Goal: Task Accomplishment & Management: Use online tool/utility

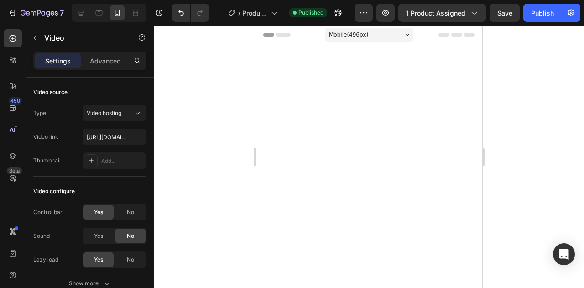
scroll to position [1934, 0]
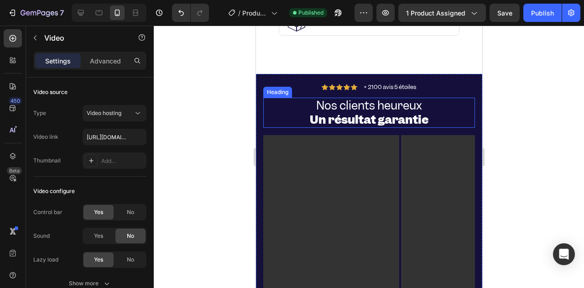
click at [309, 112] on strong "Un résultat garantie" at bounding box center [368, 120] width 119 height 16
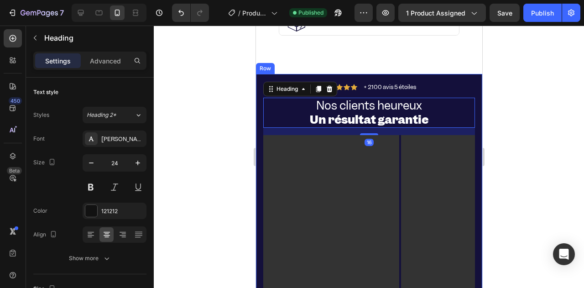
click at [213, 120] on div at bounding box center [369, 157] width 430 height 262
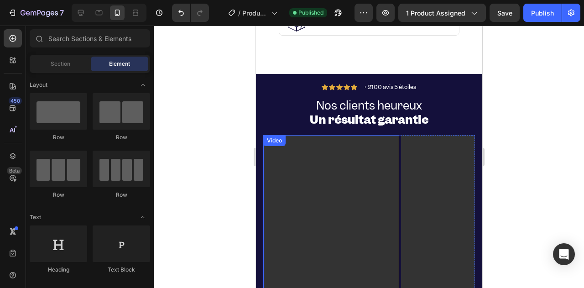
click at [390, 115] on strong "Un résultat garantie" at bounding box center [368, 120] width 119 height 16
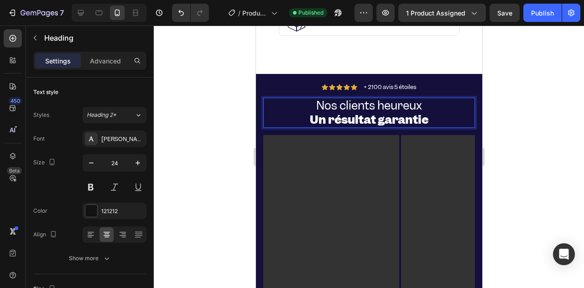
click at [422, 116] on strong "Un résultat garantie" at bounding box center [368, 120] width 119 height 16
click at [221, 133] on div at bounding box center [369, 157] width 430 height 262
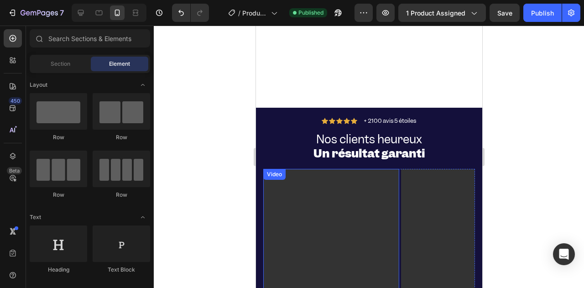
scroll to position [1843, 0]
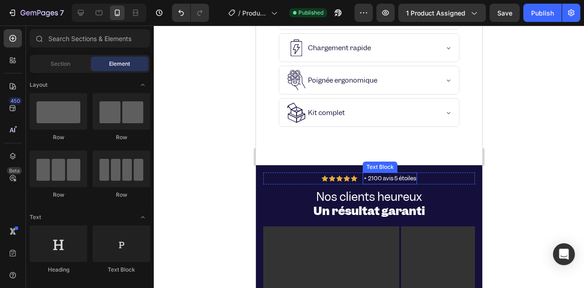
click at [368, 174] on span "+ 2100 avis 5 étoiles" at bounding box center [389, 178] width 52 height 8
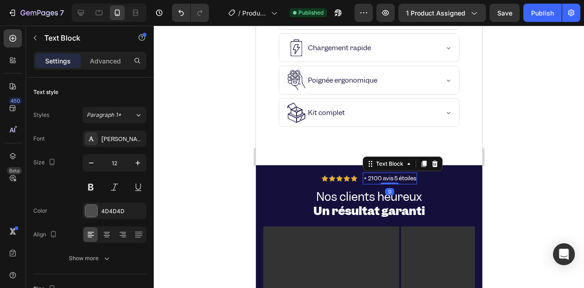
click at [369, 176] on span "+ 2100 avis 5 étoiles" at bounding box center [389, 178] width 52 height 8
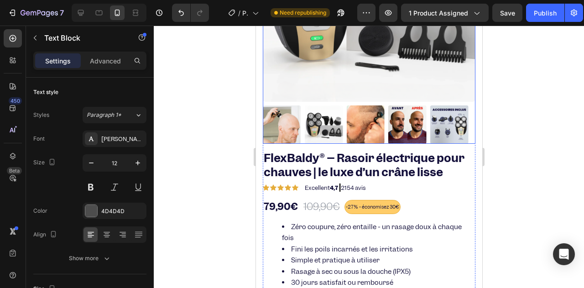
scroll to position [182, 0]
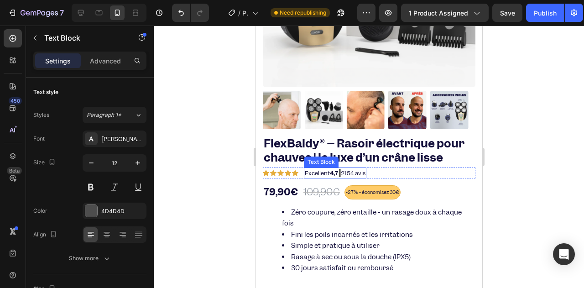
click at [346, 168] on p "Excellent 4,7 | 2154 avis" at bounding box center [334, 172] width 61 height 9
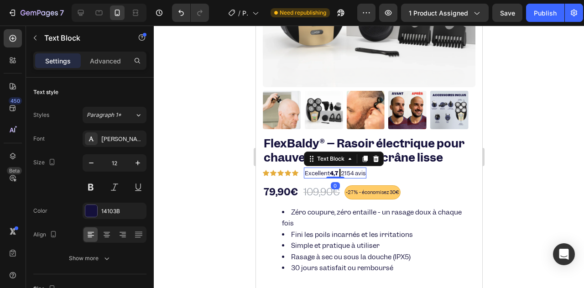
click at [351, 168] on p "Excellent 4,7 | 2154 avis" at bounding box center [334, 172] width 61 height 9
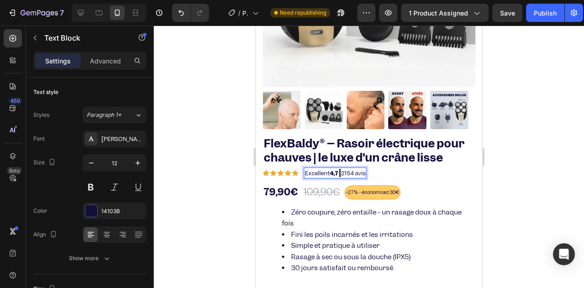
click at [349, 168] on p "Excellent 4,7 | 2154 avis" at bounding box center [334, 172] width 61 height 9
click at [214, 167] on div at bounding box center [369, 157] width 430 height 262
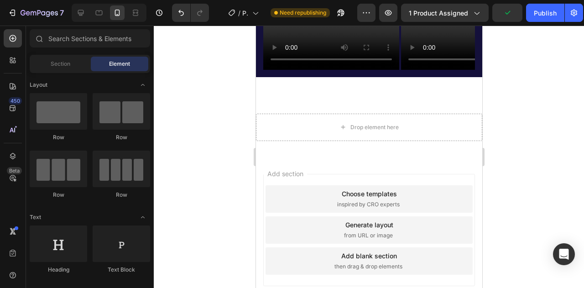
scroll to position [2955, 0]
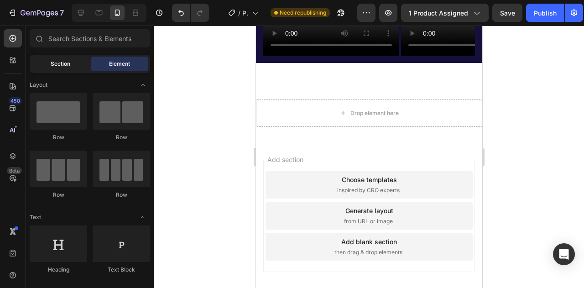
click at [72, 67] on div "Section" at bounding box center [59, 64] width 57 height 15
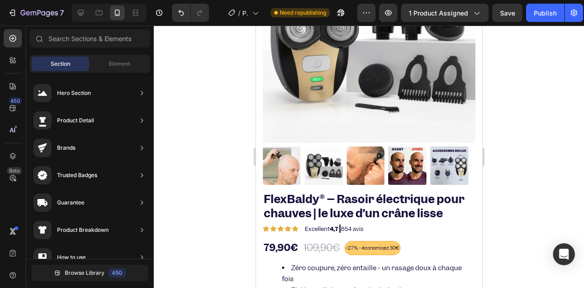
scroll to position [0, 0]
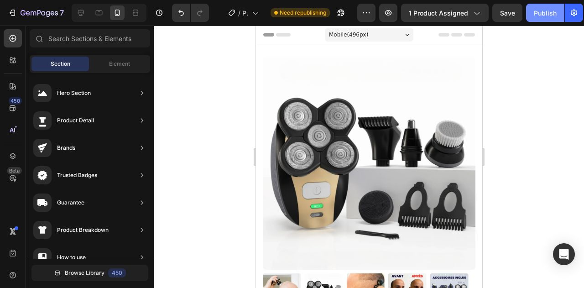
click at [540, 11] on div "Publish" at bounding box center [545, 13] width 23 height 10
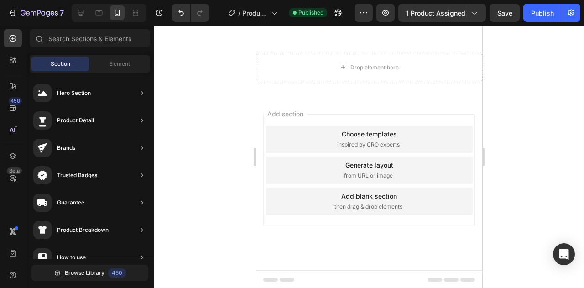
scroll to position [2909, 0]
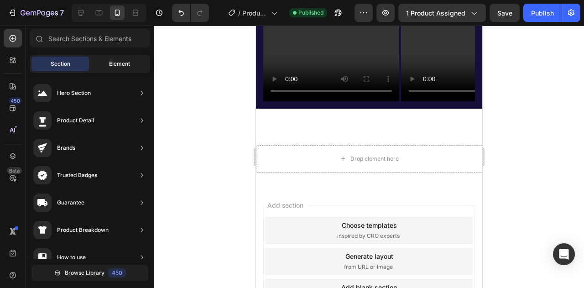
click at [106, 63] on div "Element" at bounding box center [119, 64] width 57 height 15
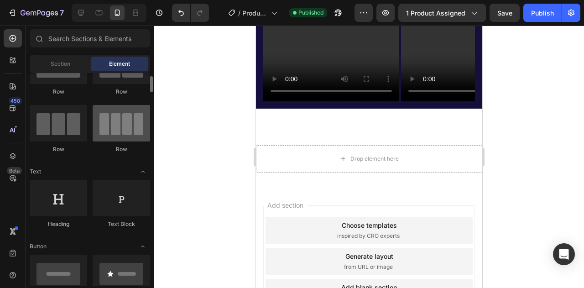
scroll to position [0, 0]
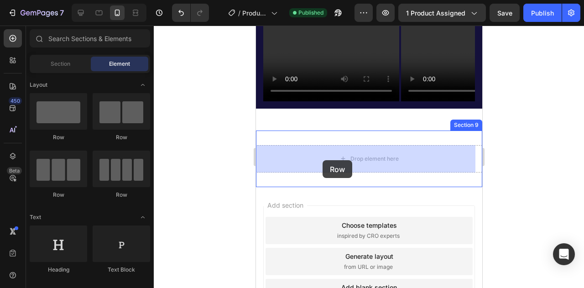
drag, startPoint x: 390, startPoint y: 152, endPoint x: 322, endPoint y: 160, distance: 68.9
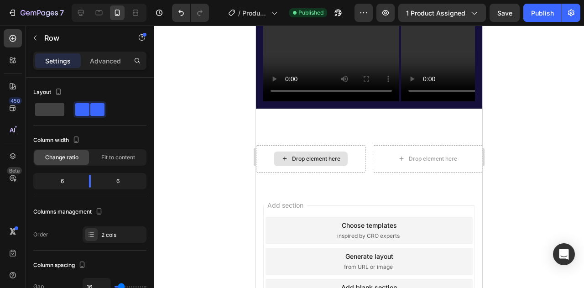
click at [303, 162] on div "Drop element here" at bounding box center [310, 158] width 74 height 15
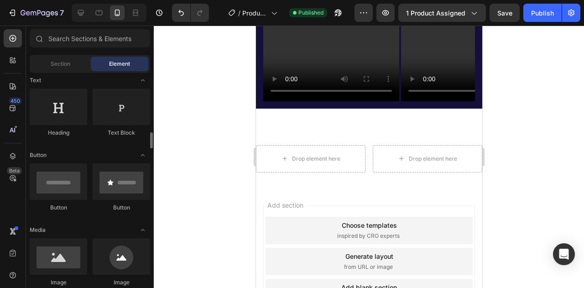
scroll to position [182, 0]
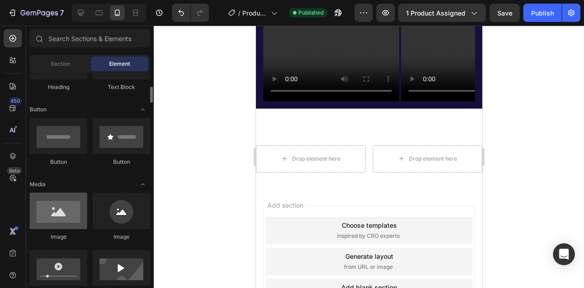
click at [67, 205] on div at bounding box center [58, 211] width 57 height 36
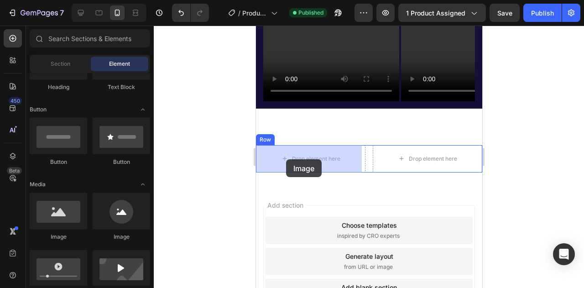
drag, startPoint x: 374, startPoint y: 242, endPoint x: 286, endPoint y: 159, distance: 121.3
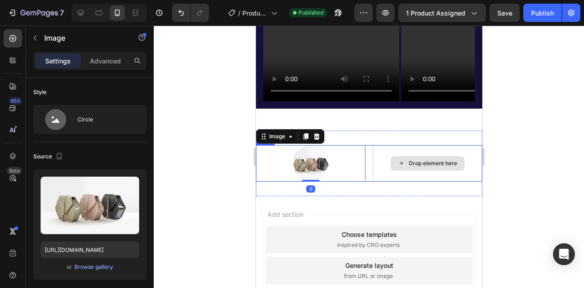
click at [398, 161] on icon at bounding box center [400, 163] width 7 height 8
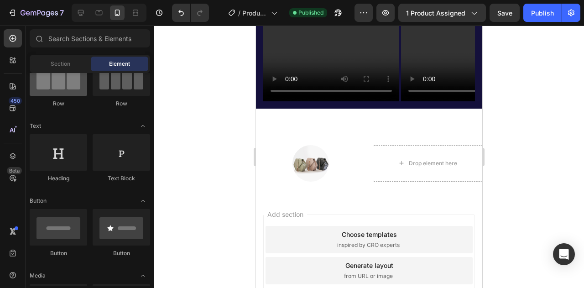
scroll to position [46, 0]
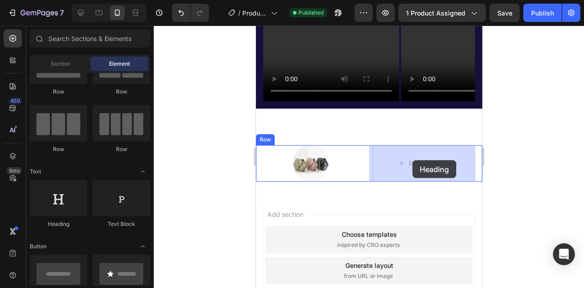
drag, startPoint x: 335, startPoint y: 235, endPoint x: 408, endPoint y: 160, distance: 104.8
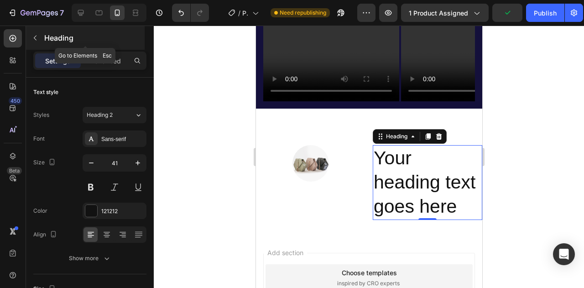
click at [40, 39] on button "button" at bounding box center [35, 38] width 15 height 15
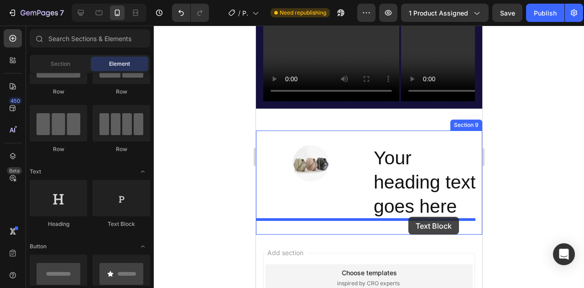
drag, startPoint x: 364, startPoint y: 227, endPoint x: 400, endPoint y: 223, distance: 35.9
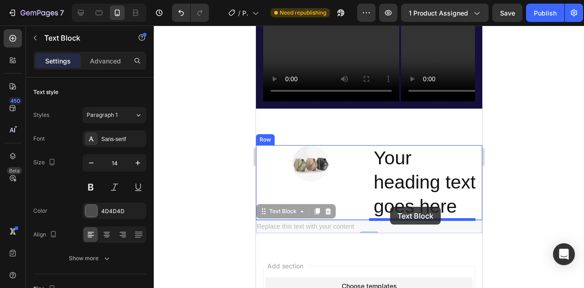
drag, startPoint x: 259, startPoint y: 212, endPoint x: 390, endPoint y: 207, distance: 131.0
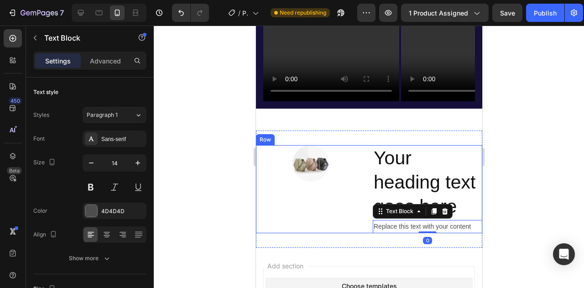
click at [304, 172] on img at bounding box center [310, 163] width 36 height 36
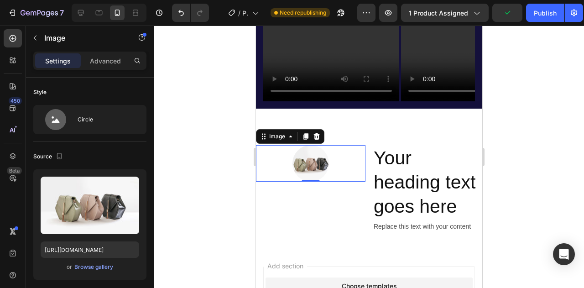
click at [378, 176] on h2 "Your heading text goes here" at bounding box center [426, 182] width 109 height 75
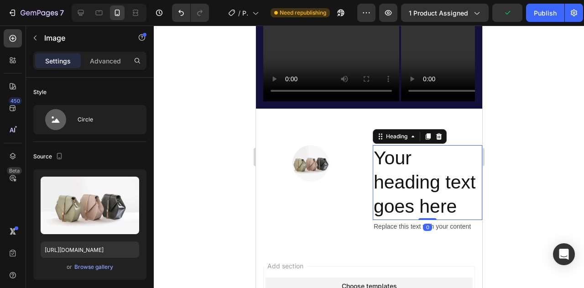
click at [378, 176] on h2 "Your heading text goes here" at bounding box center [426, 182] width 109 height 75
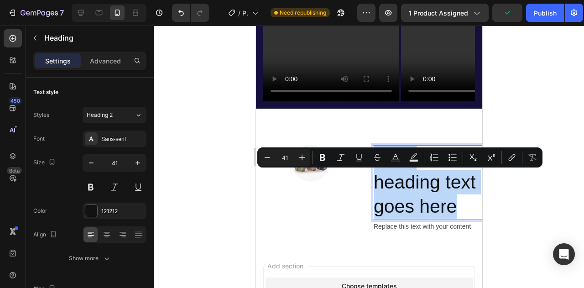
click at [378, 176] on p "Your heading text goes here" at bounding box center [427, 182] width 108 height 73
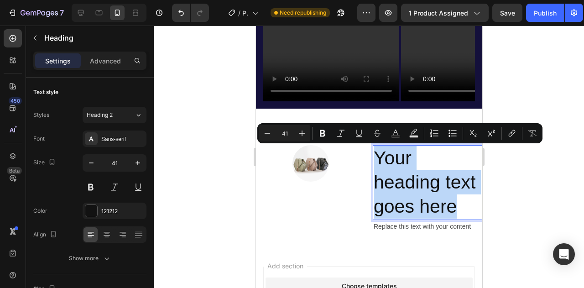
click at [385, 178] on p "Your heading text goes here" at bounding box center [427, 182] width 108 height 73
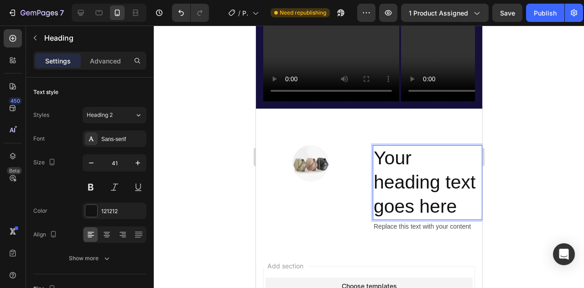
click at [385, 178] on p "Your heading text goes here" at bounding box center [427, 182] width 108 height 73
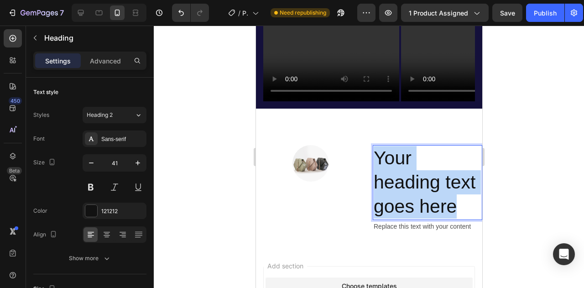
click at [385, 178] on p "Your heading text goes here" at bounding box center [427, 182] width 108 height 73
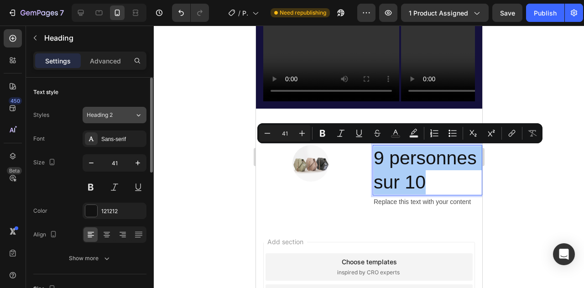
click at [102, 119] on button "Heading 2" at bounding box center [115, 115] width 64 height 16
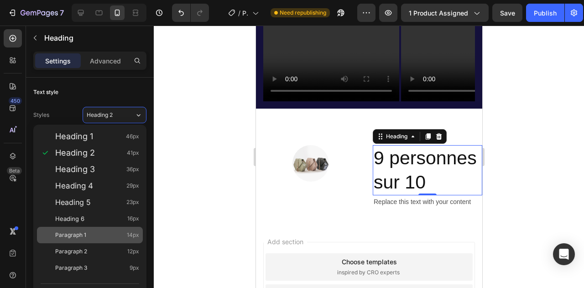
click at [86, 242] on div "Paragraph 1 14px" at bounding box center [90, 235] width 106 height 16
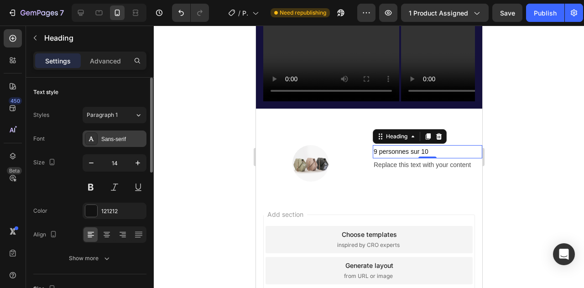
click at [119, 144] on div "Sans-serif" at bounding box center [115, 138] width 64 height 16
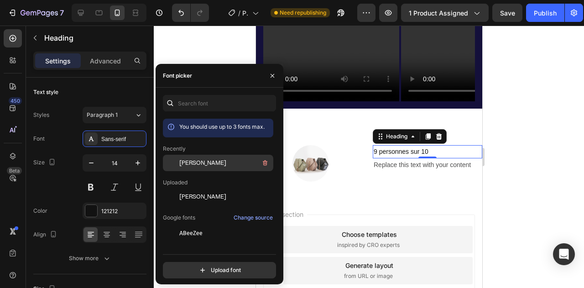
click at [170, 167] on div at bounding box center [171, 163] width 16 height 16
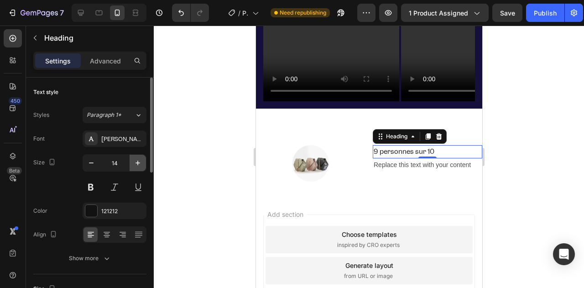
click at [137, 167] on button "button" at bounding box center [138, 163] width 16 height 16
click at [88, 168] on button "button" at bounding box center [91, 163] width 16 height 16
click at [138, 160] on icon "button" at bounding box center [137, 162] width 9 height 9
click at [137, 161] on icon "button" at bounding box center [137, 162] width 9 height 9
type input "16"
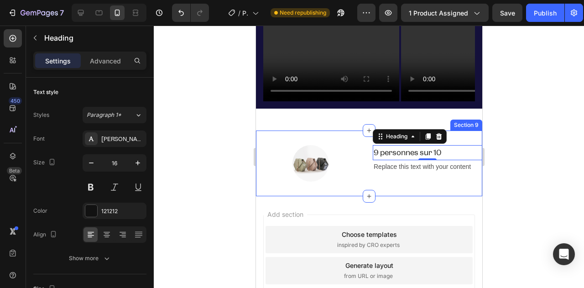
click at [397, 143] on div "Image 9 personnes sur 10 Heading 0 Replace this text with your content Text Blo…" at bounding box center [368, 163] width 226 height 66
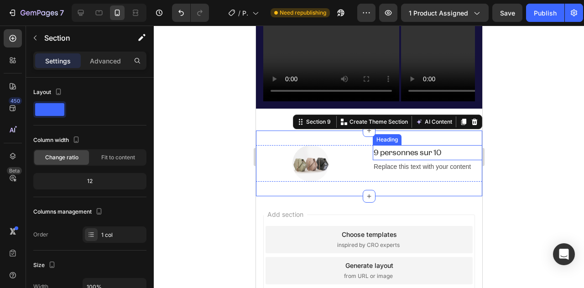
click at [397, 147] on p "9 personnes sur 10" at bounding box center [427, 152] width 108 height 13
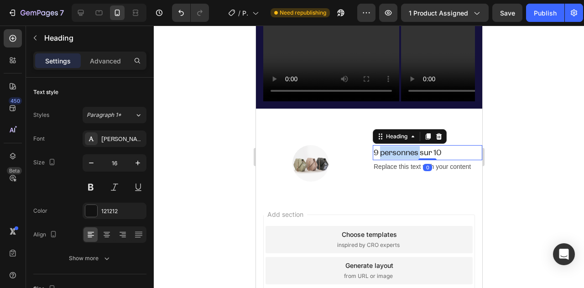
click at [395, 148] on p "9 personnes sur 10" at bounding box center [427, 152] width 108 height 13
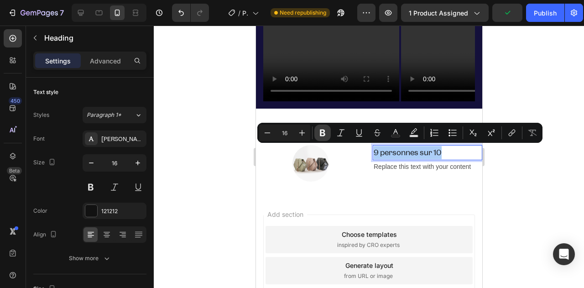
click at [328, 133] on button "Bold" at bounding box center [322, 133] width 16 height 16
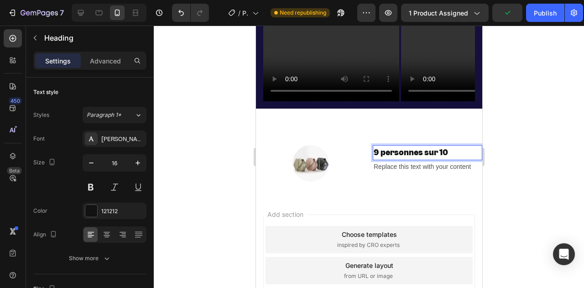
click at [380, 151] on strong "9 personnes sur 10" at bounding box center [410, 152] width 74 height 10
click at [381, 151] on strong "9 personnes sur 10" at bounding box center [410, 152] width 74 height 10
click at [386, 150] on strong "9 personnes sur 10" at bounding box center [410, 152] width 74 height 10
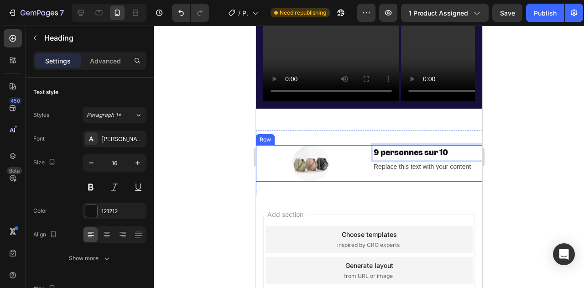
click at [354, 158] on div at bounding box center [309, 163] width 109 height 36
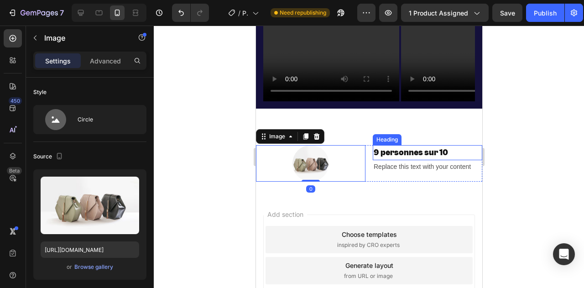
click at [411, 154] on strong "9 personnes sur 10" at bounding box center [410, 152] width 74 height 10
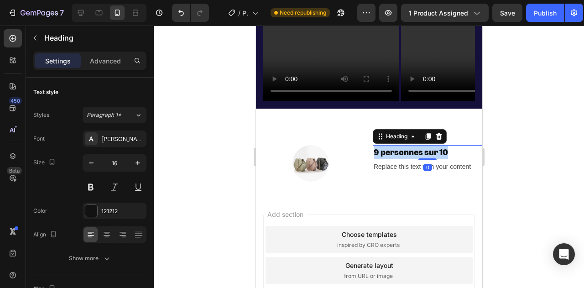
click at [411, 154] on strong "9 personnes sur 10" at bounding box center [410, 152] width 74 height 10
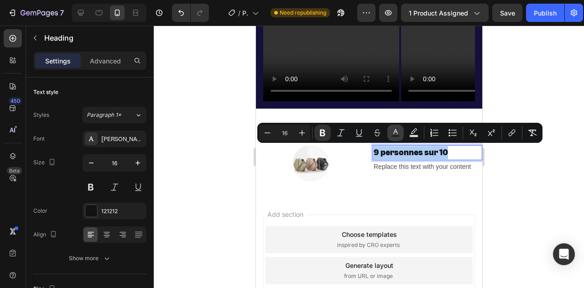
click at [395, 133] on icon "Editor contextual toolbar" at bounding box center [395, 132] width 9 height 9
type input "121212"
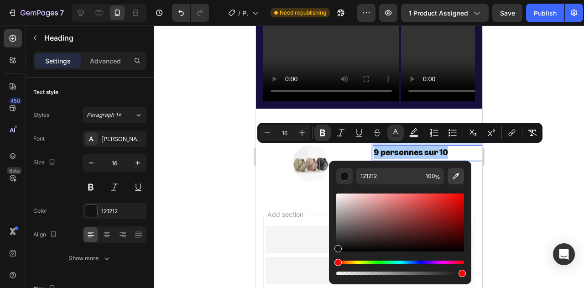
click at [458, 179] on icon "Editor contextual toolbar" at bounding box center [455, 176] width 9 height 9
type input "14103B"
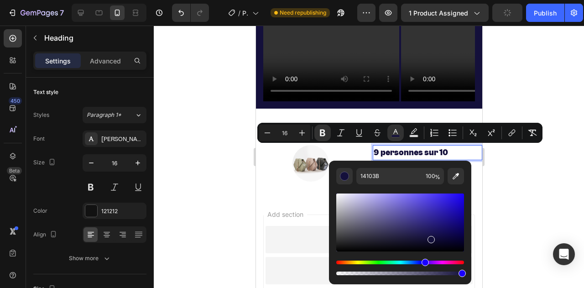
click at [224, 130] on div at bounding box center [369, 157] width 430 height 262
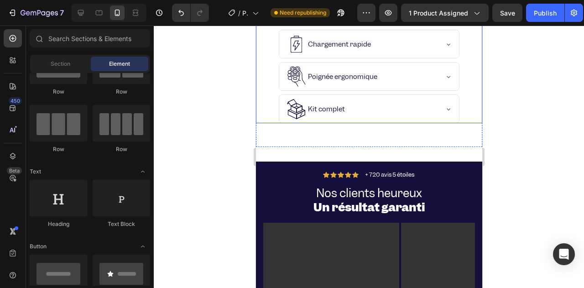
scroll to position [2590, 0]
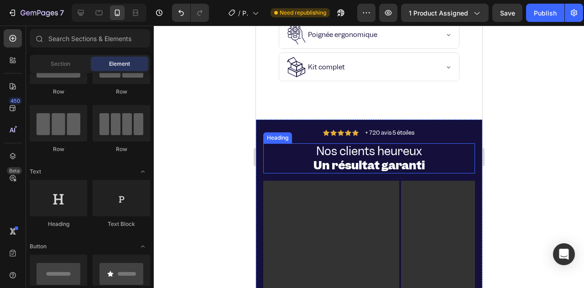
click at [297, 156] on h2 "Nos clients heureux Un résultat garanti" at bounding box center [369, 158] width 212 height 30
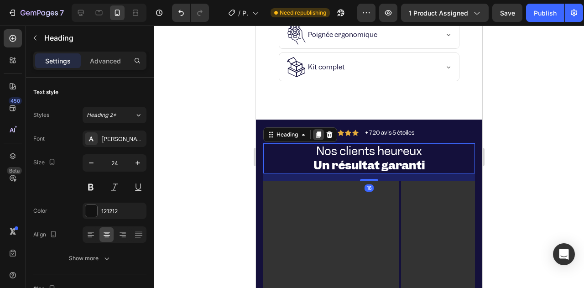
click at [316, 135] on icon at bounding box center [317, 134] width 7 height 7
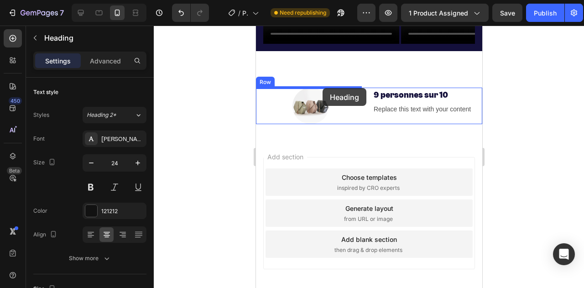
scroll to position [2985, 0]
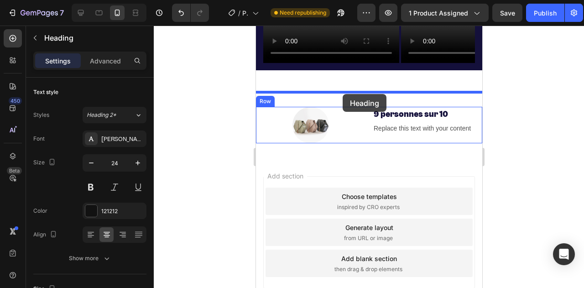
drag, startPoint x: 272, startPoint y: 33, endPoint x: 342, endPoint y: 94, distance: 92.8
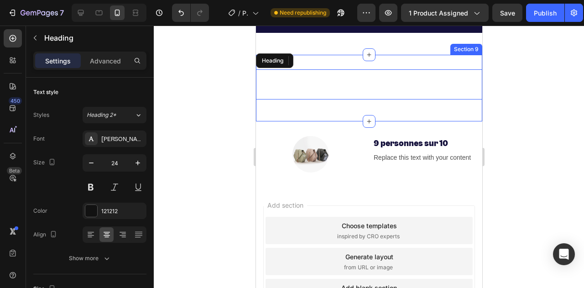
scroll to position [2948, 0]
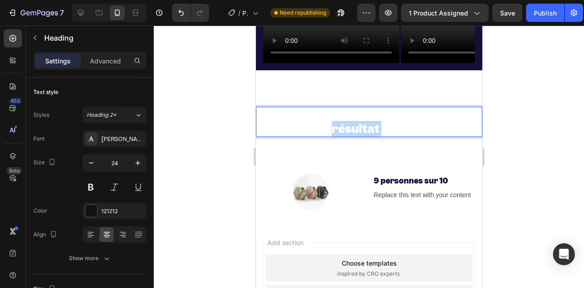
click at [332, 126] on strong "Un résultat garanti" at bounding box center [369, 129] width 112 height 16
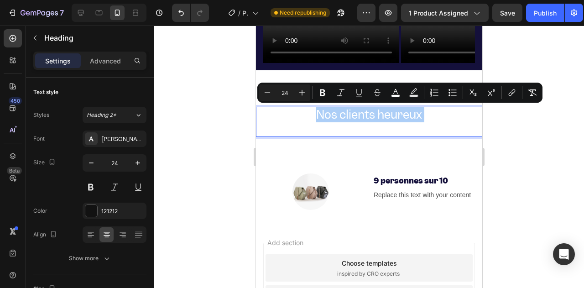
click at [403, 88] on div "color" at bounding box center [395, 92] width 16 height 16
click at [405, 86] on div "Minus 24 Plus Bold Italic Underline Strikethrough color Text Background Color N…" at bounding box center [399, 92] width 281 height 16
click at [396, 92] on icon "Editor contextual toolbar" at bounding box center [395, 91] width 5 height 5
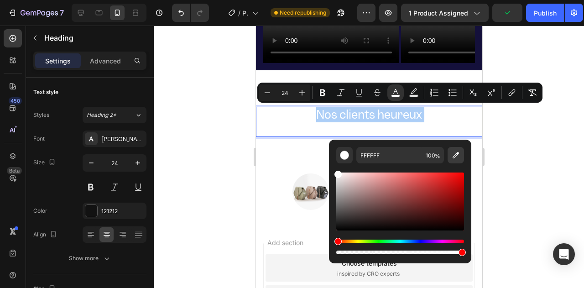
click at [451, 155] on icon "Editor contextual toolbar" at bounding box center [455, 155] width 9 height 9
type input "14103B"
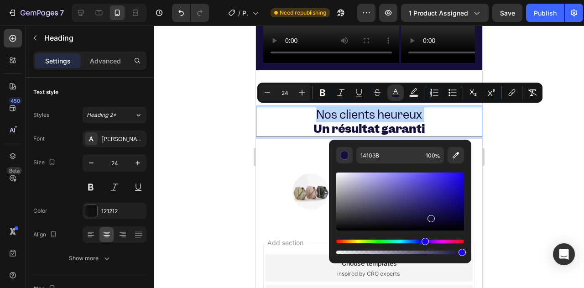
click at [257, 119] on p "Nos clients heureux Un résultat garanti" at bounding box center [368, 122] width 224 height 28
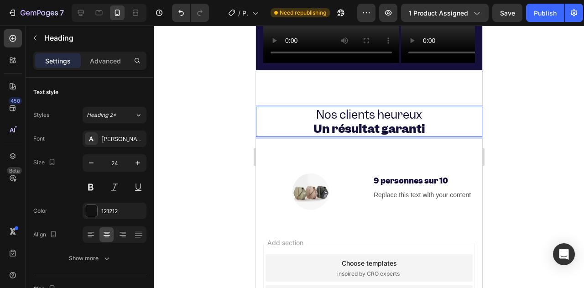
click at [331, 123] on strong "Un résultat garanti" at bounding box center [369, 129] width 112 height 16
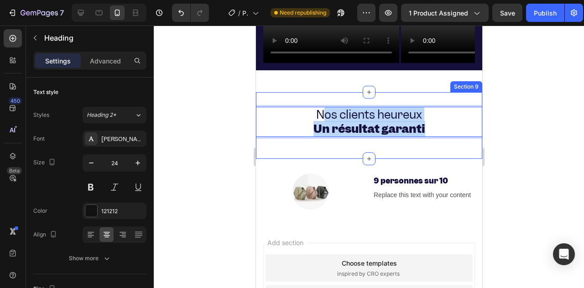
drag, startPoint x: 432, startPoint y: 126, endPoint x: 316, endPoint y: 104, distance: 118.5
click at [316, 104] on div "Nos clients heureux Un résultat garanti Heading 16 Section 9" at bounding box center [368, 125] width 226 height 67
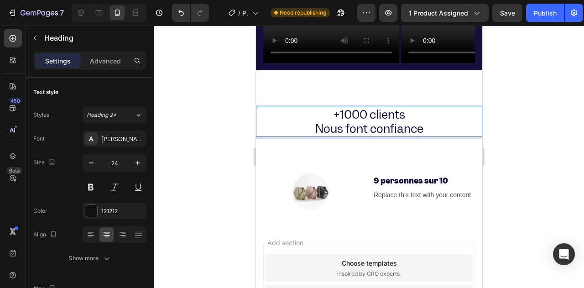
click at [347, 121] on span "Nous font confiance" at bounding box center [369, 129] width 108 height 16
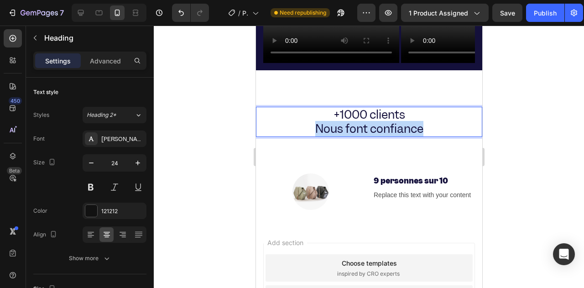
click at [347, 121] on span "Nous font confiance" at bounding box center [369, 129] width 108 height 16
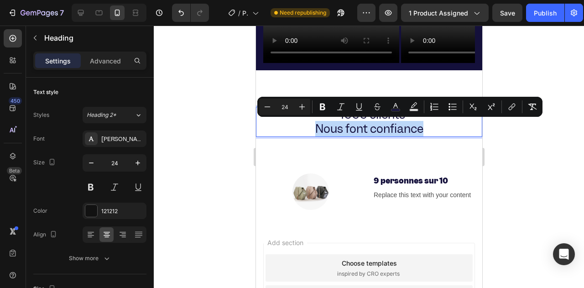
click at [427, 125] on p "+1000 clients Nous font confiance" at bounding box center [368, 122] width 224 height 28
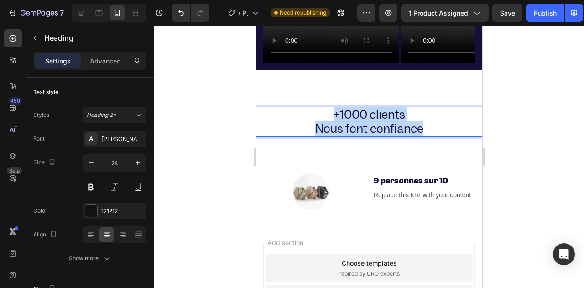
drag, startPoint x: 428, startPoint y: 127, endPoint x: 274, endPoint y: 119, distance: 154.9
click at [328, 108] on p "+1000 clients Nous font confiance" at bounding box center [368, 122] width 224 height 28
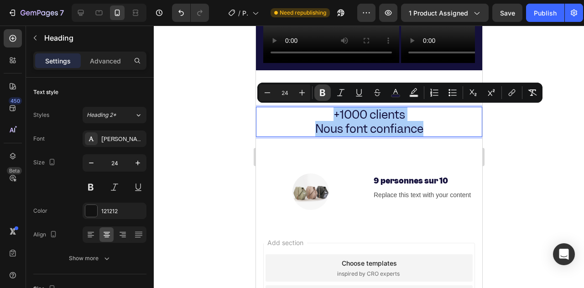
click at [321, 93] on icon "Editor contextual toolbar" at bounding box center [322, 92] width 5 height 7
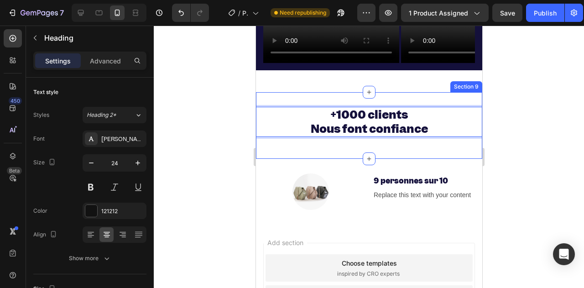
click at [341, 108] on strong "+1000 clients" at bounding box center [369, 115] width 78 height 16
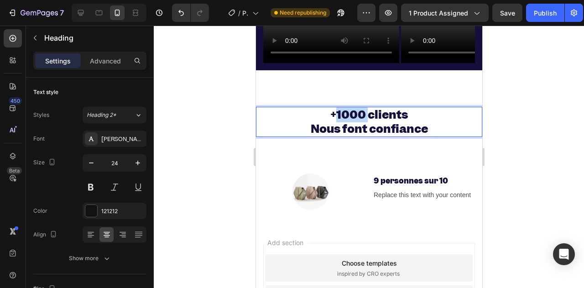
click at [341, 108] on strong "+1000 clients" at bounding box center [369, 115] width 78 height 16
click at [257, 109] on p "+1000 clients Nous font confiance" at bounding box center [368, 122] width 224 height 28
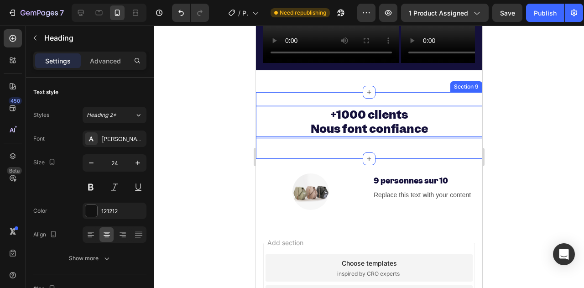
click at [305, 153] on div "+1000 clients Nous font confiance Heading 16 Section 9" at bounding box center [368, 125] width 226 height 67
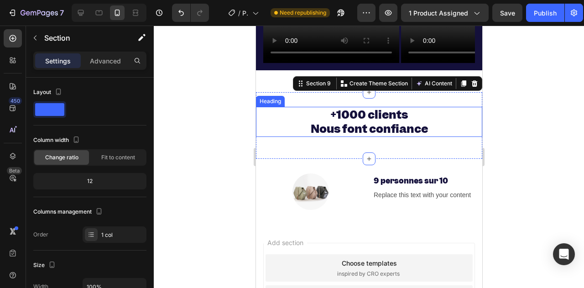
click at [348, 117] on strong "+1000 clients" at bounding box center [369, 115] width 78 height 16
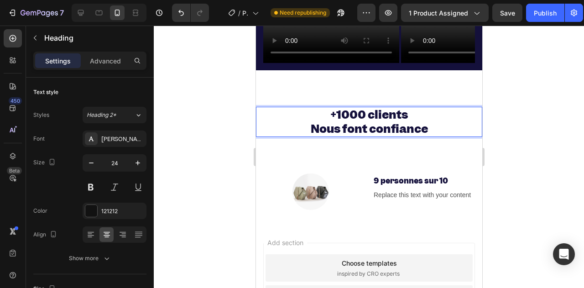
click at [350, 112] on strong "+1000 clients" at bounding box center [369, 115] width 78 height 16
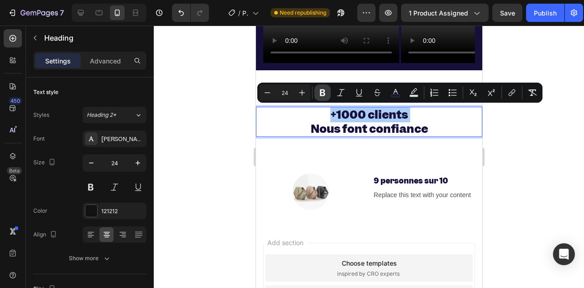
click at [322, 94] on icon "Editor contextual toolbar" at bounding box center [322, 92] width 9 height 9
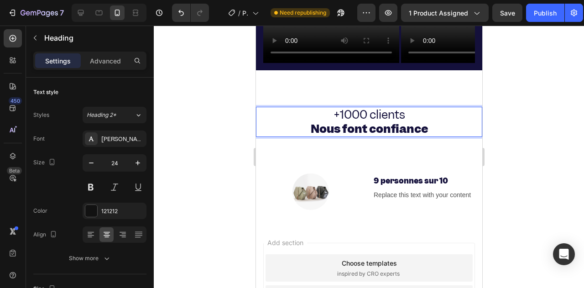
click at [326, 141] on div "+1000 clients Nous font confiance Heading 16" at bounding box center [368, 125] width 226 height 37
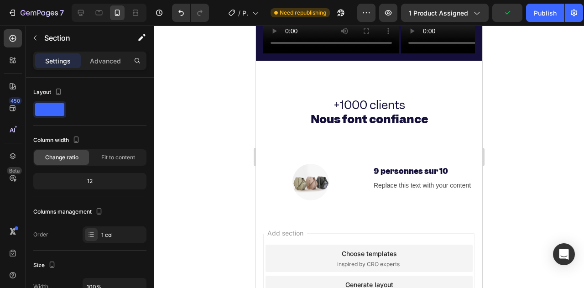
scroll to position [2238, 0]
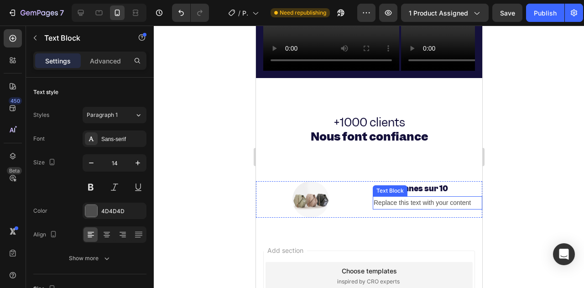
click at [384, 200] on div "Replace this text with your content" at bounding box center [426, 202] width 109 height 13
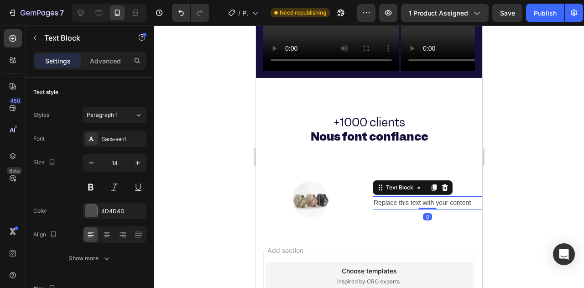
click at [384, 200] on div "Replace this text with your content" at bounding box center [426, 202] width 109 height 13
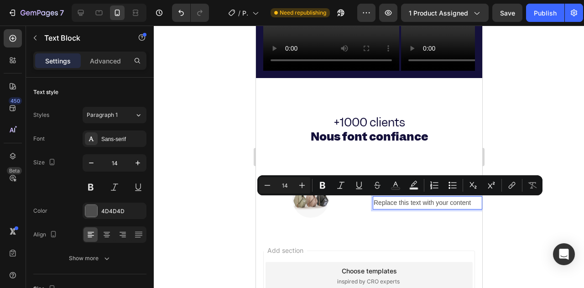
click at [385, 207] on p "Replace this text with your content" at bounding box center [427, 202] width 108 height 11
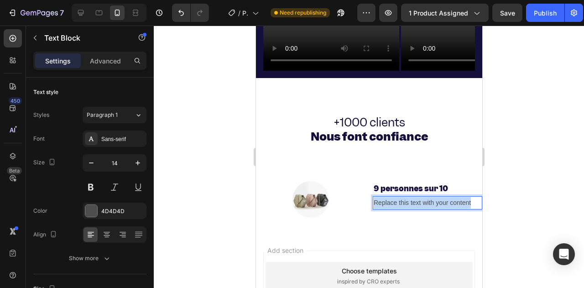
click at [385, 207] on p "Replace this text with your content" at bounding box center [427, 202] width 108 height 11
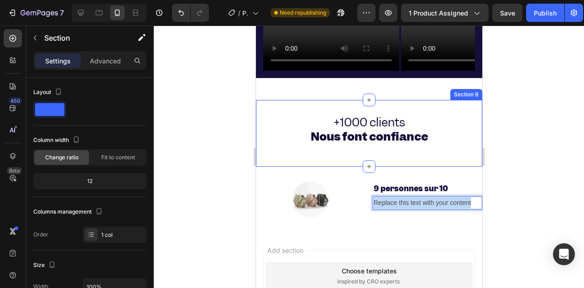
click at [329, 164] on div "+1000 clients Nous font confiance Heading Section 9" at bounding box center [368, 133] width 226 height 67
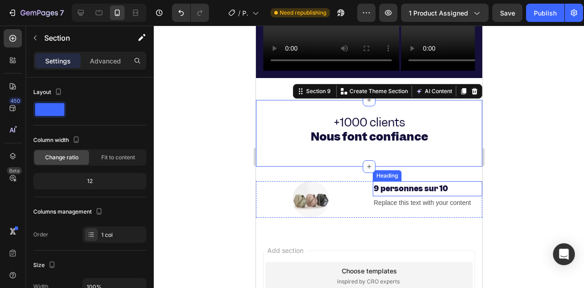
click at [386, 184] on strong "9 personnes sur 10" at bounding box center [410, 188] width 74 height 10
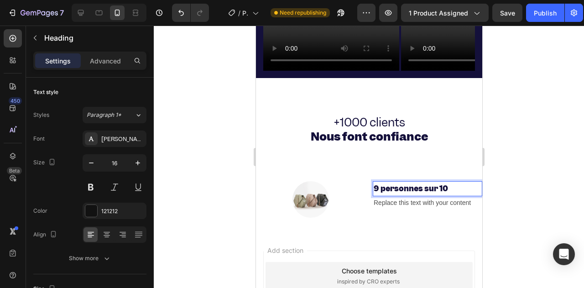
click at [404, 187] on strong "9 personnes sur 10" at bounding box center [410, 188] width 74 height 10
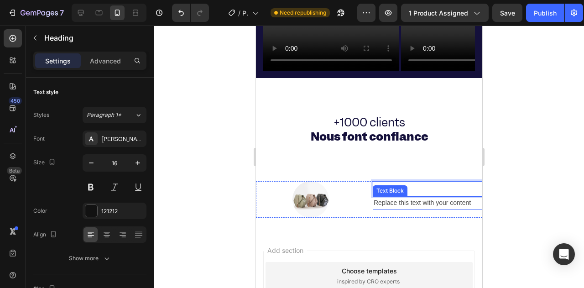
click at [379, 205] on p "Replace this text with your content" at bounding box center [427, 202] width 108 height 11
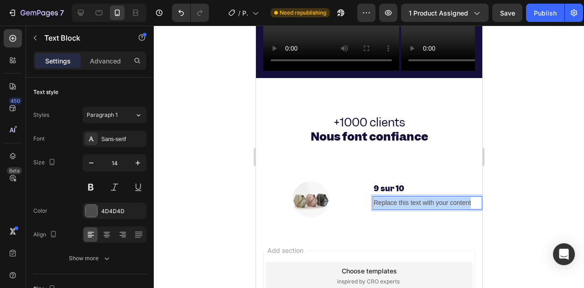
click at [379, 205] on p "Replace this text with your content" at bounding box center [427, 202] width 108 height 11
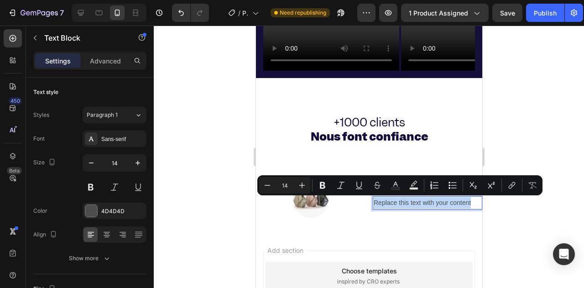
click at [378, 204] on p "Replace this text with your content" at bounding box center [427, 202] width 108 height 11
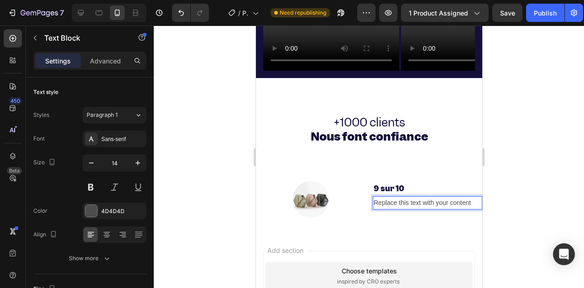
click at [365, 204] on div "Image ⁠⁠⁠⁠⁠⁠⁠ 9 sur 10 Heading Replace this text with your content Text Block 0…" at bounding box center [368, 199] width 226 height 36
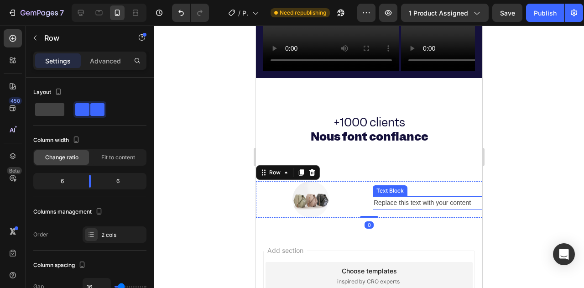
click at [377, 192] on div "Text Block" at bounding box center [389, 191] width 31 height 8
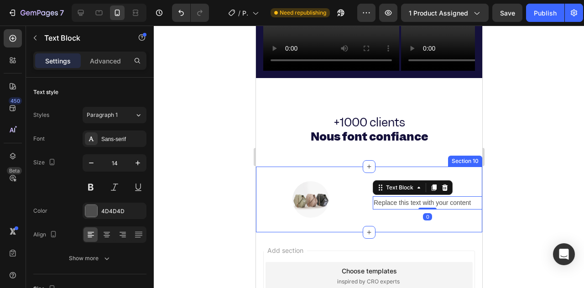
click at [370, 177] on div "Image ⁠⁠⁠⁠⁠⁠⁠ 9 sur 10 Heading Replace this text with your content Text Block 0…" at bounding box center [368, 200] width 226 height 66
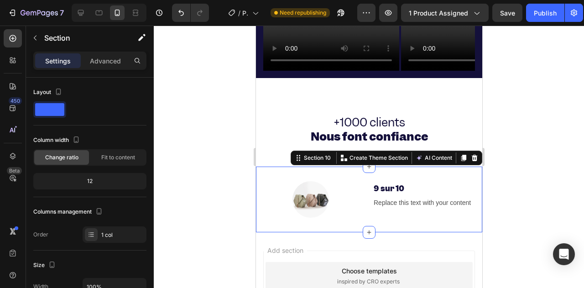
click at [375, 190] on strong "9 sur 10" at bounding box center [388, 188] width 31 height 10
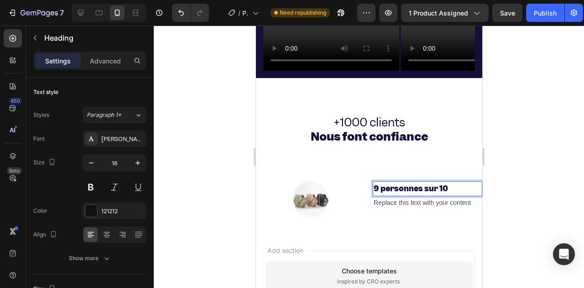
click at [402, 190] on strong "9 personnes sur 10" at bounding box center [410, 188] width 74 height 10
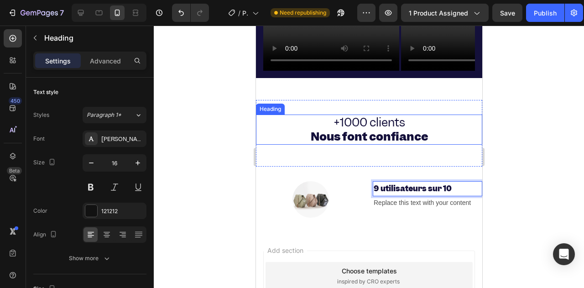
click at [353, 123] on span "+1000 clients" at bounding box center [369, 122] width 72 height 16
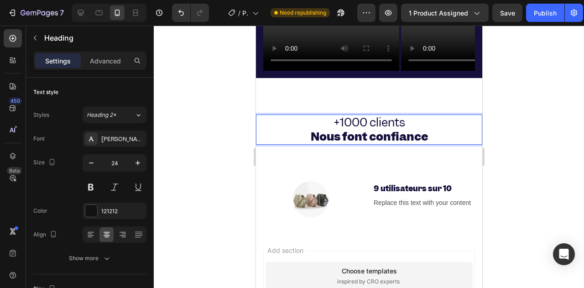
click at [375, 123] on span "+1000 clients" at bounding box center [369, 122] width 72 height 16
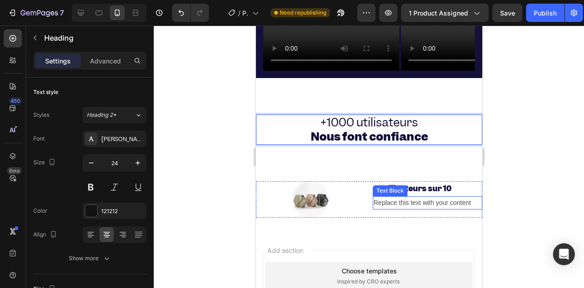
click at [406, 208] on div "Replace this text with your content" at bounding box center [426, 202] width 109 height 13
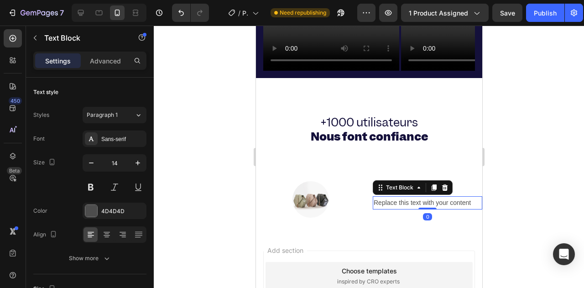
click at [410, 208] on div "Replace this text with your content" at bounding box center [426, 202] width 109 height 13
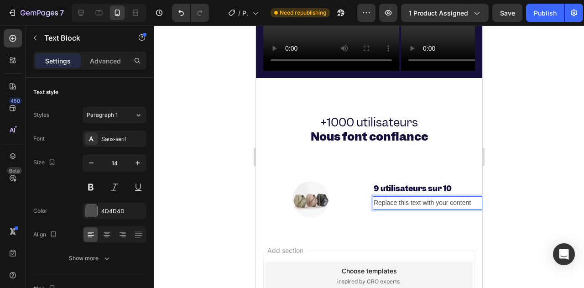
click at [392, 200] on p "Replace this text with your content" at bounding box center [427, 202] width 108 height 11
click at [375, 202] on p "Replace this text with your content" at bounding box center [427, 202] width 108 height 11
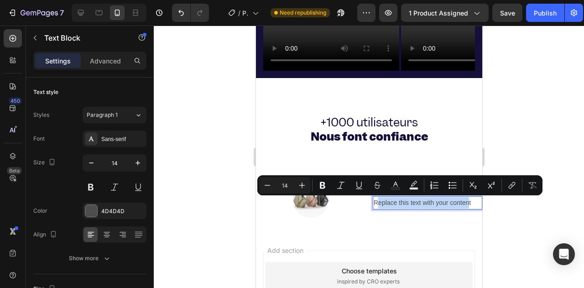
drag, startPoint x: 375, startPoint y: 204, endPoint x: 466, endPoint y: 203, distance: 90.3
click at [466, 203] on p "Replace this text with your content" at bounding box center [427, 202] width 108 height 11
click at [469, 203] on p "Replace this text with your content" at bounding box center [427, 202] width 108 height 11
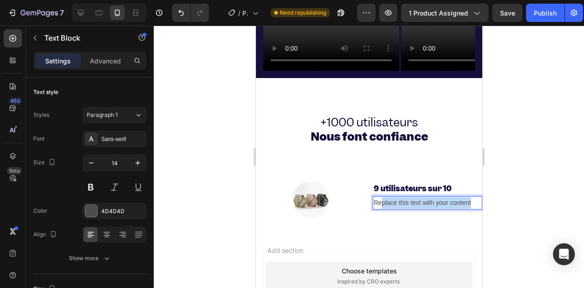
drag, startPoint x: 469, startPoint y: 203, endPoint x: 376, endPoint y: 200, distance: 93.1
click at [376, 200] on p "Replace this text with your content" at bounding box center [427, 202] width 108 height 11
click at [416, 207] on p "Recommandes" at bounding box center [427, 202] width 108 height 11
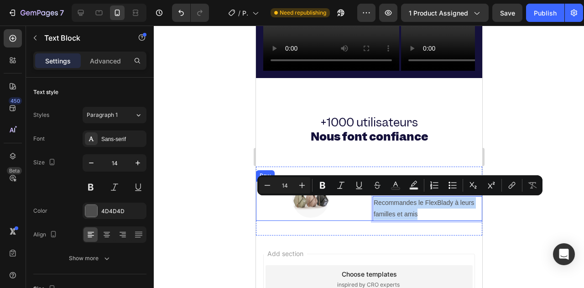
copy p "Recommandes le FlexBlady à leurs familles et amis"
click at [385, 203] on p "Recommandes le FlexBlady à leurs familles et amis" at bounding box center [427, 208] width 108 height 23
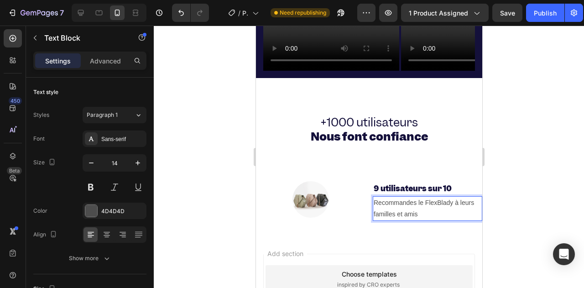
click at [409, 203] on p "Recommandes le FlexBlady à leurs familles et amis" at bounding box center [427, 208] width 108 height 23
click at [331, 211] on div at bounding box center [309, 199] width 109 height 36
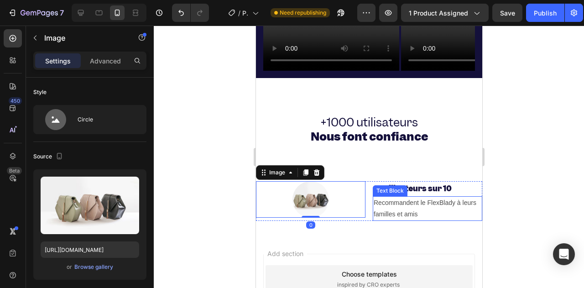
click at [405, 217] on p "Recommandent le FlexBlady à leurs familles et amis" at bounding box center [427, 208] width 108 height 23
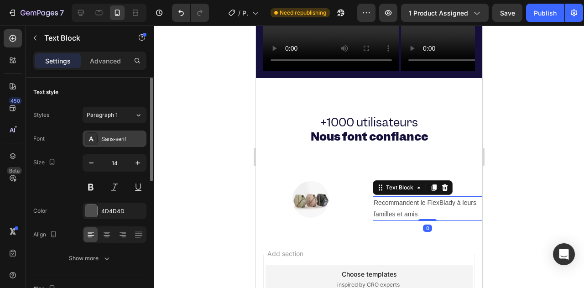
click at [105, 138] on div "Sans-serif" at bounding box center [122, 139] width 43 height 8
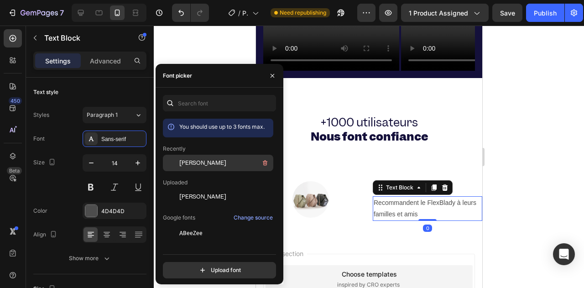
click at [179, 163] on span "[PERSON_NAME]" at bounding box center [202, 163] width 47 height 8
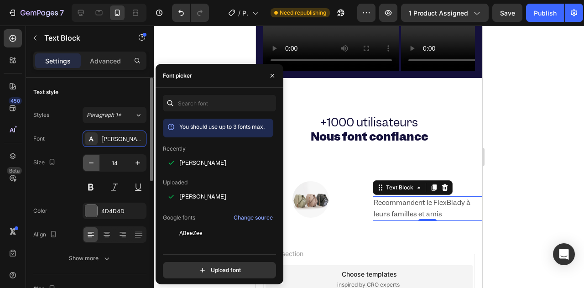
click at [94, 161] on icon "button" at bounding box center [91, 162] width 9 height 9
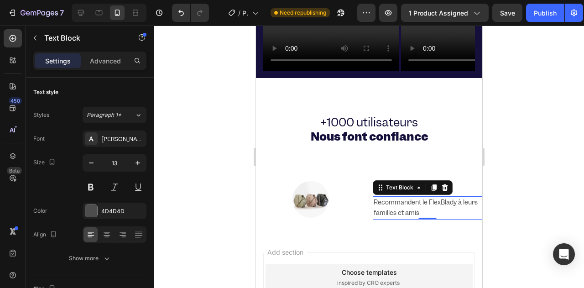
type input "12"
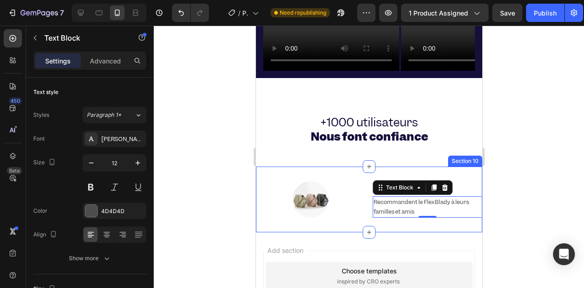
click at [298, 153] on div "⁠⁠⁠⁠⁠⁠⁠ +1000 utilisateurs Nous font confiance Heading Section 9" at bounding box center [368, 133] width 226 height 67
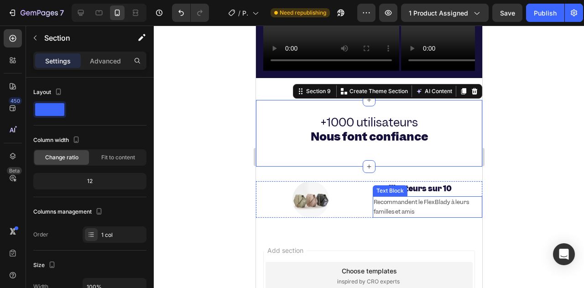
click at [389, 203] on p "Recommandent le FlexBlady à leurs familles et amis" at bounding box center [427, 207] width 108 height 20
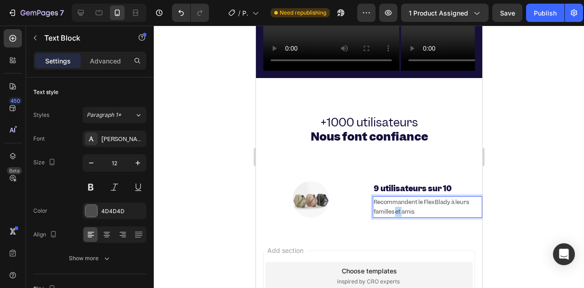
click at [393, 213] on p "Recommandent le FlexBlady à leurs familles et amis" at bounding box center [427, 207] width 108 height 20
click at [392, 213] on p "Recommandent le FlexBlady à leurs familles et amis" at bounding box center [427, 207] width 108 height 20
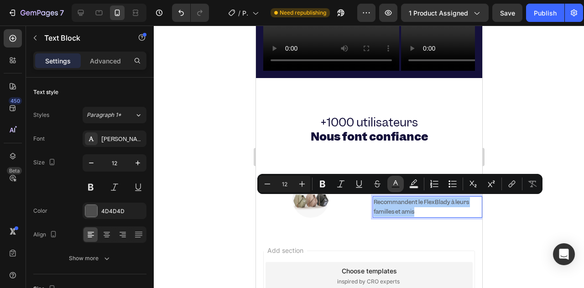
click at [401, 185] on button "Text Color" at bounding box center [395, 184] width 16 height 16
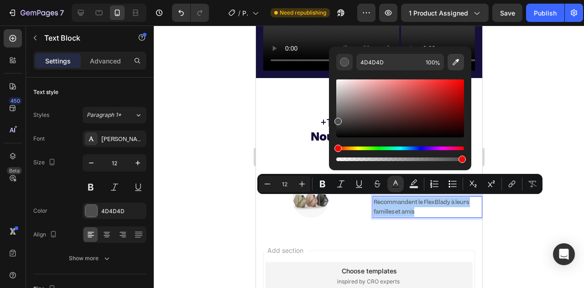
click at [453, 63] on icon "Editor contextual toolbar" at bounding box center [456, 62] width 6 height 6
type input "14103B"
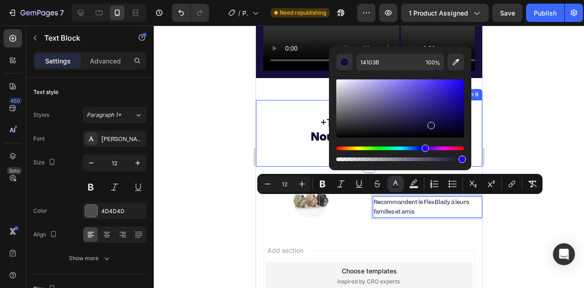
click at [238, 130] on div at bounding box center [369, 157] width 430 height 262
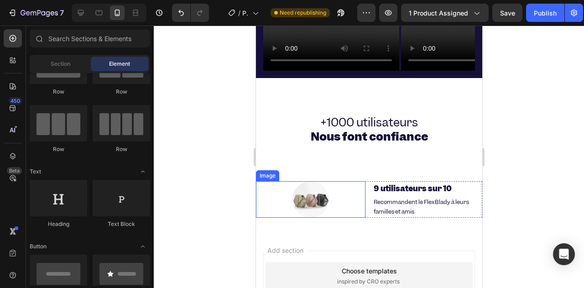
click at [296, 199] on img at bounding box center [310, 199] width 36 height 36
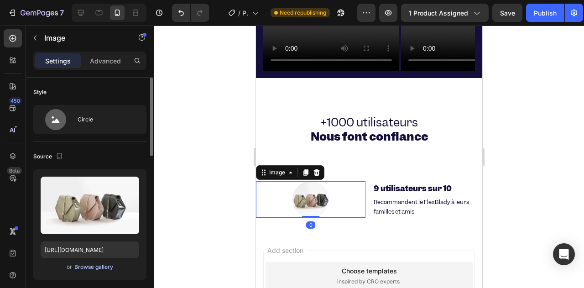
click at [88, 268] on div "Browse gallery" at bounding box center [93, 267] width 39 height 8
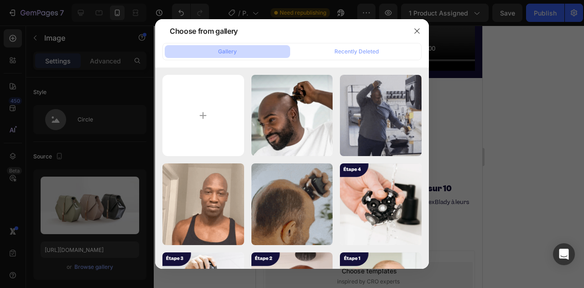
click at [223, 53] on div "Gallery" at bounding box center [227, 51] width 19 height 8
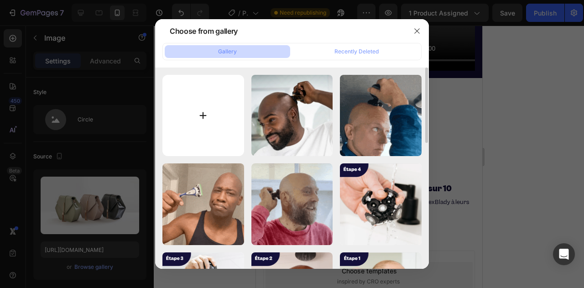
click at [198, 103] on input "file" at bounding box center [203, 116] width 82 height 82
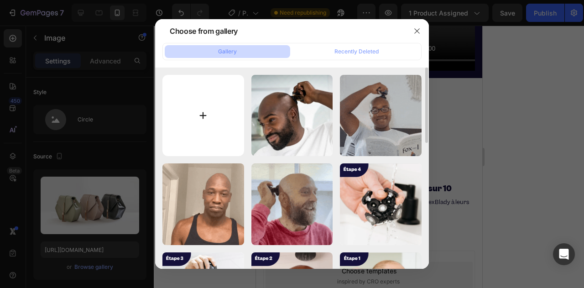
type input "C:\fakepath\Freebaldy_Content_Icons_2.7-27_f88affec-a24c-4dcb-b5f2-a81a137c7f8e…"
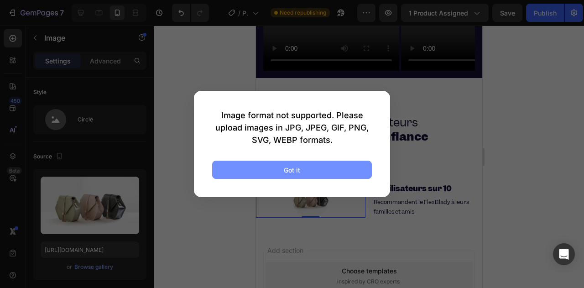
click at [256, 173] on button "Got it" at bounding box center [292, 170] width 160 height 18
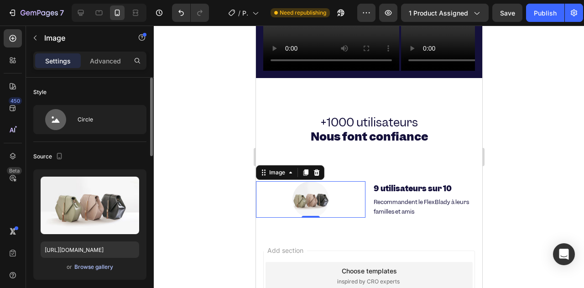
click at [88, 267] on div "Browse gallery" at bounding box center [93, 267] width 39 height 8
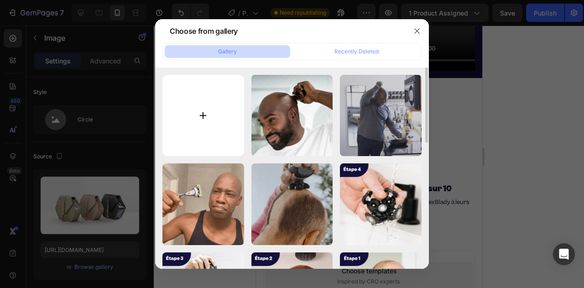
click at [203, 109] on input "file" at bounding box center [203, 116] width 82 height 82
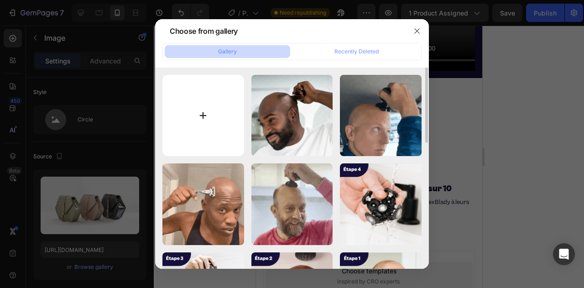
type input "C:\fakepath\Freebaldy_Content_Icons_2.7-27_f88affec-a24c-4dcb-b5f2-a81a137c7f8e…"
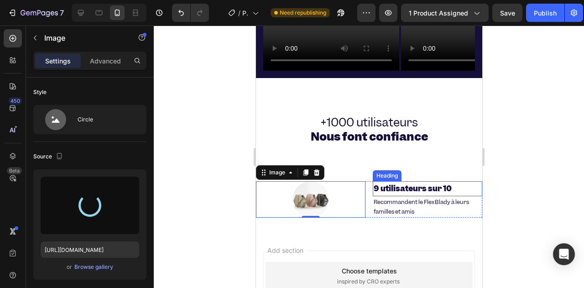
type input "[URL][DOMAIN_NAME]"
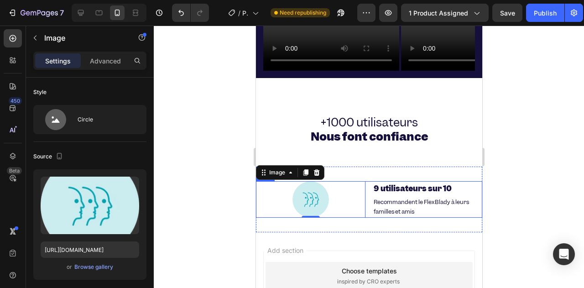
click at [363, 182] on div "Image 0 ⁠⁠⁠⁠⁠⁠⁠ 9 utilisateurs sur 10 Heading Recommandent le FlexBlady à leurs…" at bounding box center [368, 199] width 226 height 36
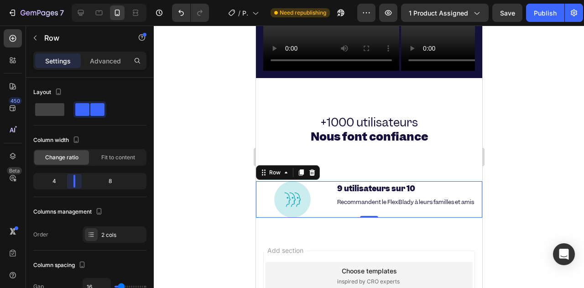
drag, startPoint x: 89, startPoint y: 182, endPoint x: 82, endPoint y: 57, distance: 125.2
click at [68, 0] on body "7 / Product Page - [DATE] 15:35:48 Need republishing Preview 1 product assigned…" at bounding box center [292, 0] width 584 height 0
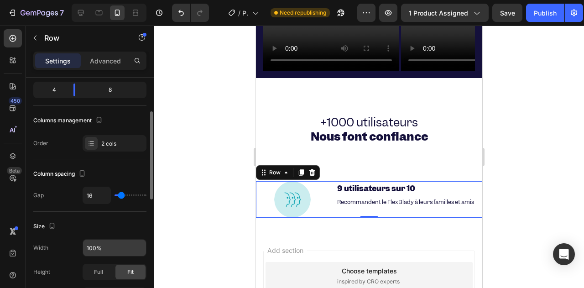
click at [109, 235] on div "Size Width 100% Height Full Fit Padding Add..." at bounding box center [89, 262] width 113 height 100
click at [103, 245] on input "100%" at bounding box center [114, 247] width 63 height 16
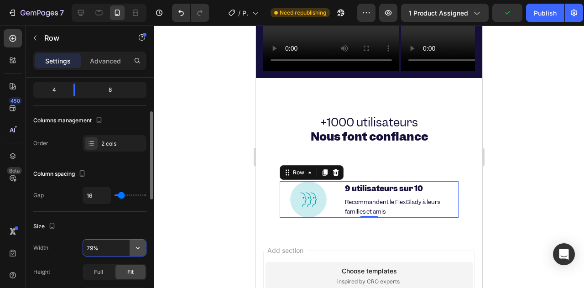
type input "80%"
click at [229, 177] on div at bounding box center [369, 157] width 430 height 262
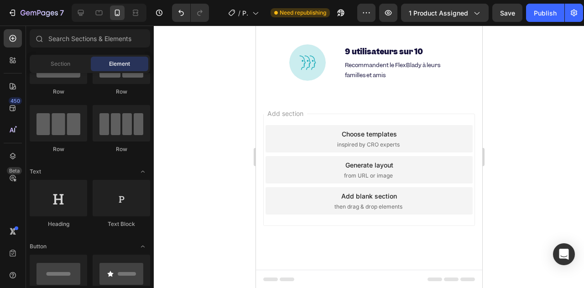
scroll to position [2940, 0]
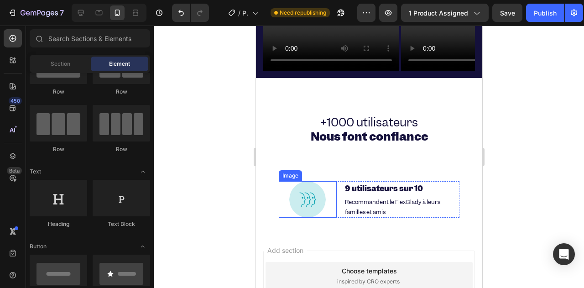
click at [331, 183] on div at bounding box center [307, 199] width 58 height 36
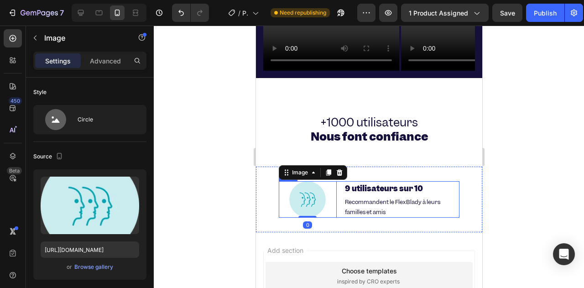
click at [338, 183] on div "Image 0 9 utilisateurs sur 10 Heading Recommandent le FlexBlady à leurs famille…" at bounding box center [368, 199] width 181 height 36
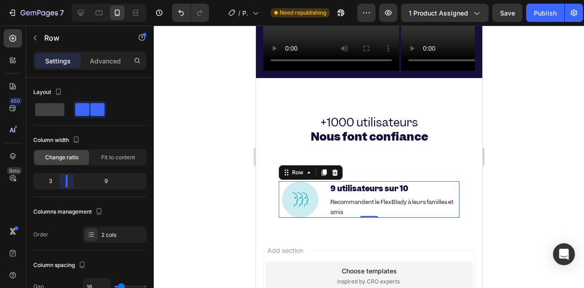
drag, startPoint x: 72, startPoint y: 180, endPoint x: 164, endPoint y: 219, distance: 100.6
click at [65, 0] on body "7 / Product Page - [DATE] 15:35:48 Need republishing Preview 1 product assigned…" at bounding box center [292, 0] width 584 height 0
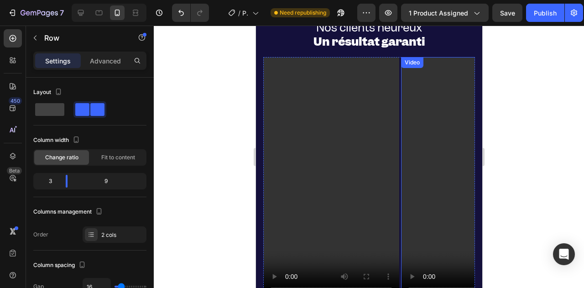
scroll to position [2986, 0]
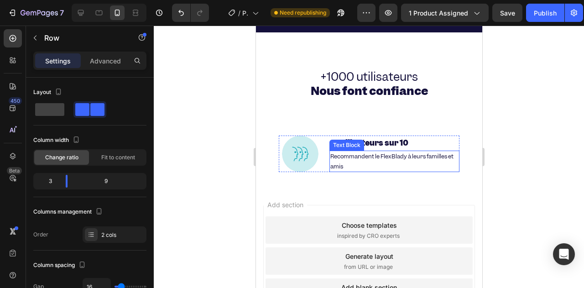
click at [346, 154] on span "Recommandent le FlexBlady à leurs familles et amis" at bounding box center [391, 161] width 123 height 18
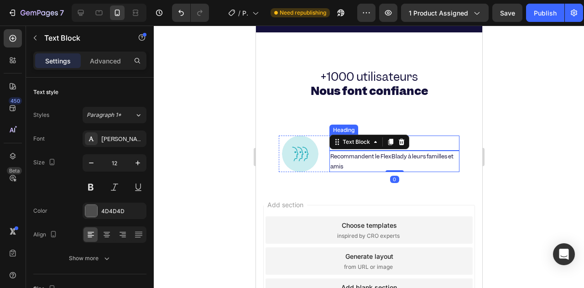
click at [421, 146] on h2 "9 utilisateurs sur 10" at bounding box center [394, 142] width 130 height 15
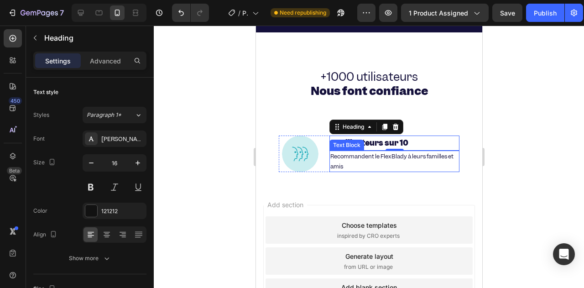
click at [333, 156] on span "Recommandent le FlexBlady à leurs familles et amis" at bounding box center [391, 161] width 123 height 18
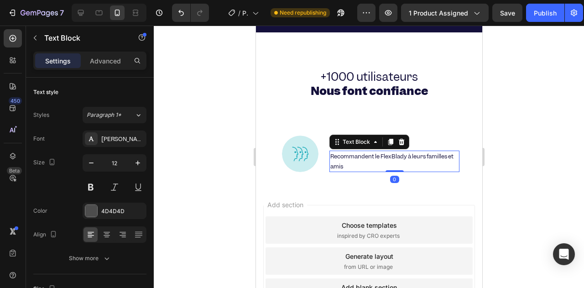
click at [333, 156] on span "Recommandent le FlexBlady à leurs familles et amis" at bounding box center [391, 161] width 123 height 18
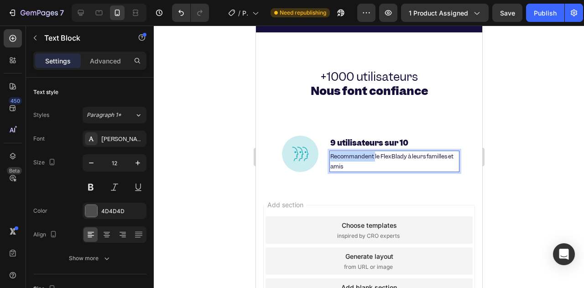
click at [333, 156] on span "Recommandent le FlexBlady à leurs familles et amis" at bounding box center [391, 161] width 123 height 18
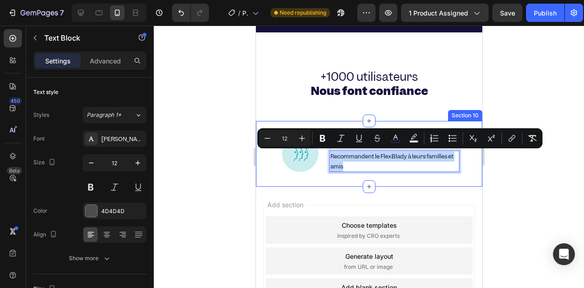
click at [315, 188] on div "Add section Choose templates inspired by CRO experts Generate layout from URL o…" at bounding box center [368, 274] width 226 height 174
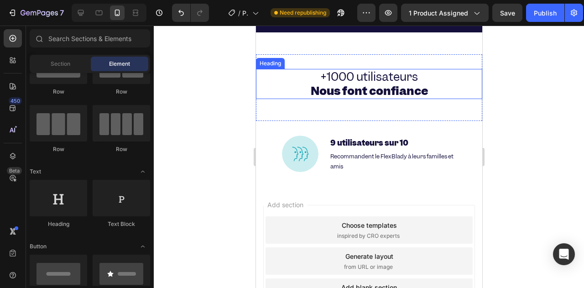
click at [310, 109] on div "+1000 utilisateurs Nous font confiance Heading Section 9" at bounding box center [368, 87] width 226 height 67
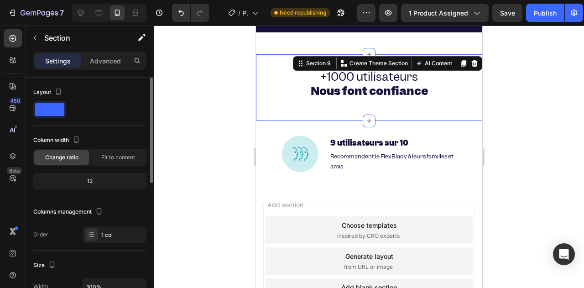
scroll to position [182, 0]
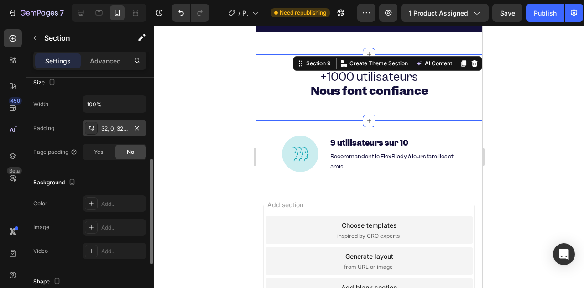
click at [115, 134] on div "32, 0, 32, 0" at bounding box center [115, 128] width 64 height 16
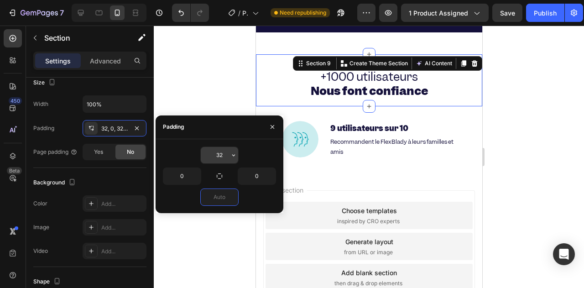
type input "0"
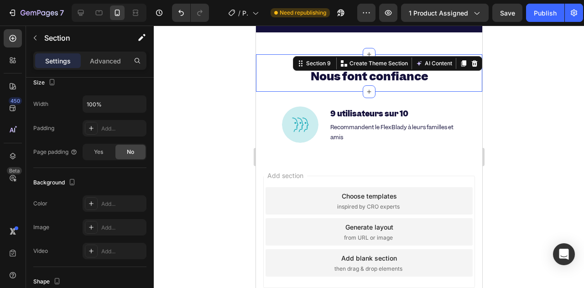
click at [219, 108] on div at bounding box center [369, 157] width 430 height 262
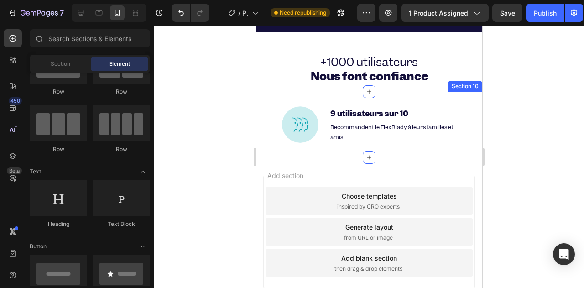
click at [294, 103] on div "Image 9 utilisateurs sur 10 Heading Recommandent le FlexBlady à leurs familles …" at bounding box center [368, 125] width 226 height 66
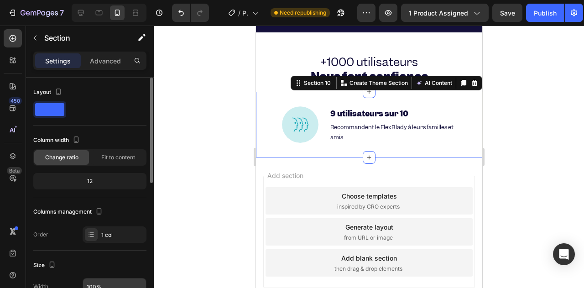
scroll to position [228, 0]
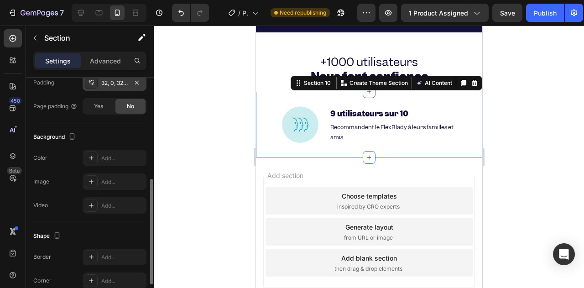
click at [114, 83] on div "32, 0, 32, 0" at bounding box center [114, 83] width 26 height 8
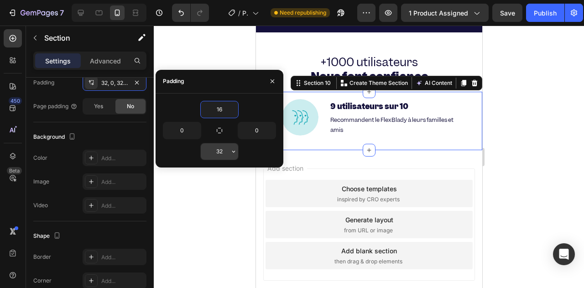
type input "15"
click at [216, 151] on input "32" at bounding box center [219, 151] width 37 height 16
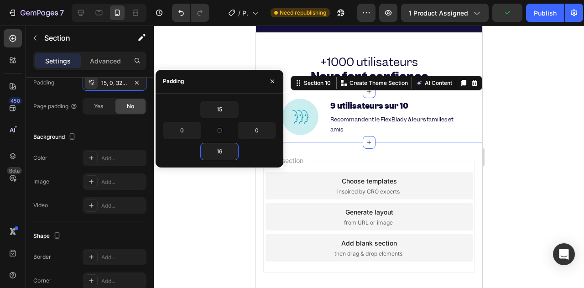
type input "15"
click at [333, 176] on div "Choose templates inspired by CRO experts" at bounding box center [368, 185] width 207 height 27
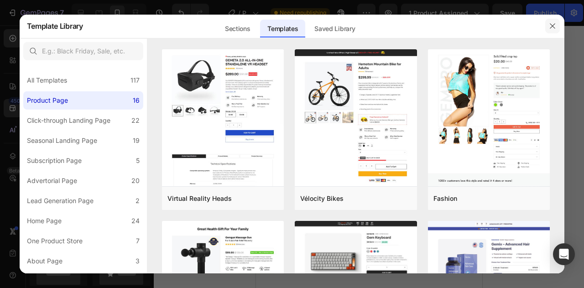
click at [556, 26] on button "button" at bounding box center [552, 26] width 15 height 15
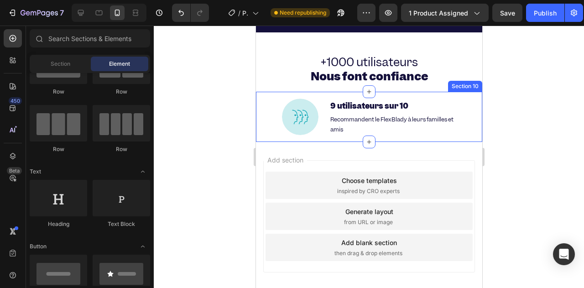
click at [243, 107] on div at bounding box center [369, 157] width 430 height 262
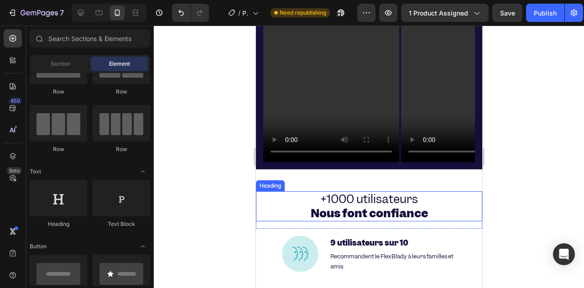
scroll to position [2986, 0]
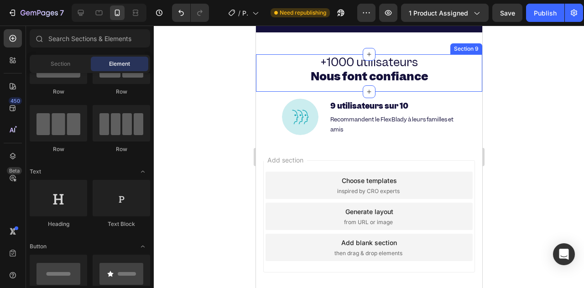
click at [270, 85] on div "+1000 utilisateurs Nous font confiance Heading" at bounding box center [368, 72] width 226 height 37
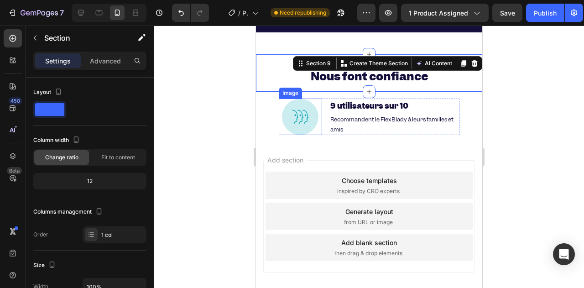
click at [265, 114] on div "Image 9 utilisateurs sur 10 Heading Recommandent le FlexBlady à leurs familles …" at bounding box center [368, 117] width 226 height 36
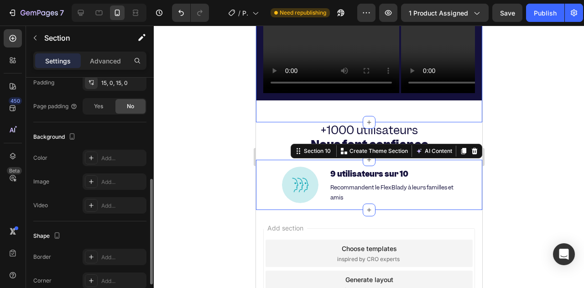
scroll to position [2894, 0]
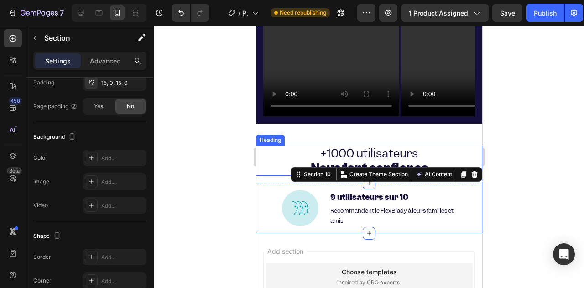
click at [265, 147] on h2 "+1000 utilisateurs Nous font confiance" at bounding box center [368, 161] width 226 height 30
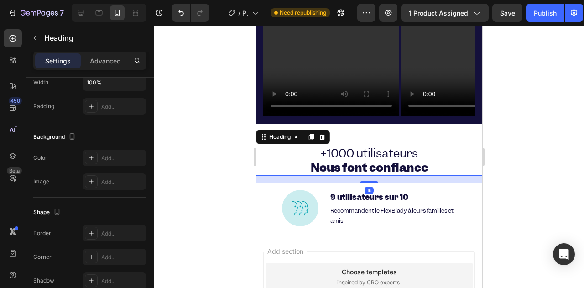
scroll to position [0, 0]
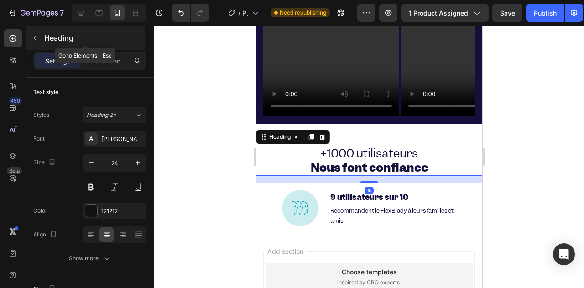
click at [35, 38] on icon "button" at bounding box center [35, 38] width 3 height 5
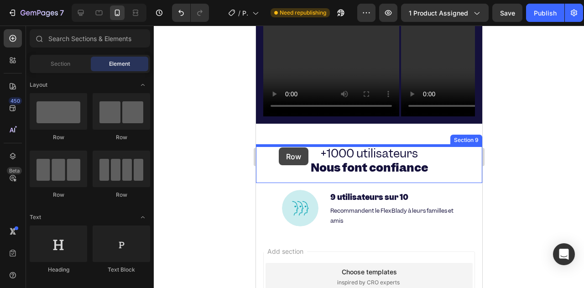
drag, startPoint x: 482, startPoint y: 195, endPoint x: 278, endPoint y: 147, distance: 209.5
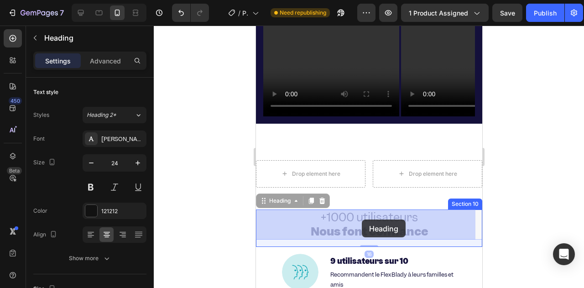
drag, startPoint x: 366, startPoint y: 226, endPoint x: 361, endPoint y: 219, distance: 7.8
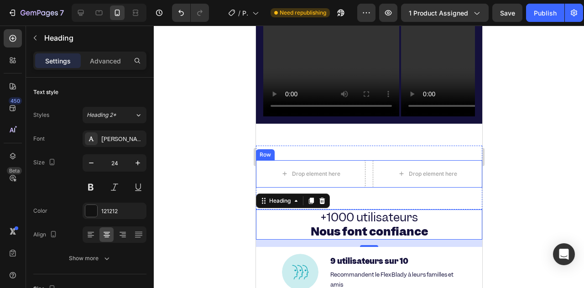
click at [257, 160] on div "Drop element here Drop element here Row" at bounding box center [368, 173] width 226 height 27
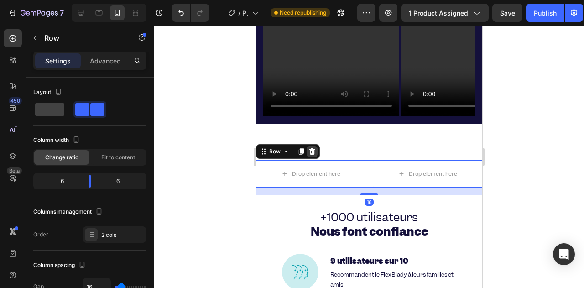
click at [314, 150] on icon at bounding box center [311, 151] width 7 height 7
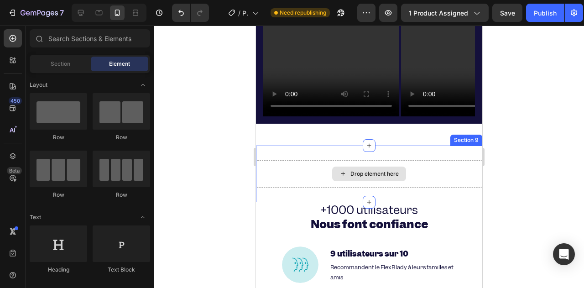
click at [428, 161] on div "Drop element here" at bounding box center [368, 173] width 226 height 27
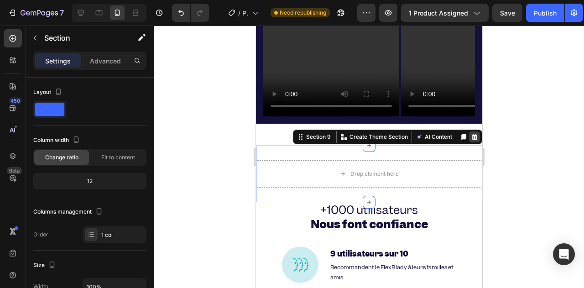
click at [471, 137] on icon at bounding box center [474, 137] width 6 height 6
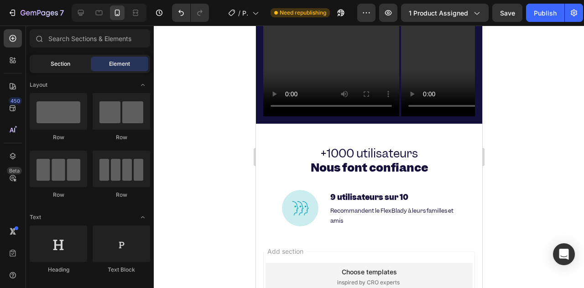
click at [68, 68] on div "Section" at bounding box center [59, 64] width 57 height 15
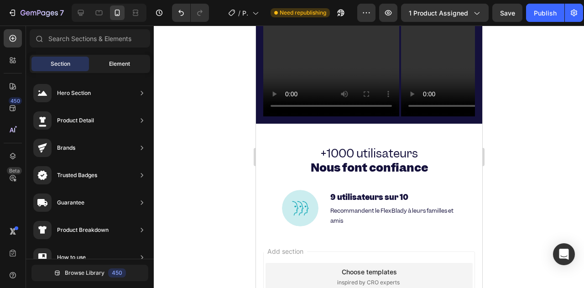
click at [94, 69] on div "Element" at bounding box center [119, 64] width 57 height 15
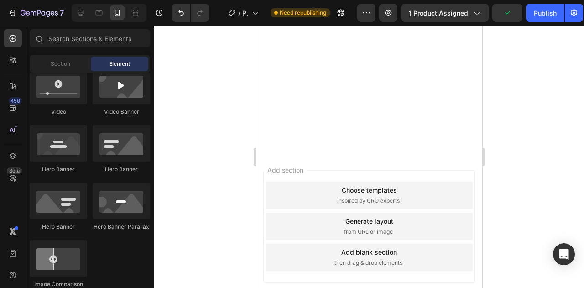
scroll to position [2257, 0]
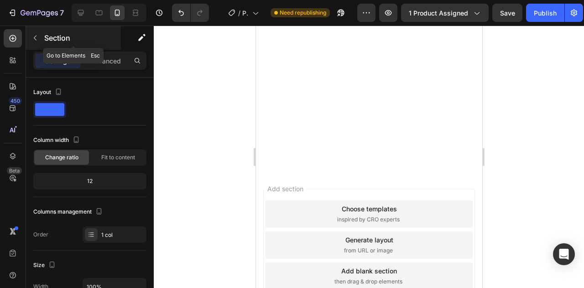
click at [29, 33] on button "button" at bounding box center [35, 38] width 15 height 15
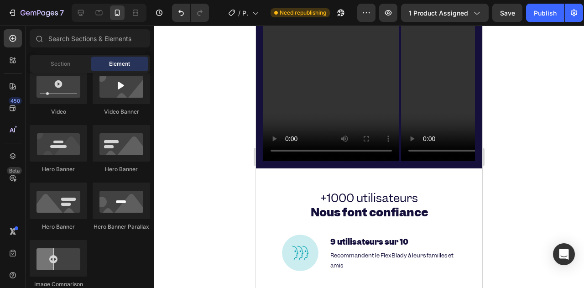
scroll to position [3032, 0]
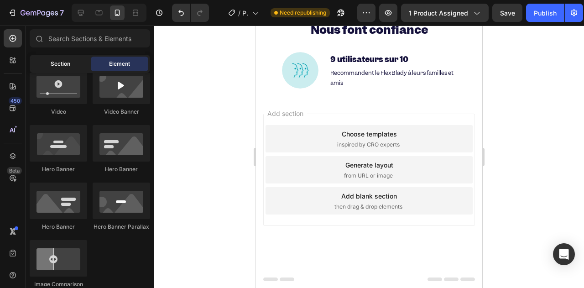
click at [67, 65] on span "Section" at bounding box center [61, 64] width 20 height 8
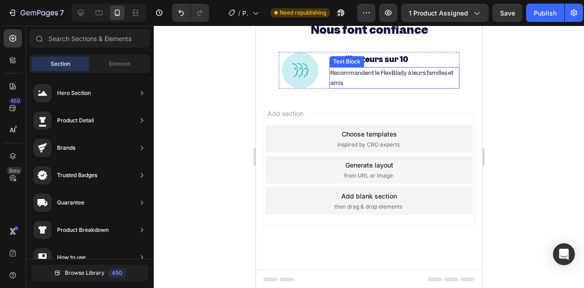
scroll to position [2941, 0]
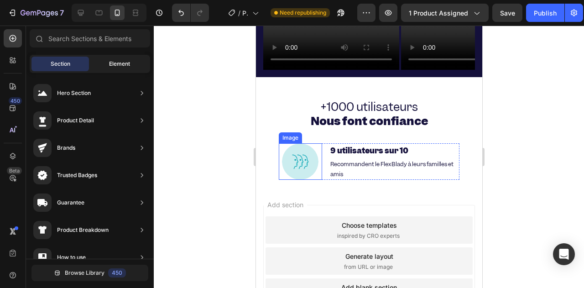
click at [110, 69] on div "Element" at bounding box center [119, 64] width 57 height 15
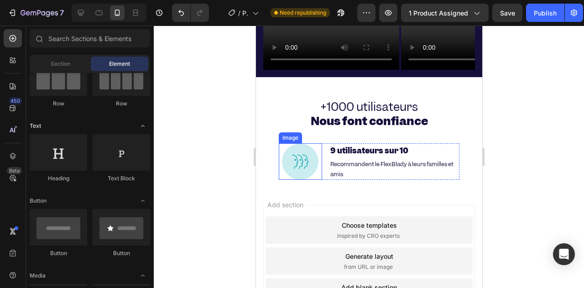
scroll to position [0, 0]
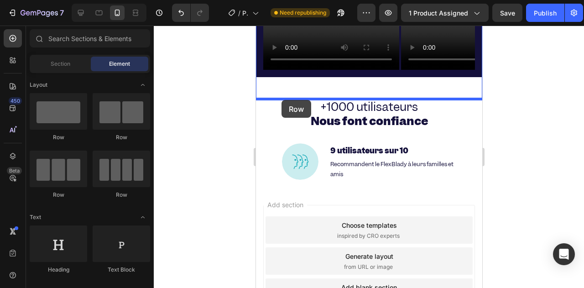
drag, startPoint x: 317, startPoint y: 147, endPoint x: 281, endPoint y: 100, distance: 59.9
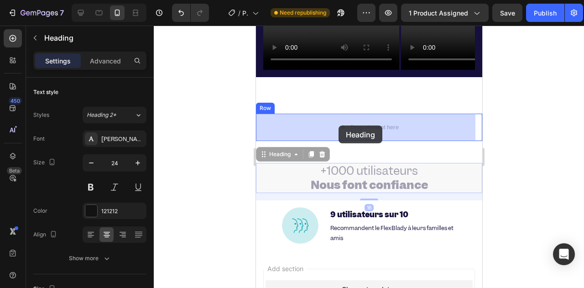
drag, startPoint x: 336, startPoint y: 169, endPoint x: 337, endPoint y: 131, distance: 37.9
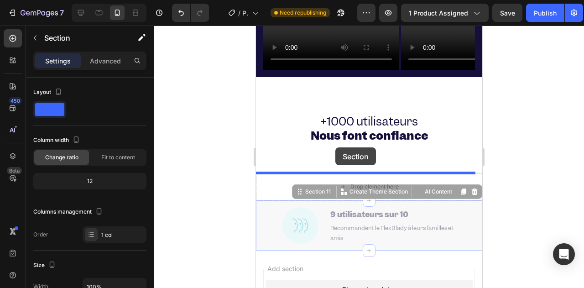
drag, startPoint x: 262, startPoint y: 232, endPoint x: 335, endPoint y: 147, distance: 111.3
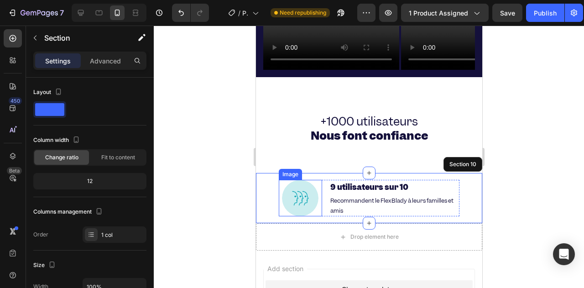
click at [286, 199] on img at bounding box center [299, 198] width 36 height 36
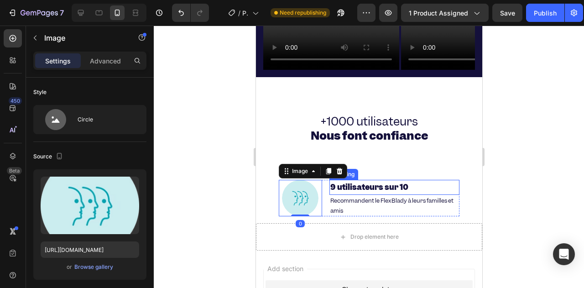
click at [435, 184] on h2 "9 utilisateurs sur 10" at bounding box center [394, 187] width 130 height 15
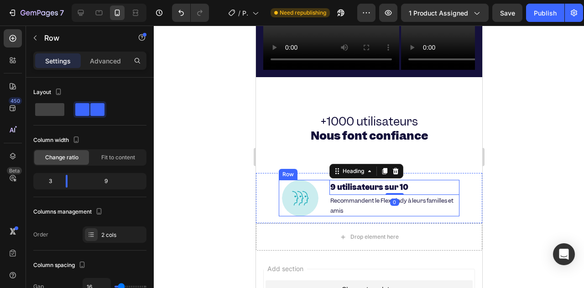
click at [323, 181] on div "Image 9 utilisateurs sur 10 Heading 0 Recommandent le FlexBlady à leurs famille…" at bounding box center [368, 198] width 181 height 36
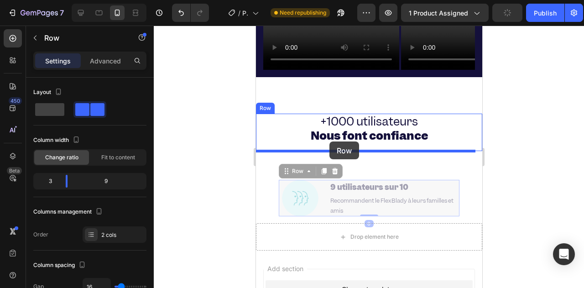
drag, startPoint x: 322, startPoint y: 186, endPoint x: 329, endPoint y: 141, distance: 45.2
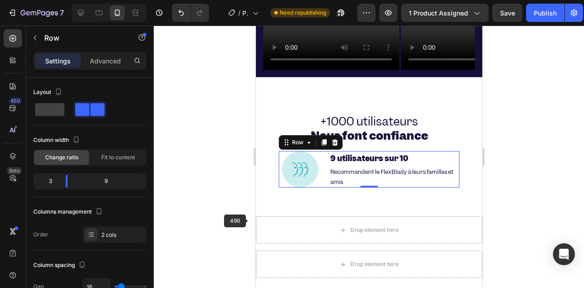
click at [264, 227] on div "Drop element here" at bounding box center [368, 229] width 226 height 27
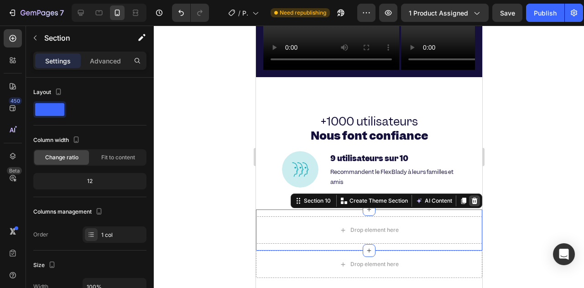
click at [470, 202] on icon at bounding box center [473, 200] width 7 height 7
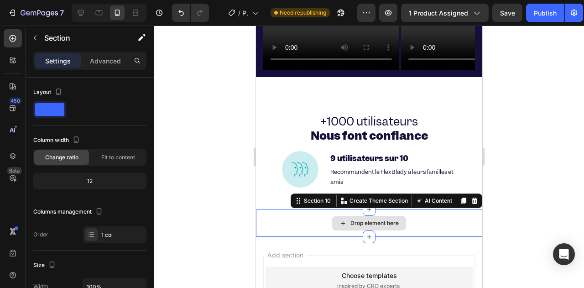
click at [468, 227] on div "Drop element here" at bounding box center [368, 222] width 226 height 27
click at [470, 199] on icon at bounding box center [473, 200] width 7 height 7
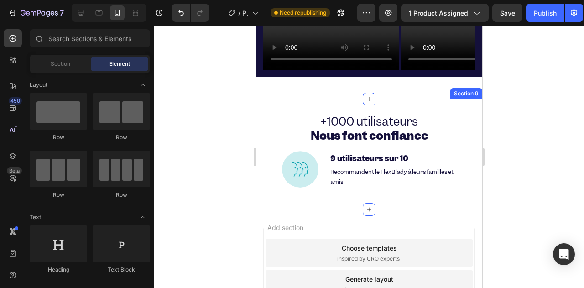
click at [379, 196] on div "+1000 utilisateurs Nous font confiance Heading Image 9 utilisateurs sur 10 Head…" at bounding box center [368, 154] width 226 height 110
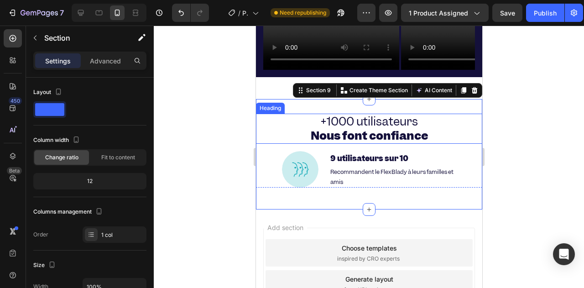
click at [329, 122] on span "+1000 utilisateurs" at bounding box center [369, 122] width 98 height 16
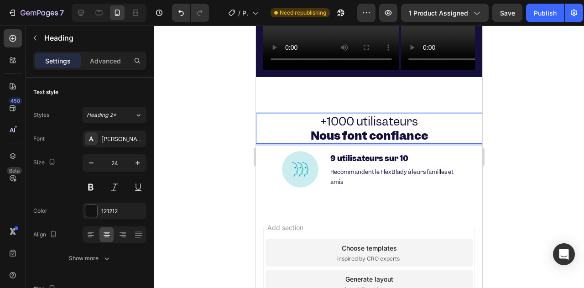
click at [335, 123] on span "+1000 utilisateurs" at bounding box center [369, 122] width 98 height 16
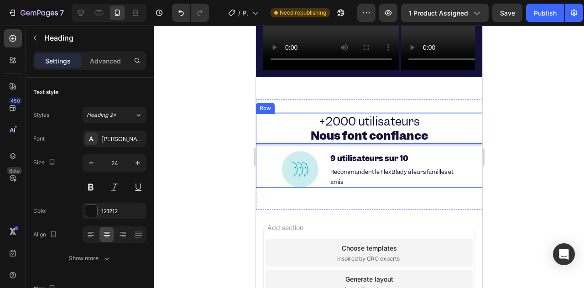
click at [243, 156] on div at bounding box center [369, 157] width 430 height 262
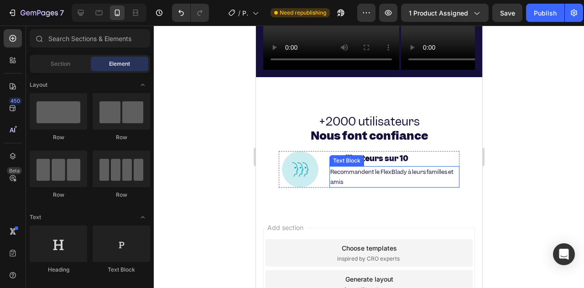
drag, startPoint x: 339, startPoint y: 178, endPoint x: 345, endPoint y: 182, distance: 6.7
click at [339, 179] on span "Recommandent le FlexBlady à leurs familles et amis" at bounding box center [391, 177] width 123 height 18
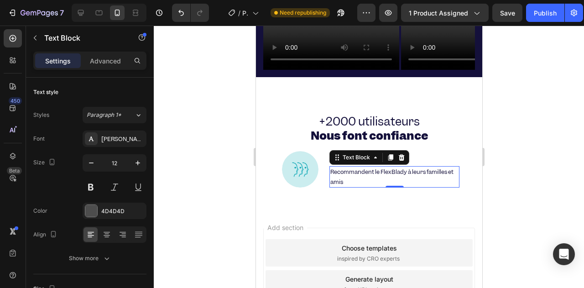
click at [355, 184] on p "Recommandent le FlexBlady à leurs familles et amis" at bounding box center [394, 177] width 129 height 20
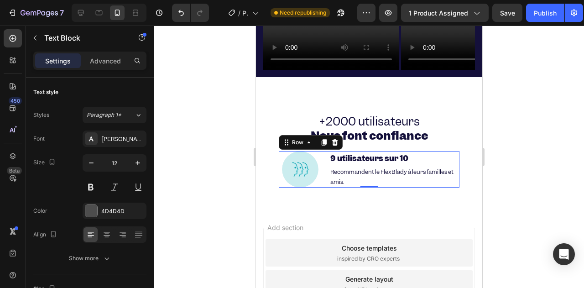
click at [323, 158] on div "Image 9 utilisateurs sur 10 Heading Recommandent le FlexBlady à leurs familles …" at bounding box center [368, 169] width 181 height 36
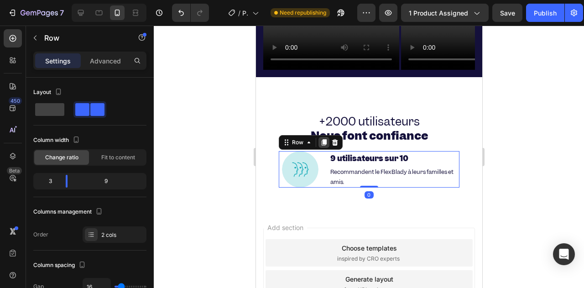
click at [321, 146] on div at bounding box center [323, 142] width 11 height 11
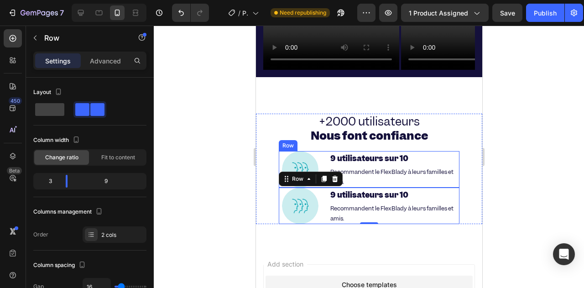
click at [323, 155] on div "Image 9 utilisateurs sur 10 Heading Recommandent le FlexBlady à leurs familles …" at bounding box center [368, 169] width 181 height 36
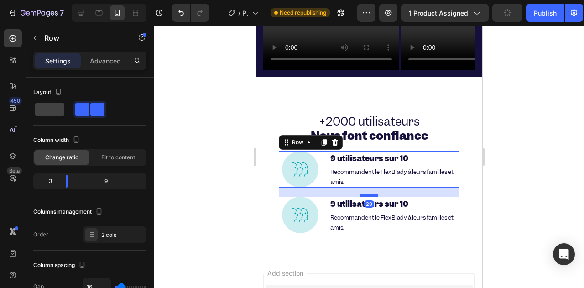
drag, startPoint x: 366, startPoint y: 185, endPoint x: 362, endPoint y: 194, distance: 10.0
click at [362, 194] on div at bounding box center [368, 195] width 18 height 3
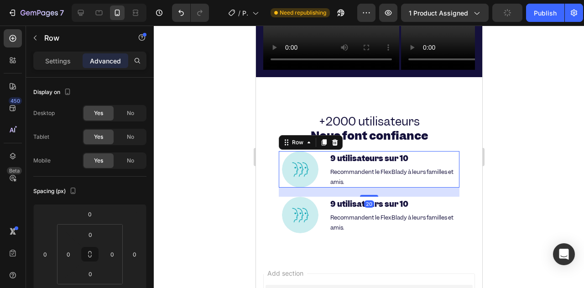
click at [239, 195] on div at bounding box center [369, 157] width 430 height 262
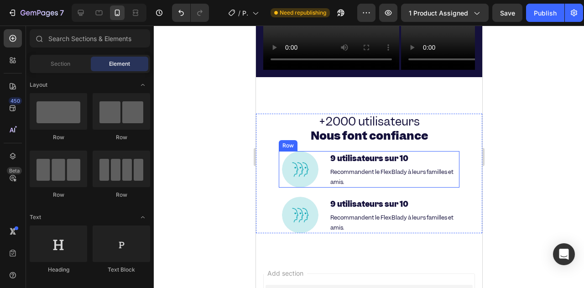
click at [326, 156] on div "Image 9 utilisateurs sur 10 Heading Recommandent le FlexBlady à leurs familles …" at bounding box center [368, 169] width 181 height 36
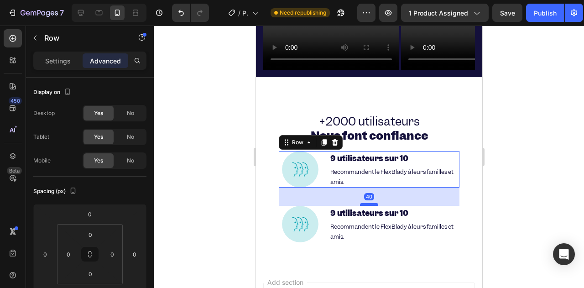
drag, startPoint x: 360, startPoint y: 195, endPoint x: 363, endPoint y: 204, distance: 9.5
click at [363, 204] on div at bounding box center [368, 204] width 18 height 3
type input "40"
click at [205, 205] on div at bounding box center [369, 157] width 430 height 262
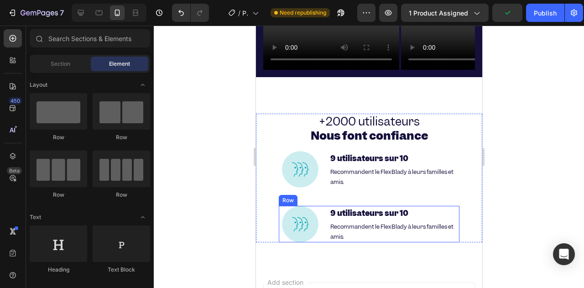
click at [322, 209] on div "Image 9 utilisateurs sur 10 Heading Recommandent le FlexBlady à leurs familles …" at bounding box center [368, 224] width 181 height 36
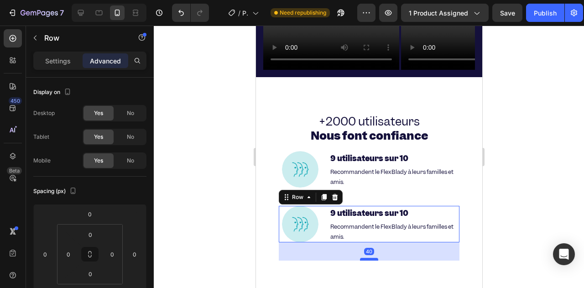
drag, startPoint x: 369, startPoint y: 239, endPoint x: 363, endPoint y: 258, distance: 19.2
click at [363, 258] on div at bounding box center [368, 259] width 18 height 3
type input "40"
click at [322, 211] on div "Image 9 utilisateurs sur 10 Heading Recommandent le FlexBlady à leurs familles …" at bounding box center [368, 224] width 181 height 36
click at [323, 197] on icon at bounding box center [323, 197] width 5 height 6
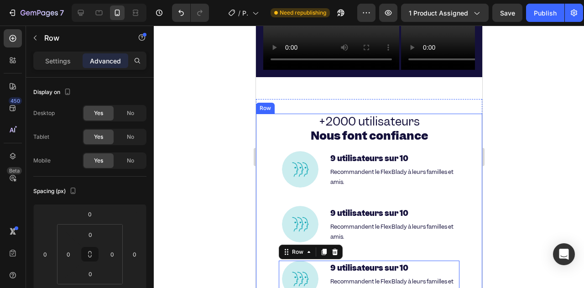
click at [232, 197] on div at bounding box center [369, 157] width 430 height 262
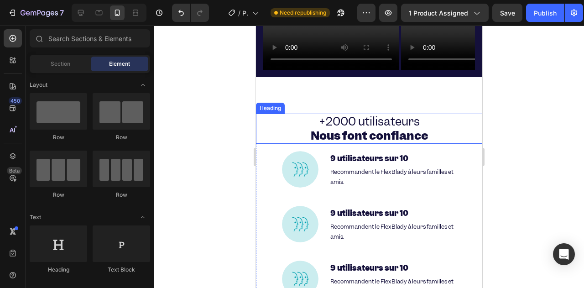
click at [337, 140] on strong "Nous font confiance" at bounding box center [368, 136] width 117 height 16
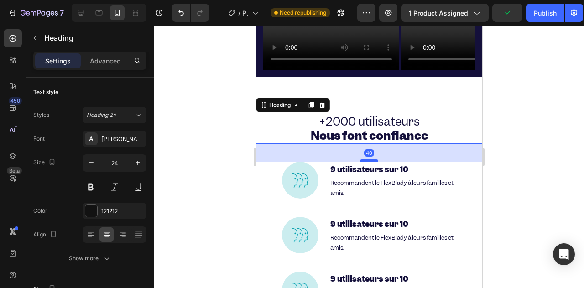
drag, startPoint x: 366, startPoint y: 150, endPoint x: 465, endPoint y: 183, distance: 105.0
click at [366, 161] on div at bounding box center [368, 160] width 18 height 3
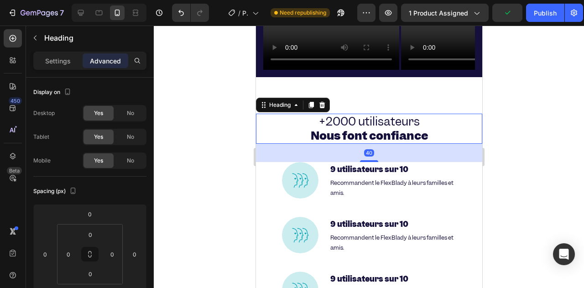
click at [210, 158] on div at bounding box center [369, 157] width 430 height 262
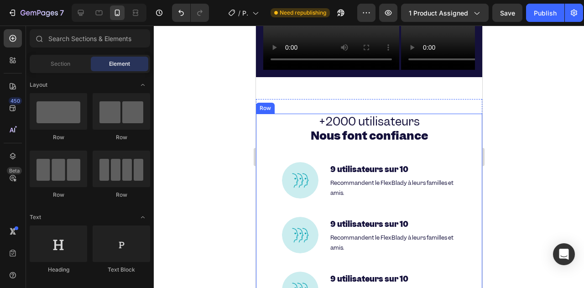
click at [377, 135] on strong "Nous font confiance" at bounding box center [368, 136] width 117 height 16
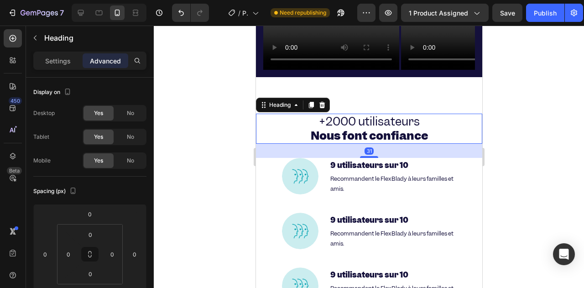
click at [367, 157] on div at bounding box center [368, 157] width 18 height 2
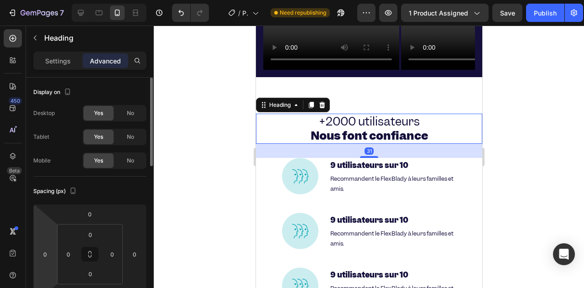
scroll to position [137, 0]
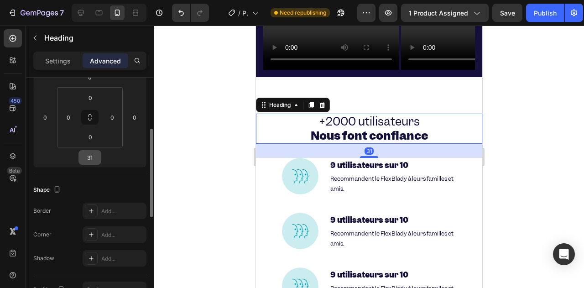
click at [88, 163] on input "31" at bounding box center [90, 158] width 18 height 14
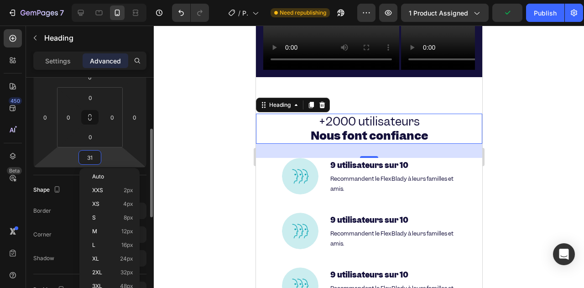
click at [96, 162] on input "31" at bounding box center [90, 158] width 18 height 14
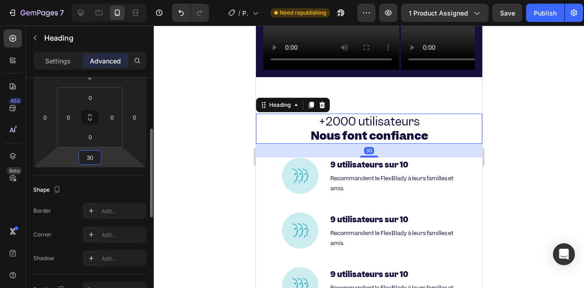
type input "30"
click at [207, 163] on div at bounding box center [369, 157] width 430 height 262
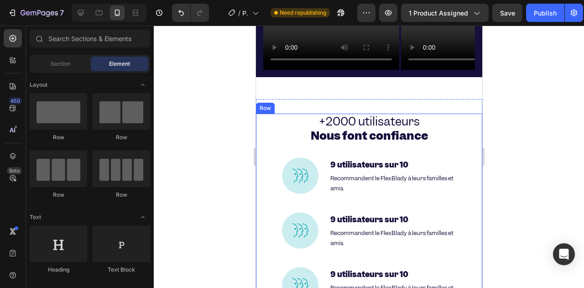
click at [265, 152] on div "⁠⁠⁠⁠⁠⁠⁠ +2000 utilisateurs Nous font confiance Heading Image 9 utilisateurs sur…" at bounding box center [368, 218] width 226 height 208
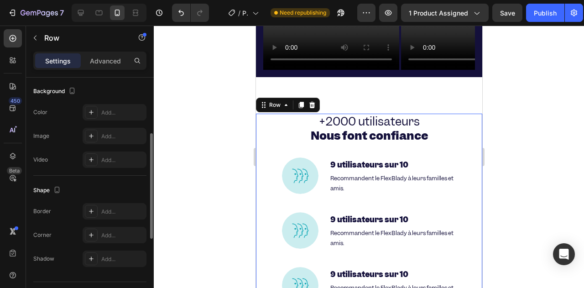
scroll to position [0, 0]
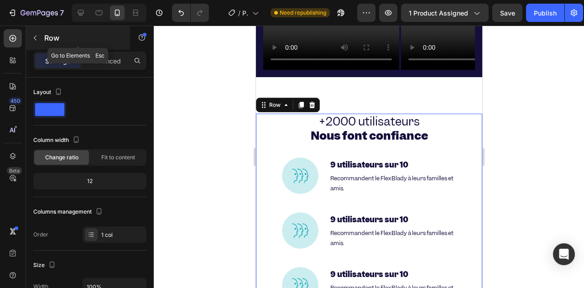
click at [37, 35] on icon "button" at bounding box center [34, 37] width 7 height 7
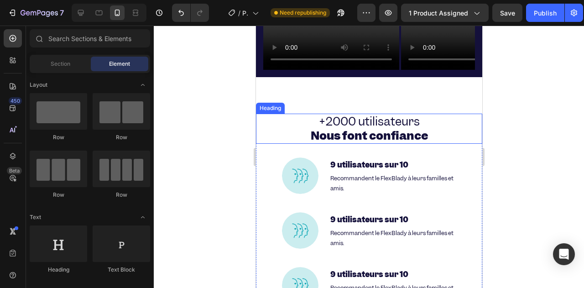
click at [282, 134] on p "⁠⁠⁠⁠⁠⁠⁠ +2000 utilisateurs Nous font confiance" at bounding box center [368, 128] width 224 height 28
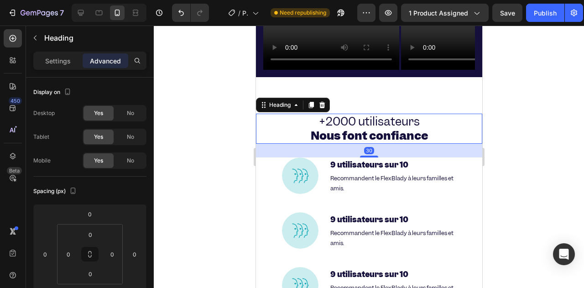
click at [239, 146] on div at bounding box center [369, 157] width 430 height 262
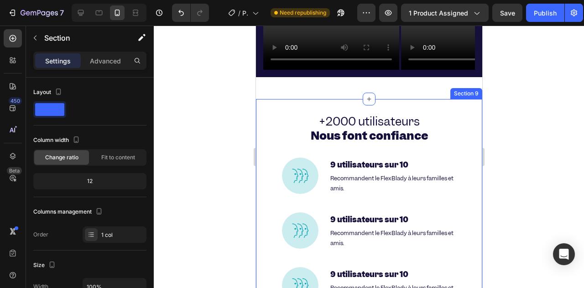
click at [269, 104] on div "⁠⁠⁠⁠⁠⁠⁠ +2000 utilisateurs Nous font confiance Heading Image 9 utilisateurs sur…" at bounding box center [368, 221] width 226 height 245
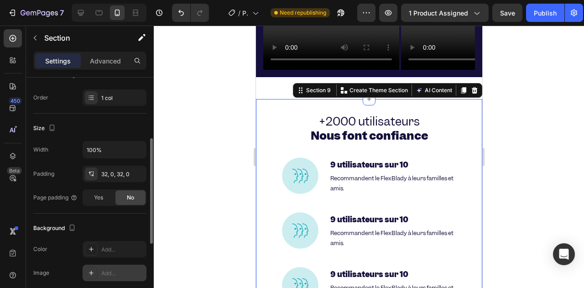
scroll to position [228, 0]
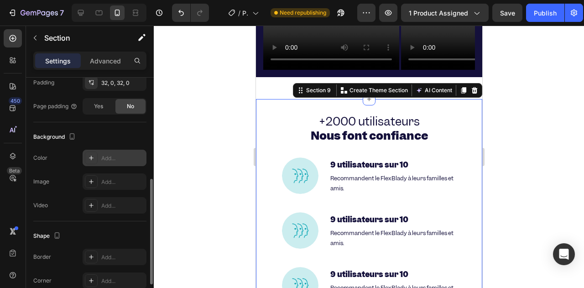
click at [114, 156] on div "Add..." at bounding box center [122, 158] width 43 height 8
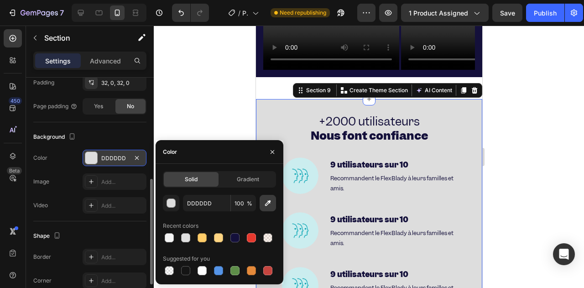
click at [265, 204] on icon "button" at bounding box center [267, 202] width 9 height 9
type input "CBEDEF"
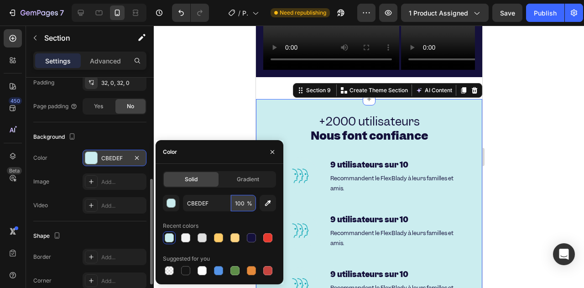
click at [240, 202] on input "100" at bounding box center [243, 203] width 25 height 16
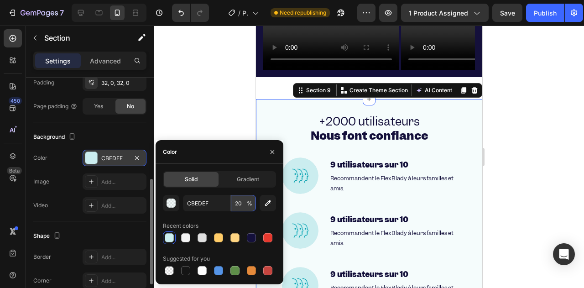
type input "2"
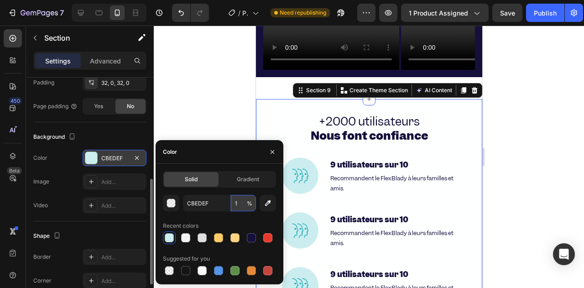
type input "10"
click at [195, 87] on div at bounding box center [369, 157] width 430 height 262
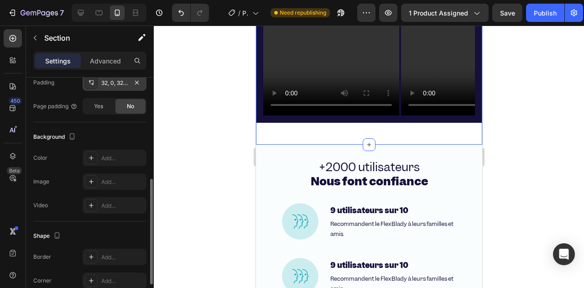
click at [122, 86] on div "32, 0, 32, 0" at bounding box center [115, 82] width 64 height 16
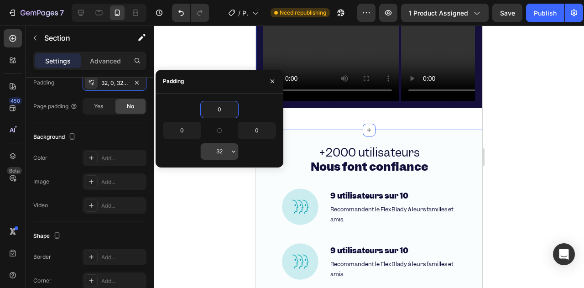
type input "0"
click at [218, 146] on input "32" at bounding box center [219, 151] width 37 height 16
type input "0"
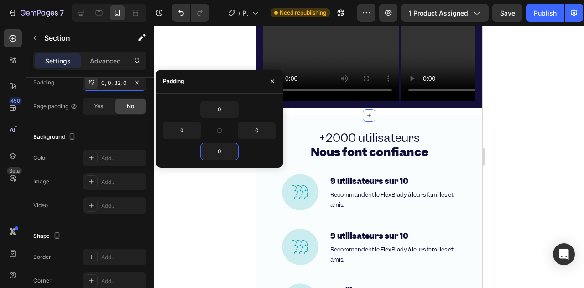
click at [285, 144] on h2 "+2000 utilisateurs Nous font confiance" at bounding box center [368, 145] width 226 height 30
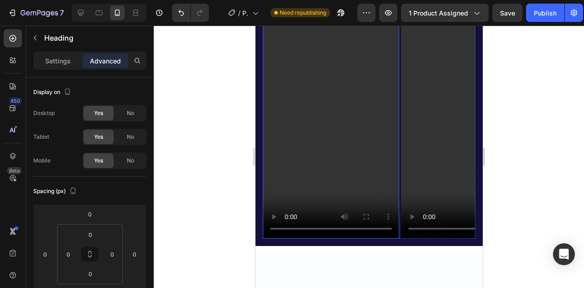
scroll to position [2485, 0]
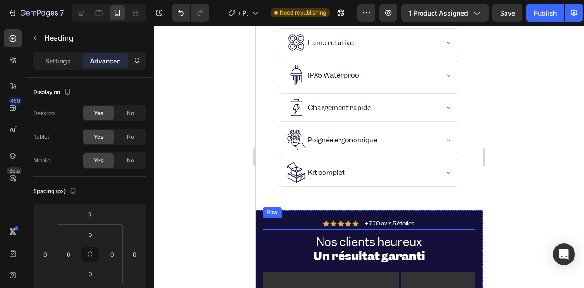
click at [291, 218] on div "Icon Icon Icon Icon Icon Icon List + 720 avis 5 étoiles Text Block Row" at bounding box center [368, 224] width 213 height 12
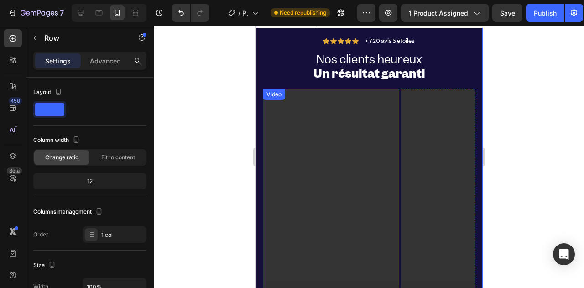
scroll to position [2850, 0]
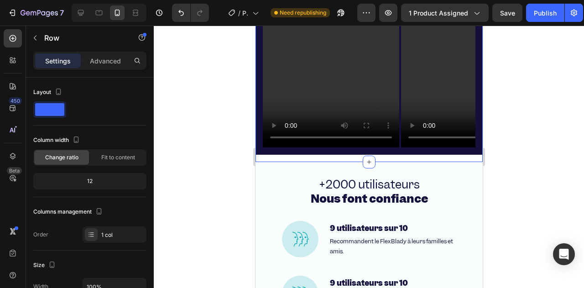
click at [342, 159] on div "Icon Icon Icon Icon Icon Icon List + 720 avis 5 étoiles Text Block Row Nos clie…" at bounding box center [368, 3] width 227 height 318
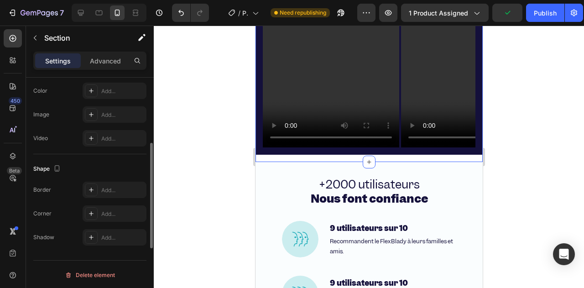
scroll to position [0, 0]
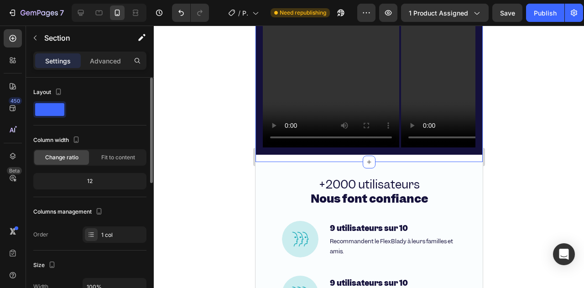
click at [88, 174] on div "12" at bounding box center [89, 181] width 113 height 16
click at [88, 181] on div "12" at bounding box center [89, 181] width 109 height 13
drag, startPoint x: 100, startPoint y: 178, endPoint x: 71, endPoint y: 178, distance: 29.2
click at [71, 178] on div "12" at bounding box center [89, 181] width 109 height 13
click at [119, 154] on span "Fit to content" at bounding box center [118, 157] width 34 height 8
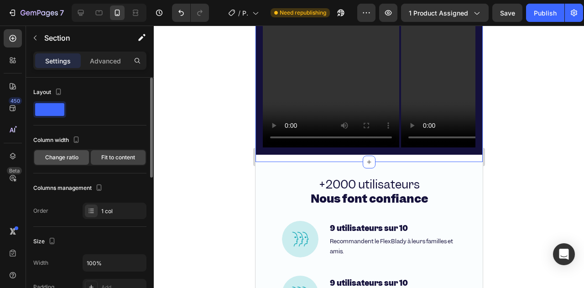
click at [62, 156] on span "Change ratio" at bounding box center [61, 157] width 33 height 8
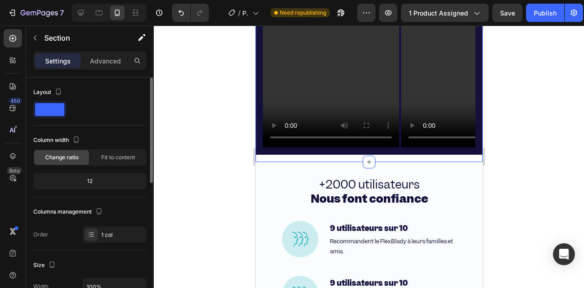
click at [79, 180] on div "12" at bounding box center [89, 181] width 109 height 13
click at [93, 182] on div "12" at bounding box center [89, 181] width 109 height 13
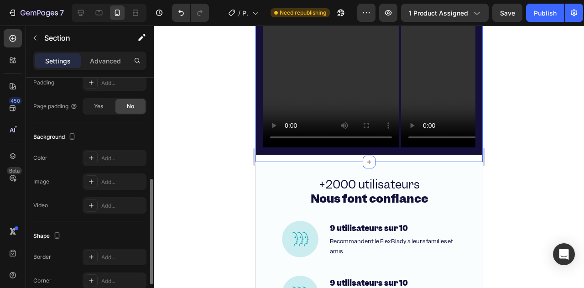
scroll to position [274, 0]
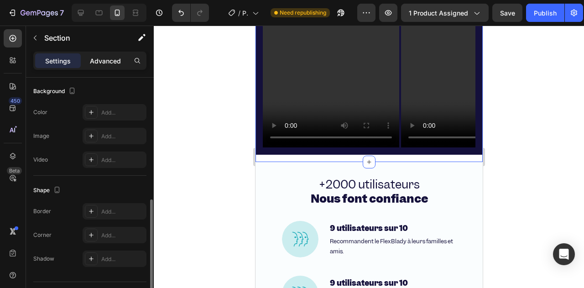
click at [103, 57] on p "Advanced" at bounding box center [105, 61] width 31 height 10
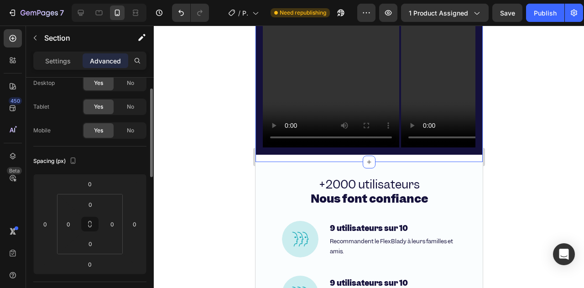
scroll to position [0, 0]
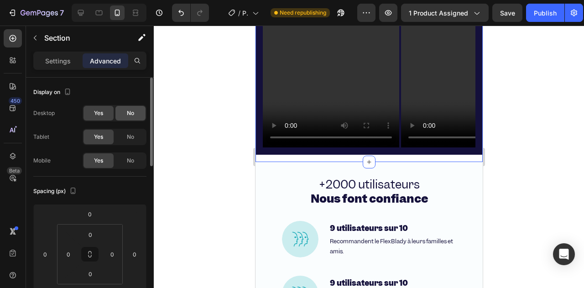
click at [131, 116] on span "No" at bounding box center [130, 113] width 7 height 8
click at [130, 132] on div "No" at bounding box center [130, 137] width 30 height 15
click at [106, 116] on div "Yes" at bounding box center [98, 113] width 30 height 15
click at [101, 137] on span "Yes" at bounding box center [98, 137] width 9 height 8
click at [61, 63] on p "Settings" at bounding box center [58, 61] width 26 height 10
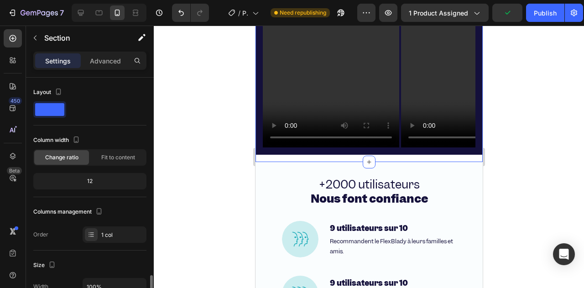
scroll to position [137, 0]
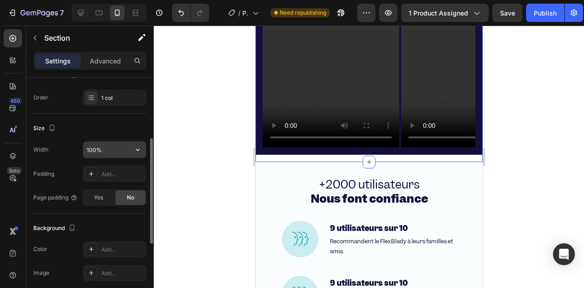
click at [102, 148] on input "100%" at bounding box center [114, 149] width 63 height 16
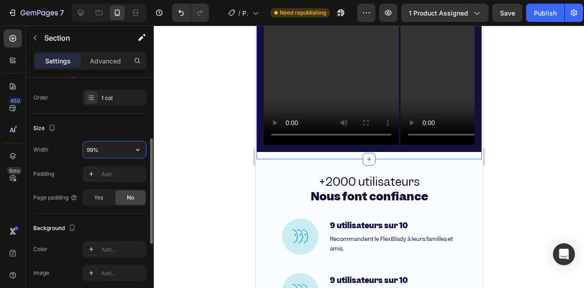
type input "100%"
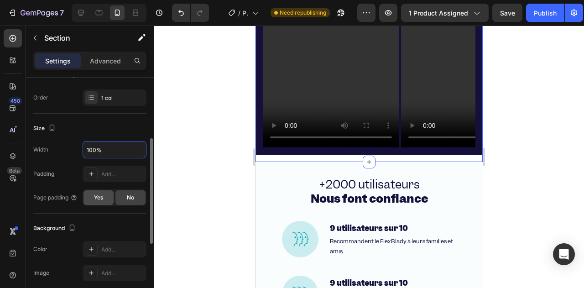
click at [97, 199] on span "Yes" at bounding box center [98, 197] width 9 height 8
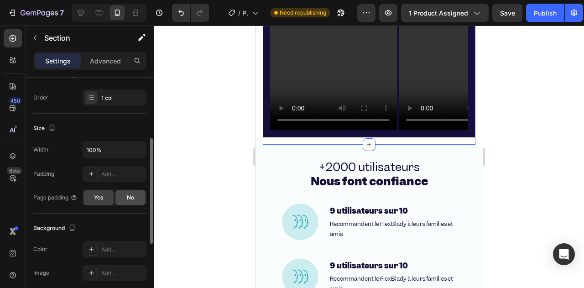
click at [121, 201] on div "No" at bounding box center [130, 197] width 30 height 15
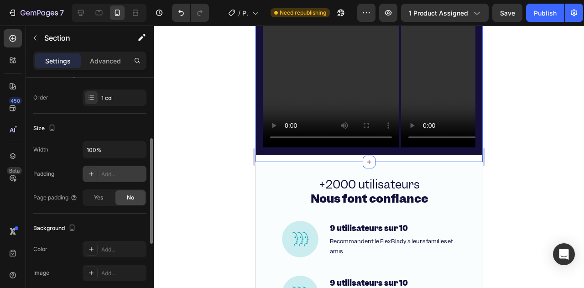
click at [105, 172] on div "Add..." at bounding box center [122, 174] width 43 height 8
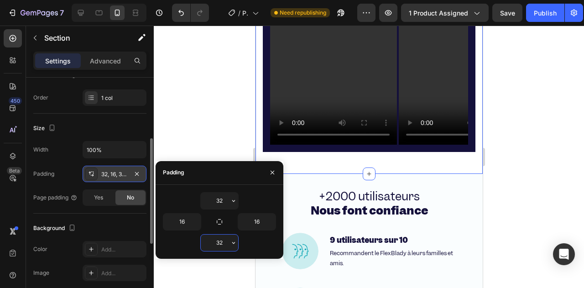
click at [216, 239] on input "32" at bounding box center [219, 242] width 37 height 16
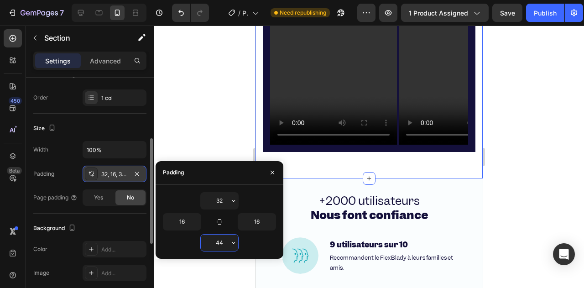
type input "45"
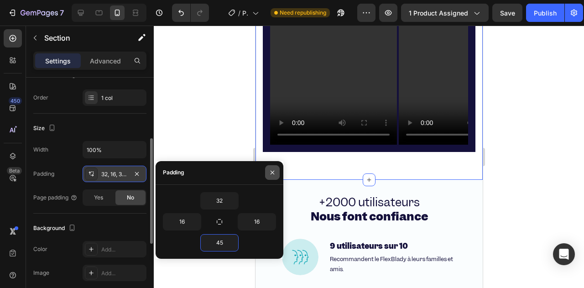
click at [267, 172] on button "button" at bounding box center [272, 172] width 15 height 15
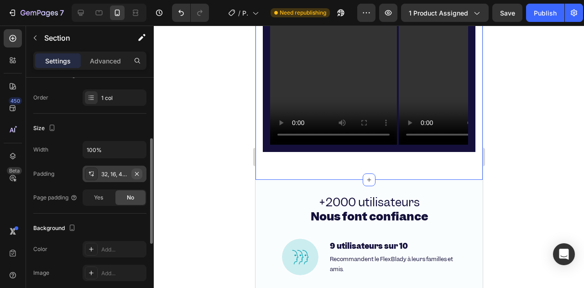
click at [139, 172] on icon "button" at bounding box center [136, 173] width 7 height 7
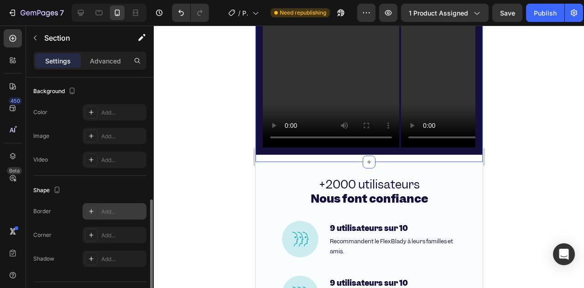
scroll to position [295, 0]
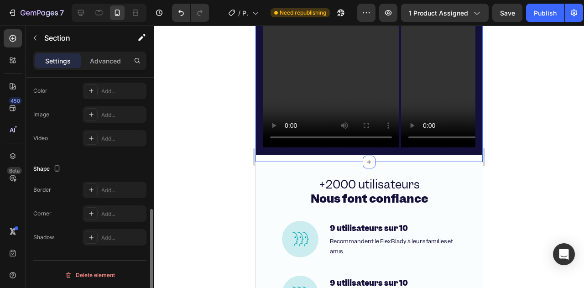
click at [234, 144] on div at bounding box center [369, 157] width 430 height 262
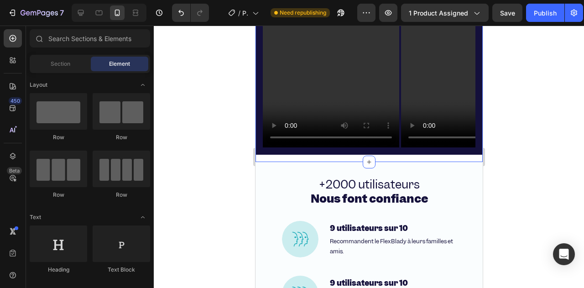
click at [262, 159] on div "Icon Icon Icon Icon Icon Icon List + 720 avis 5 étoiles Text Block Row Nos clie…" at bounding box center [368, 3] width 227 height 318
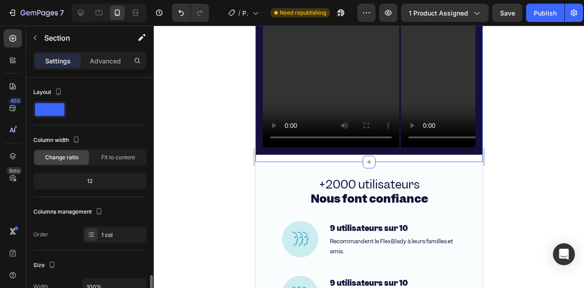
scroll to position [182, 0]
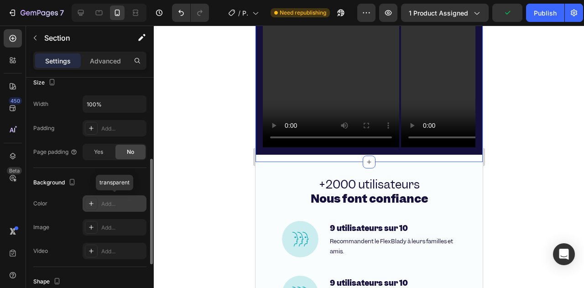
click at [100, 205] on div "Add..." at bounding box center [115, 203] width 64 height 16
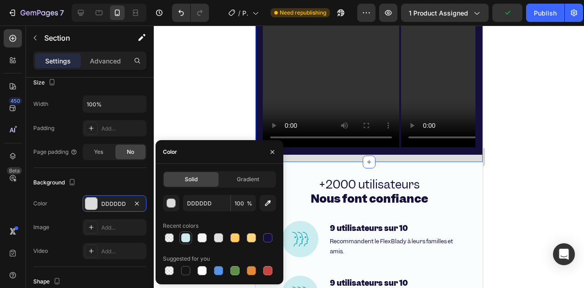
click at [185, 237] on div at bounding box center [185, 237] width 9 height 9
type input "CBEDEF"
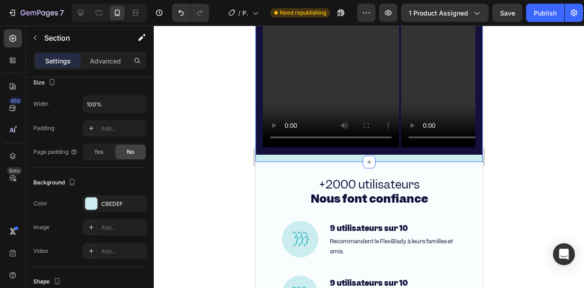
click at [195, 103] on div at bounding box center [369, 157] width 430 height 262
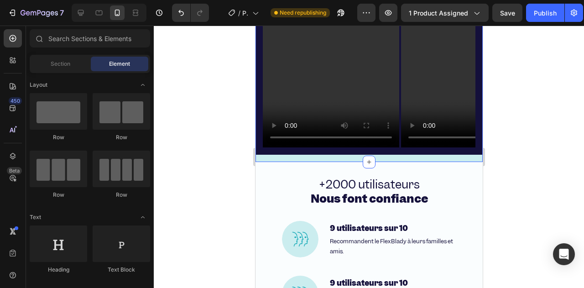
click at [277, 161] on div "Icon Icon Icon Icon Icon Icon List + 720 avis 5 étoiles Text Block Row Nos clie…" at bounding box center [368, 3] width 227 height 318
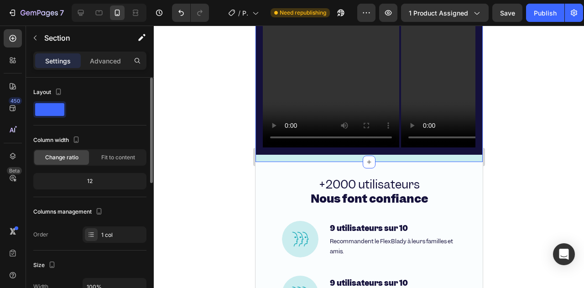
scroll to position [228, 0]
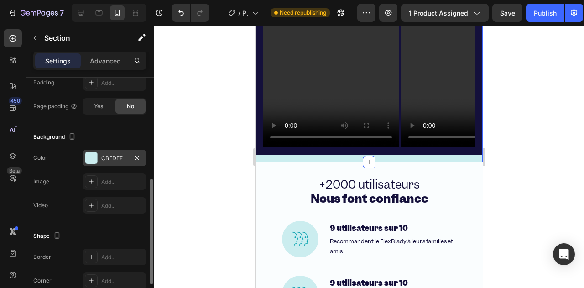
click at [121, 161] on div "CBEDEF" at bounding box center [115, 158] width 64 height 16
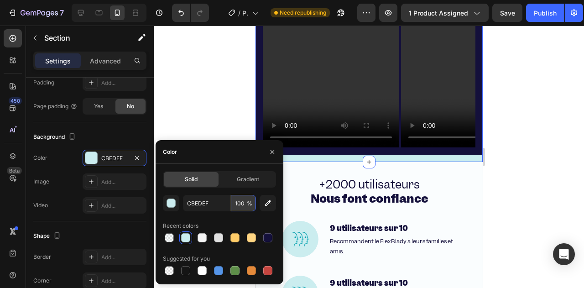
click at [238, 205] on input "100" at bounding box center [243, 203] width 25 height 16
type input "10"
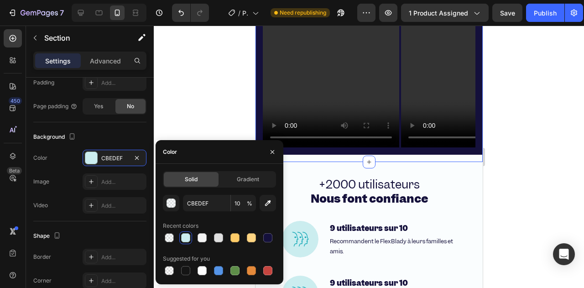
click at [187, 107] on div at bounding box center [369, 157] width 430 height 262
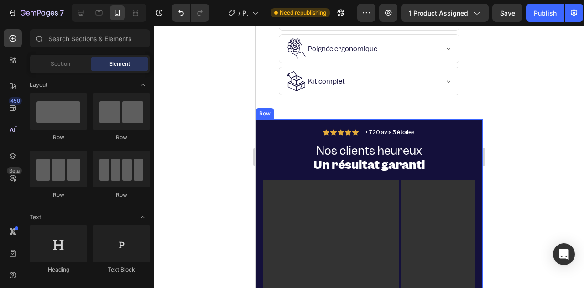
scroll to position [2758, 0]
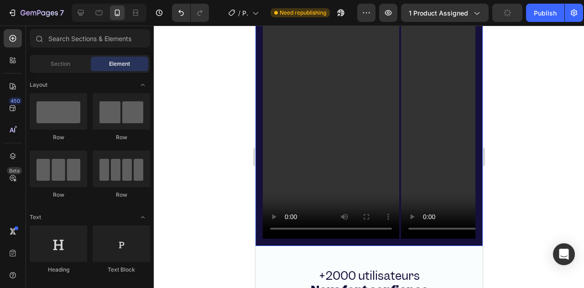
click at [258, 236] on div "Icon Icon Icon Icon Icon Icon List + 720 avis 5 étoiles Text Block Row Nos clie…" at bounding box center [368, 90] width 227 height 311
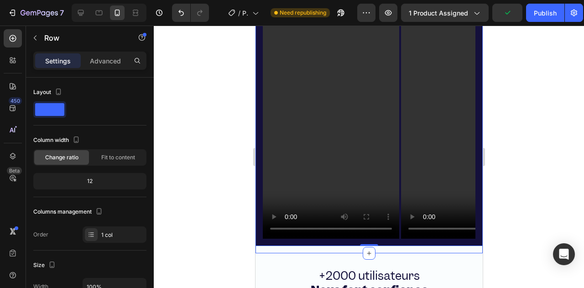
click at [259, 249] on div "Icon Icon Icon Icon Icon Icon List + 720 avis 5 étoiles Text Block Row Nos clie…" at bounding box center [368, 94] width 227 height 318
click at [258, 239] on div "Icon Icon Icon Icon Icon Icon List + 720 avis 5 étoiles Text Block Row Nos clie…" at bounding box center [368, 90] width 227 height 311
click at [257, 245] on div "Icon Icon Icon Icon Icon Icon List + 720 avis 5 étoiles Text Block Row Nos clie…" at bounding box center [368, 90] width 227 height 311
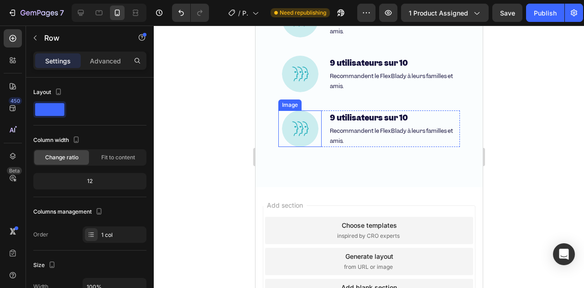
scroll to position [3024, 0]
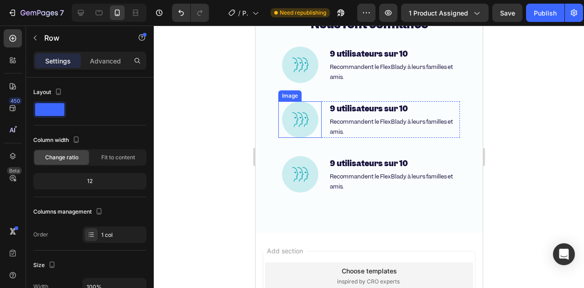
click at [296, 120] on img at bounding box center [299, 119] width 36 height 36
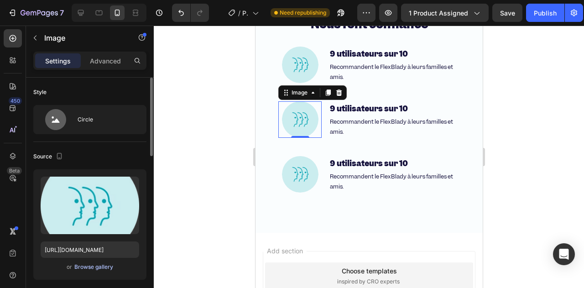
click at [85, 267] on div "Browse gallery" at bounding box center [93, 267] width 39 height 8
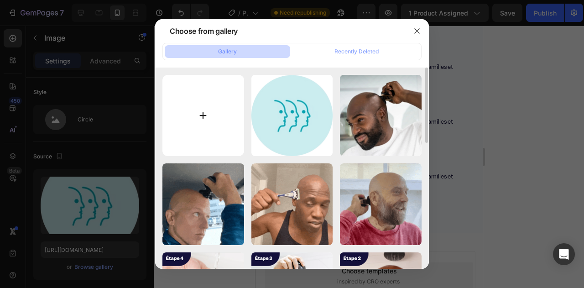
click at [195, 112] on input "file" at bounding box center [203, 116] width 82 height 82
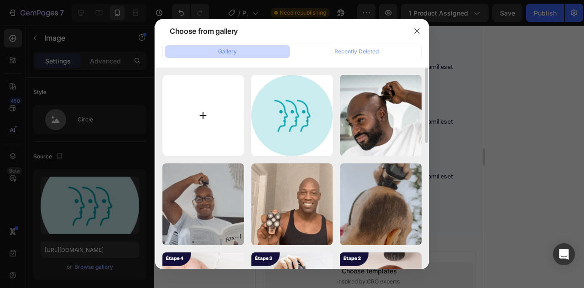
type input "C:\fakepath\Freebaldy_Content_Icons_2.7-27_e88a6eba-2920-419a-815c-0d0f1b4e755b…"
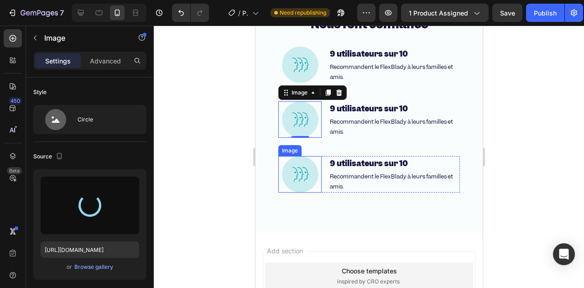
type input "[URL][DOMAIN_NAME]"
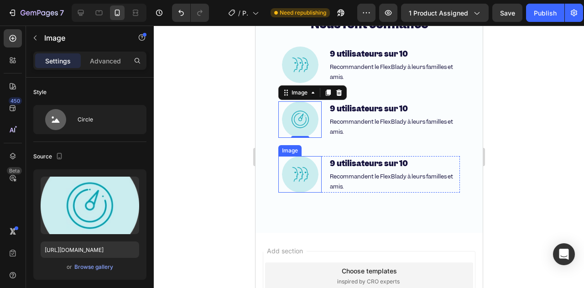
click at [298, 172] on img at bounding box center [299, 174] width 36 height 36
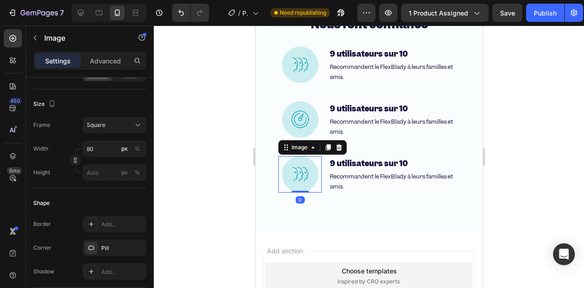
click at [291, 168] on img at bounding box center [299, 174] width 36 height 36
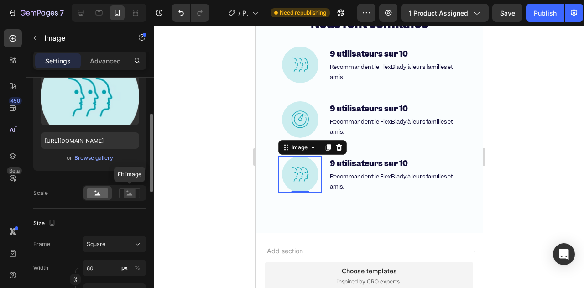
scroll to position [18, 0]
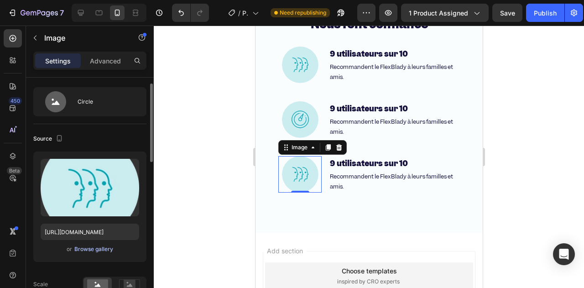
click at [94, 249] on div "Browse gallery" at bounding box center [93, 249] width 39 height 8
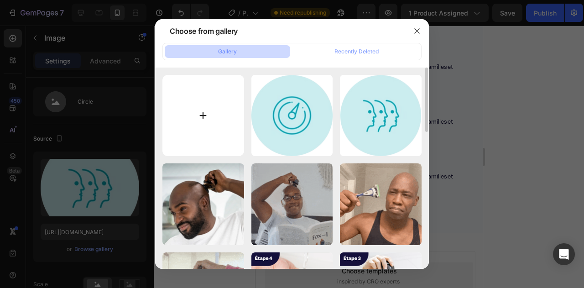
click at [199, 114] on input "file" at bounding box center [203, 116] width 82 height 82
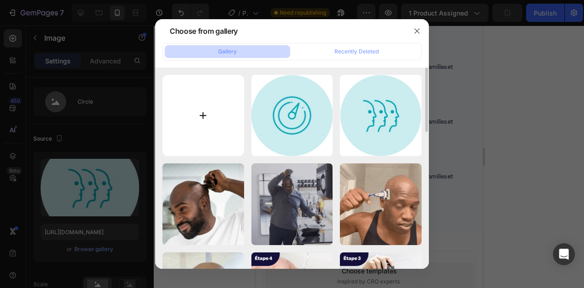
type input "C:\fakepath\Freebaldy_Content_Icons_2.7-27_72c878e4-bece-403a-a9d5-78ef2c924686…"
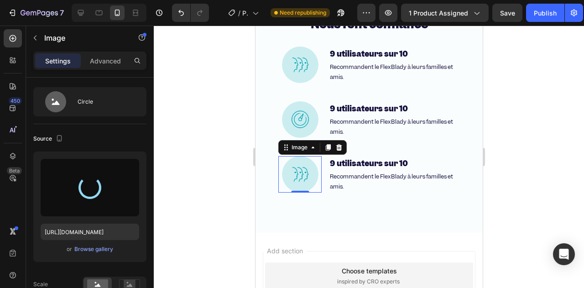
type input "[URL][DOMAIN_NAME]"
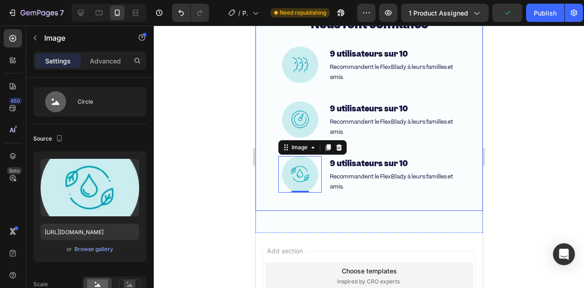
click at [358, 129] on p "Recommandent le FlexBlady à leurs familles et amis." at bounding box center [393, 127] width 129 height 20
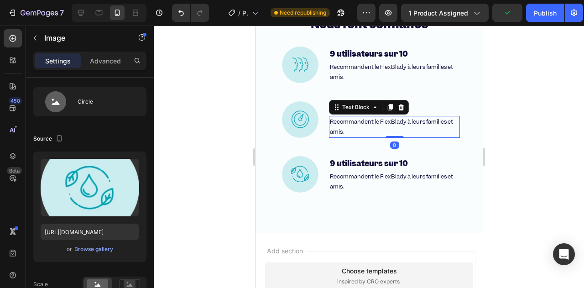
click at [358, 129] on p "Recommandent le FlexBlady à leurs familles et amis." at bounding box center [393, 127] width 129 height 20
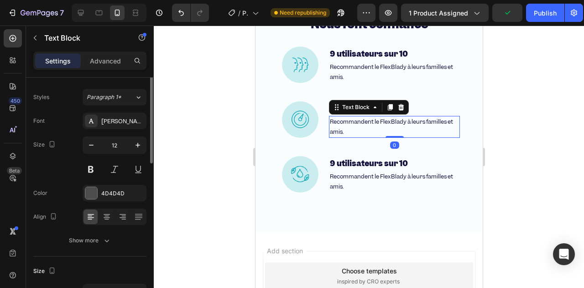
scroll to position [0, 0]
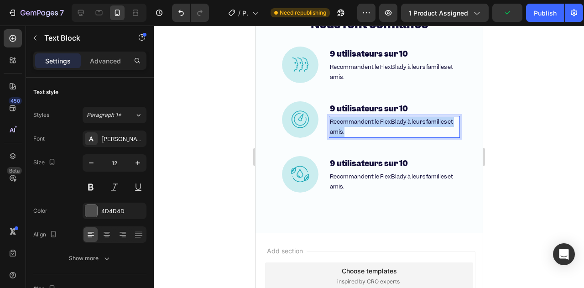
drag, startPoint x: 354, startPoint y: 129, endPoint x: 332, endPoint y: 121, distance: 23.4
click at [332, 121] on p "Recommandent le FlexBlady à leurs familles et amis." at bounding box center [393, 127] width 129 height 20
drag, startPoint x: 344, startPoint y: 131, endPoint x: 333, endPoint y: 119, distance: 16.8
click at [333, 119] on p "Recommandent le FlexBlady à leurs familles et amis." at bounding box center [393, 127] width 129 height 20
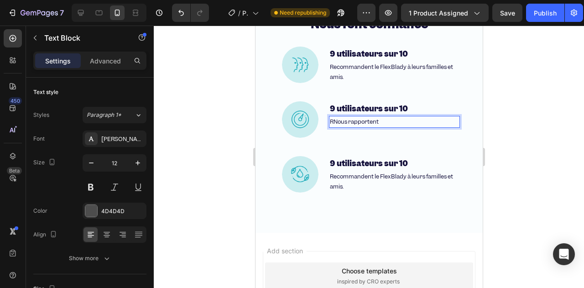
click at [332, 121] on span "RNous rapportent" at bounding box center [353, 122] width 49 height 8
click at [375, 121] on p "Nous rapportent" at bounding box center [393, 122] width 129 height 10
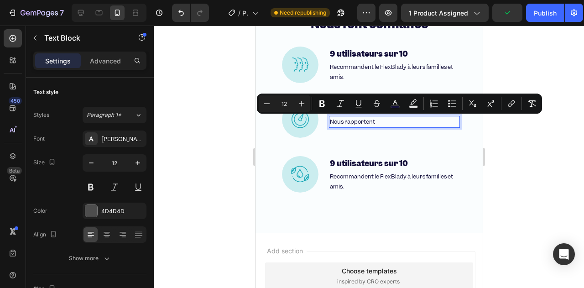
click at [379, 124] on p "Nous rapportent" at bounding box center [393, 122] width 129 height 10
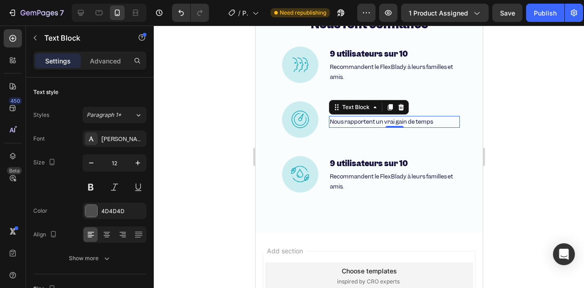
click at [437, 120] on p "Nous rapportent un vrai gain de temps" at bounding box center [393, 122] width 129 height 10
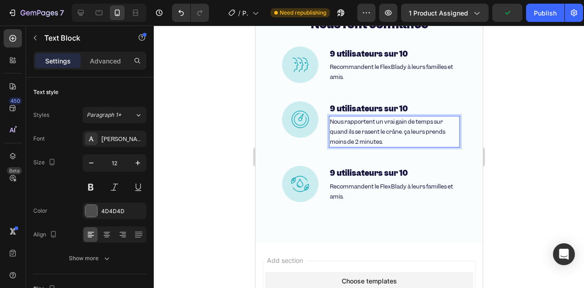
click at [374, 120] on span "Nous rapportent un vrai gain de temps sur quand ils se rasent le crâne. ça leur…" at bounding box center [386, 131] width 115 height 27
click at [375, 131] on span "Nous rapportent un vrai gain de temps sur quand ils se rasent le crâne. ça leur…" at bounding box center [386, 131] width 115 height 27
click at [435, 123] on span "Nous rapportent un vrai gain de temps sur quand ils se rasent le crâne. ça leur…" at bounding box center [386, 131] width 115 height 27
click at [385, 134] on span "Nous rapportent un vrai gain de temps quand ils se rasent le crâne. ça leurs pr…" at bounding box center [393, 131] width 128 height 27
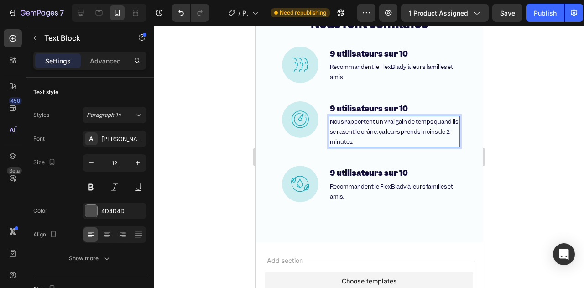
click at [387, 134] on span "Nous rapportent un vrai gain de temps quand ils se rasent le crâne. ça leurs pr…" at bounding box center [393, 131] width 128 height 27
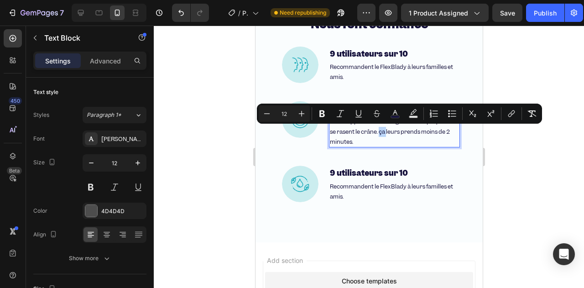
click at [384, 135] on p "Nous rapportent un vrai gain de temps quand ils se rasent le crâne. ça leurs pr…" at bounding box center [393, 132] width 129 height 30
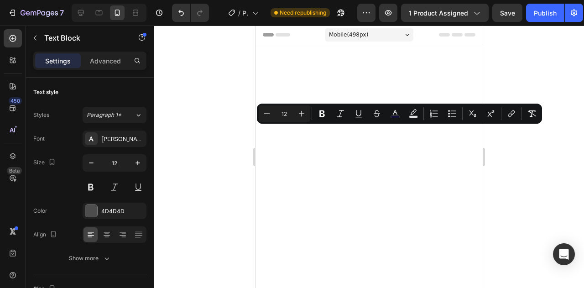
scroll to position [3024, 0]
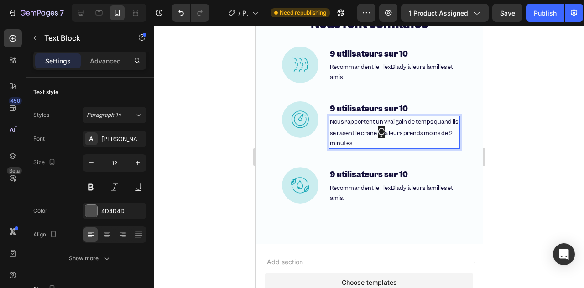
click at [384, 137] on span "Ç" at bounding box center [380, 131] width 7 height 12
click at [384, 133] on span "Ç" at bounding box center [380, 131] width 7 height 12
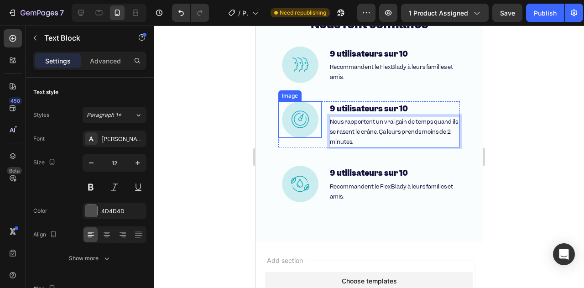
click at [286, 124] on img at bounding box center [299, 119] width 36 height 36
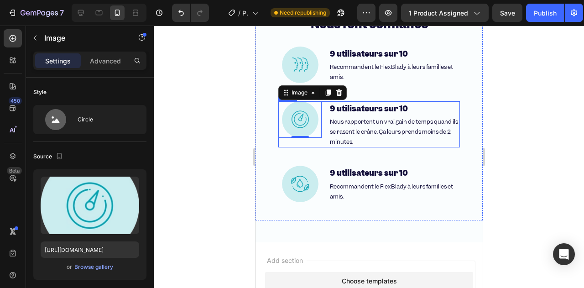
click at [304, 142] on div "Image 0" at bounding box center [300, 124] width 44 height 47
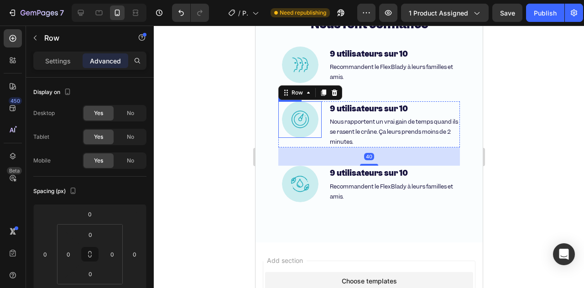
click at [313, 132] on div at bounding box center [300, 119] width 44 height 36
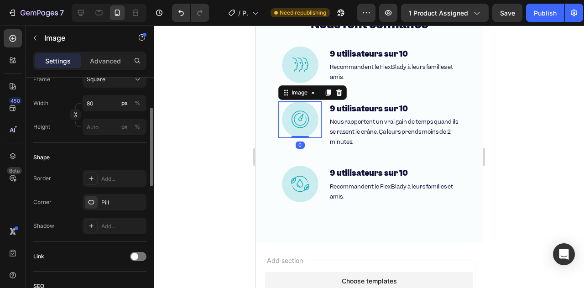
scroll to position [228, 0]
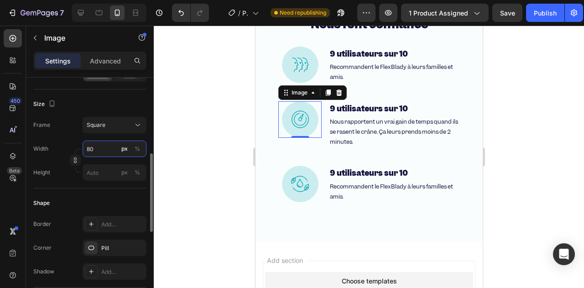
click at [94, 155] on input "80" at bounding box center [115, 149] width 64 height 16
type input "81"
type input "82"
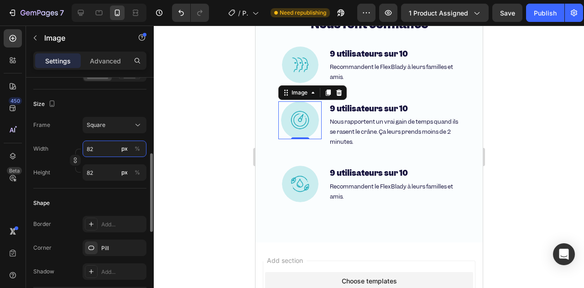
type input "83"
type input "84"
type input "85"
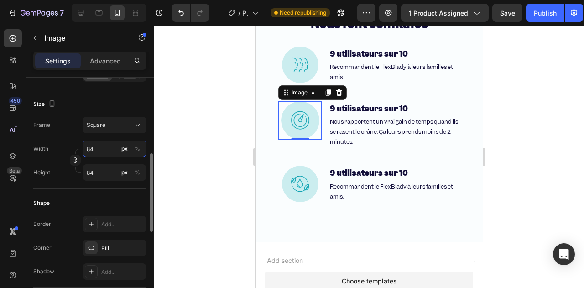
type input "85"
type input "86"
type input "87"
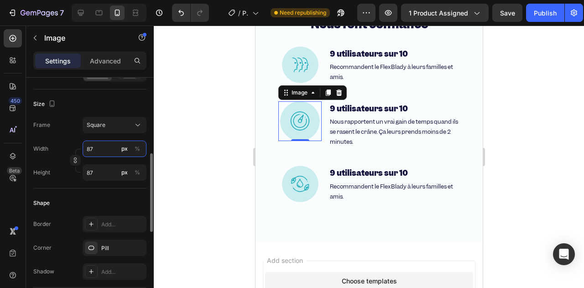
type input "88"
type input "89"
type input "90"
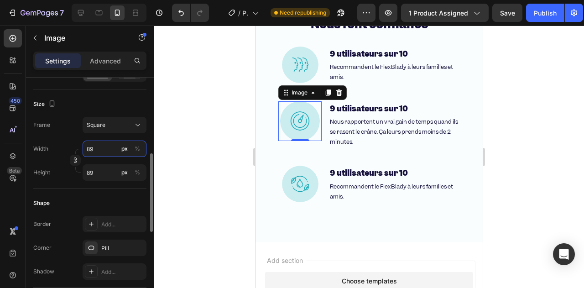
type input "90"
type input "91"
type input "92"
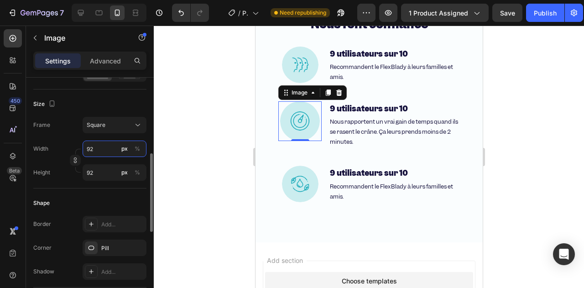
type input "93"
type input "92"
type input "91"
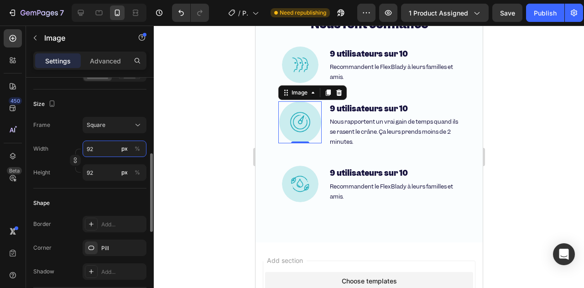
type input "91"
type input "90"
type input "89"
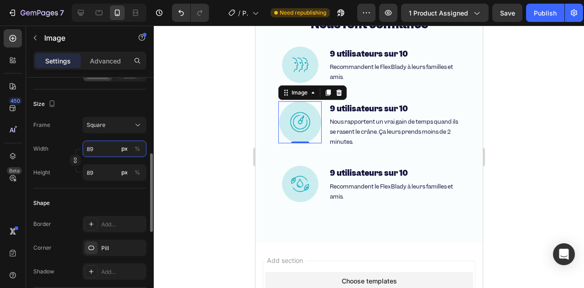
type input "88"
type input "87"
type input "86"
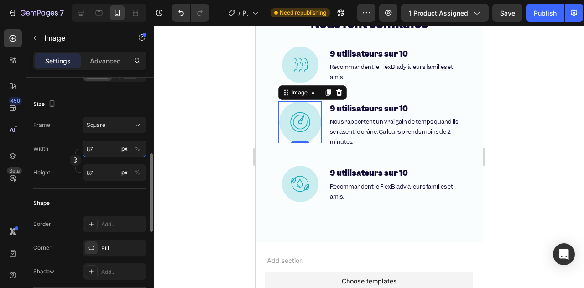
type input "86"
type input "85"
type input "84"
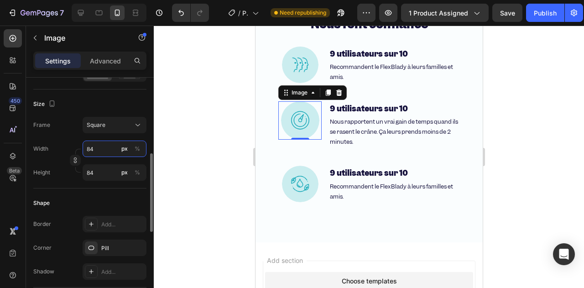
type input "83"
type input "82"
type input "81"
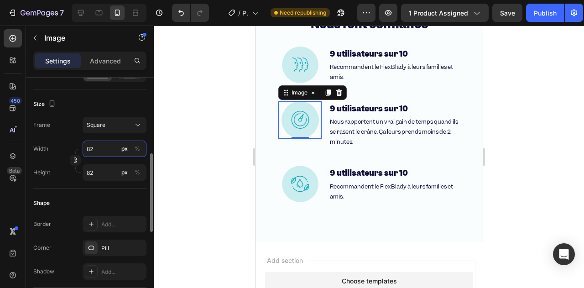
type input "81"
click at [72, 161] on icon "button" at bounding box center [75, 160] width 6 height 6
click at [99, 154] on input "81" at bounding box center [115, 149] width 64 height 16
type input "80"
click at [95, 176] on input "81" at bounding box center [115, 172] width 64 height 16
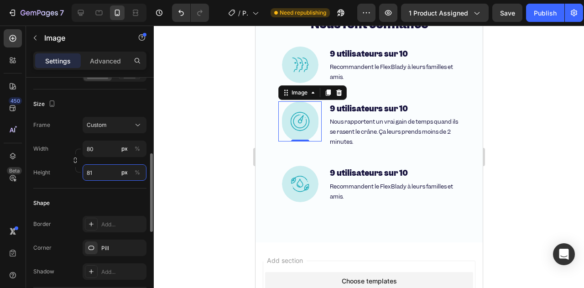
type input "80"
click at [69, 141] on div "Width 80 px %" at bounding box center [89, 149] width 113 height 16
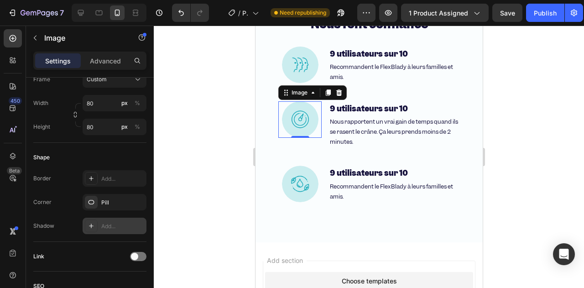
scroll to position [411, 0]
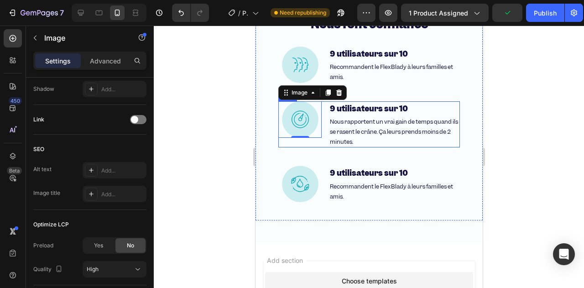
click at [308, 139] on div "Image 0" at bounding box center [300, 124] width 44 height 47
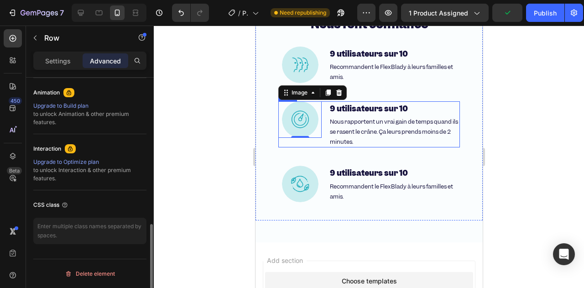
scroll to position [0, 0]
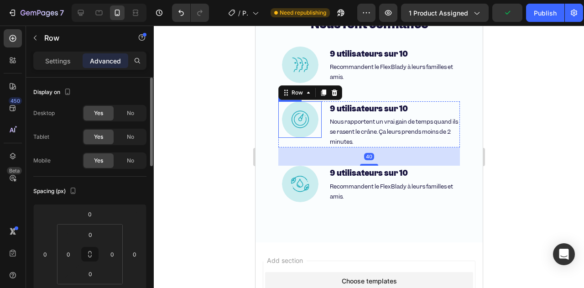
click at [309, 127] on img at bounding box center [299, 119] width 36 height 36
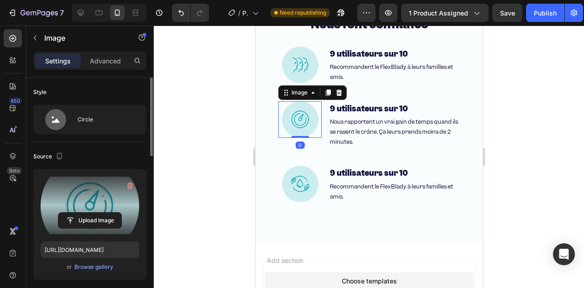
scroll to position [182, 0]
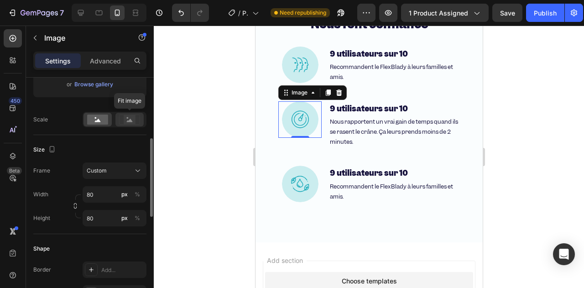
click at [120, 123] on icon at bounding box center [129, 119] width 21 height 10
click at [99, 122] on rect at bounding box center [97, 119] width 21 height 10
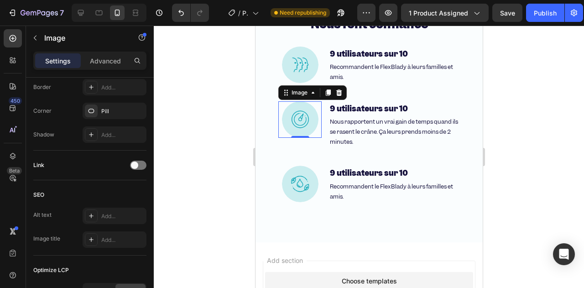
scroll to position [474, 0]
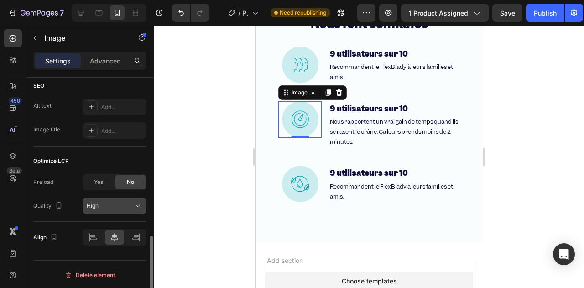
click at [96, 202] on span "High" at bounding box center [93, 206] width 12 height 8
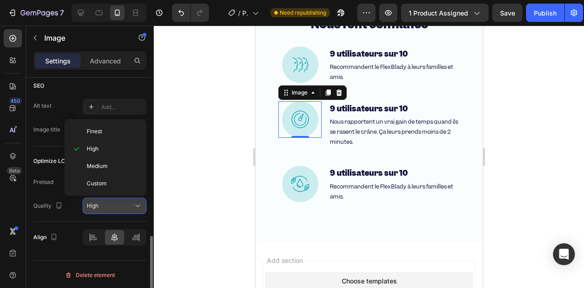
click at [96, 202] on span "High" at bounding box center [93, 205] width 12 height 7
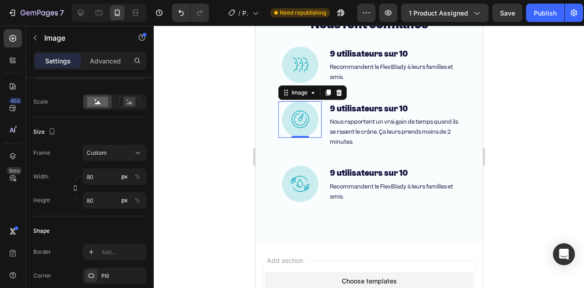
scroll to position [0, 0]
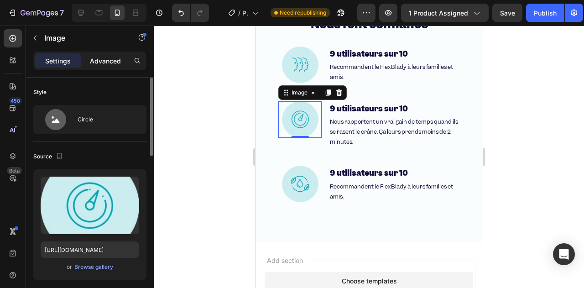
click at [100, 62] on p "Advanced" at bounding box center [105, 61] width 31 height 10
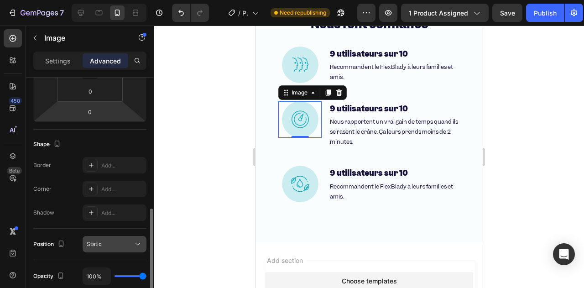
scroll to position [228, 0]
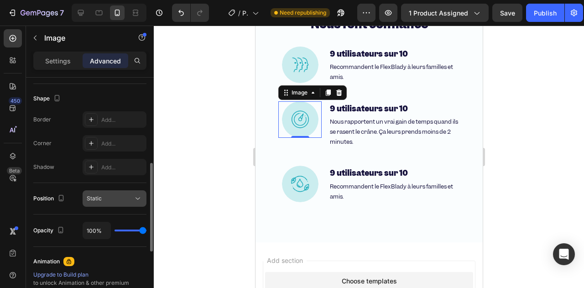
click at [86, 198] on button "Static" at bounding box center [115, 198] width 64 height 16
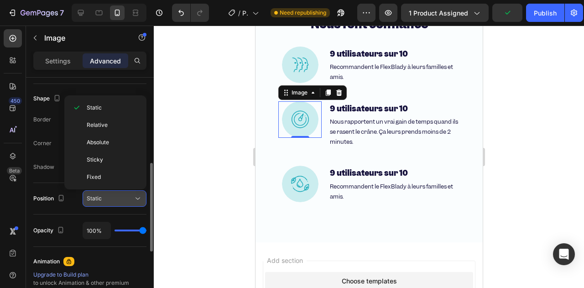
click at [86, 198] on button "Static" at bounding box center [115, 198] width 64 height 16
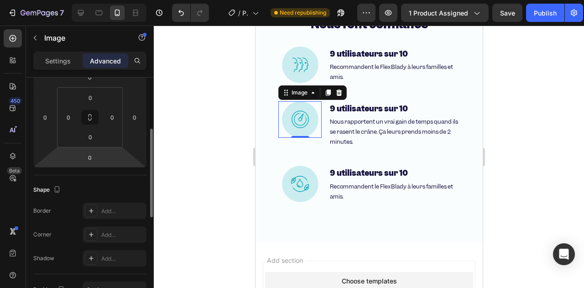
scroll to position [91, 0]
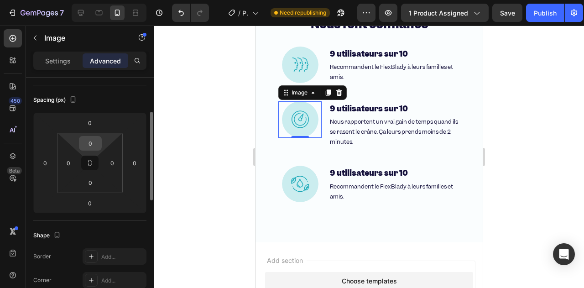
click at [88, 137] on input "0" at bounding box center [90, 143] width 18 height 14
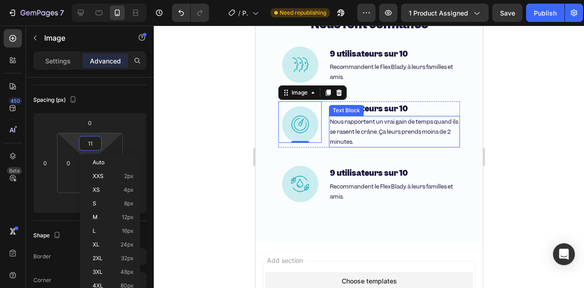
type input "10"
click at [220, 129] on div at bounding box center [369, 157] width 430 height 262
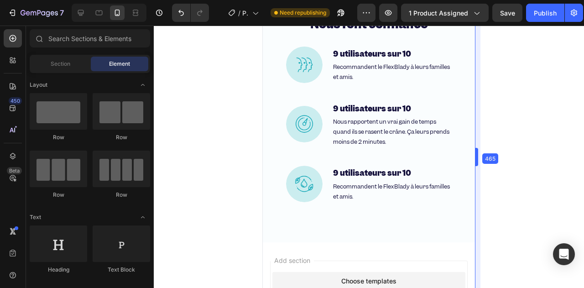
drag, startPoint x: 482, startPoint y: 154, endPoint x: 467, endPoint y: 159, distance: 16.3
click at [234, 145] on div at bounding box center [369, 157] width 430 height 262
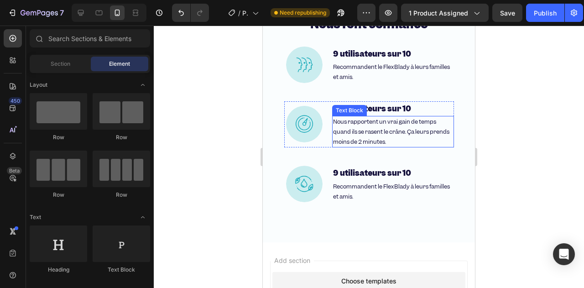
click at [370, 133] on span "Nous rapportent un vrai gain de temps quand ils se rasent le crâne. Ça leurs pr…" at bounding box center [391, 131] width 116 height 27
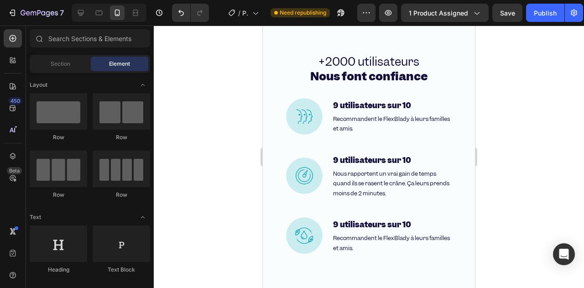
scroll to position [2977, 0]
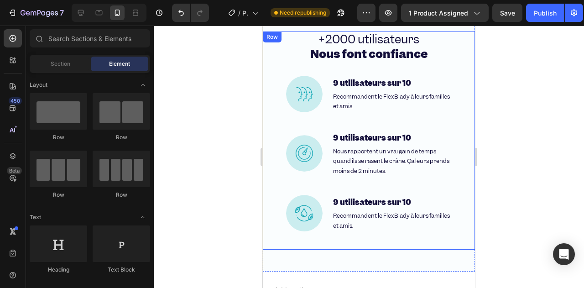
click at [278, 116] on div "+2000 utilisateurs Nous font confiance Heading Image 9 utilisateurs sur 10 Head…" at bounding box center [369, 140] width 212 height 218
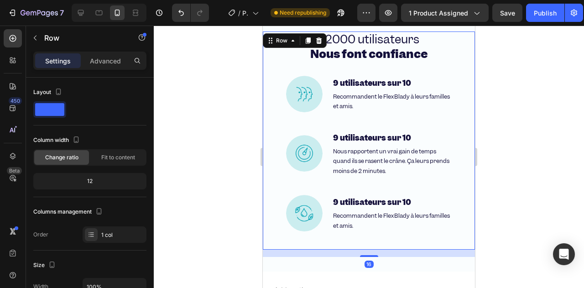
click at [324, 78] on div "Image 9 utilisateurs sur 10 Heading Recommandent le FlexBlady à leurs familles …" at bounding box center [369, 94] width 170 height 36
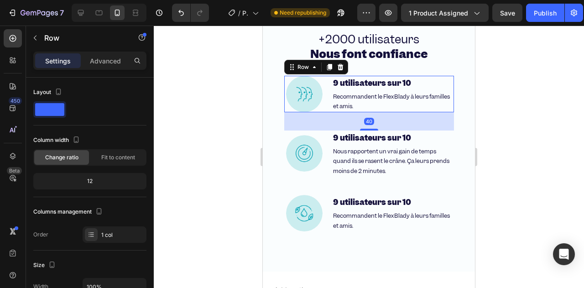
scroll to position [91, 0]
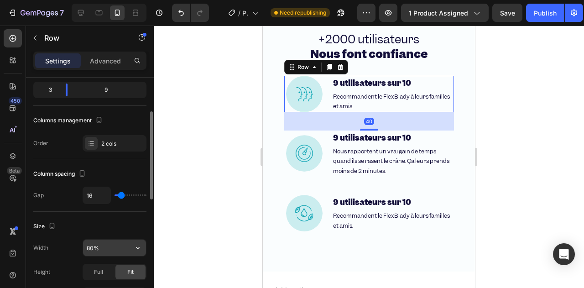
click at [92, 240] on input "80%" at bounding box center [114, 247] width 63 height 16
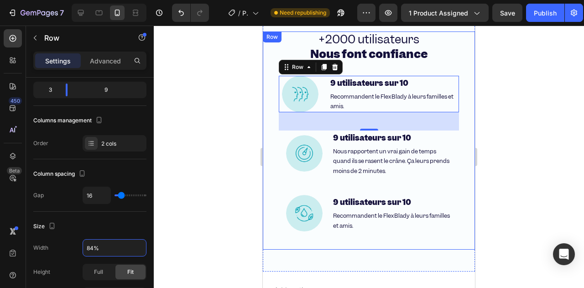
type input "85%"
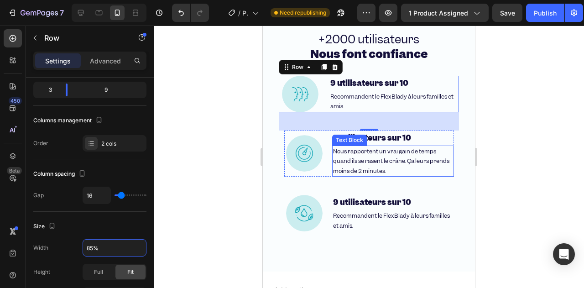
click at [333, 149] on span "Nous rapportent un vrai gain de temps quand ils se rasent le crâne. Ça leurs pr…" at bounding box center [391, 160] width 116 height 27
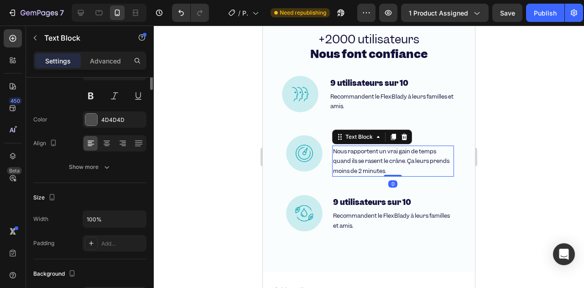
scroll to position [0, 0]
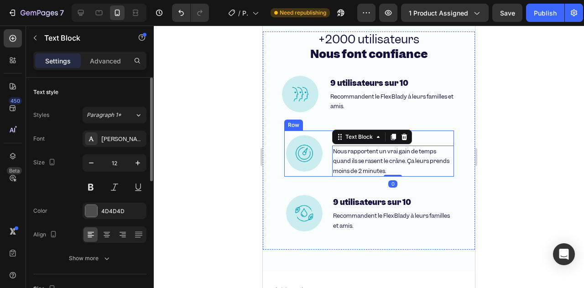
click at [323, 143] on div "Image 9 utilisateurs sur 10 Heading Nous rapportent un vrai gain de temps quand…" at bounding box center [369, 153] width 170 height 47
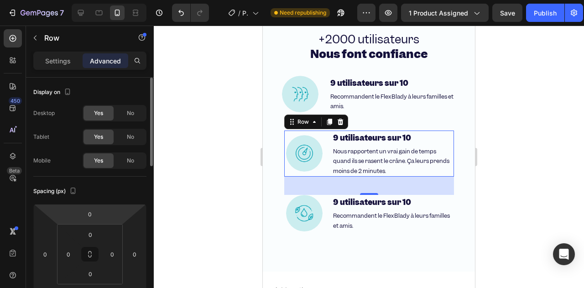
click at [61, 68] on div "Settings Advanced" at bounding box center [89, 61] width 113 height 18
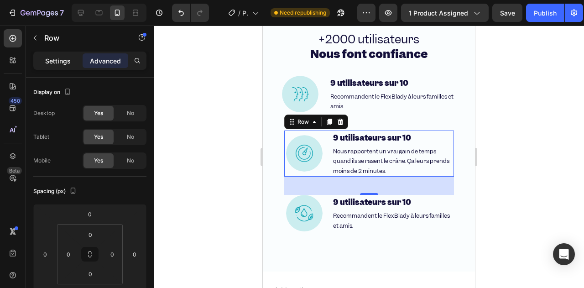
click at [61, 57] on p "Settings" at bounding box center [58, 61] width 26 height 10
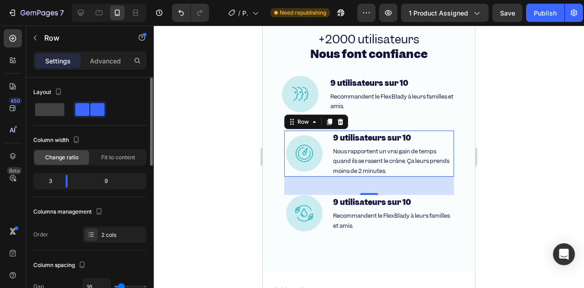
scroll to position [182, 0]
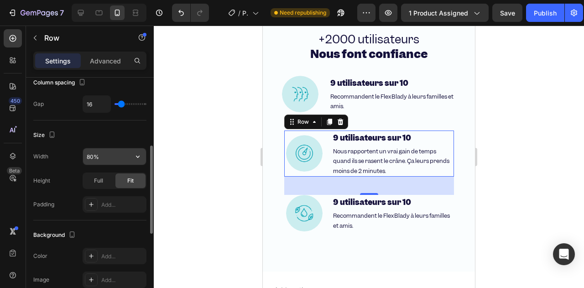
click at [117, 161] on input "80%" at bounding box center [114, 156] width 63 height 16
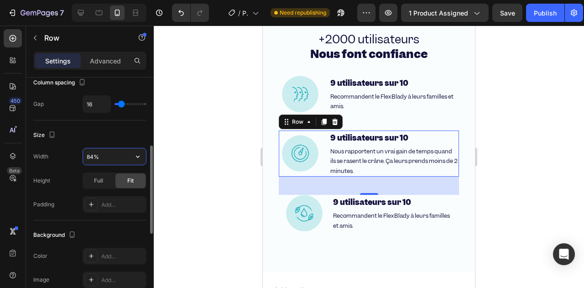
type input "85%"
click at [310, 167] on div at bounding box center [300, 153] width 43 height 36
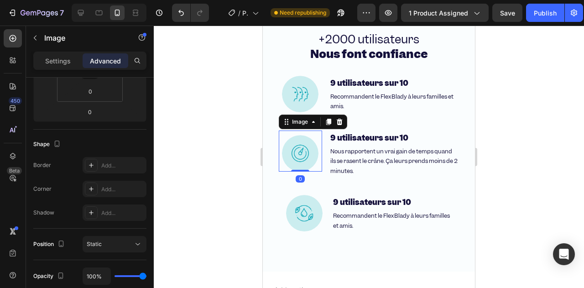
scroll to position [0, 0]
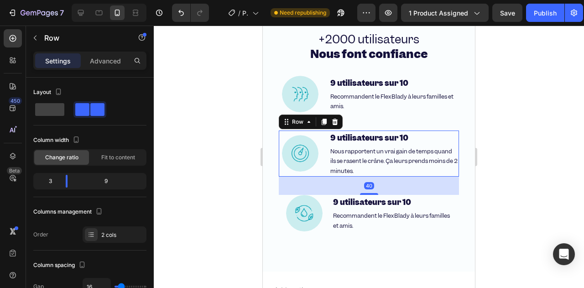
click at [320, 157] on div "Image 9 utilisateurs sur 10 Heading Nous rapportent un vrai gain de temps quand…" at bounding box center [369, 153] width 180 height 47
click at [65, 0] on body "7 / Product Page - Aug 26, 15:35:48 Need republishing Preview 1 product assigne…" at bounding box center [292, 0] width 584 height 0
click at [65, 0] on body "7 / Product Page - [DATE] 15:35:48 Need republishing Preview 1 product assigned…" at bounding box center [292, 0] width 584 height 0
click at [324, 206] on div "Image 9 utilisateurs sur 10 Heading Recommandent le FlexBlady à leurs familles …" at bounding box center [369, 213] width 170 height 36
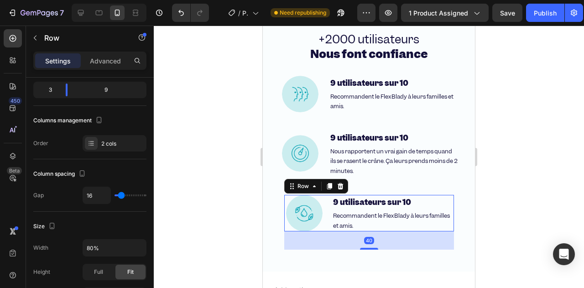
scroll to position [228, 0]
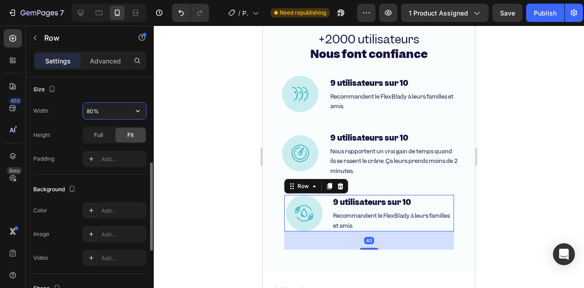
click at [114, 111] on input "80%" at bounding box center [114, 111] width 63 height 16
type input "85%"
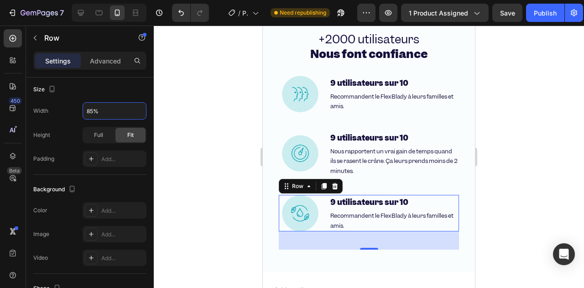
click at [242, 223] on div at bounding box center [369, 157] width 430 height 262
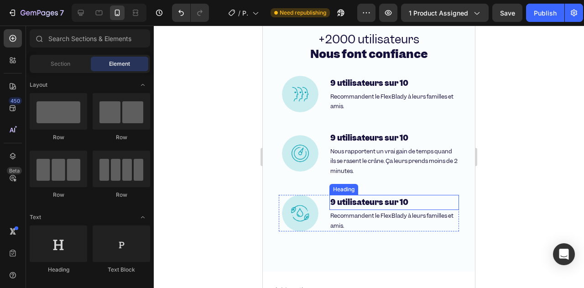
click at [362, 219] on span "Recommandent le FlexBlady à leurs familles et amis." at bounding box center [391, 221] width 123 height 18
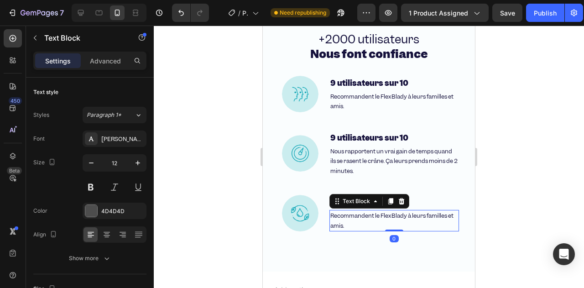
click at [354, 223] on p "Recommandent le FlexBlady à leurs familles et amis." at bounding box center [394, 221] width 128 height 20
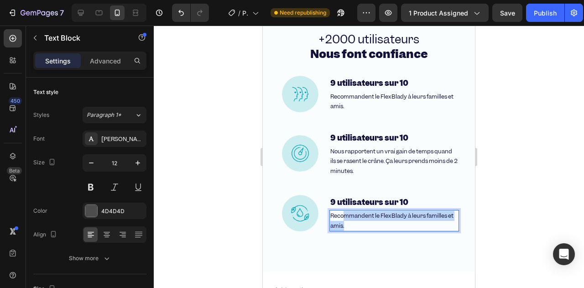
drag, startPoint x: 352, startPoint y: 225, endPoint x: 342, endPoint y: 218, distance: 12.0
click at [342, 218] on p "Recommandent le FlexBlady à leurs familles et amis." at bounding box center [394, 221] width 128 height 20
click at [357, 231] on div "Recommandent le FlexBlady à leurs familles et amis." at bounding box center [394, 220] width 130 height 21
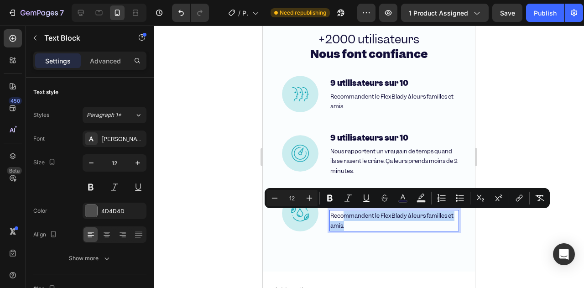
click at [357, 227] on p "Recommandent le FlexBlady à leurs familles et amis." at bounding box center [394, 221] width 128 height 20
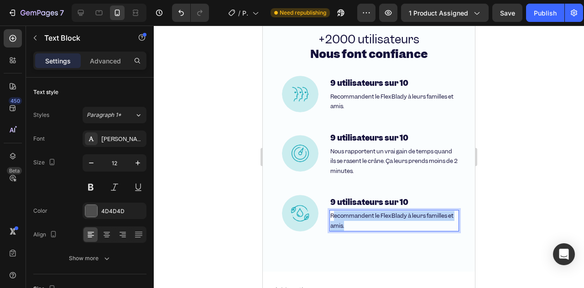
drag, startPoint x: 350, startPoint y: 224, endPoint x: 333, endPoint y: 214, distance: 20.7
click at [332, 214] on p "Recommandent le FlexBlady à leurs familles et amis." at bounding box center [394, 221] width 128 height 20
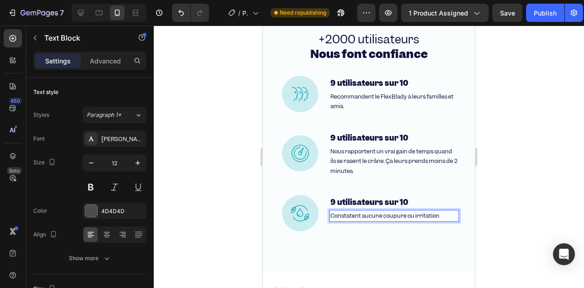
click at [406, 217] on span "Constatent aucune coupure ou irritation" at bounding box center [384, 216] width 109 height 8
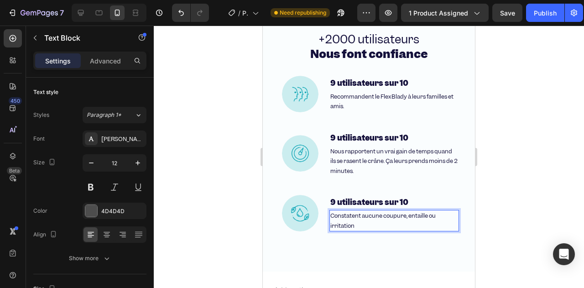
click at [399, 226] on p "Constatent aucune coupure, entaille ou irritation" at bounding box center [394, 221] width 128 height 20
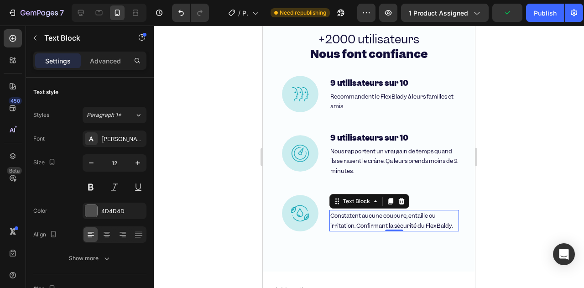
click at [229, 152] on div at bounding box center [369, 157] width 430 height 262
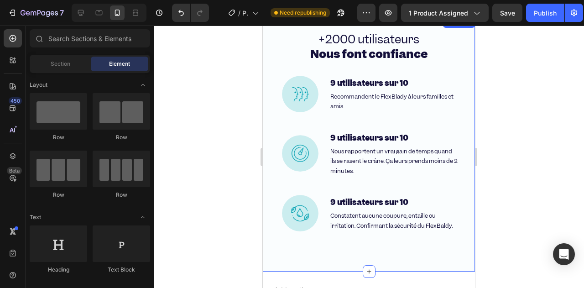
click at [300, 252] on div "+2000 utilisateurs Nous font confiance Heading Image 9 utilisateurs sur 10 Head…" at bounding box center [369, 143] width 212 height 225
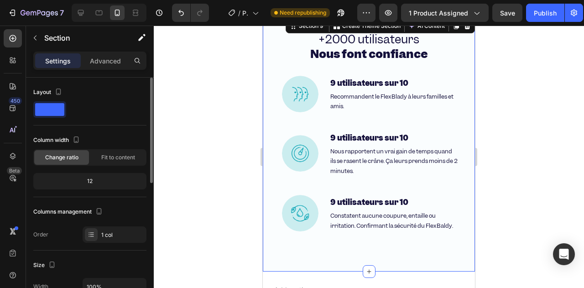
scroll to position [137, 0]
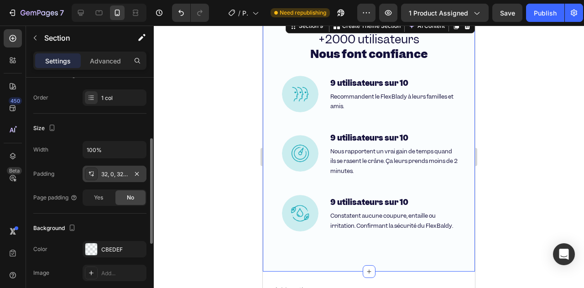
click at [105, 177] on div "32, 0, 32, 0" at bounding box center [115, 174] width 64 height 16
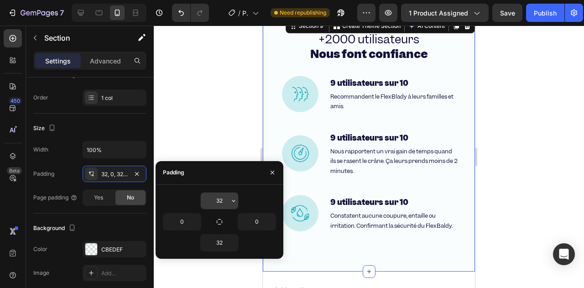
click at [214, 200] on input "32" at bounding box center [219, 201] width 37 height 16
type input "32"
click at [307, 242] on div "+2000 utilisateurs Nous font confiance Heading Image 9 utilisateurs sur 10 Head…" at bounding box center [369, 140] width 212 height 218
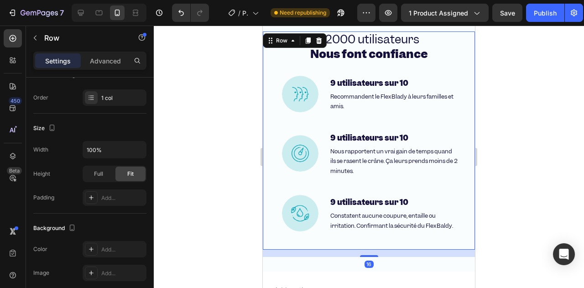
scroll to position [0, 0]
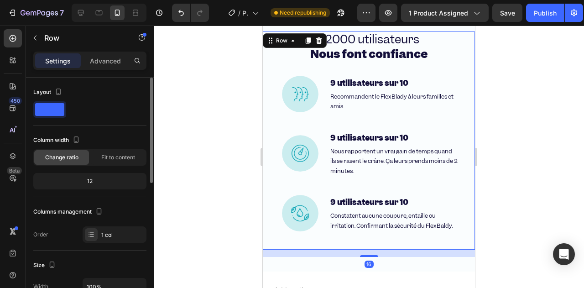
click at [360, 236] on div "+2000 utilisateurs Nous font confiance Heading Image 9 utilisateurs sur 10 Head…" at bounding box center [369, 140] width 212 height 218
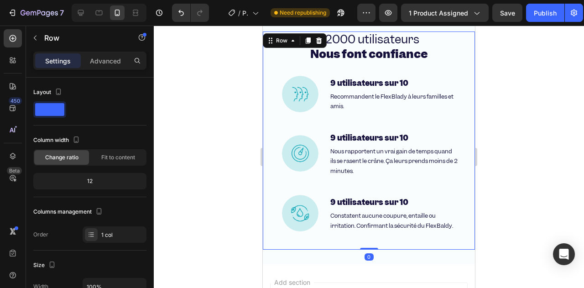
drag, startPoint x: 365, startPoint y: 256, endPoint x: 359, endPoint y: 210, distance: 46.5
click at [359, 210] on div "+2000 utilisateurs Nous font confiance Heading Image 9 utilisateurs sur 10 Head…" at bounding box center [369, 140] width 212 height 218
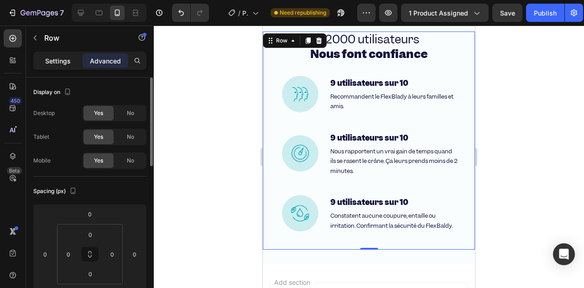
click at [50, 64] on p "Settings" at bounding box center [58, 61] width 26 height 10
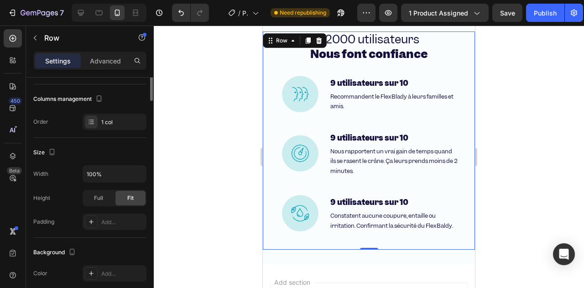
scroll to position [21, 0]
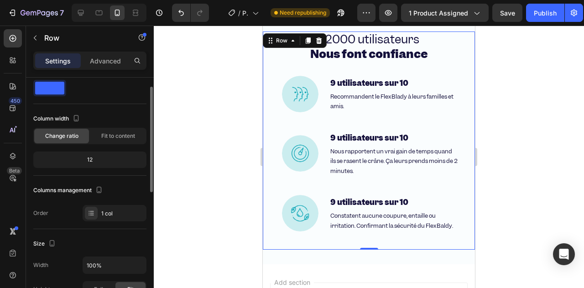
click at [224, 195] on div at bounding box center [369, 157] width 430 height 262
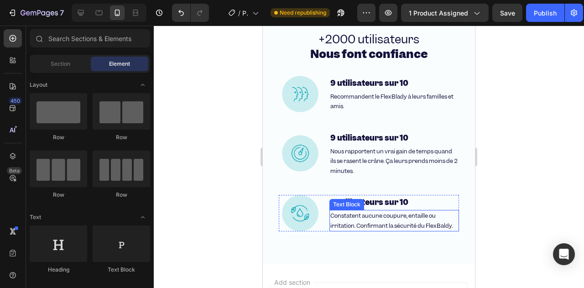
click at [347, 224] on span "Constatent aucune coupure, entaille ou irritation. Confirmant la sécurité du Fl…" at bounding box center [391, 221] width 123 height 18
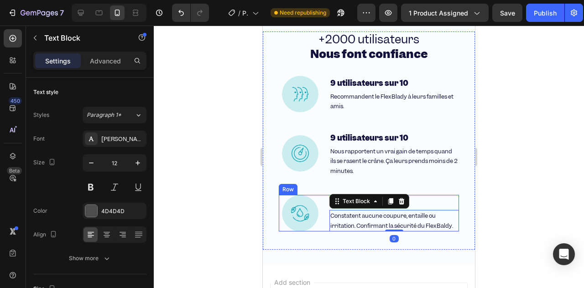
click at [323, 211] on div "Image 9 utilisateurs sur 10 Heading Constatent aucune coupure, entaille ou irri…" at bounding box center [369, 213] width 180 height 36
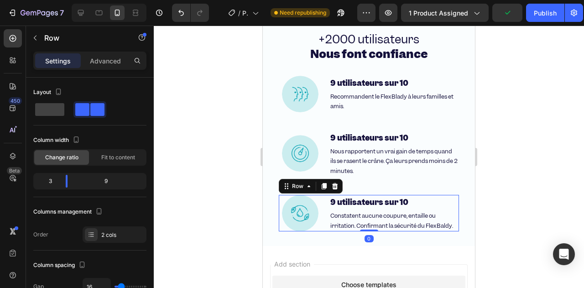
drag, startPoint x: 366, startPoint y: 247, endPoint x: 359, endPoint y: 224, distance: 24.8
click at [359, 224] on div "Image 9 utilisateurs sur 10 Heading Constatent aucune coupure, entaille ou irri…" at bounding box center [369, 213] width 180 height 36
click at [208, 182] on div at bounding box center [369, 157] width 430 height 262
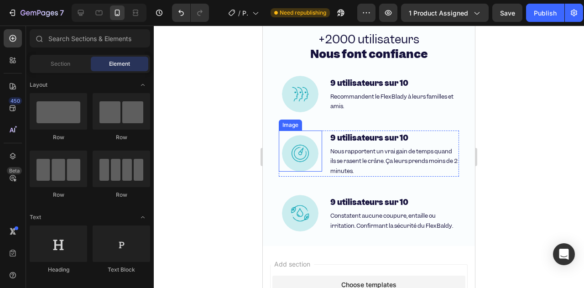
scroll to position [3023, 0]
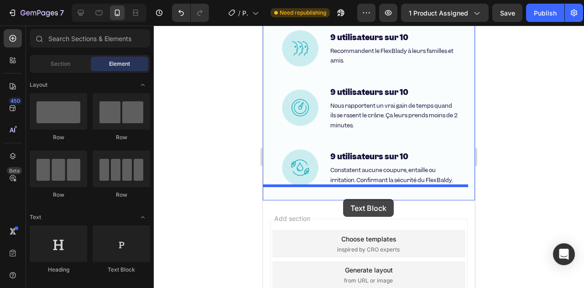
drag, startPoint x: 379, startPoint y: 271, endPoint x: 343, endPoint y: 199, distance: 80.0
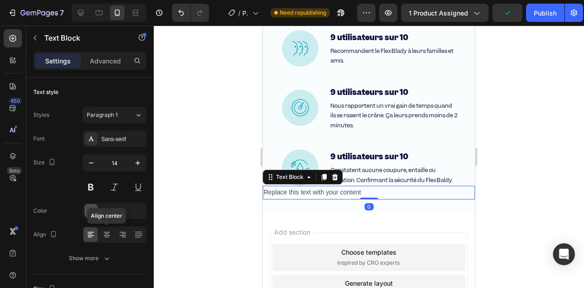
click at [103, 234] on icon at bounding box center [106, 234] width 9 height 9
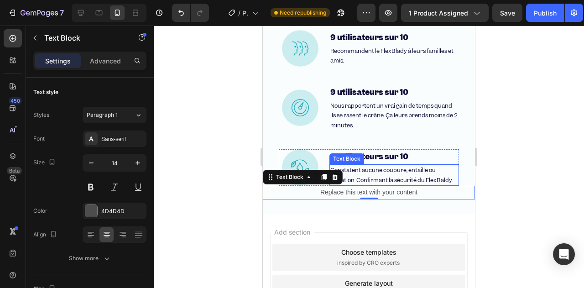
click at [345, 186] on div "Replace this text with your content" at bounding box center [369, 192] width 212 height 13
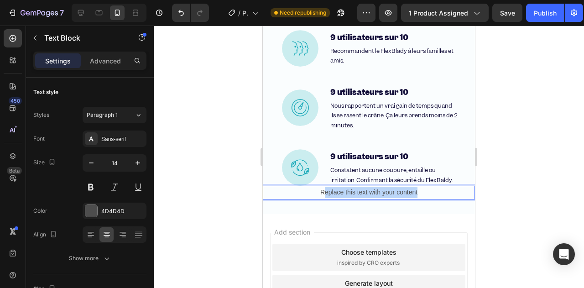
drag, startPoint x: 321, startPoint y: 193, endPoint x: 417, endPoint y: 197, distance: 96.3
click at [417, 197] on p "Replace this text with your content" at bounding box center [369, 192] width 210 height 11
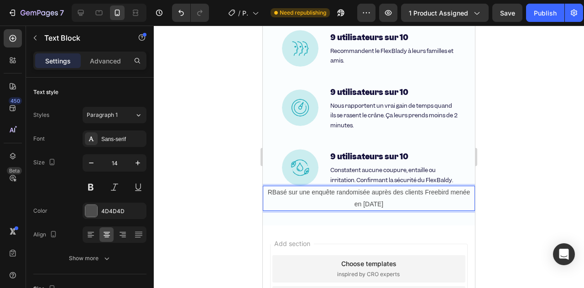
click at [267, 194] on p "RBasé sur une enquête randomisée auprès des clients Freebird menée en novembre …" at bounding box center [369, 198] width 210 height 23
click at [296, 201] on p "Basé sur une enquête randomisée auprès des clients Freebird menée en novembre 2…" at bounding box center [369, 198] width 210 height 23
click at [295, 200] on p "Basé sur une enquête randomisée auprès des clients Freebird menée en novembre 2…" at bounding box center [369, 198] width 210 height 23
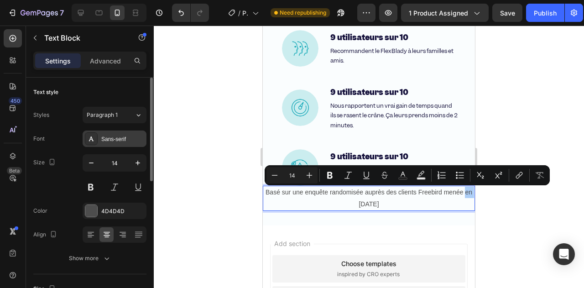
click at [114, 135] on div "Sans-serif" at bounding box center [122, 139] width 43 height 8
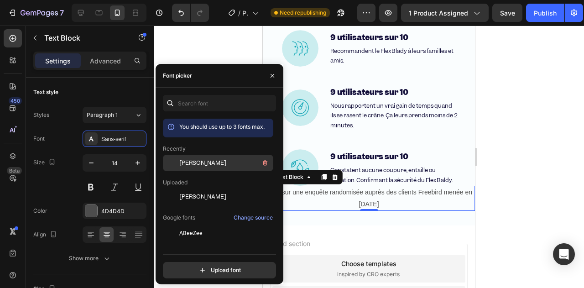
click at [176, 158] on div at bounding box center [171, 163] width 16 height 16
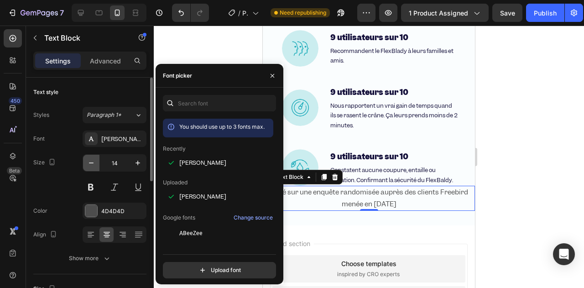
click at [94, 161] on icon "button" at bounding box center [91, 162] width 9 height 9
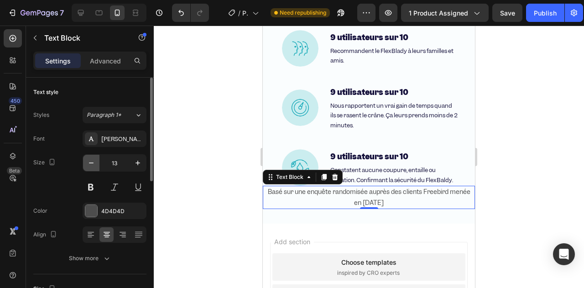
click at [94, 161] on icon "button" at bounding box center [91, 162] width 9 height 9
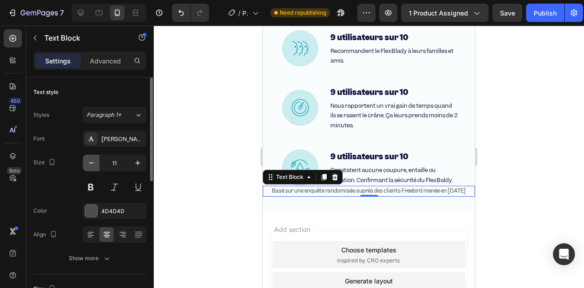
click at [94, 161] on icon "button" at bounding box center [91, 162] width 9 height 9
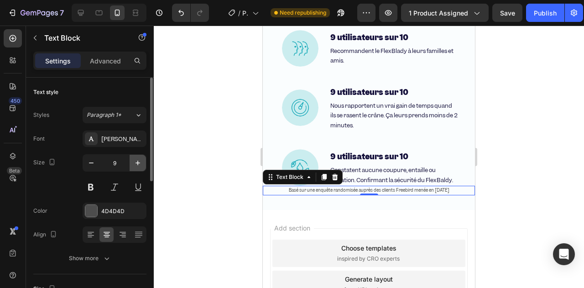
click at [130, 162] on button "button" at bounding box center [138, 163] width 16 height 16
type input "10"
click at [340, 188] on p "Basé sur une enquête randomisée auprès des clients Freebird menée en novembre 2…" at bounding box center [369, 191] width 210 height 8
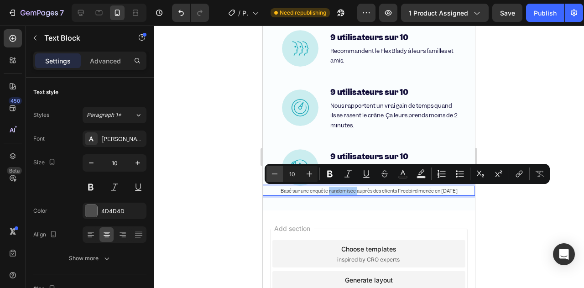
click at [274, 174] on icon "Editor contextual toolbar" at bounding box center [274, 173] width 9 height 9
type input "8"
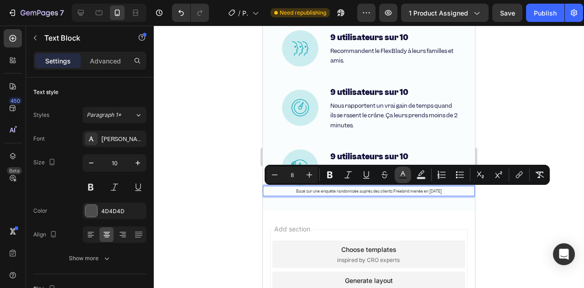
click at [402, 181] on button "Text Color" at bounding box center [403, 175] width 16 height 16
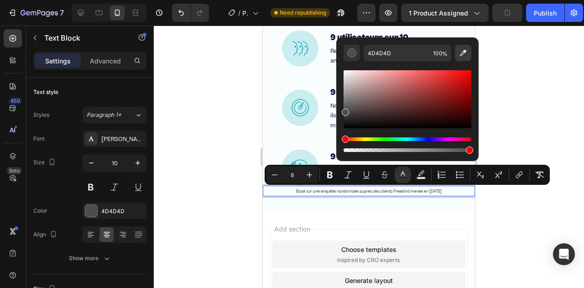
click at [460, 49] on icon "Editor contextual toolbar" at bounding box center [462, 52] width 9 height 9
type input "CBEDEF"
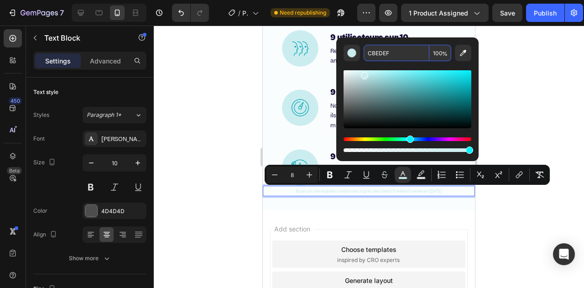
click at [435, 56] on input "100" at bounding box center [440, 53] width 22 height 16
type input "2"
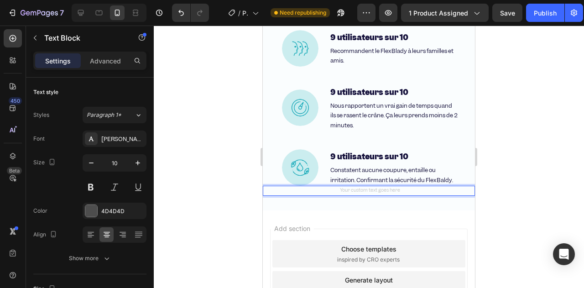
click at [195, 151] on div at bounding box center [369, 157] width 430 height 262
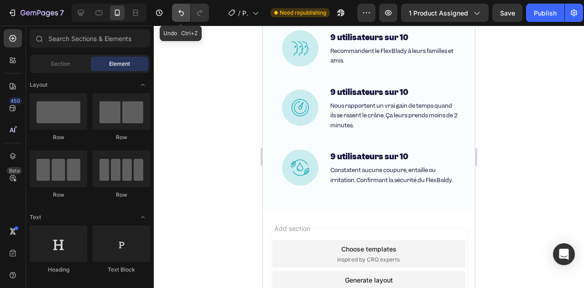
click at [178, 15] on icon "Undo/Redo" at bounding box center [181, 12] width 9 height 9
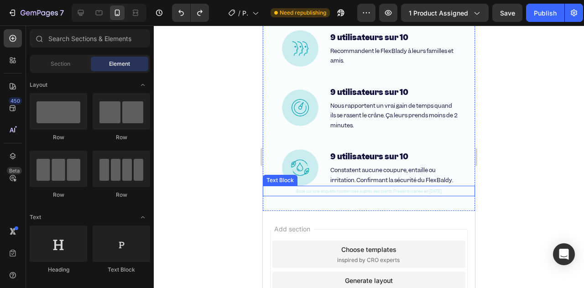
click at [305, 192] on span "Basé sur une enquête randomisée auprès des clients Freebird menée en novembre 2…" at bounding box center [369, 190] width 146 height 5
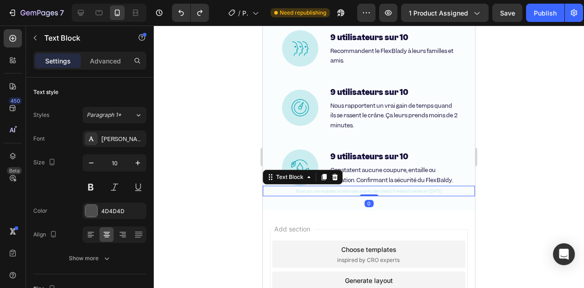
click at [304, 191] on span "Basé sur une enquête randomisée auprès des clients Freebird menée en novembre 2…" at bounding box center [369, 190] width 146 height 5
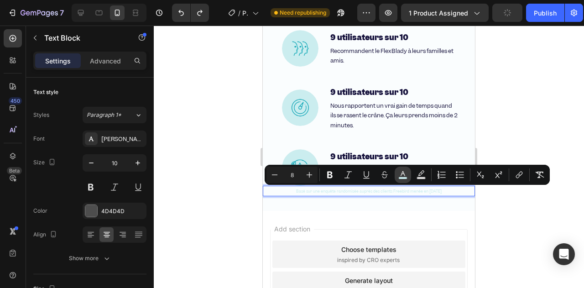
click at [398, 176] on icon "Editor contextual toolbar" at bounding box center [402, 174] width 9 height 9
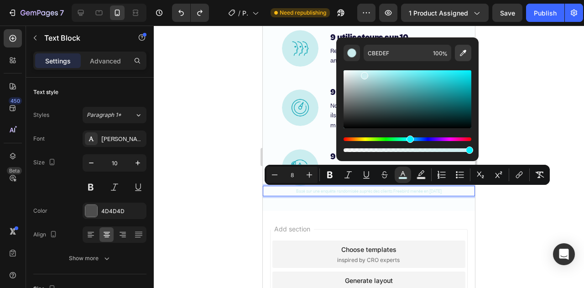
click at [460, 53] on icon "Editor contextual toolbar" at bounding box center [462, 52] width 9 height 9
type input "FAFDFD"
click at [340, 194] on p "Basé sur une enquête randomisée auprès des clients Freebird menée en novembre 2…" at bounding box center [369, 191] width 210 height 9
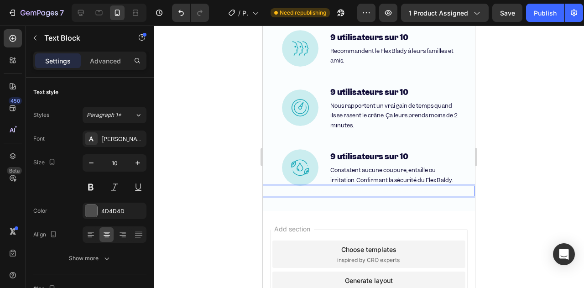
click at [340, 194] on p "Basé sur une enquête randomisée auprès des clients Freebird menée en novembre 2…" at bounding box center [369, 191] width 210 height 9
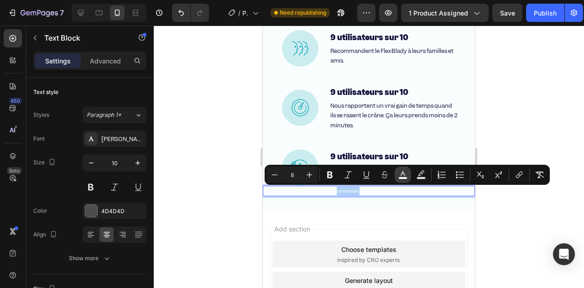
click at [407, 174] on icon "Editor contextual toolbar" at bounding box center [402, 174] width 9 height 9
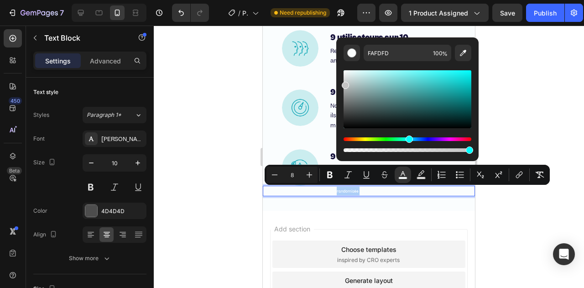
click at [343, 83] on div "Editor contextual toolbar" at bounding box center [407, 99] width 128 height 58
type input "C4C4C4"
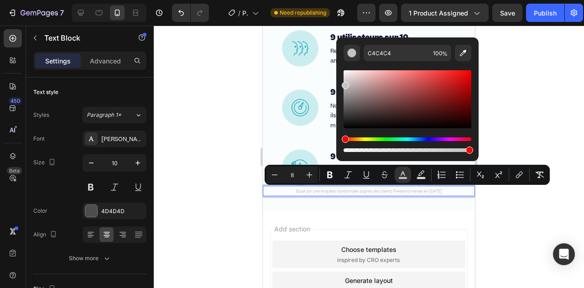
drag, startPoint x: 342, startPoint y: 83, endPoint x: 239, endPoint y: 107, distance: 106.3
click at [239, 107] on div at bounding box center [369, 157] width 430 height 262
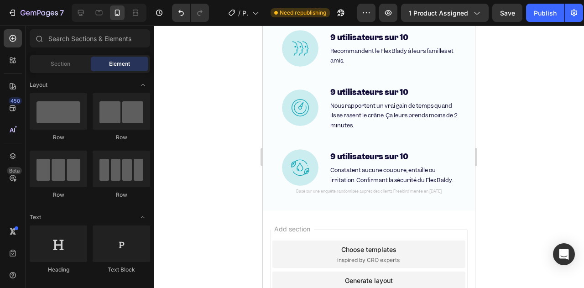
click at [238, 107] on div at bounding box center [369, 157] width 430 height 262
click at [397, 187] on p "Basé sur une enquête randomisée auprès des clients Freebird menée en novembre 2…" at bounding box center [369, 191] width 210 height 9
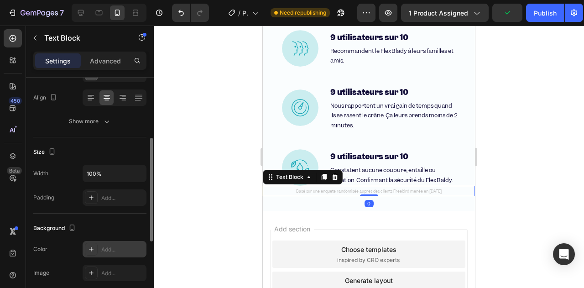
scroll to position [0, 0]
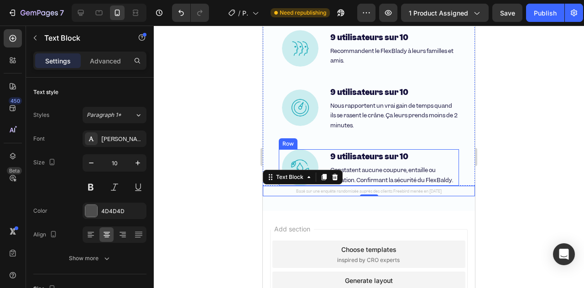
click at [324, 164] on div "Image 9 utilisateurs sur 10 Heading Constatent aucune coupure, entaille ou irri…" at bounding box center [369, 167] width 180 height 36
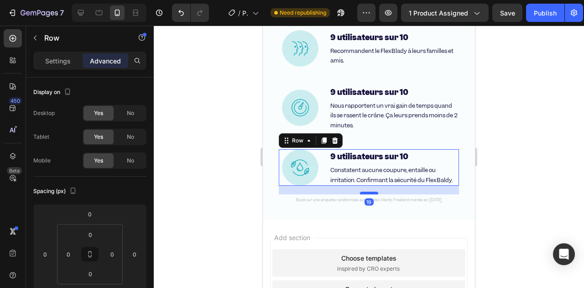
drag, startPoint x: 360, startPoint y: 184, endPoint x: 312, endPoint y: 250, distance: 81.2
click at [360, 193] on div at bounding box center [369, 193] width 18 height 3
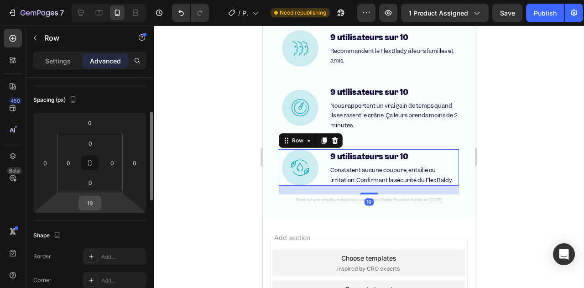
click at [99, 205] on div "19" at bounding box center [89, 203] width 23 height 15
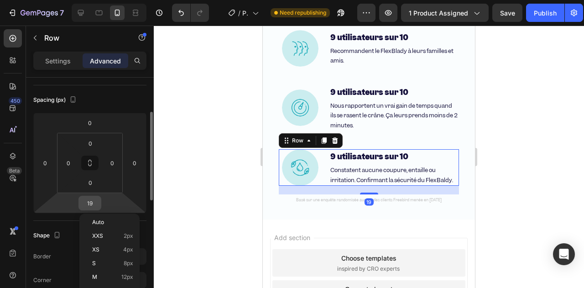
scroll to position [78, 0]
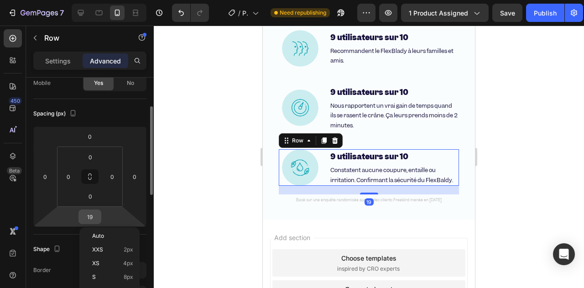
click at [91, 219] on input "19" at bounding box center [90, 217] width 18 height 14
type input "20"
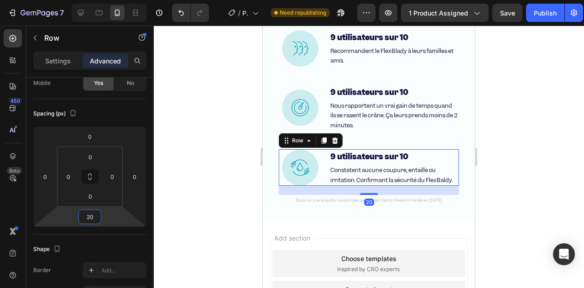
click at [214, 186] on div at bounding box center [369, 157] width 430 height 262
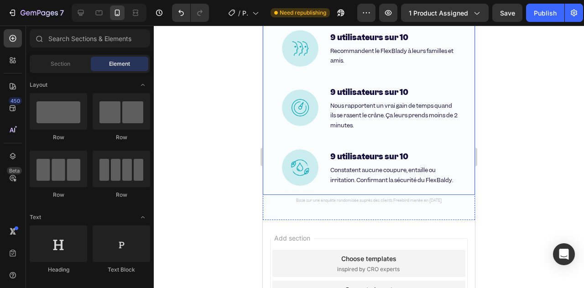
click at [349, 198] on span "Basé sur une enquête randomisée auprès des clients Freebird menée en novembre 2…" at bounding box center [369, 200] width 146 height 5
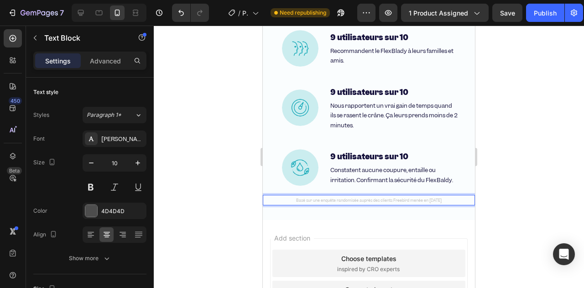
click at [368, 200] on span "Basé sur une enquête randomisée auprès des clients Freebird menée en novembre 2…" at bounding box center [369, 200] width 146 height 5
click at [363, 201] on span "Basé sur une enquête randomisée auprès des clients Freebird menée en novembre 2…" at bounding box center [369, 200] width 146 height 5
click at [397, 201] on span "Basé sur une enquête randomisée auprès des clients Freebird menée en novembre 2…" at bounding box center [369, 200] width 146 height 5
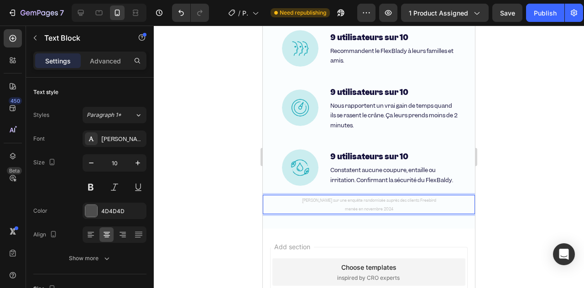
click at [226, 189] on div at bounding box center [369, 157] width 430 height 262
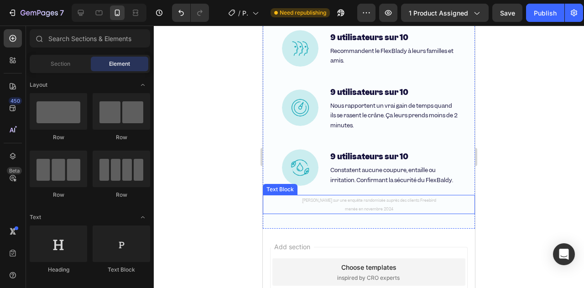
click at [328, 199] on span "Basé sur une enquête randomisée auprès des clients Freebird" at bounding box center [369, 200] width 134 height 5
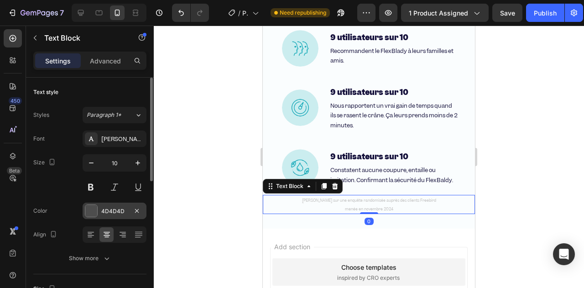
scroll to position [46, 0]
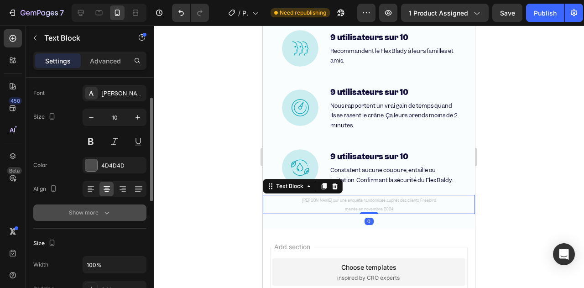
click at [102, 208] on icon "button" at bounding box center [106, 212] width 9 height 9
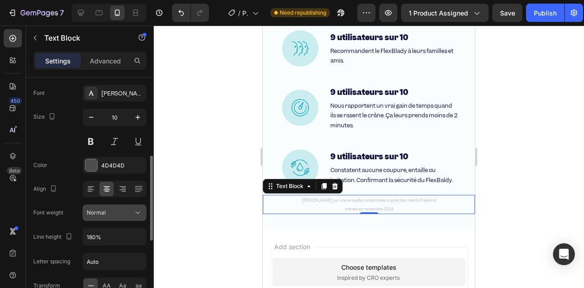
scroll to position [137, 0]
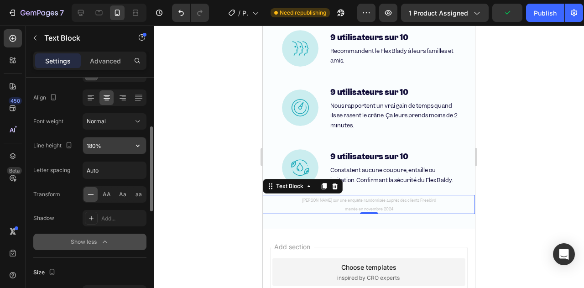
click at [91, 151] on input "180%" at bounding box center [114, 145] width 63 height 16
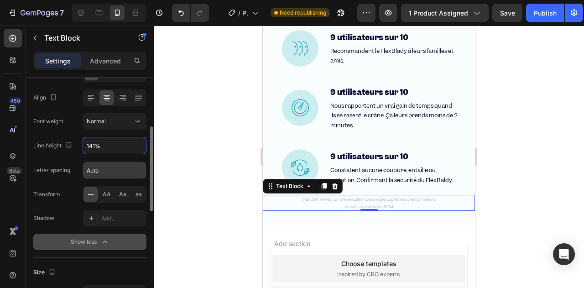
type input "140%"
click at [212, 202] on div at bounding box center [369, 157] width 430 height 262
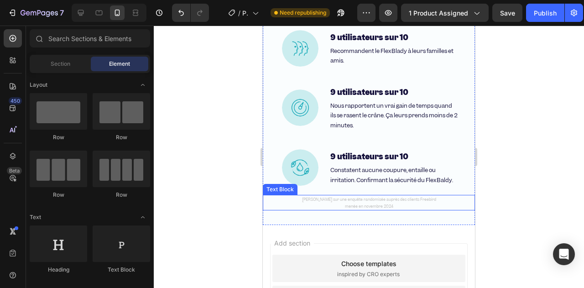
click at [346, 209] on p "menée en novembre 2024" at bounding box center [369, 206] width 210 height 7
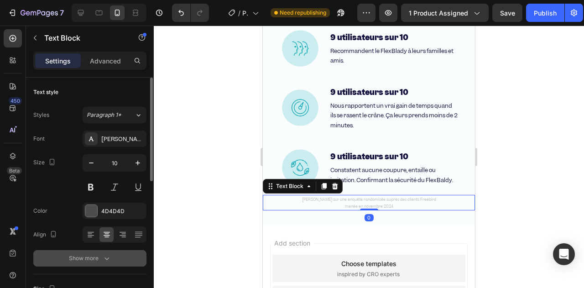
click at [108, 260] on icon "button" at bounding box center [106, 258] width 9 height 9
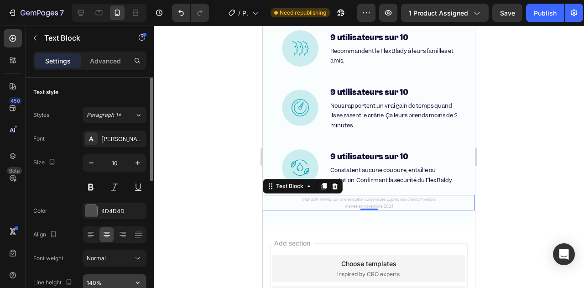
click at [98, 279] on input "140%" at bounding box center [114, 282] width 63 height 16
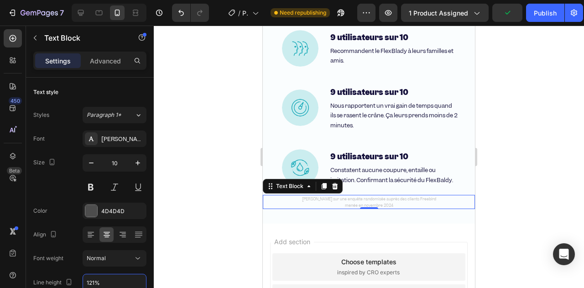
type input "120%"
click at [188, 192] on div at bounding box center [369, 157] width 430 height 262
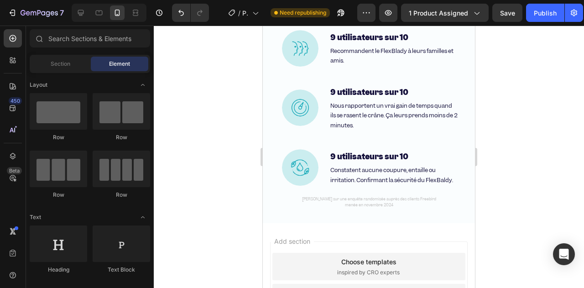
scroll to position [2977, 0]
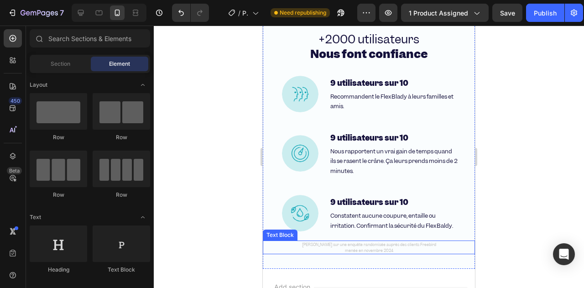
click at [290, 244] on p "Basé sur une enquête randomisée auprès des clients Freebird" at bounding box center [369, 244] width 210 height 6
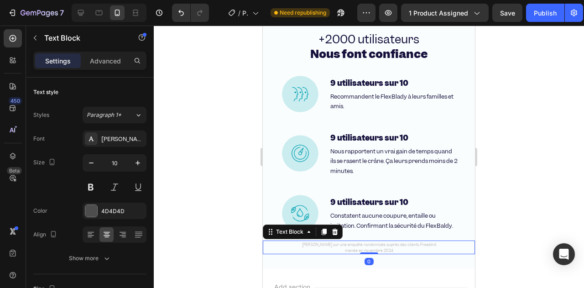
click at [250, 210] on div at bounding box center [369, 157] width 430 height 262
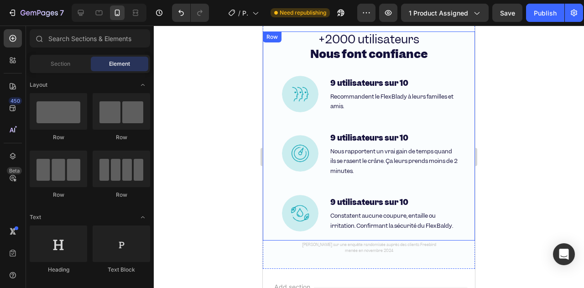
click at [369, 244] on span "Basé sur une enquête randomisée auprès des clients Freebird" at bounding box center [369, 244] width 134 height 5
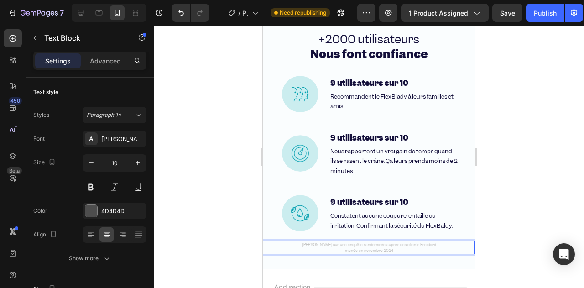
click at [423, 244] on p "Basé sur une enquête randomisée auprès des clients Freebird" at bounding box center [369, 244] width 210 height 6
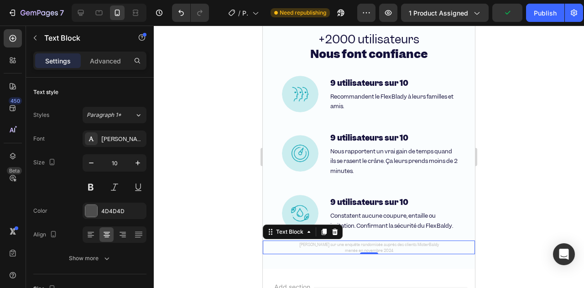
click at [225, 181] on div at bounding box center [369, 157] width 430 height 262
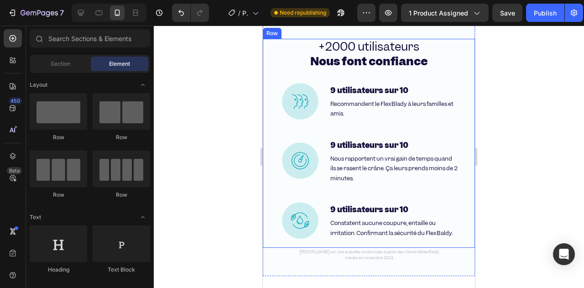
scroll to position [2968, 0]
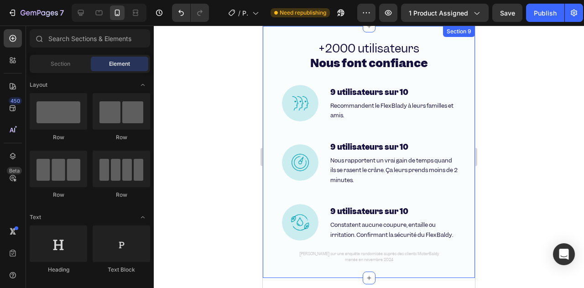
click at [269, 32] on div "+2000 utilisateurs Nous font confiance Heading Image 9 utilisateurs sur 10 Head…" at bounding box center [369, 152] width 212 height 252
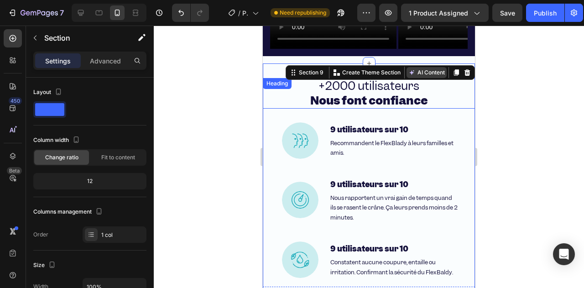
scroll to position [2922, 0]
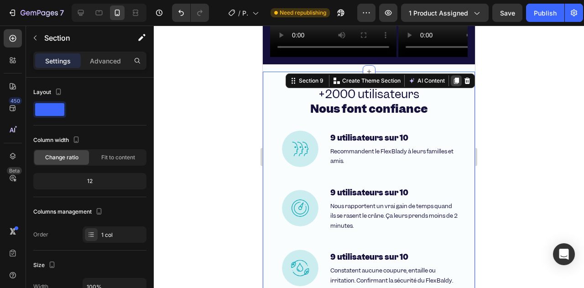
click at [454, 81] on icon at bounding box center [456, 81] width 5 height 6
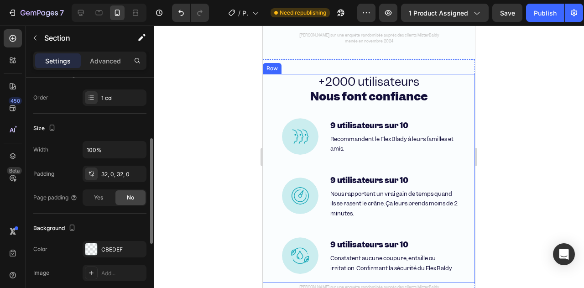
scroll to position [3188, 0]
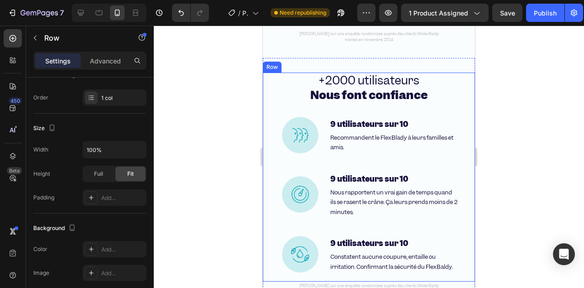
click at [264, 114] on div "+2000 utilisateurs Nous font confiance Heading Image 9 utilisateurs sur 10 Head…" at bounding box center [369, 177] width 212 height 209
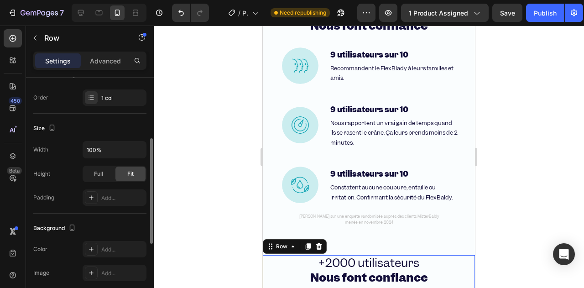
scroll to position [228, 0]
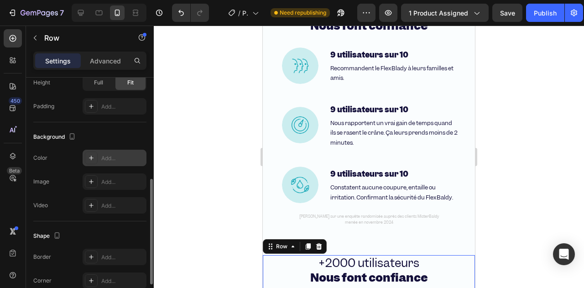
click at [110, 164] on div "Add..." at bounding box center [115, 158] width 64 height 16
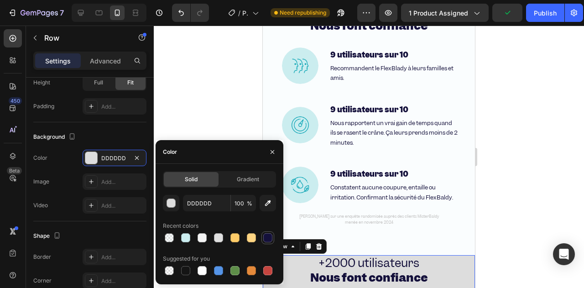
click at [264, 237] on div at bounding box center [267, 237] width 9 height 9
type input "14103B"
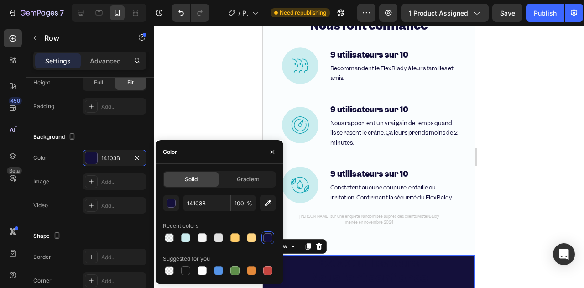
click at [213, 107] on div at bounding box center [369, 157] width 430 height 262
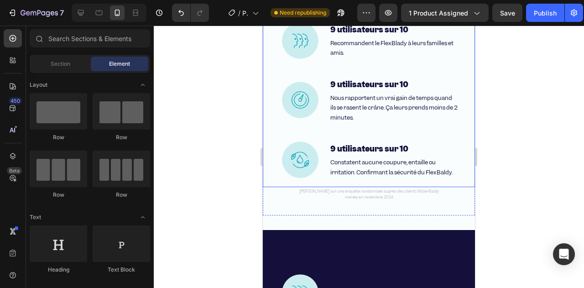
scroll to position [3051, 0]
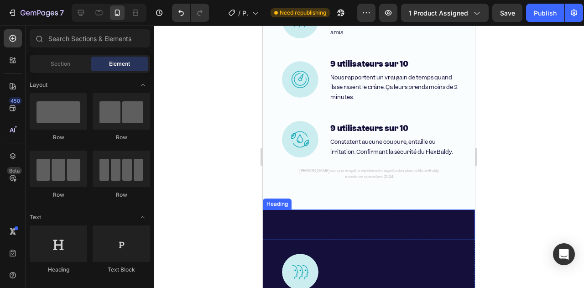
click at [348, 237] on strong "Nous font confiance" at bounding box center [368, 232] width 117 height 16
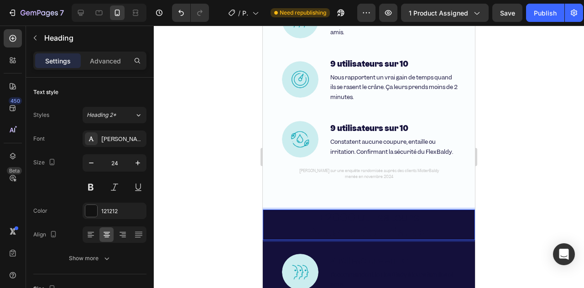
click at [355, 228] on strong "Nous font confiance" at bounding box center [368, 232] width 117 height 16
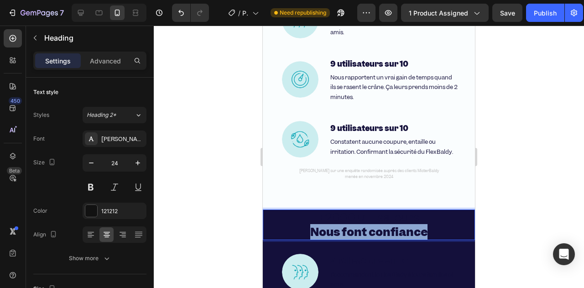
click at [355, 228] on strong "Nous font confiance" at bounding box center [368, 232] width 117 height 16
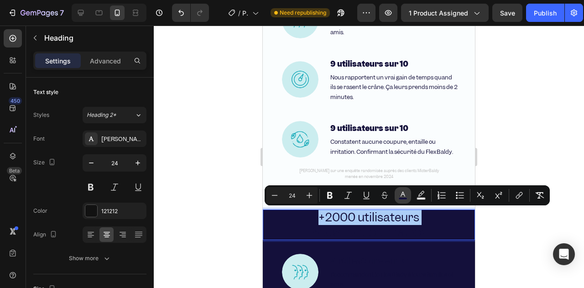
click at [405, 194] on icon "Editor contextual toolbar" at bounding box center [402, 195] width 9 height 9
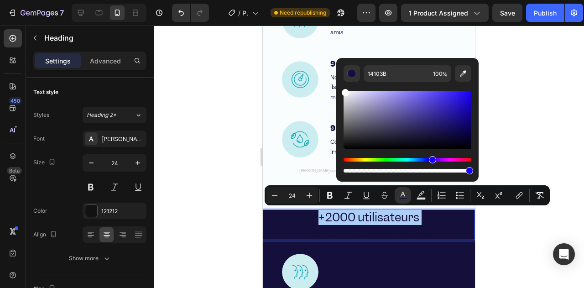
drag, startPoint x: 361, startPoint y: 109, endPoint x: 342, endPoint y: 85, distance: 30.8
click at [342, 85] on div "14103B 100 %" at bounding box center [407, 116] width 142 height 116
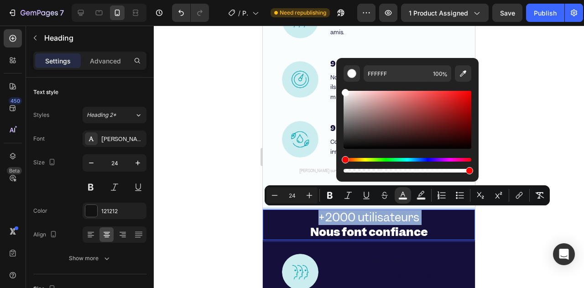
click at [343, 93] on div "Editor contextual toolbar" at bounding box center [345, 92] width 7 height 7
drag, startPoint x: 346, startPoint y: 93, endPoint x: 342, endPoint y: 88, distance: 5.8
click at [342, 88] on div "F4F4F4 100 %" at bounding box center [407, 116] width 142 height 116
type input "FFFFFF"
click at [252, 93] on div at bounding box center [369, 157] width 430 height 262
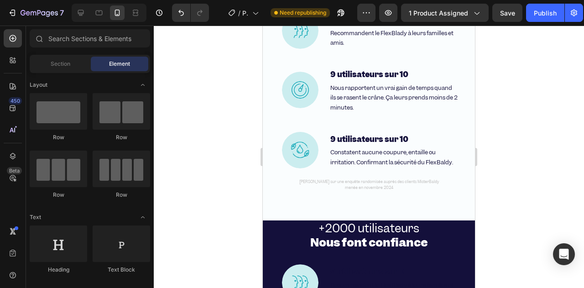
scroll to position [2184, 0]
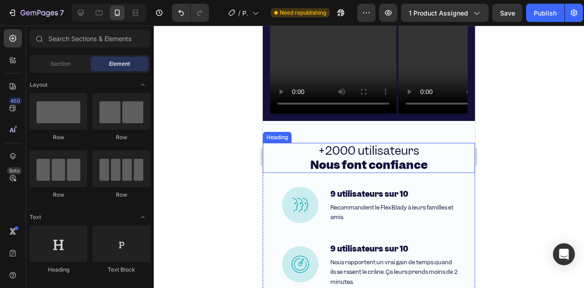
click at [318, 151] on span "+2000 utilisateurs" at bounding box center [368, 151] width 101 height 16
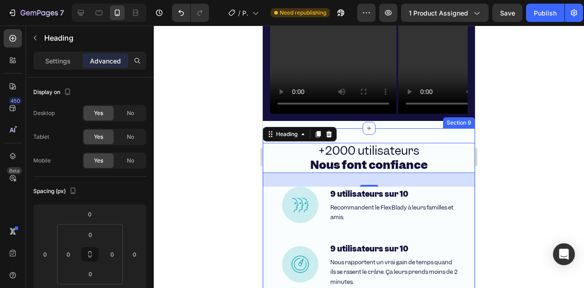
click at [359, 135] on div "+2000 utilisateurs Nous font confiance Heading 30 Image 9 utilisateurs sur 10 H…" at bounding box center [369, 254] width 212 height 252
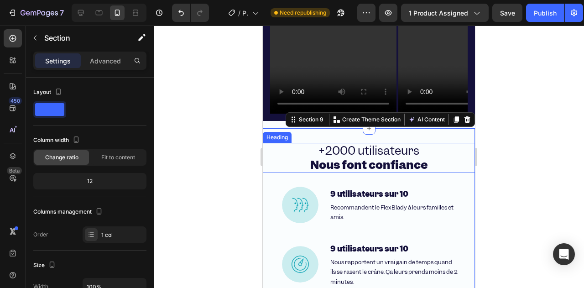
click at [354, 151] on span "+2000 utilisateurs" at bounding box center [368, 151] width 101 height 16
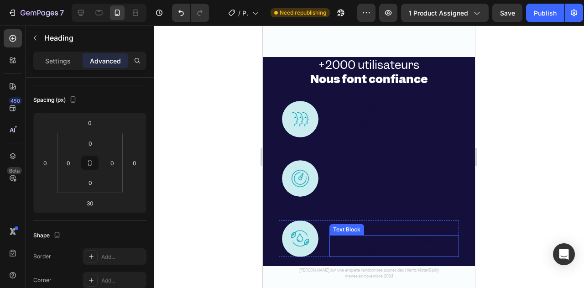
scroll to position [2492, 0]
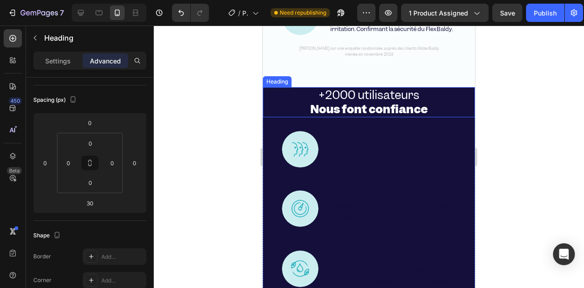
click at [344, 105] on strong "Nous font confiance" at bounding box center [368, 109] width 117 height 16
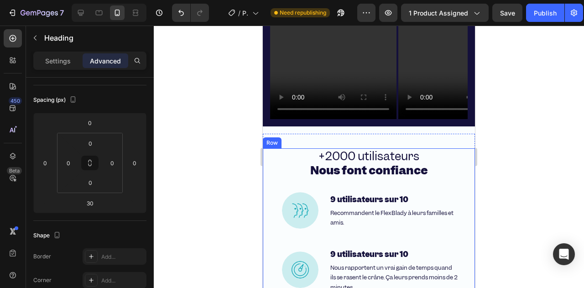
scroll to position [2172, 0]
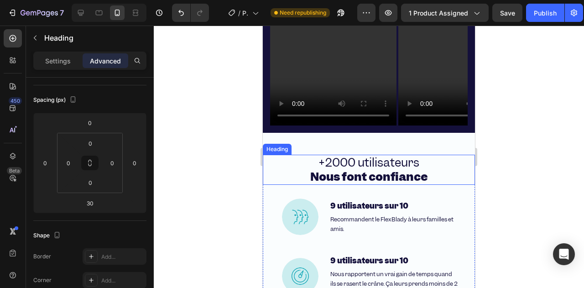
click at [340, 160] on span "+2000 utilisateurs" at bounding box center [368, 163] width 101 height 16
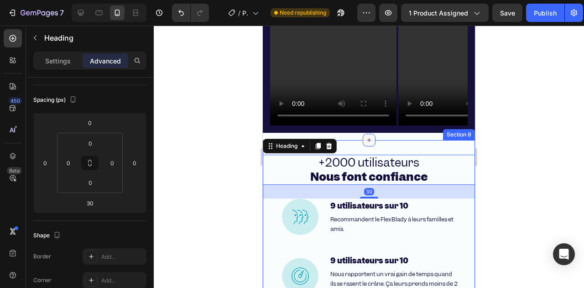
click at [365, 143] on icon at bounding box center [368, 139] width 7 height 7
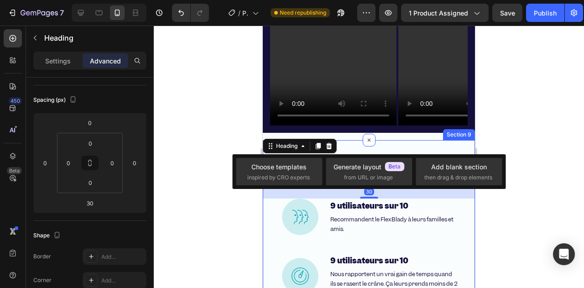
click at [395, 143] on div "+2000 utilisateurs Nous font confiance Heading 30 Image 9 utilisateurs sur 10 H…" at bounding box center [369, 266] width 212 height 252
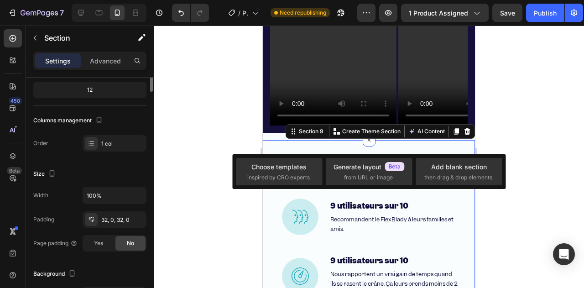
scroll to position [0, 0]
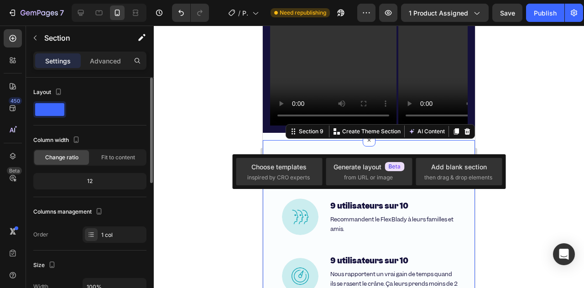
click at [226, 140] on div at bounding box center [369, 157] width 430 height 262
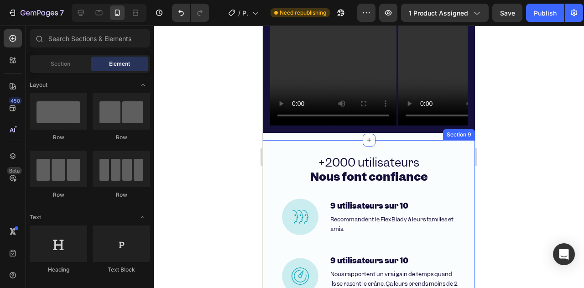
click at [292, 150] on div "+2000 utilisateurs Nous font confiance Heading Image 9 utilisateurs sur 10 Head…" at bounding box center [369, 266] width 212 height 252
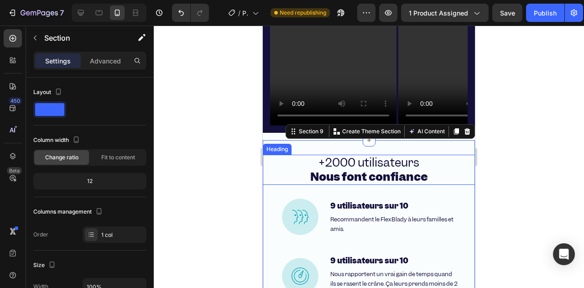
click at [322, 172] on strong "Nous font confiance" at bounding box center [368, 177] width 117 height 16
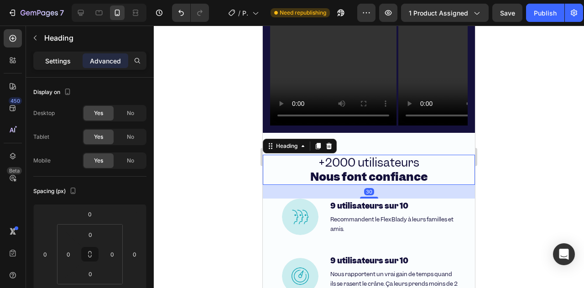
click at [55, 62] on p "Settings" at bounding box center [58, 61] width 26 height 10
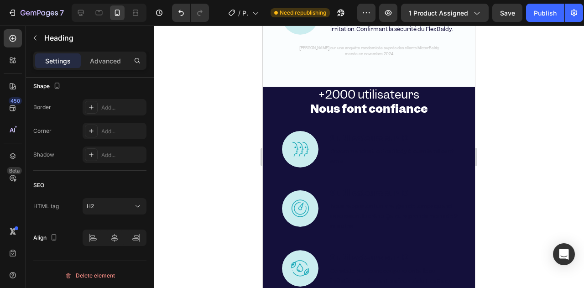
scroll to position [2956, 0]
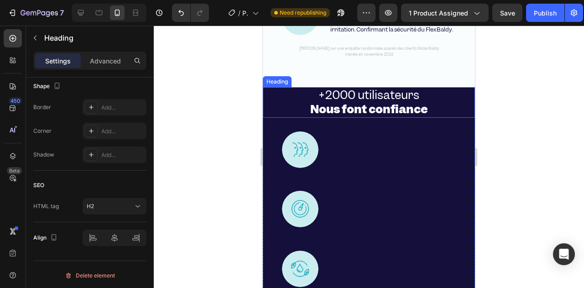
click at [380, 111] on strong "Nous font confiance" at bounding box center [368, 109] width 117 height 16
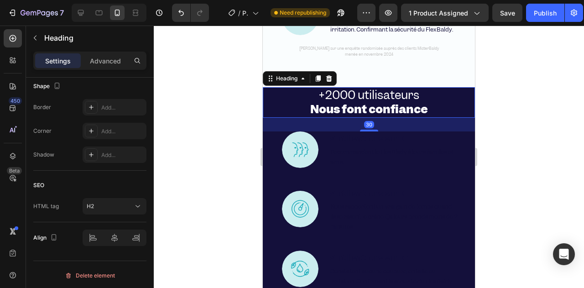
scroll to position [354, 0]
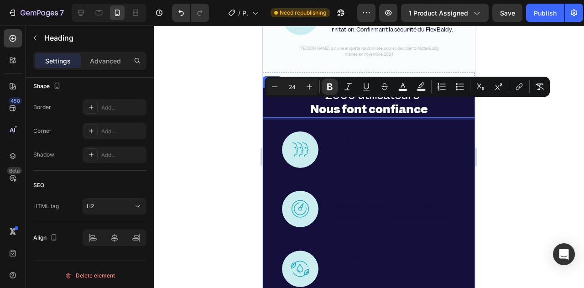
drag, startPoint x: 359, startPoint y: 103, endPoint x: 350, endPoint y: 107, distance: 9.8
drag, startPoint x: 228, startPoint y: 121, endPoint x: 234, endPoint y: 120, distance: 6.0
click at [227, 120] on div at bounding box center [369, 157] width 430 height 262
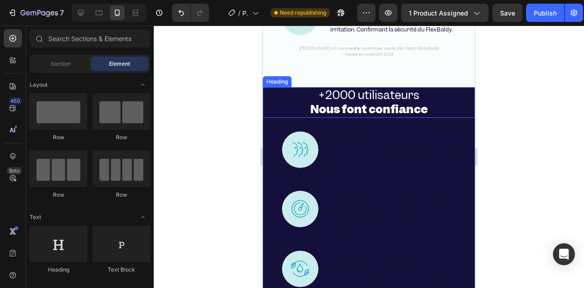
click at [323, 97] on span "+2000 utilisateurs" at bounding box center [368, 95] width 101 height 16
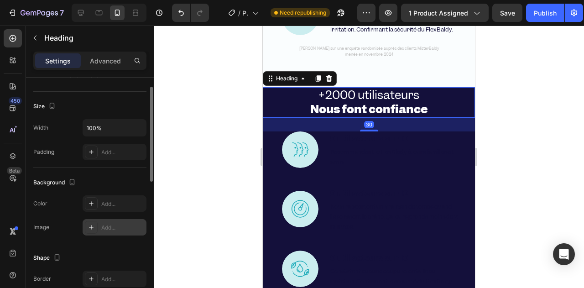
scroll to position [0, 0]
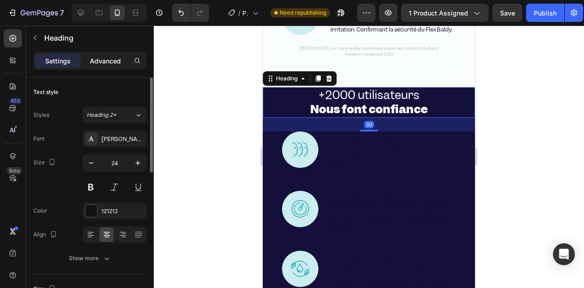
click at [101, 67] on div "Advanced" at bounding box center [106, 60] width 46 height 15
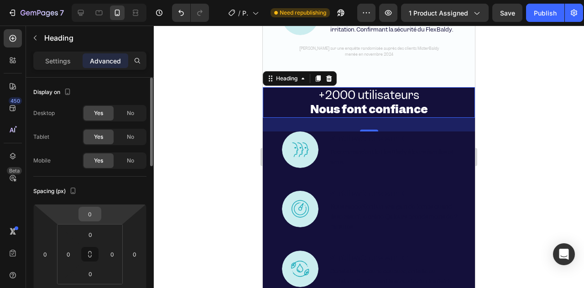
click at [88, 219] on input "0" at bounding box center [90, 214] width 18 height 14
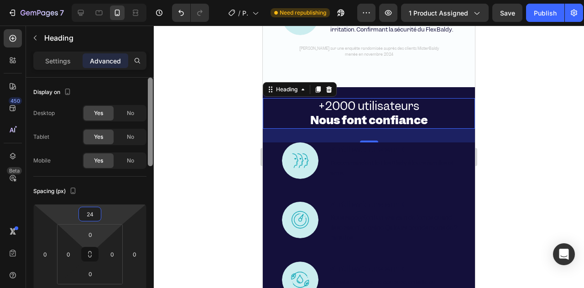
type input "25"
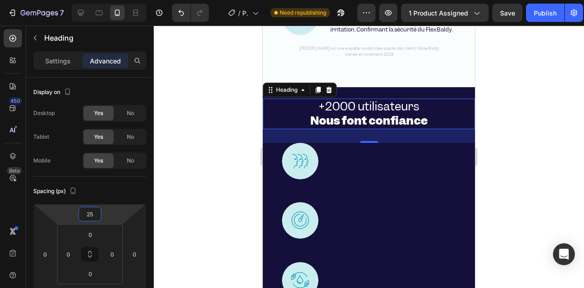
click at [211, 210] on div at bounding box center [369, 157] width 430 height 262
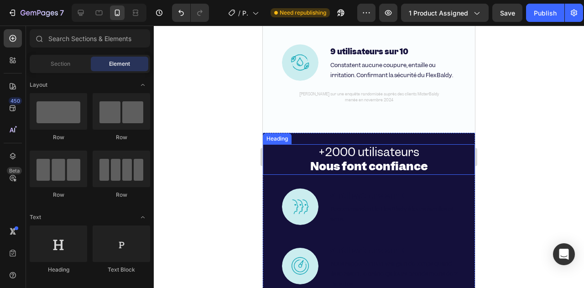
click at [326, 163] on strong "Nous font confiance" at bounding box center [368, 166] width 117 height 16
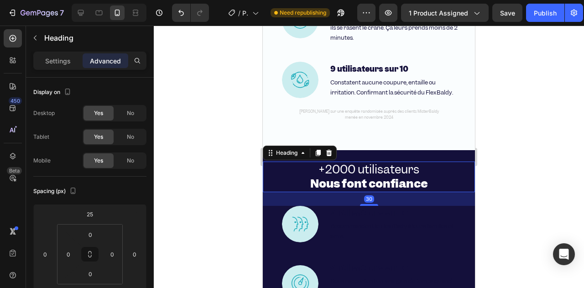
scroll to position [2892, 0]
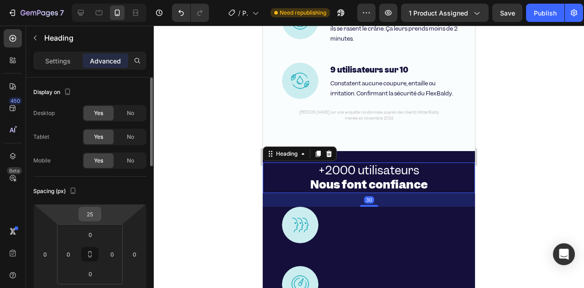
click at [87, 213] on input "25" at bounding box center [90, 214] width 18 height 14
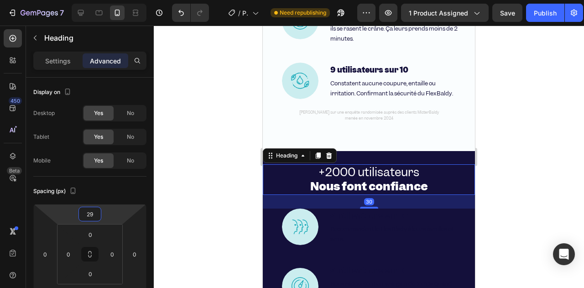
type input "30"
click at [182, 224] on div at bounding box center [369, 157] width 430 height 262
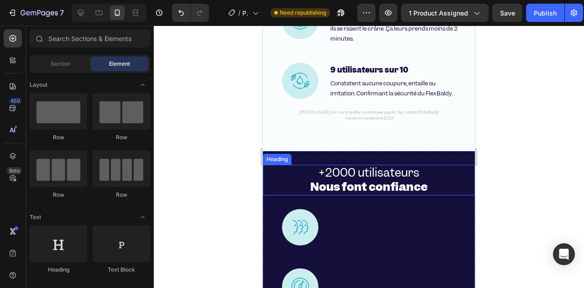
click at [340, 169] on span "+2000 utilisateurs" at bounding box center [368, 173] width 101 height 16
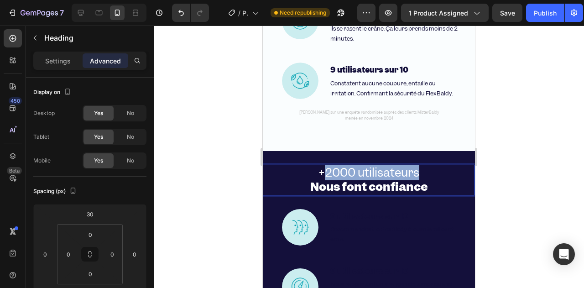
drag, startPoint x: 324, startPoint y: 170, endPoint x: 416, endPoint y: 172, distance: 91.7
click at [416, 172] on p "+2000 utilisateurs Nous font confiance" at bounding box center [369, 180] width 210 height 28
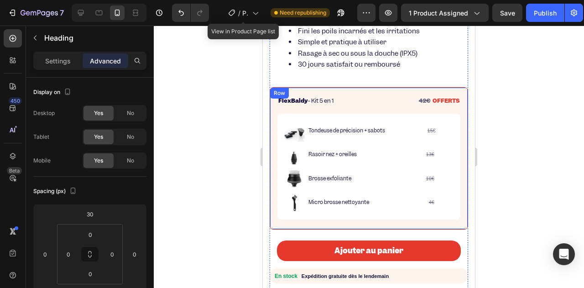
scroll to position [474, 0]
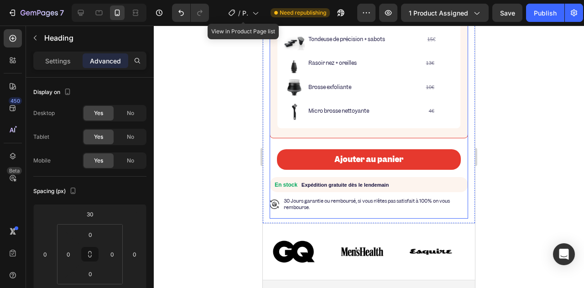
click at [303, 198] on span "30 Jours garantie ou remboursé, si vous n'êtes pas satisfait à 100% on vous rem…" at bounding box center [367, 204] width 166 height 13
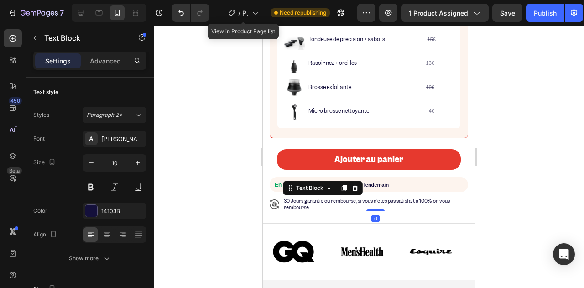
click at [310, 198] on span "30 Jours garantie ou remboursé, si vous n'êtes pas satisfait à 100% on vous rem…" at bounding box center [367, 204] width 166 height 13
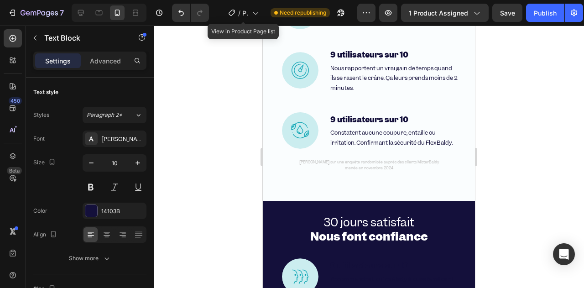
scroll to position [3166, 0]
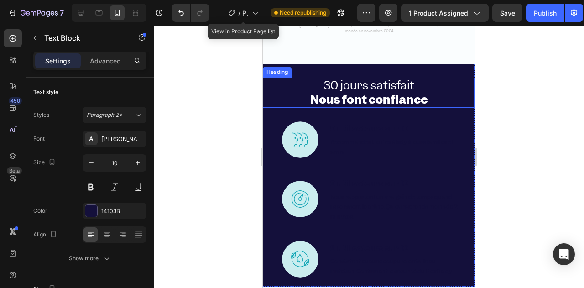
click at [370, 82] on span "30 jours satisfait" at bounding box center [368, 86] width 91 height 16
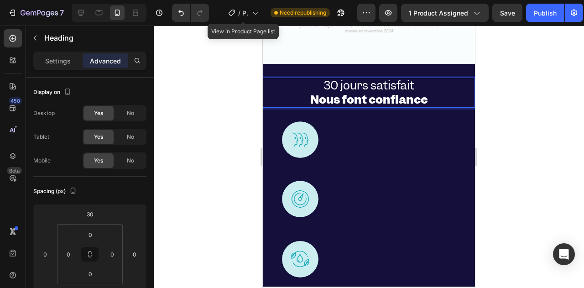
click at [424, 81] on p "30 jours satisfait Nous font confiance" at bounding box center [369, 92] width 210 height 28
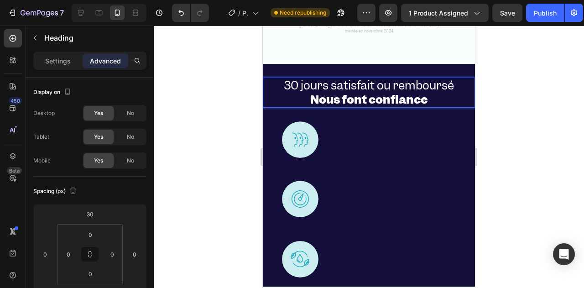
click at [322, 99] on strong "Nous font confiance" at bounding box center [368, 100] width 117 height 16
click at [315, 99] on strong "Nous font confiance" at bounding box center [368, 100] width 117 height 16
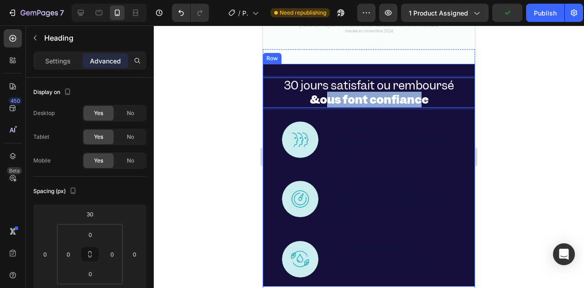
drag, startPoint x: 320, startPoint y: 99, endPoint x: 419, endPoint y: 108, distance: 99.4
click at [419, 108] on div "30 jours satisfait ou remboursé &ous font confiance Heading 30 Image 9 utilisat…" at bounding box center [369, 175] width 212 height 223
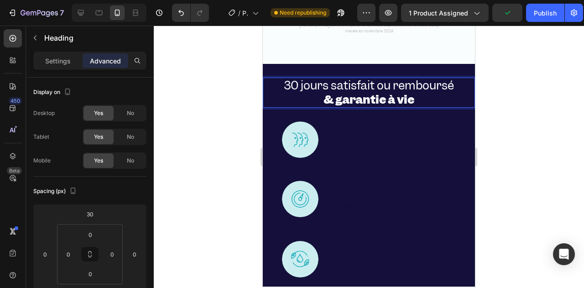
click at [340, 102] on strong "& garantie à vie" at bounding box center [368, 100] width 91 height 16
click at [347, 90] on span "30 jours satisfait ou remboursé" at bounding box center [369, 86] width 170 height 16
click at [355, 96] on strong "& Garantie à vie" at bounding box center [369, 100] width 93 height 16
drag, startPoint x: 335, startPoint y: 98, endPoint x: 427, endPoint y: 99, distance: 92.2
click at [427, 99] on p "30 jours satisfait ou remboursé & Garantie à vie" at bounding box center [369, 92] width 210 height 28
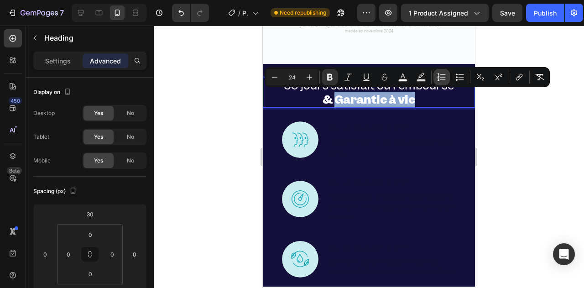
copy strong "Garantie à vie"
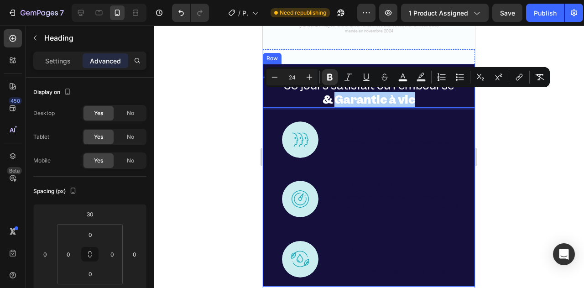
click at [224, 113] on div at bounding box center [369, 157] width 430 height 262
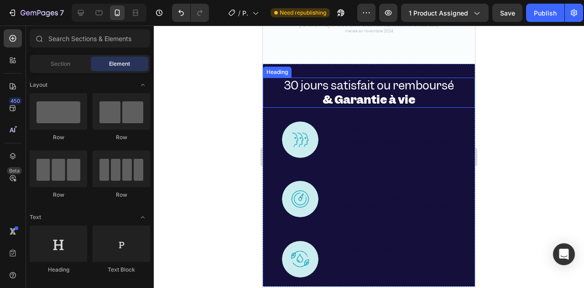
click at [317, 98] on p "⁠⁠⁠⁠⁠⁠⁠ 30 jours satisfait ou remboursé & Garantie à vie" at bounding box center [369, 92] width 210 height 28
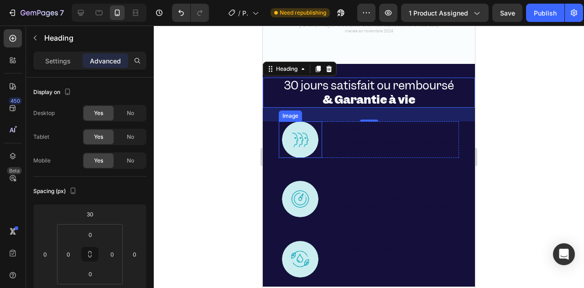
click at [289, 136] on img at bounding box center [300, 139] width 36 height 36
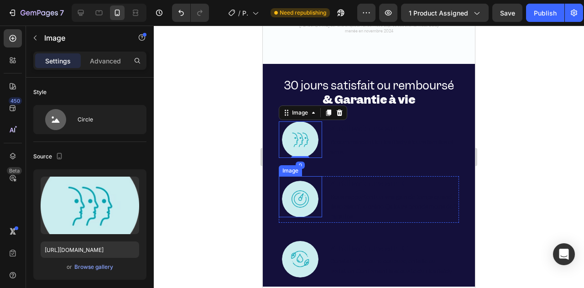
click at [293, 186] on img at bounding box center [300, 199] width 36 height 36
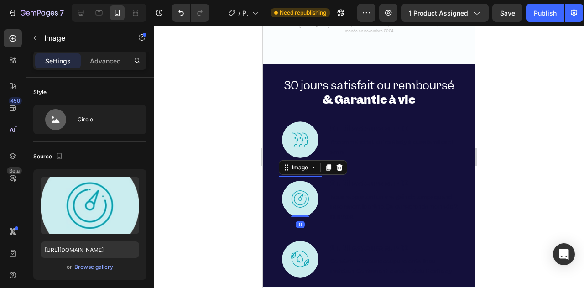
click at [343, 164] on div at bounding box center [339, 167] width 11 height 11
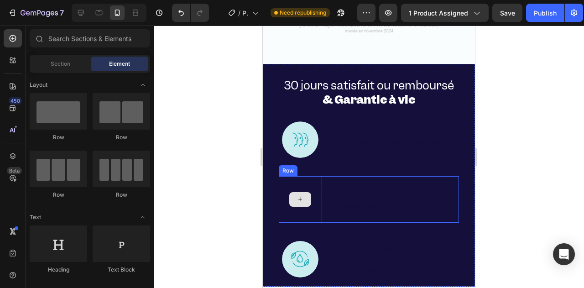
click at [290, 194] on div at bounding box center [300, 199] width 22 height 15
click at [286, 188] on div at bounding box center [300, 199] width 43 height 47
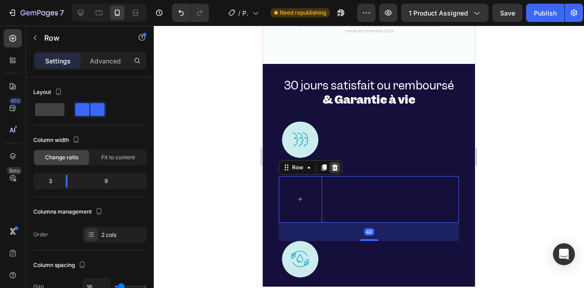
click at [334, 168] on icon at bounding box center [335, 167] width 6 height 6
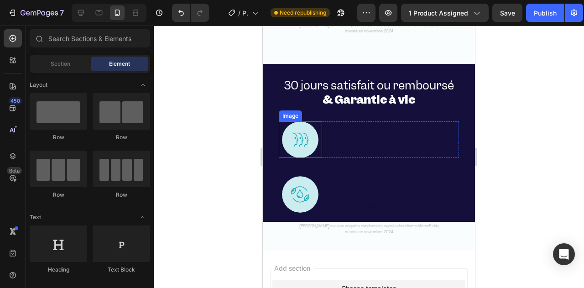
click at [299, 149] on img at bounding box center [300, 139] width 36 height 36
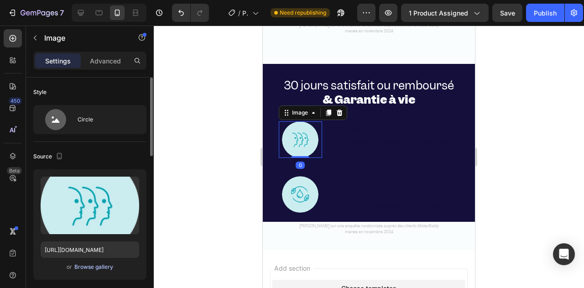
click at [87, 269] on div "Browse gallery" at bounding box center [93, 267] width 39 height 8
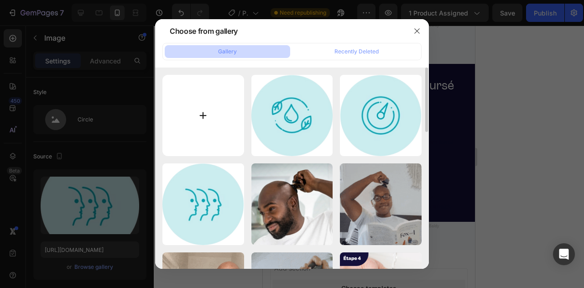
click at [207, 125] on input "file" at bounding box center [203, 116] width 82 height 82
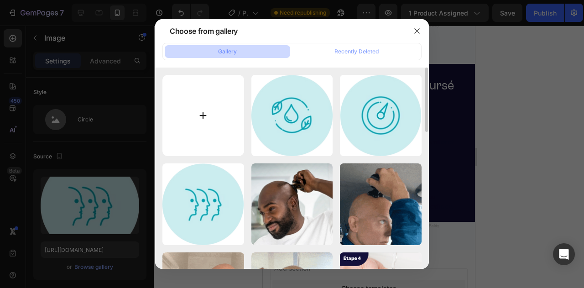
type input "C:\fakepath\garantie.webp"
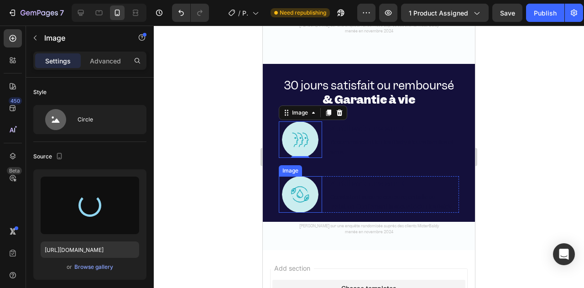
type input "https://cdn.shopify.com/s/files/1/0940/4206/3191/files/gempages_581631536026092…"
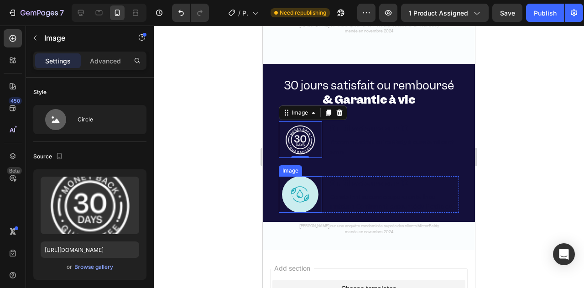
click at [302, 195] on img at bounding box center [300, 194] width 36 height 36
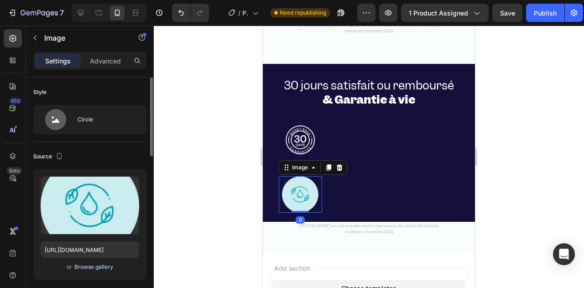
click at [89, 264] on div "Browse gallery" at bounding box center [93, 267] width 39 height 8
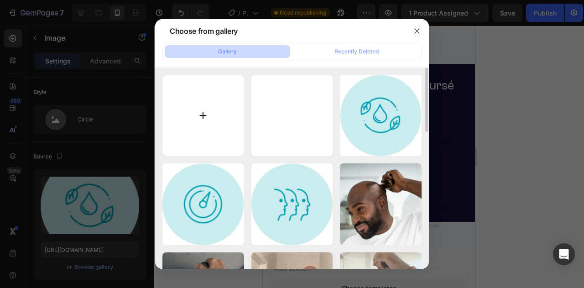
click at [207, 117] on input "file" at bounding box center [203, 116] width 82 height 82
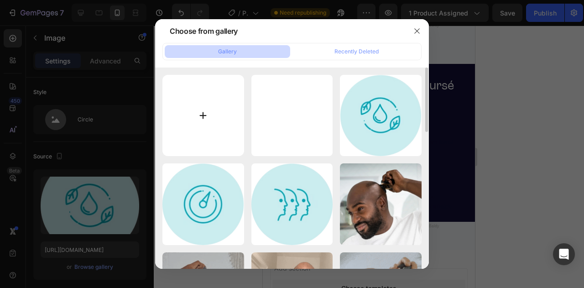
type input "C:\fakepath\kk.webp"
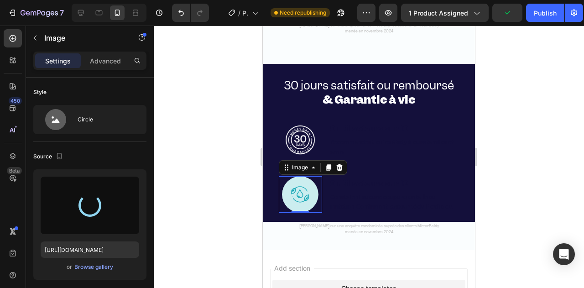
type input "https://cdn.shopify.com/s/files/1/0940/4206/3191/files/gempages_581631536026092…"
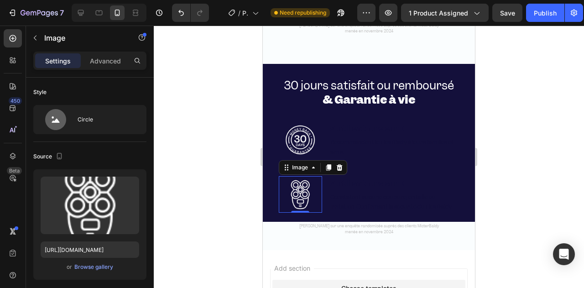
click at [229, 129] on div at bounding box center [369, 157] width 430 height 262
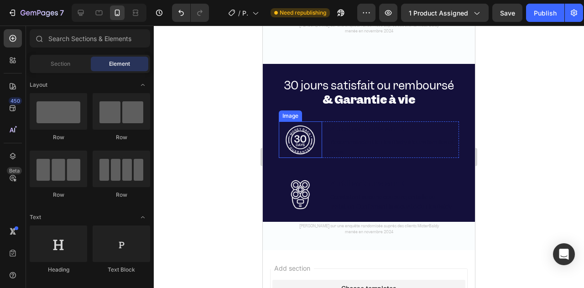
click at [341, 131] on strong "9 utilisateurs sur 10" at bounding box center [369, 129] width 78 height 10
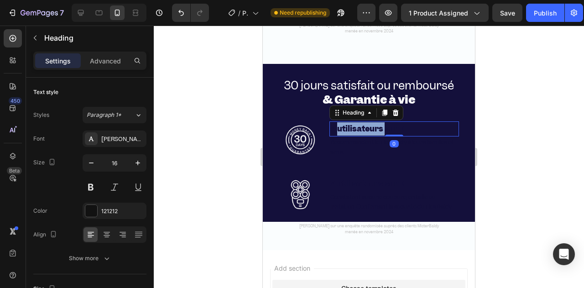
click at [349, 130] on strong "9 utilisateurs sur 10" at bounding box center [369, 129] width 78 height 10
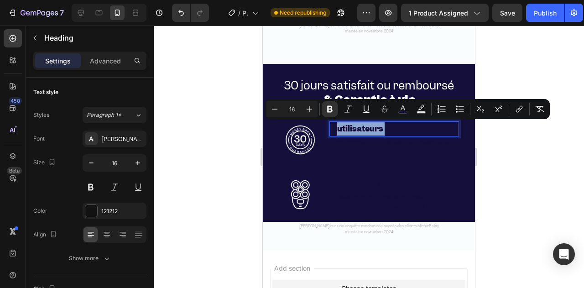
click at [341, 129] on strong "9 utilisateurs sur 10" at bounding box center [369, 129] width 78 height 10
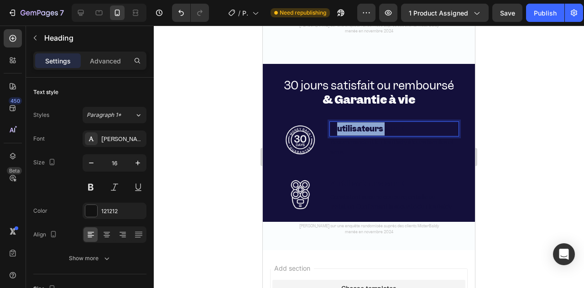
click at [341, 129] on strong "9 utilisateurs sur 10" at bounding box center [369, 129] width 78 height 10
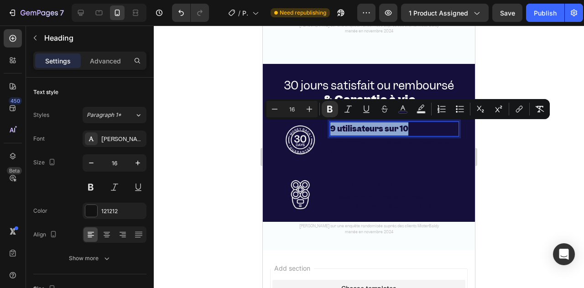
click at [342, 128] on strong "9 utilisateurs sur 10" at bounding box center [369, 129] width 78 height 10
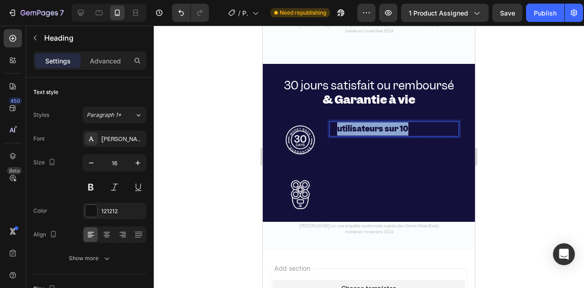
drag, startPoint x: 335, startPoint y: 128, endPoint x: 425, endPoint y: 127, distance: 90.3
click at [425, 127] on p "9 utilisateurs sur 10" at bounding box center [394, 128] width 128 height 13
click at [338, 125] on strong "9 30 jours satisfait ou rembour" at bounding box center [391, 129] width 122 height 10
click at [337, 125] on strong "9 30 jours satisfait ou rembour" at bounding box center [391, 129] width 122 height 10
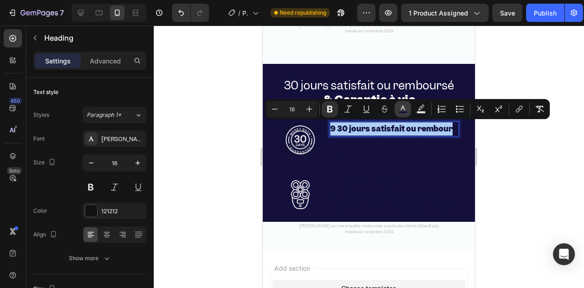
click at [401, 112] on rect "Editor contextual toolbar" at bounding box center [403, 112] width 9 height 2
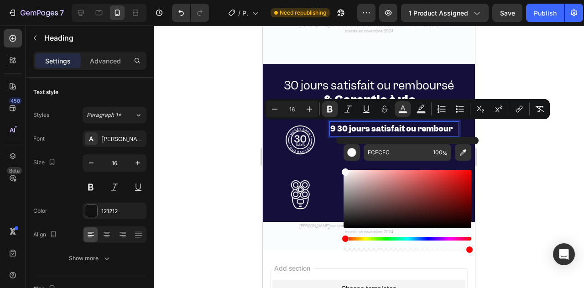
drag, startPoint x: 354, startPoint y: 176, endPoint x: 341, endPoint y: 167, distance: 15.6
click at [341, 167] on div "FCFCFC 100 %" at bounding box center [407, 195] width 142 height 116
type input "FFFFFF"
click at [341, 166] on div "FFFFFF 100 %" at bounding box center [407, 195] width 142 height 116
click at [335, 127] on div "Text Block" at bounding box center [347, 131] width 31 height 8
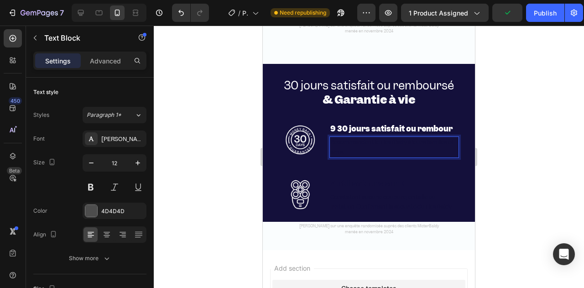
click at [336, 130] on strong "9 30 jours satisfait ou rembour" at bounding box center [391, 129] width 122 height 10
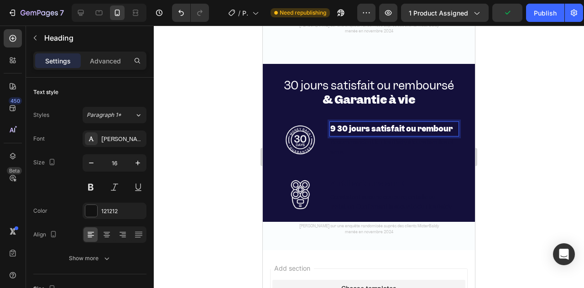
click at [336, 127] on strong "9 30 jours satisfait ou rembour" at bounding box center [391, 129] width 122 height 10
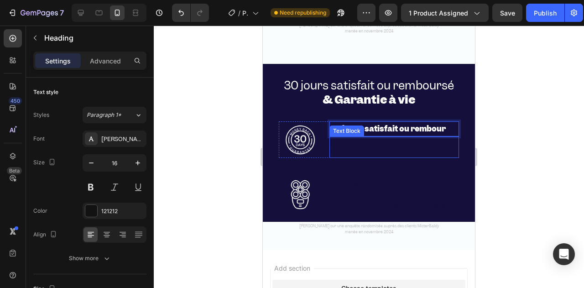
click at [449, 135] on p "30 jours satisfait ou rembour" at bounding box center [394, 128] width 128 height 13
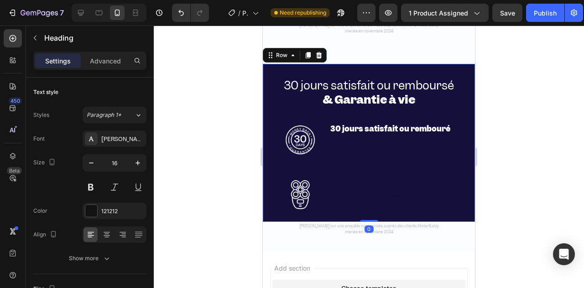
click at [368, 157] on div "⁠⁠⁠⁠⁠⁠⁠ 30 jours satisfait ou remboursé & Garantie à vie Heading Image ⁠⁠⁠⁠⁠⁠⁠ …" at bounding box center [369, 143] width 212 height 158
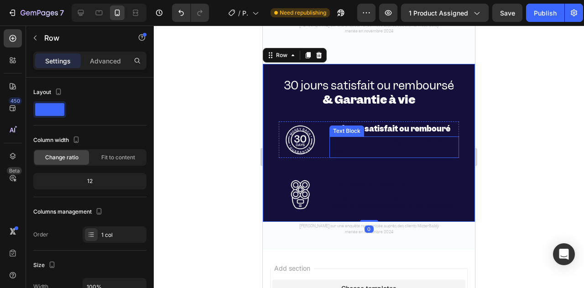
click at [364, 148] on p "Recommandent le FlexBlady à leurs familles et amis." at bounding box center [394, 147] width 128 height 20
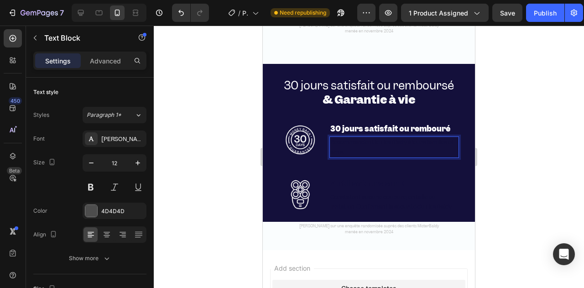
click at [380, 150] on p "Recommandent le FlexBlady à leurs familles et amis." at bounding box center [394, 147] width 128 height 20
click at [362, 148] on p "Recommandent le FlexBlady à leurs familles et amis." at bounding box center [394, 147] width 128 height 20
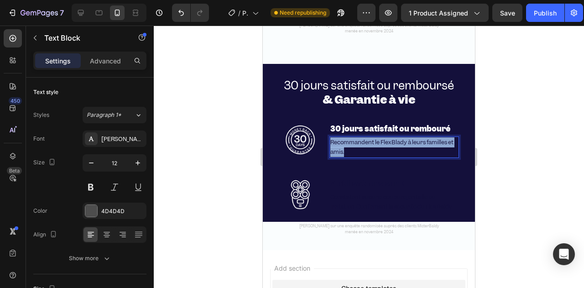
click at [362, 148] on p "Recommandent le FlexBlady à leurs familles et amis." at bounding box center [394, 147] width 128 height 20
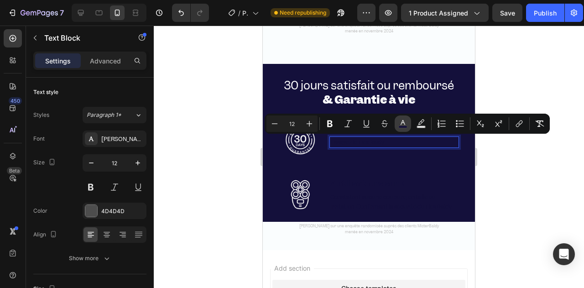
click at [400, 124] on icon "Editor contextual toolbar" at bounding box center [402, 123] width 9 height 9
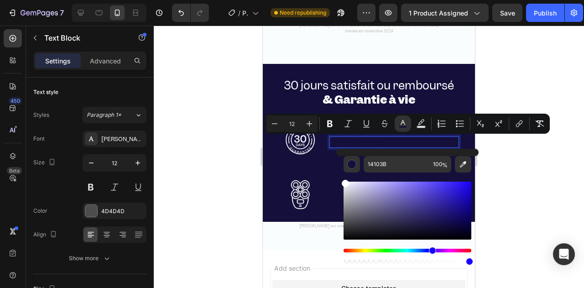
drag, startPoint x: 348, startPoint y: 190, endPoint x: 342, endPoint y: 180, distance: 12.1
click at [342, 180] on div "14103B 100 %" at bounding box center [407, 207] width 142 height 116
type input "FFFFFF"
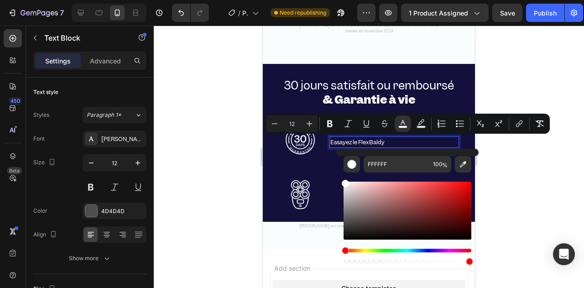
click at [338, 141] on span "Essayez le FlexBaldy" at bounding box center [357, 142] width 54 height 8
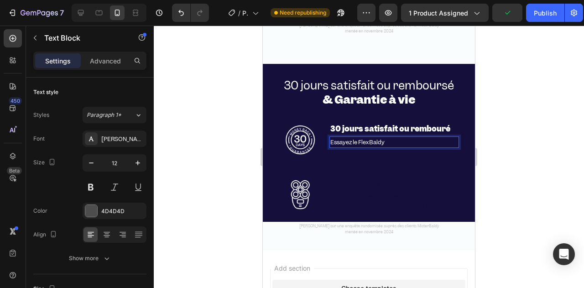
click at [387, 145] on p "Essayez le FlexBaldy" at bounding box center [394, 142] width 128 height 10
click at [357, 140] on span "Essayez le FlexBaldy" at bounding box center [357, 142] width 54 height 8
click at [390, 144] on p "Essayez le FlexBaldy" at bounding box center [394, 142] width 128 height 10
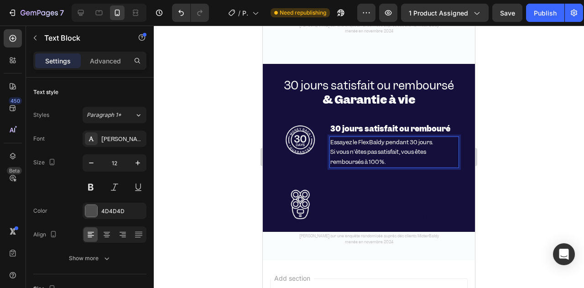
click at [351, 156] on p "Essayez le FlexBaldy pendant 30 jours. Si vous n'êtes pas satisfait, vous êtes …" at bounding box center [394, 152] width 128 height 30
click at [248, 146] on div at bounding box center [369, 157] width 430 height 262
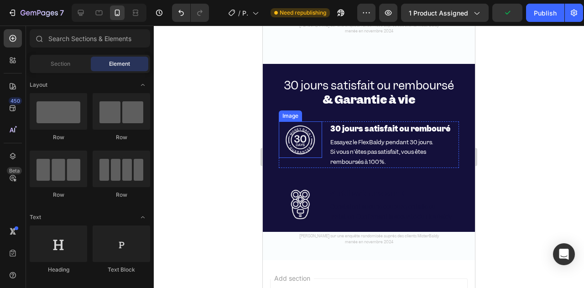
click at [290, 149] on img at bounding box center [300, 139] width 36 height 36
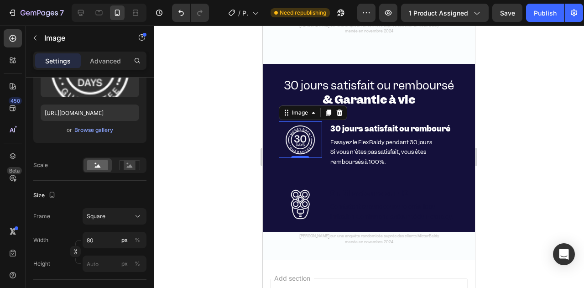
scroll to position [46, 0]
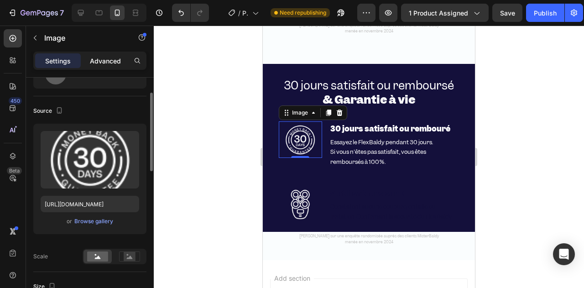
click at [102, 57] on p "Advanced" at bounding box center [105, 61] width 31 height 10
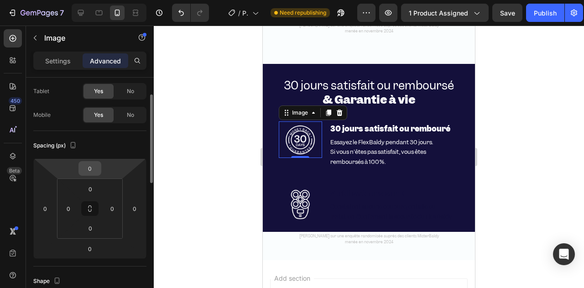
click at [94, 169] on input "0" at bounding box center [90, 168] width 18 height 14
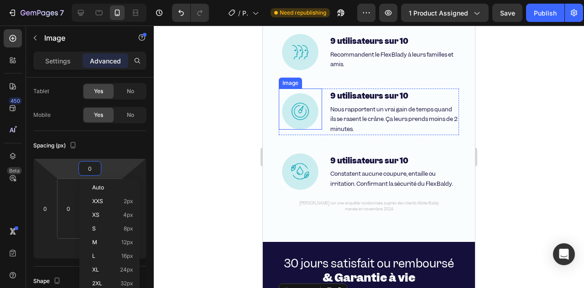
scroll to position [2983, 0]
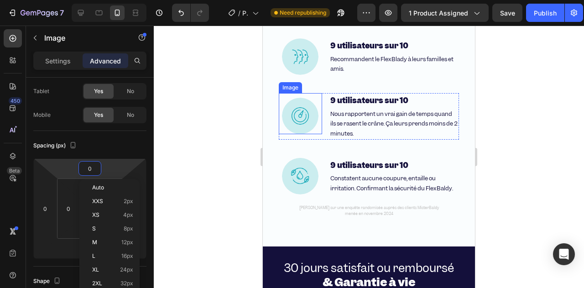
click at [287, 112] on img at bounding box center [300, 116] width 36 height 36
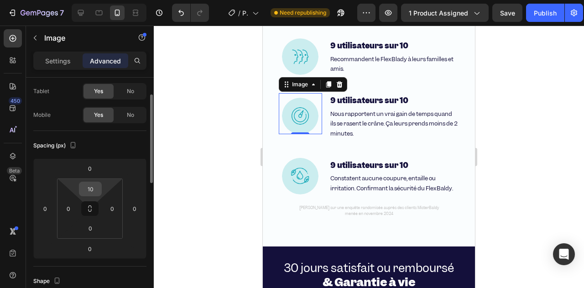
click at [95, 193] on input "10" at bounding box center [90, 189] width 18 height 14
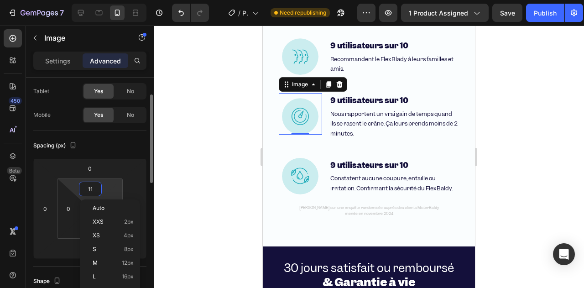
type input "12"
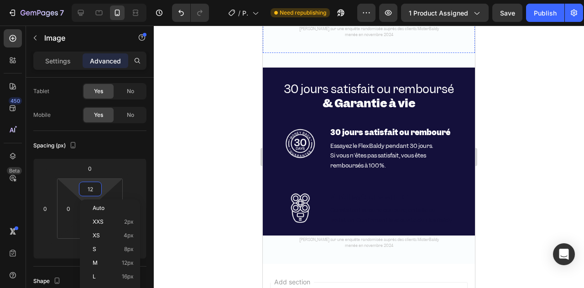
scroll to position [3166, 0]
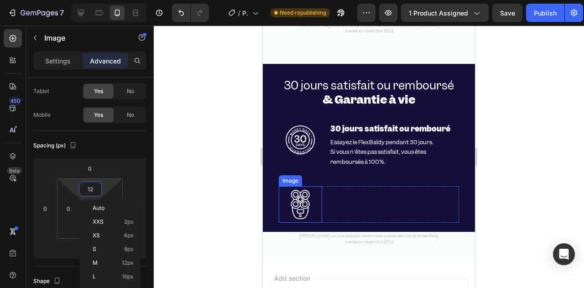
click at [307, 143] on img at bounding box center [300, 139] width 36 height 36
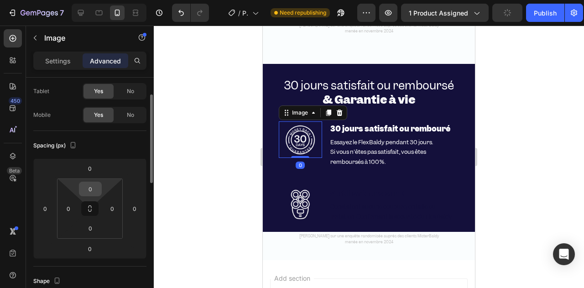
click at [99, 187] on input "0" at bounding box center [90, 189] width 18 height 14
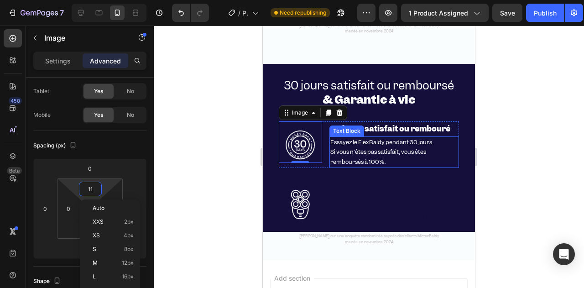
type input "12"
click at [349, 137] on p "Essayez le FlexBaldy pendant 30 jours. Si vous n'êtes pas satisfait, vous êtes …" at bounding box center [394, 152] width 128 height 30
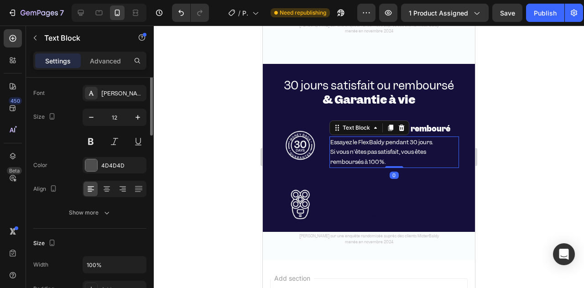
scroll to position [0, 0]
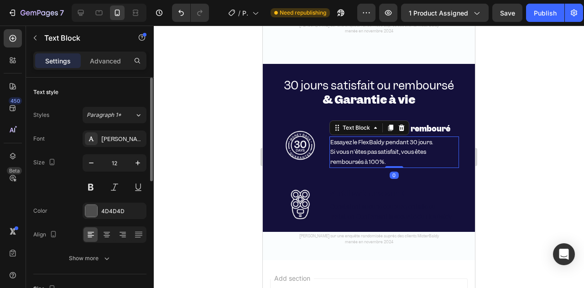
click at [253, 165] on div at bounding box center [369, 157] width 430 height 262
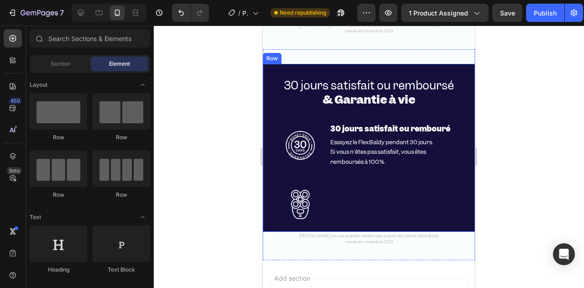
click at [350, 158] on span "Si vous n'êtes pas satisfait, vous êtes remboursés à 100%." at bounding box center [378, 157] width 96 height 18
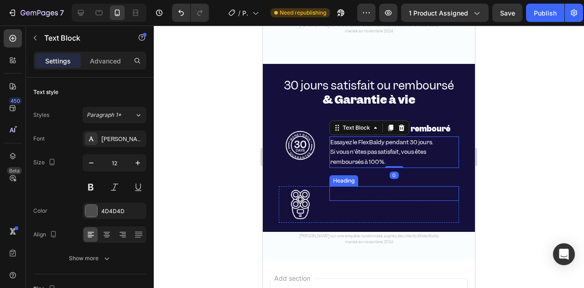
click at [375, 187] on h2 "9 utilisateurs sur 10" at bounding box center [394, 193] width 130 height 15
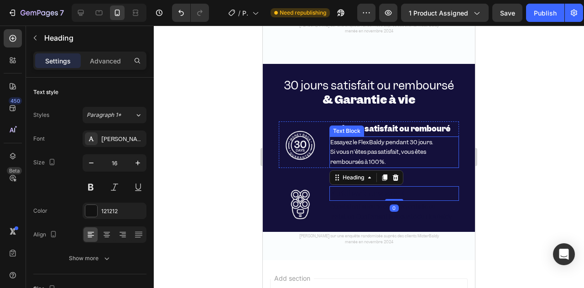
click at [403, 141] on span "Essayez le FlexBaldy pendant 30 jours." at bounding box center [381, 142] width 103 height 8
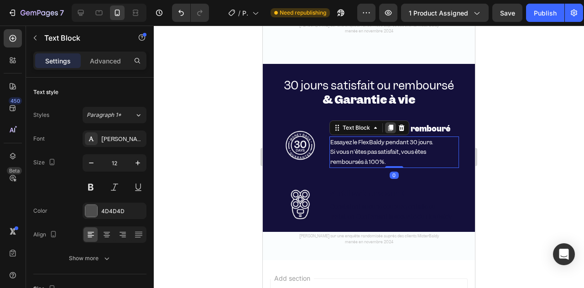
click at [387, 129] on icon at bounding box center [390, 127] width 7 height 7
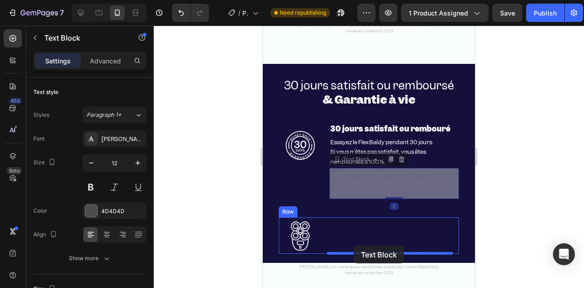
drag, startPoint x: 337, startPoint y: 158, endPoint x: 354, endPoint y: 245, distance: 89.1
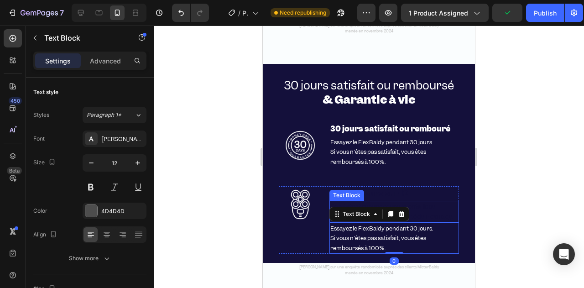
click at [356, 201] on div "Constatent aucune coupure, entaille ou irritation. Confirmant la sécurité du Fl…" at bounding box center [394, 211] width 130 height 21
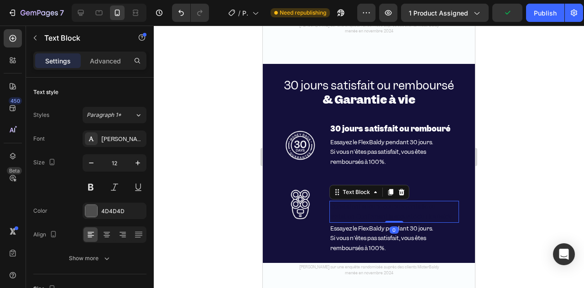
click at [406, 189] on div "Text Block" at bounding box center [369, 192] width 80 height 15
click at [400, 189] on icon at bounding box center [401, 192] width 6 height 6
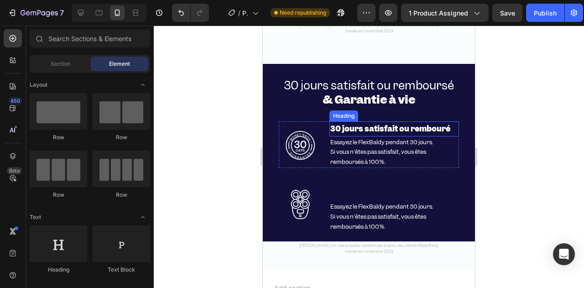
click at [390, 130] on strong "30 jours satisfait ou rembouré" at bounding box center [390, 129] width 120 height 10
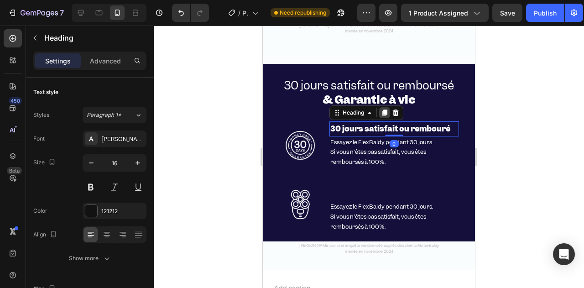
click at [382, 114] on icon at bounding box center [384, 112] width 5 height 6
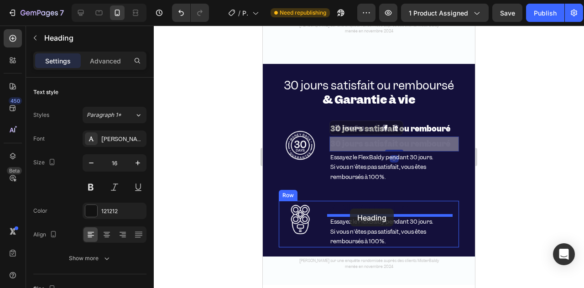
drag, startPoint x: 333, startPoint y: 127, endPoint x: 350, endPoint y: 208, distance: 83.0
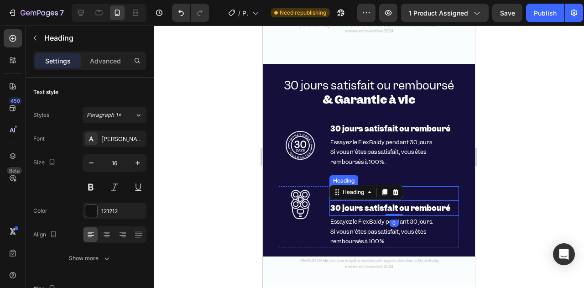
click at [424, 187] on h2 "9 utilisateurs sur 10" at bounding box center [394, 193] width 130 height 15
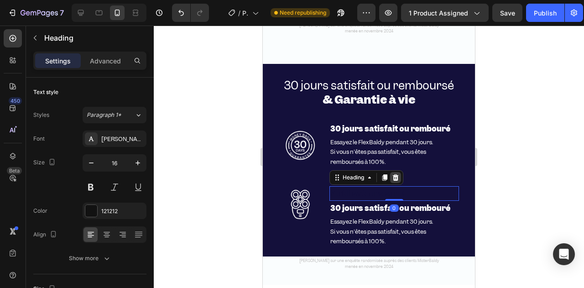
click at [395, 175] on icon at bounding box center [395, 177] width 6 height 6
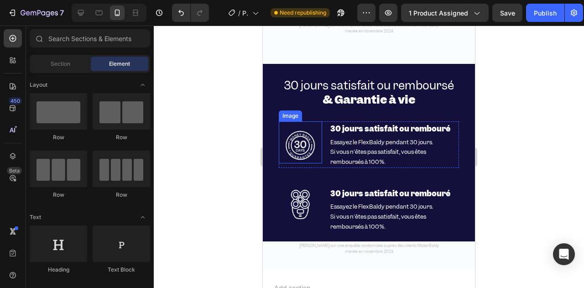
click at [305, 157] on img at bounding box center [300, 145] width 36 height 36
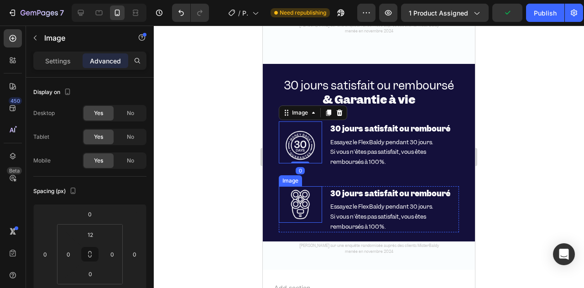
click at [305, 209] on img at bounding box center [300, 204] width 36 height 36
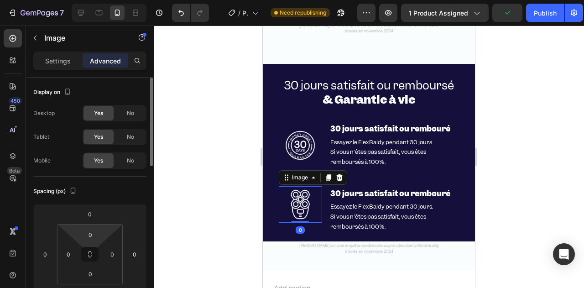
click at [110, 0] on html "7 / Product Page - Aug 26, 15:35:48 Need republishing Preview 1 product assigne…" at bounding box center [292, 0] width 584 height 0
click at [99, 231] on div "0" at bounding box center [90, 234] width 23 height 15
click at [91, 233] on input "0" at bounding box center [90, 235] width 18 height 14
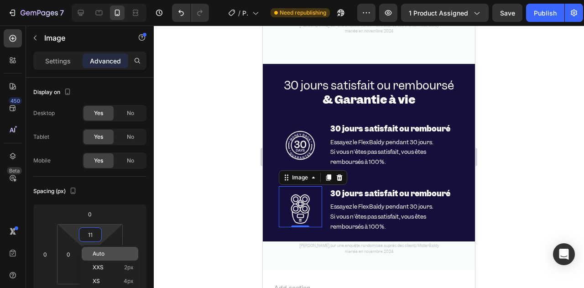
type input "12"
click at [175, 213] on div at bounding box center [369, 157] width 430 height 262
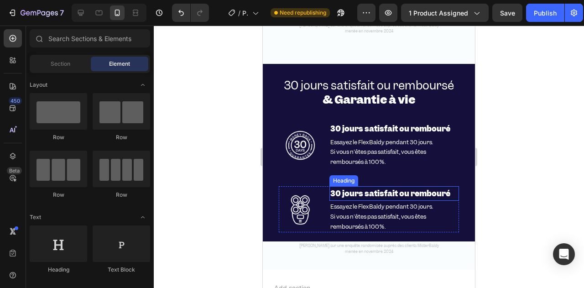
click at [348, 193] on strong "30 jours satisfait ou rembouré" at bounding box center [390, 193] width 120 height 10
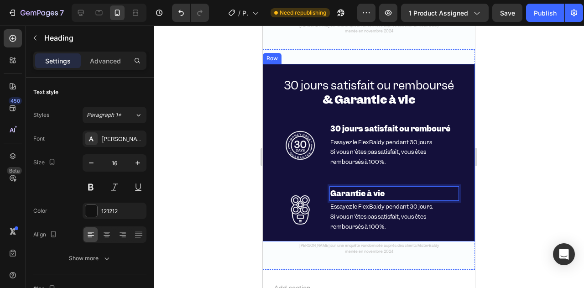
click at [379, 206] on span "Essayez le FlexBaldy pendant 30 jours." at bounding box center [381, 207] width 103 height 8
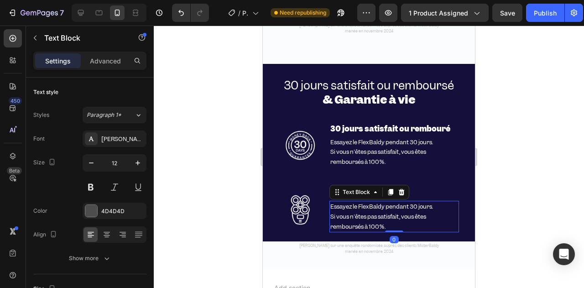
click at [386, 220] on p "Essayez le FlexBaldy pendant 30 jours. Si vous n'êtes pas satisfait, vous êtes …" at bounding box center [394, 217] width 128 height 30
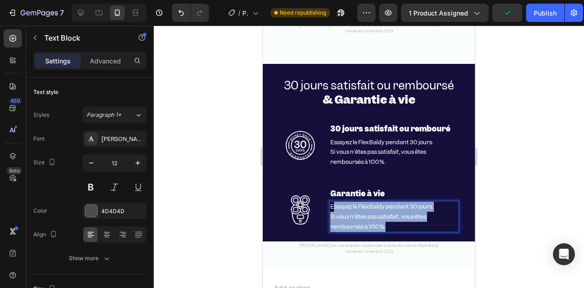
drag, startPoint x: 388, startPoint y: 226, endPoint x: 333, endPoint y: 210, distance: 57.0
click at [333, 210] on p "Essayez le FlexBaldy pendant 30 jours. Si vous n'êtes pas satisfait, vous êtes …" at bounding box center [394, 217] width 128 height 30
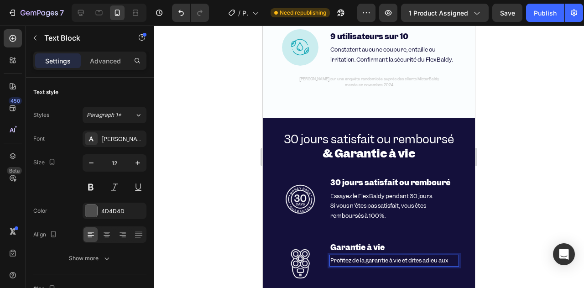
scroll to position [3120, 0]
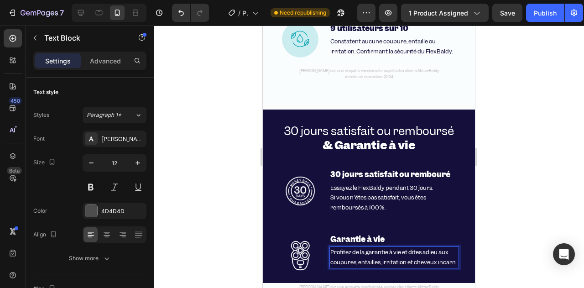
click at [428, 260] on span "Profitez de la garantie à vie et dites adieu aux coupures, entailles, irritatio…" at bounding box center [392, 257] width 125 height 18
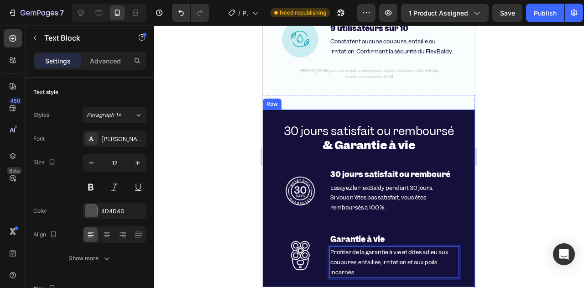
click at [234, 195] on div at bounding box center [369, 157] width 430 height 262
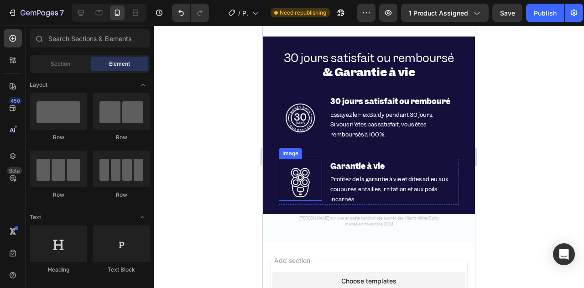
scroll to position [3166, 0]
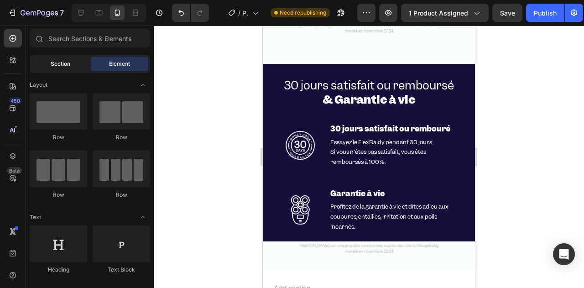
click at [59, 61] on span "Section" at bounding box center [61, 64] width 20 height 8
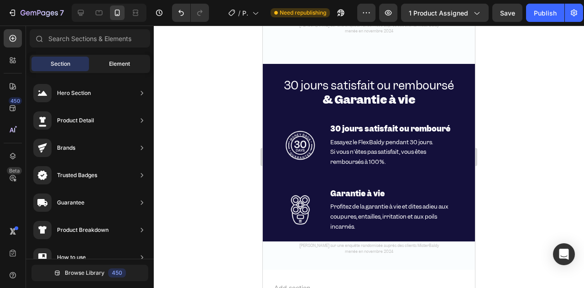
click at [123, 58] on div "Element" at bounding box center [119, 64] width 57 height 15
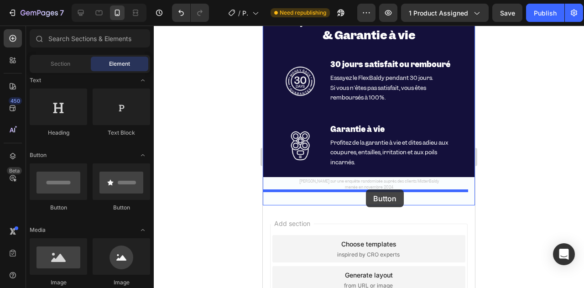
scroll to position [3237, 0]
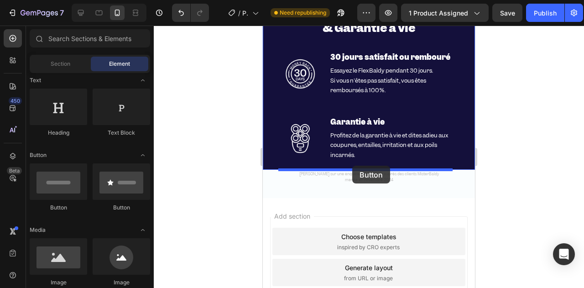
drag, startPoint x: 397, startPoint y: 230, endPoint x: 352, endPoint y: 166, distance: 78.0
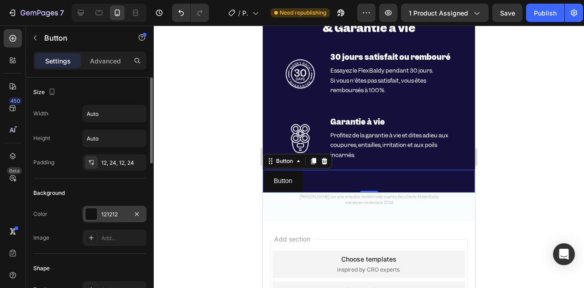
click at [93, 214] on div at bounding box center [91, 214] width 12 height 12
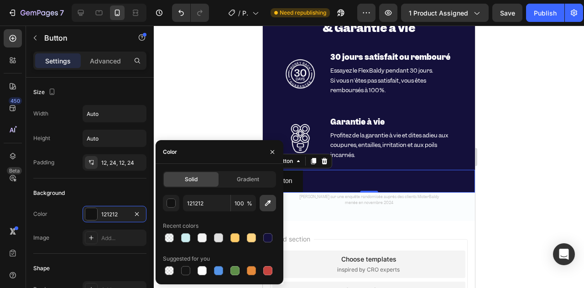
click at [261, 205] on button "button" at bounding box center [268, 203] width 16 height 16
click at [267, 200] on icon "button" at bounding box center [267, 202] width 9 height 9
type input "FD4612"
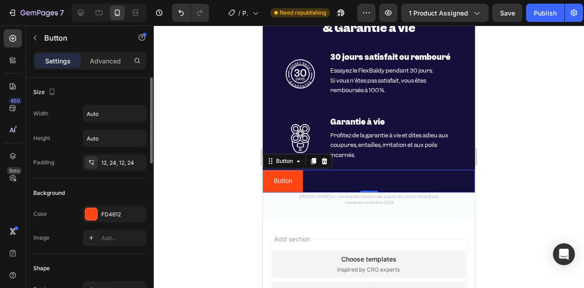
click at [116, 189] on div "Background" at bounding box center [89, 193] width 113 height 15
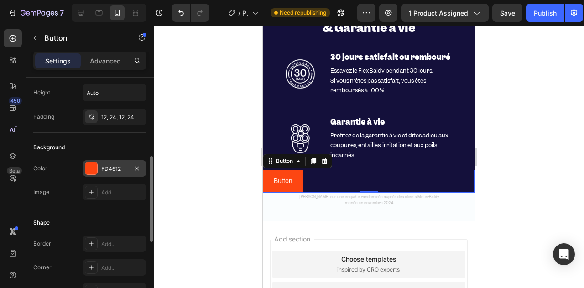
scroll to position [91, 0]
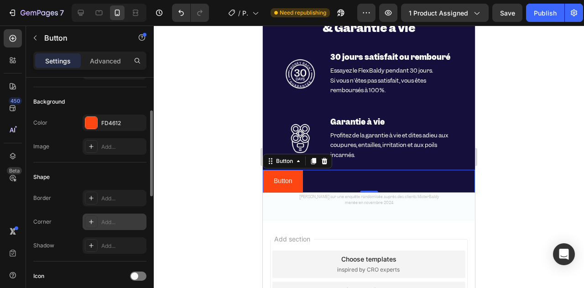
click at [101, 221] on div "Add..." at bounding box center [122, 222] width 43 height 8
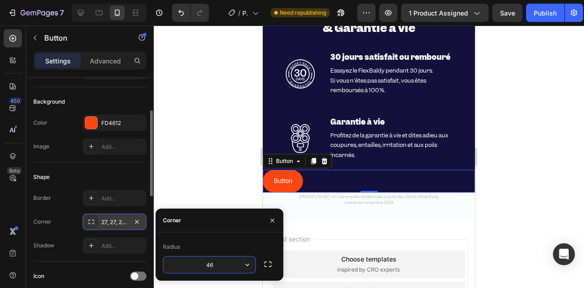
type input "47"
click at [129, 181] on div "Shape" at bounding box center [89, 177] width 113 height 15
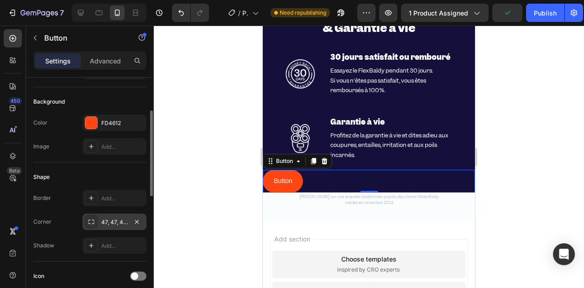
scroll to position [0, 0]
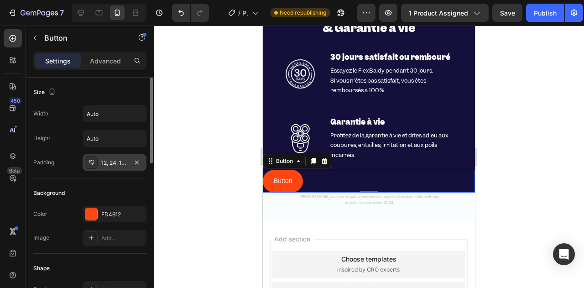
click at [108, 162] on div "12, 24, 12, 24" at bounding box center [114, 163] width 26 height 8
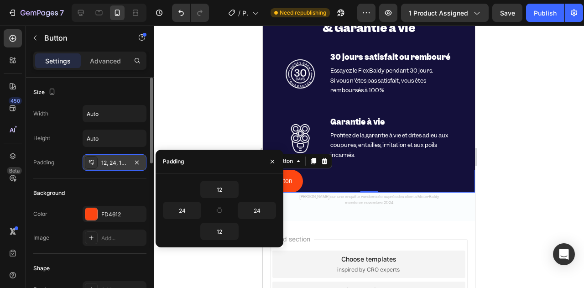
click at [108, 162] on div "12, 24, 12, 24" at bounding box center [114, 163] width 26 height 8
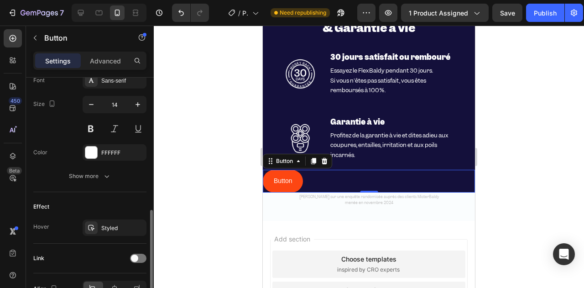
scroll to position [416, 0]
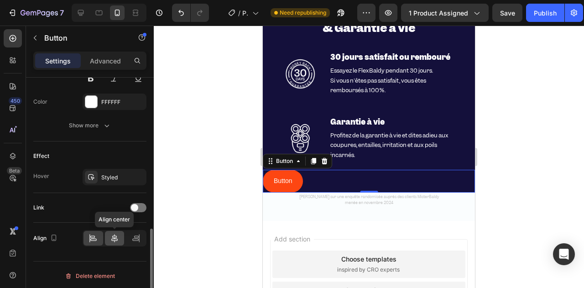
click at [119, 234] on icon at bounding box center [114, 238] width 9 height 9
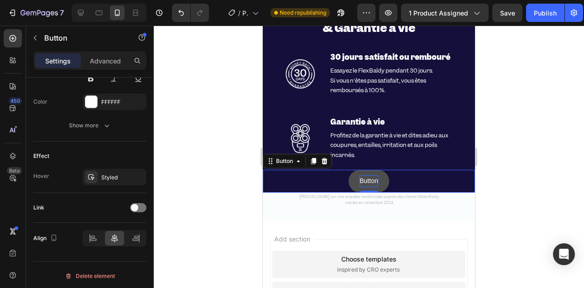
click at [363, 176] on p "Button" at bounding box center [368, 180] width 18 height 11
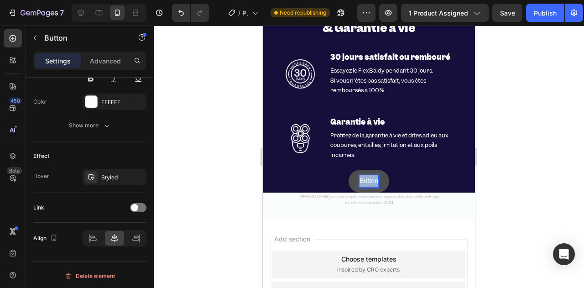
click at [363, 176] on p "Button" at bounding box center [368, 180] width 18 height 11
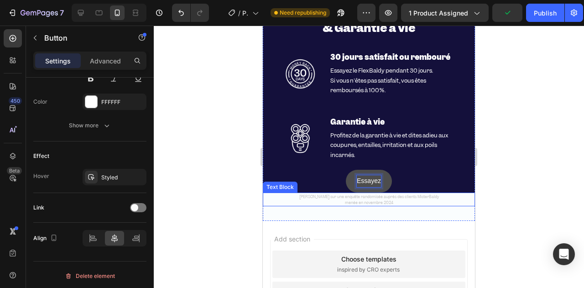
click at [346, 170] on button "Essayez" at bounding box center [369, 181] width 46 height 22
click at [343, 170] on button "Essayez le" at bounding box center [369, 181] width 53 height 22
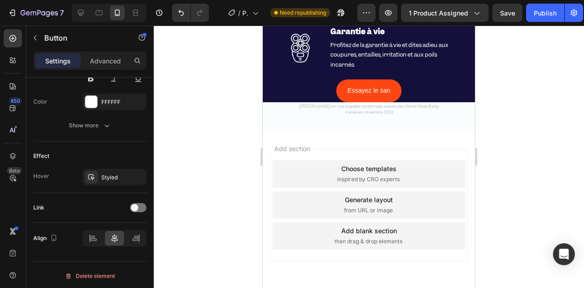
scroll to position [3330, 0]
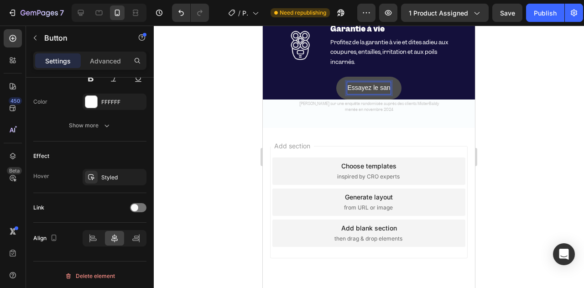
click at [375, 86] on p "Essayez le san" at bounding box center [368, 87] width 43 height 11
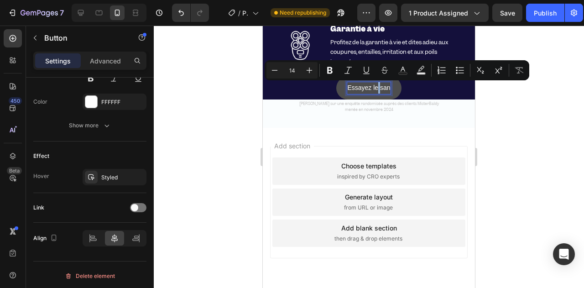
click at [376, 89] on p "Essayez le san" at bounding box center [368, 87] width 43 height 11
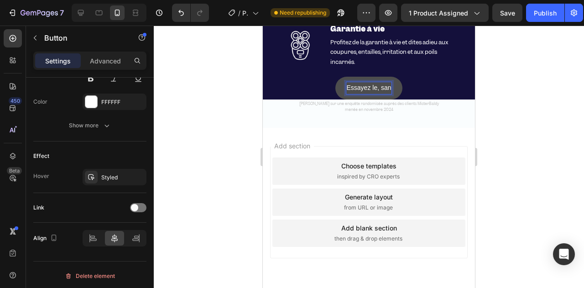
click at [335, 77] on button "Essayez le, san" at bounding box center [368, 88] width 67 height 22
click at [384, 90] on p "Essayez le, san" at bounding box center [368, 87] width 45 height 11
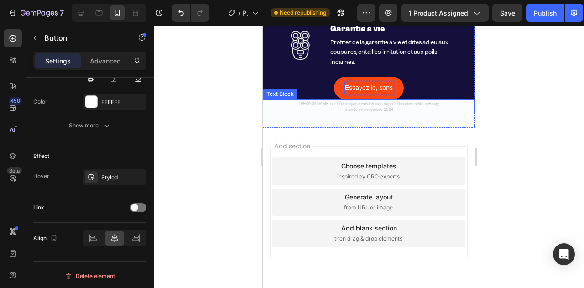
click at [334, 77] on button "Essayez le, sans" at bounding box center [369, 88] width 70 height 22
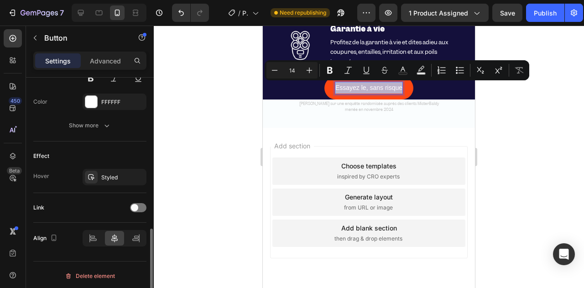
scroll to position [324, 0]
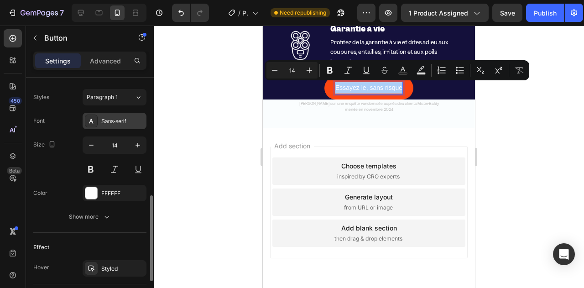
click at [113, 118] on div "Sans-serif" at bounding box center [122, 121] width 43 height 8
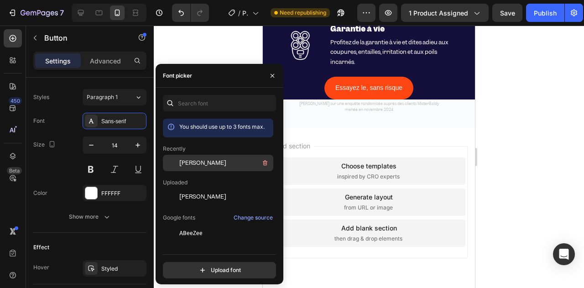
click at [178, 155] on div at bounding box center [171, 163] width 16 height 16
click at [181, 160] on span "[PERSON_NAME]" at bounding box center [202, 163] width 47 height 8
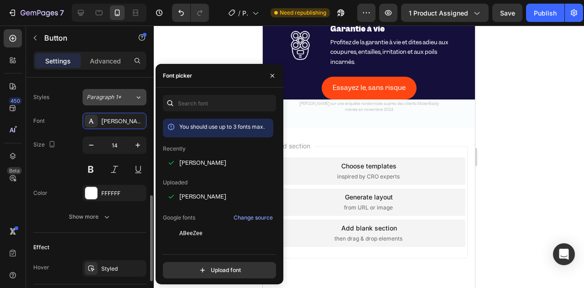
click at [115, 93] on span "Paragraph 1*" at bounding box center [104, 97] width 35 height 8
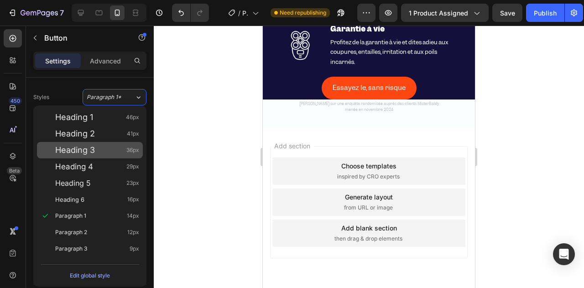
click at [103, 150] on div "Heading 3 36px" at bounding box center [97, 150] width 84 height 9
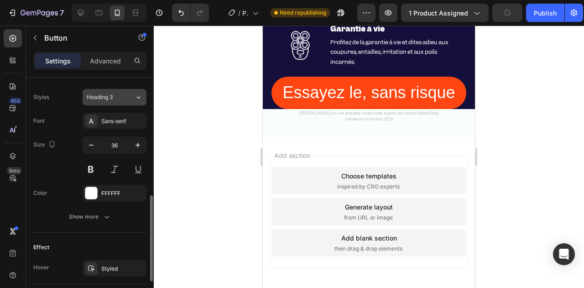
click at [114, 102] on button "Heading 3" at bounding box center [115, 97] width 64 height 16
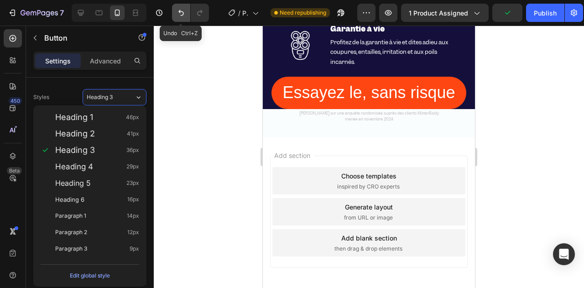
click at [184, 16] on icon "Undo/Redo" at bounding box center [181, 12] width 9 height 9
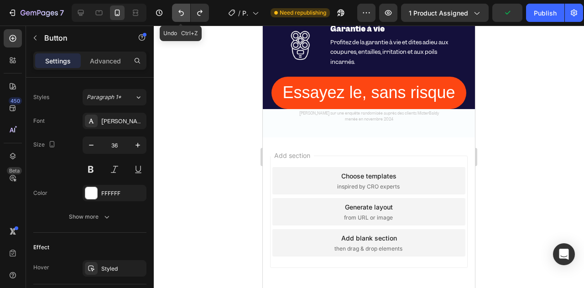
type input "14"
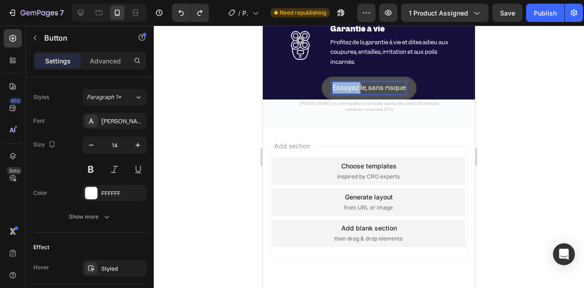
click at [350, 86] on p "Essayez le, sans risque" at bounding box center [369, 87] width 73 height 11
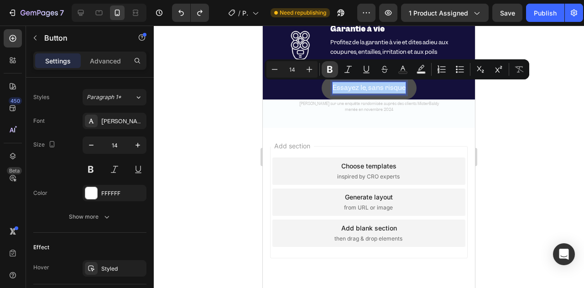
click at [332, 73] on icon "Editor contextual toolbar" at bounding box center [329, 69] width 9 height 9
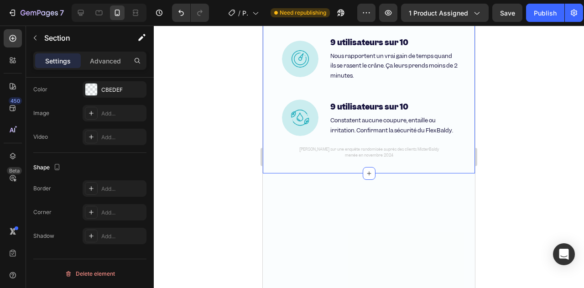
scroll to position [0, 0]
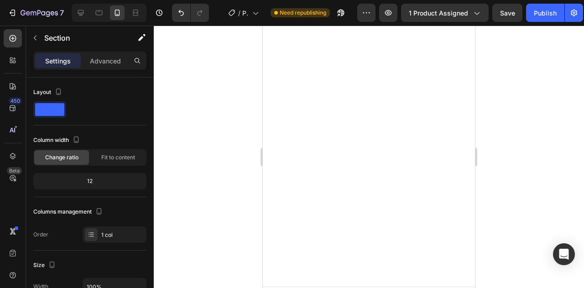
drag, startPoint x: 424, startPoint y: 44, endPoint x: 421, endPoint y: 24, distance: 20.0
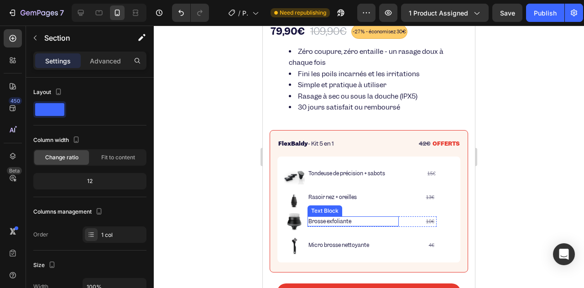
scroll to position [377, 0]
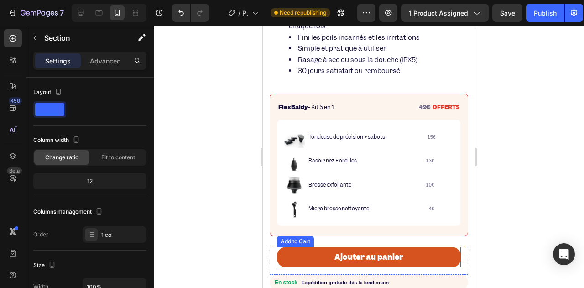
click at [343, 247] on button "Ajouter au panier" at bounding box center [369, 257] width 184 height 21
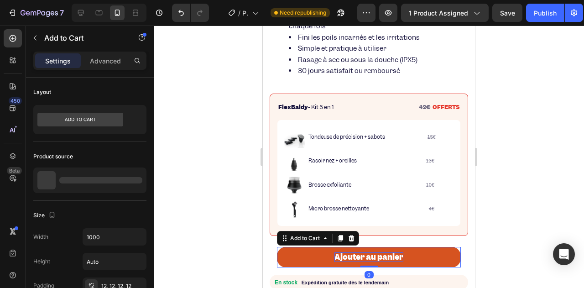
click at [345, 252] on div "Ajouter au panier" at bounding box center [368, 257] width 69 height 10
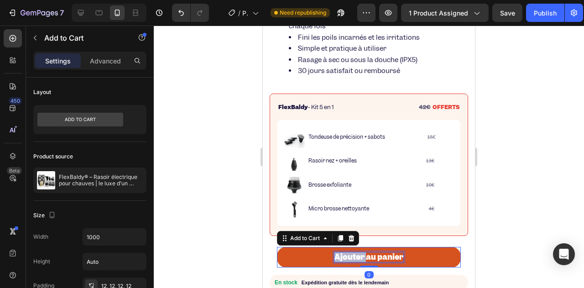
click at [345, 252] on p "Ajouter au panier" at bounding box center [368, 257] width 69 height 10
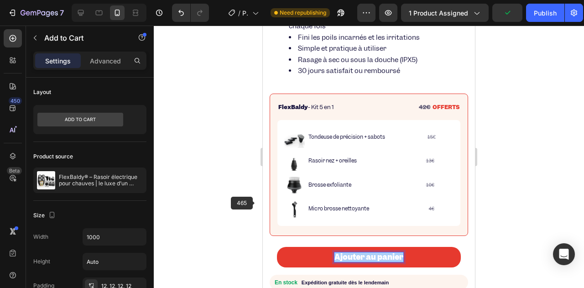
click at [256, 202] on div at bounding box center [369, 157] width 430 height 262
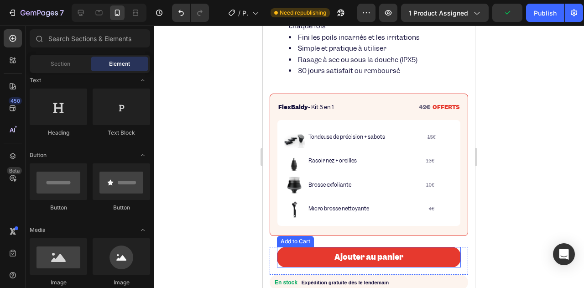
click at [322, 276] on p "En stock Expédition gratuite dès le lendemain" at bounding box center [369, 283] width 197 height 14
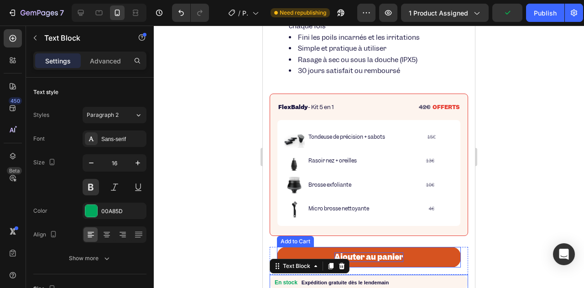
click at [358, 252] on p "Ajouter au panier" at bounding box center [368, 257] width 69 height 10
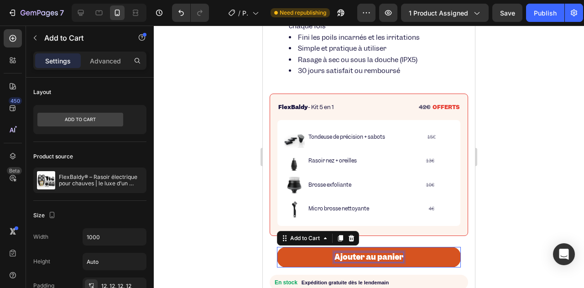
click at [358, 252] on p "Ajouter au panier" at bounding box center [368, 257] width 69 height 10
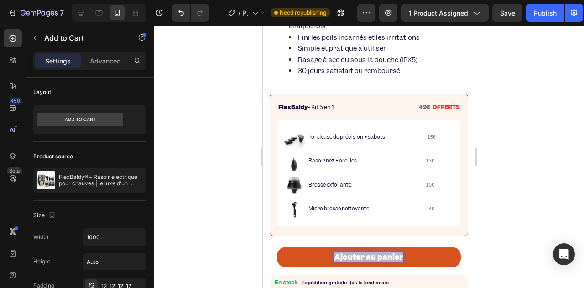
scroll to position [468, 0]
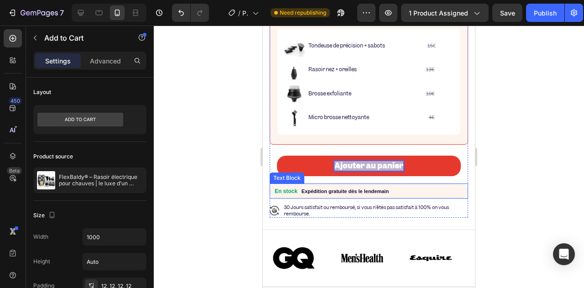
click at [335, 184] on p "En stock Expédition gratuite dès le lendemain" at bounding box center [369, 191] width 197 height 14
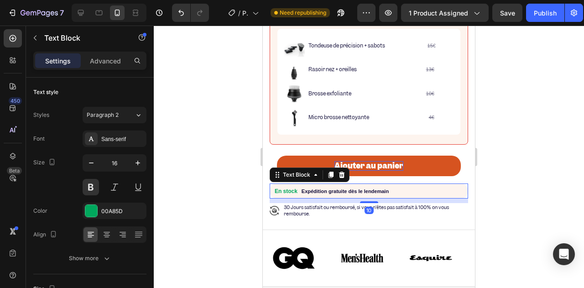
click at [360, 161] on p "Ajouter au panier" at bounding box center [368, 166] width 69 height 10
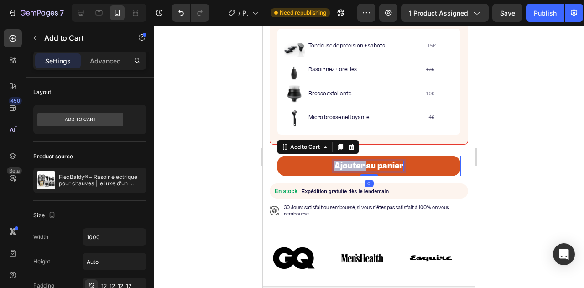
click at [355, 161] on p "Ajouter au panier" at bounding box center [368, 166] width 69 height 10
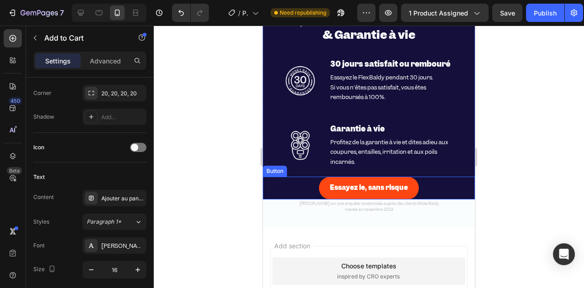
scroll to position [3251, 0]
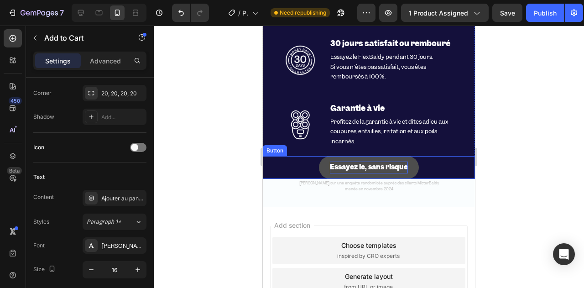
click at [350, 167] on strong "Essayez le, sans risque" at bounding box center [369, 166] width 78 height 9
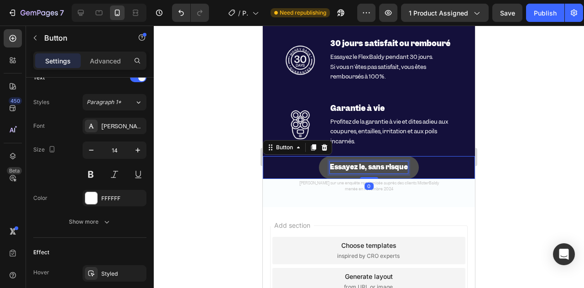
click at [350, 167] on strong "Essayez le, sans risque" at bounding box center [369, 166] width 78 height 9
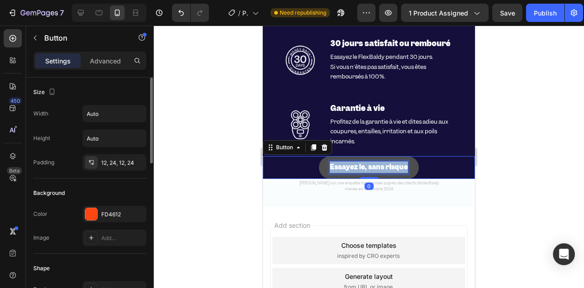
click at [350, 167] on strong "Essayez le, sans risque" at bounding box center [369, 166] width 78 height 9
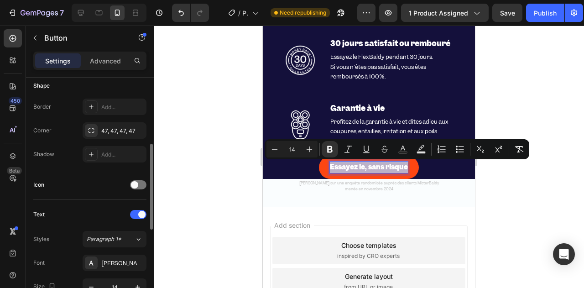
scroll to position [274, 0]
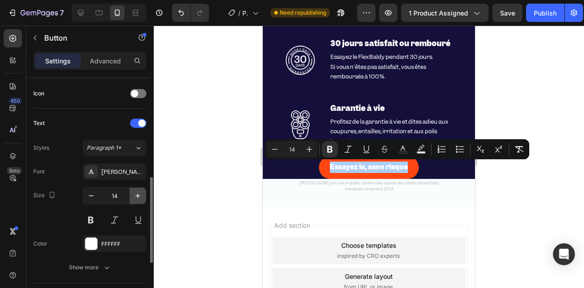
click at [135, 194] on icon "button" at bounding box center [137, 195] width 9 height 9
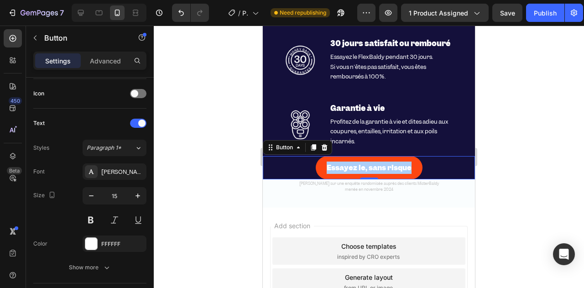
type input "16"
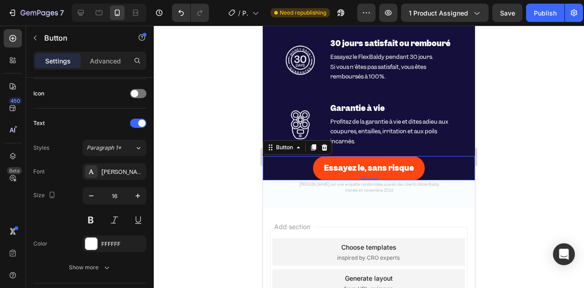
click at [234, 180] on div at bounding box center [369, 157] width 430 height 262
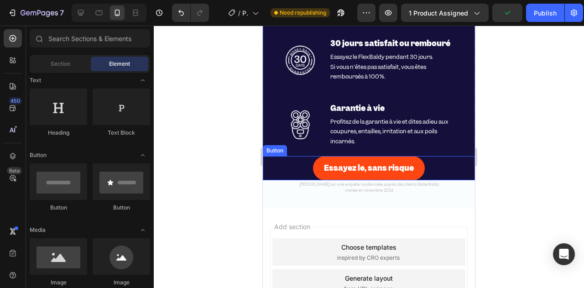
click at [265, 162] on div "Essayez le, sans risque Button" at bounding box center [369, 168] width 212 height 24
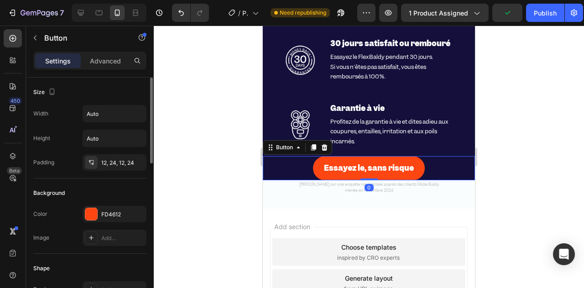
scroll to position [91, 0]
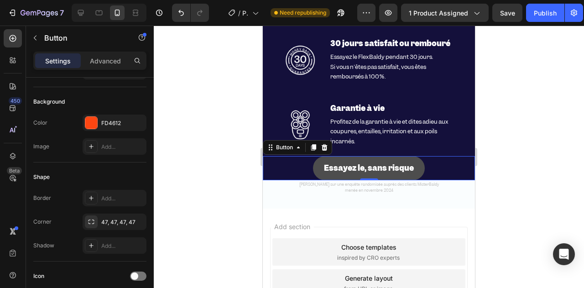
click at [318, 172] on button "Essayez le, sans risque" at bounding box center [369, 168] width 112 height 24
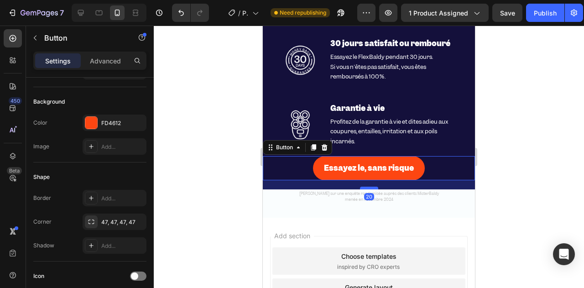
drag, startPoint x: 369, startPoint y: 178, endPoint x: 359, endPoint y: 187, distance: 13.6
click at [360, 187] on div at bounding box center [369, 188] width 18 height 3
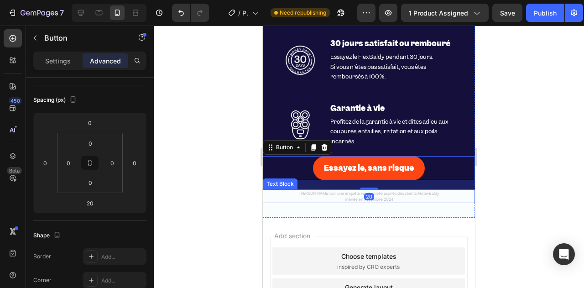
click at [350, 198] on span "menée en novembre 2024" at bounding box center [369, 199] width 48 height 5
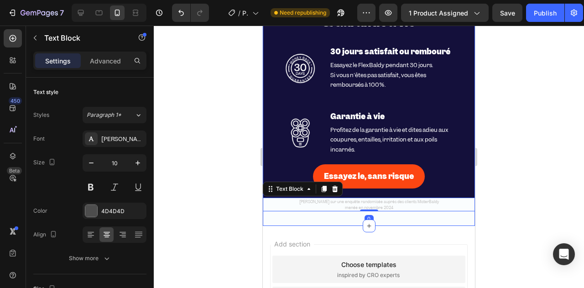
scroll to position [3251, 0]
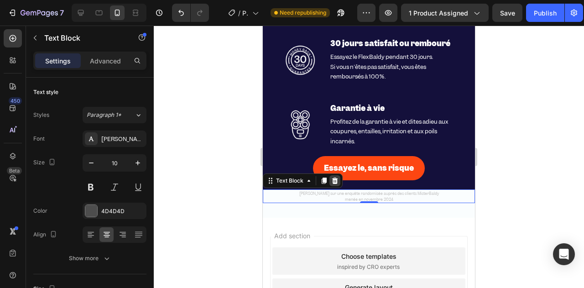
click at [337, 182] on icon at bounding box center [334, 180] width 7 height 7
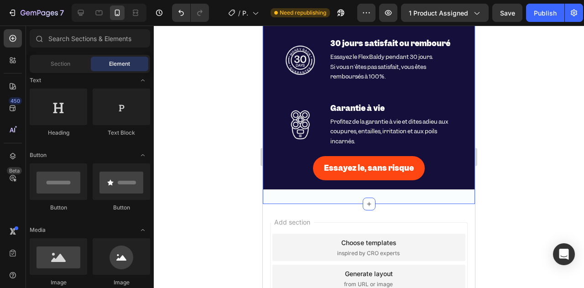
click at [323, 198] on div "30 jours satisfait ou remboursé & Garantie à vie Heading Image 30 jours satisfa…" at bounding box center [369, 84] width 212 height 240
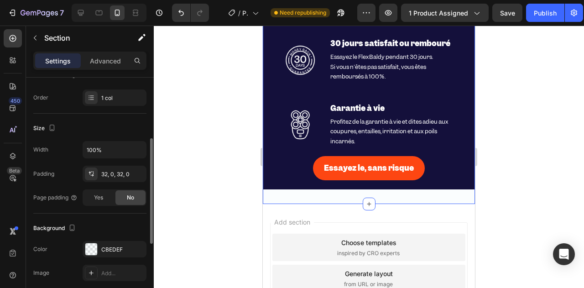
scroll to position [228, 0]
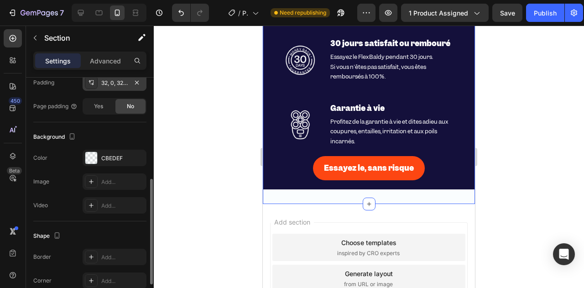
click at [103, 79] on div "32, 0, 32, 0" at bounding box center [114, 83] width 26 height 8
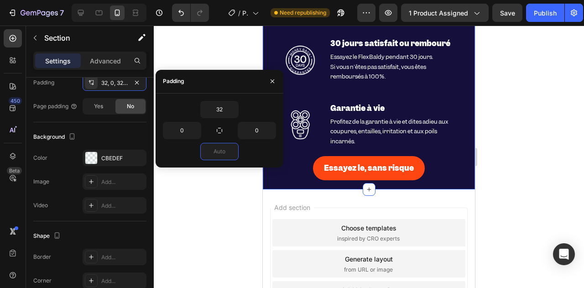
click at [248, 213] on div at bounding box center [369, 157] width 430 height 262
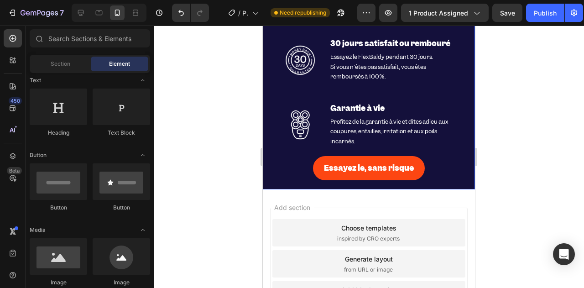
click at [275, 184] on div "Essayez le, sans risque Button" at bounding box center [369, 172] width 212 height 33
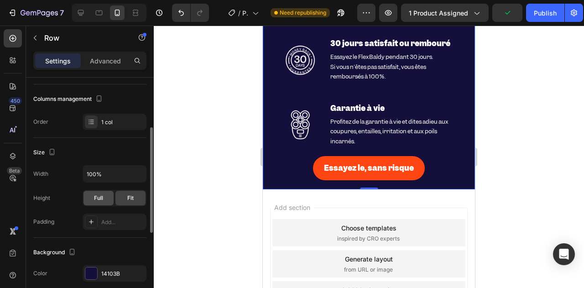
scroll to position [21, 0]
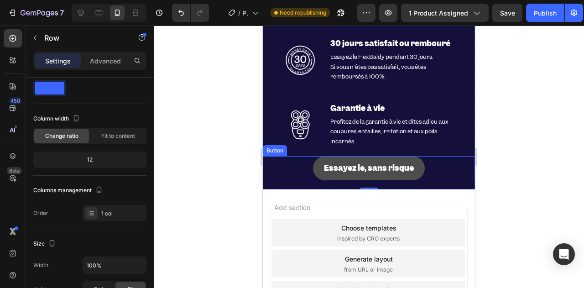
click at [329, 176] on button "Essayez le, sans risque" at bounding box center [369, 168] width 112 height 24
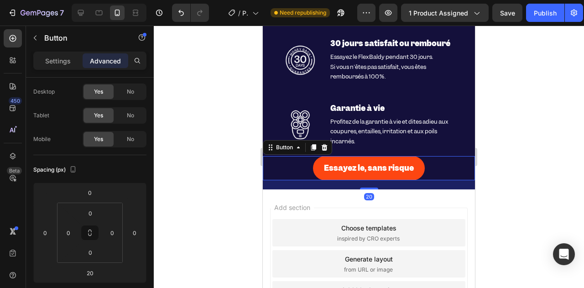
scroll to position [0, 0]
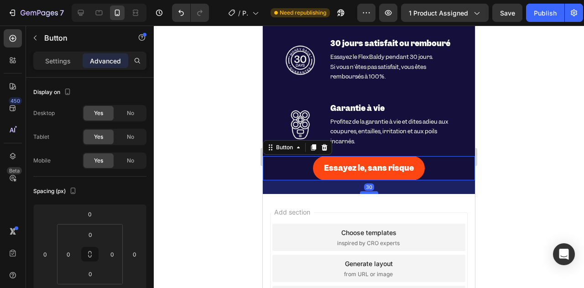
drag, startPoint x: 367, startPoint y: 188, endPoint x: 362, endPoint y: 193, distance: 6.5
click at [362, 193] on div at bounding box center [369, 192] width 18 height 3
type input "30"
drag, startPoint x: 222, startPoint y: 183, endPoint x: 1, endPoint y: 157, distance: 222.3
click at [222, 183] on div at bounding box center [369, 157] width 430 height 262
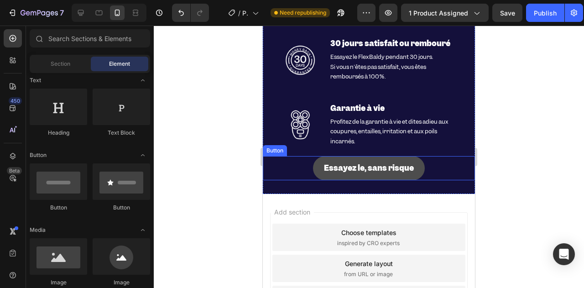
click at [316, 164] on button "Essayez le, sans risque" at bounding box center [369, 168] width 112 height 24
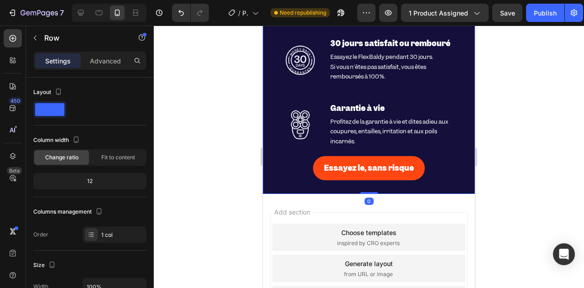
click at [369, 147] on div "30 jours satisfait ou remboursé & Garantie à vie Heading Image 30 jours satisfa…" at bounding box center [369, 86] width 212 height 215
click at [361, 140] on p "Profitez de la garantie à vie et dites adieu aux coupures, entailles, irritatio…" at bounding box center [394, 132] width 128 height 30
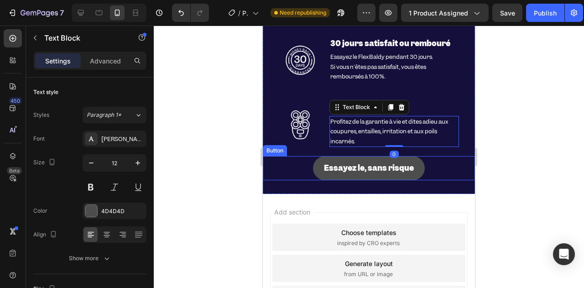
click at [331, 157] on button "Essayez le, sans risque" at bounding box center [369, 168] width 112 height 24
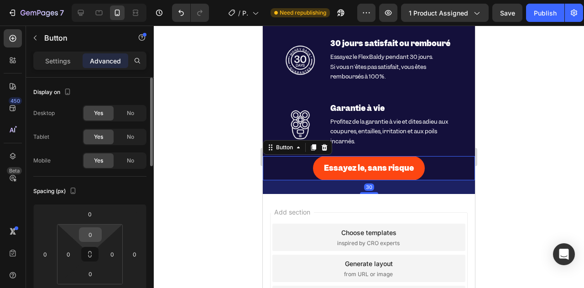
click at [88, 232] on input "0" at bounding box center [90, 235] width 18 height 14
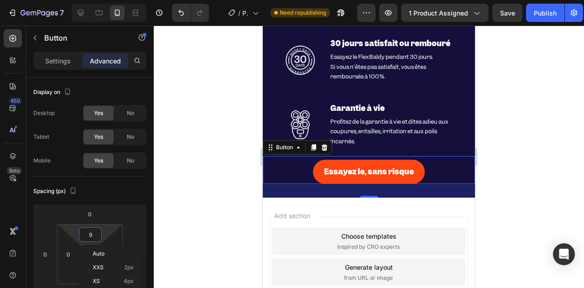
type input "10"
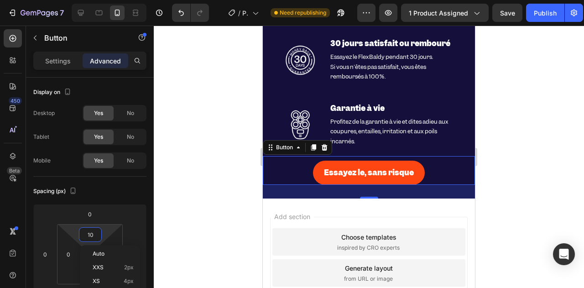
click at [210, 187] on div at bounding box center [369, 157] width 430 height 262
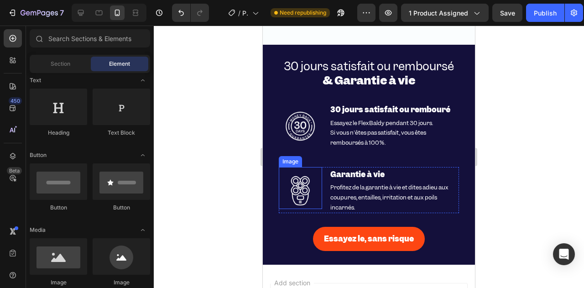
scroll to position [3205, 0]
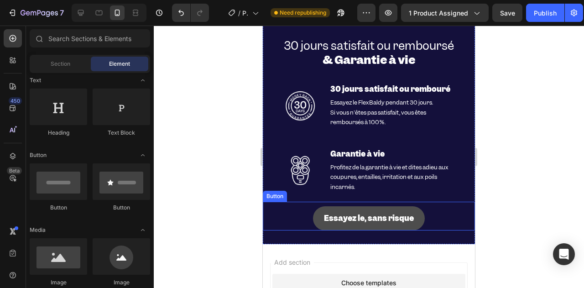
click at [315, 215] on button "Essayez le, sans risque" at bounding box center [369, 218] width 112 height 24
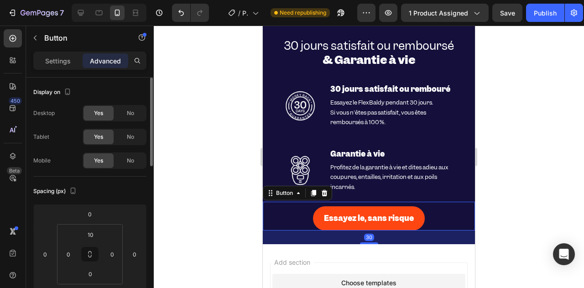
scroll to position [182, 0]
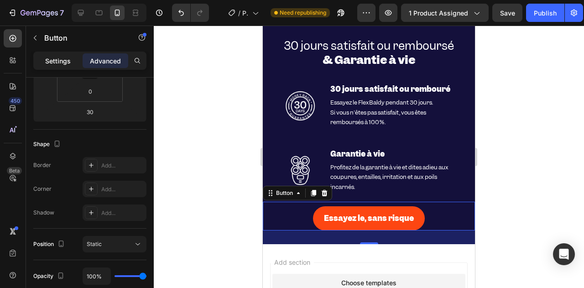
click at [64, 62] on p "Settings" at bounding box center [58, 61] width 26 height 10
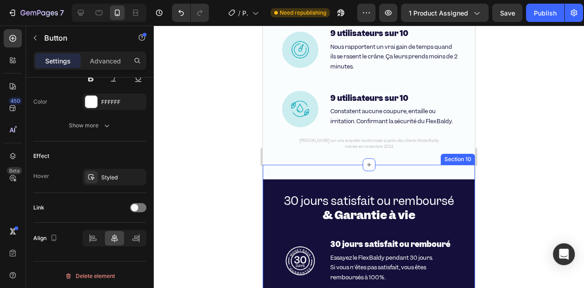
scroll to position [3251, 0]
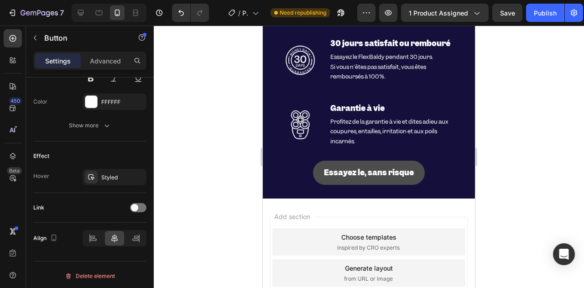
click at [315, 172] on button "Essayez le, sans risque" at bounding box center [369, 173] width 112 height 24
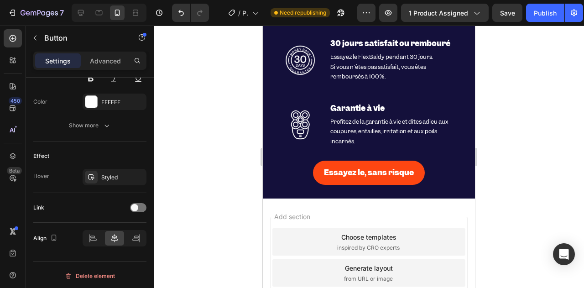
click at [293, 171] on div "Essayez le, sans risque Button" at bounding box center [369, 170] width 212 height 29
drag, startPoint x: 256, startPoint y: 175, endPoint x: 3, endPoint y: 149, distance: 254.9
click at [256, 175] on div at bounding box center [369, 157] width 430 height 262
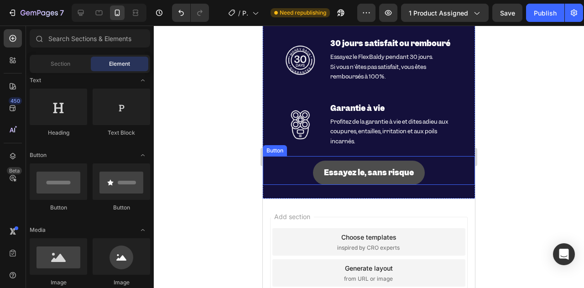
click at [414, 171] on button "Essayez le, sans risque" at bounding box center [369, 173] width 112 height 24
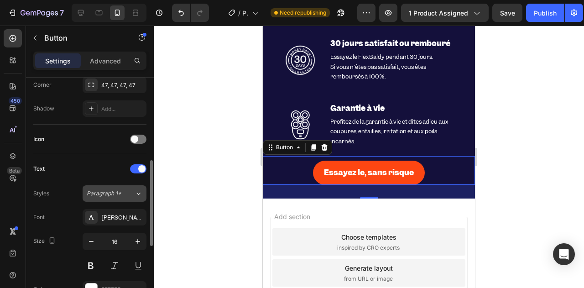
scroll to position [411, 0]
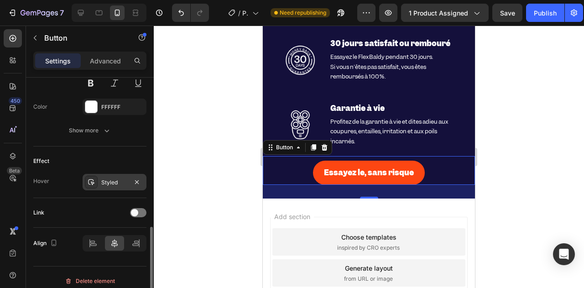
click at [104, 181] on div "Styled" at bounding box center [114, 182] width 26 height 8
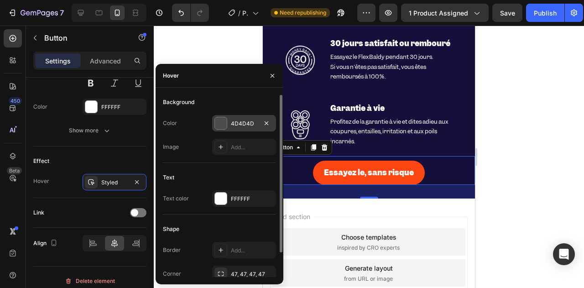
click at [222, 118] on div at bounding box center [221, 123] width 12 height 12
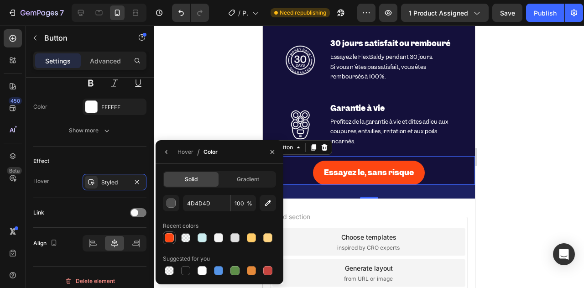
click at [163, 239] on div at bounding box center [169, 237] width 13 height 13
type input "FD4612"
click at [175, 203] on div "button" at bounding box center [171, 203] width 9 height 9
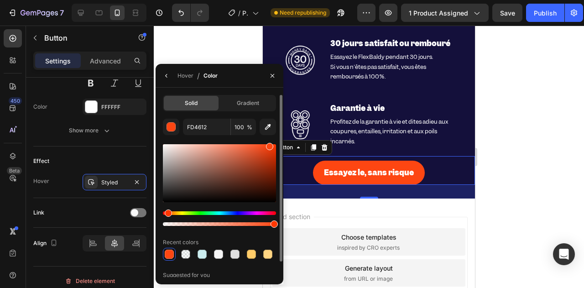
click at [260, 224] on div at bounding box center [219, 224] width 113 height 4
drag, startPoint x: 260, startPoint y: 224, endPoint x: 255, endPoint y: 224, distance: 5.5
click at [255, 224] on div at bounding box center [256, 223] width 7 height 7
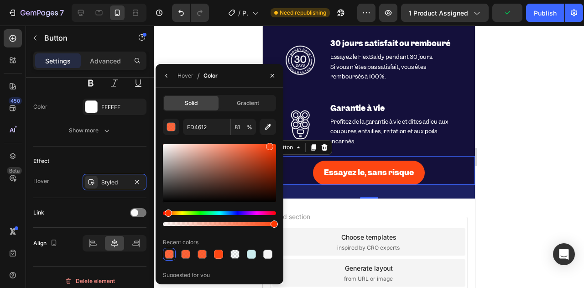
drag, startPoint x: 518, startPoint y: 251, endPoint x: 292, endPoint y: 223, distance: 228.0
type input "100"
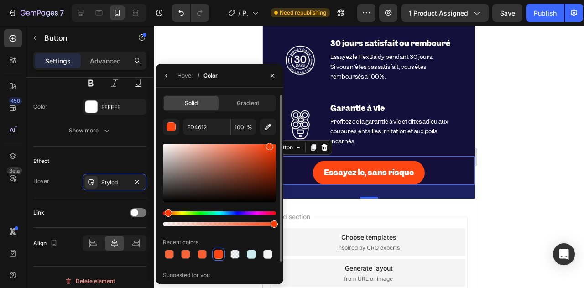
click at [253, 147] on div at bounding box center [219, 173] width 113 height 58
click at [243, 147] on div at bounding box center [219, 173] width 113 height 58
click at [249, 145] on div at bounding box center [219, 173] width 113 height 58
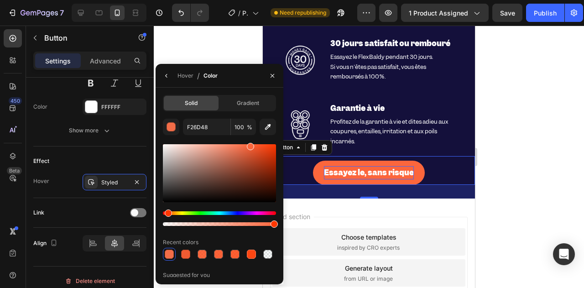
type input "FC663C"
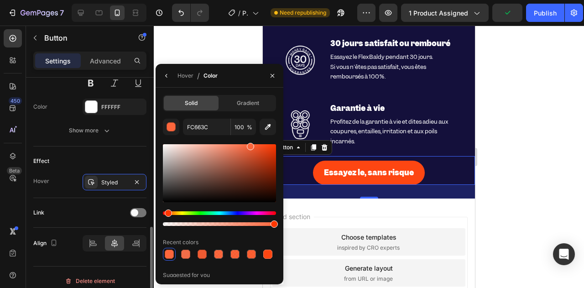
click at [124, 146] on div "Effect Hover Styled" at bounding box center [89, 172] width 113 height 52
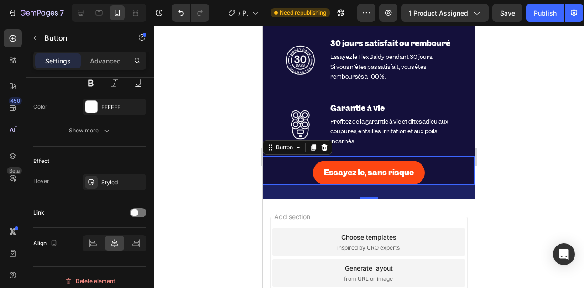
click at [219, 141] on div at bounding box center [369, 157] width 430 height 262
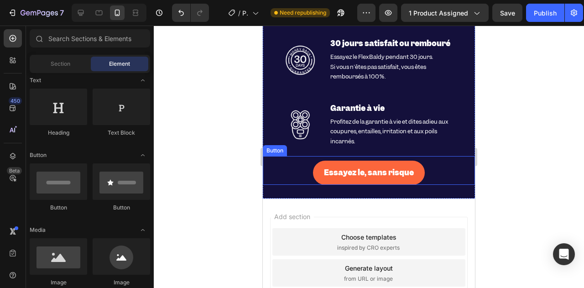
click at [315, 172] on button "Essayez le, sans risque" at bounding box center [369, 173] width 112 height 24
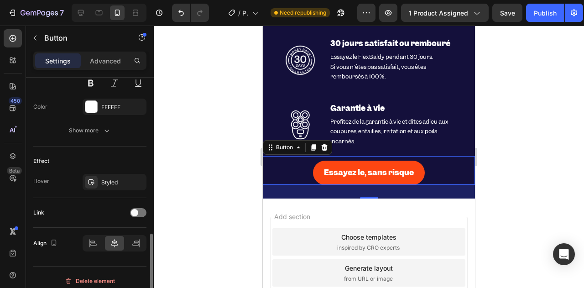
scroll to position [416, 0]
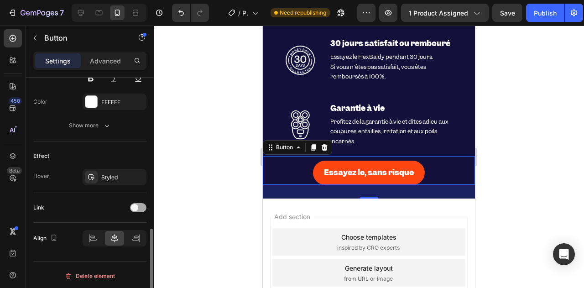
click at [141, 205] on div at bounding box center [138, 207] width 16 height 9
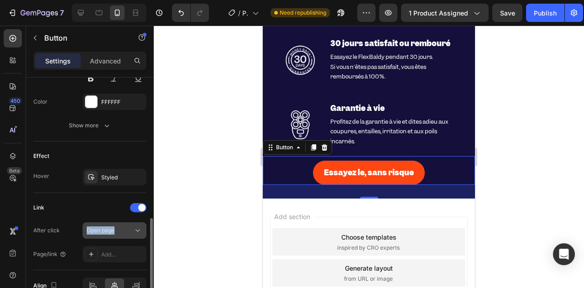
click at [130, 219] on div "Link After click Open page Page/link Add..." at bounding box center [89, 231] width 113 height 62
click at [126, 227] on div "Open page" at bounding box center [110, 230] width 47 height 8
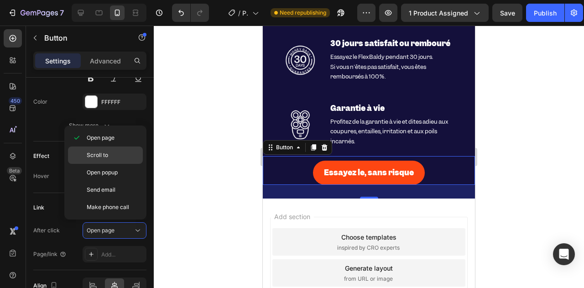
click at [108, 152] on p "Scroll to" at bounding box center [113, 155] width 52 height 8
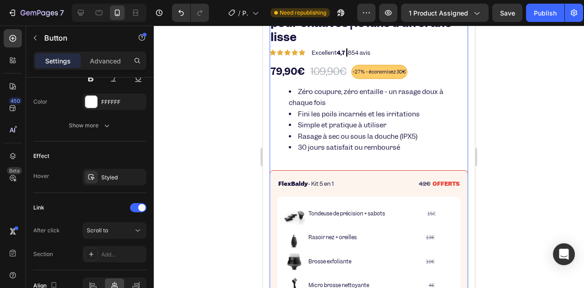
scroll to position [474, 0]
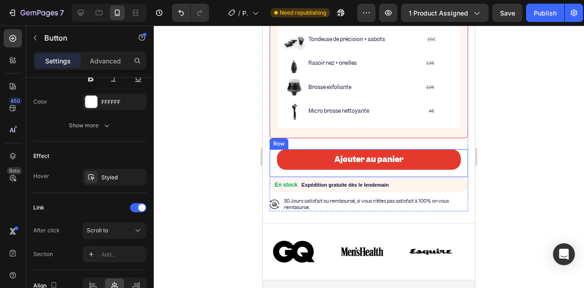
click at [271, 149] on div "Ajouter au panier Add to Cart Row" at bounding box center [369, 163] width 198 height 28
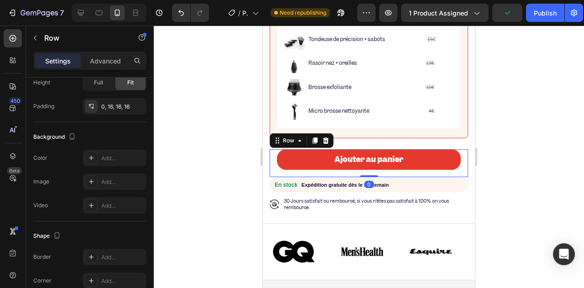
scroll to position [0, 0]
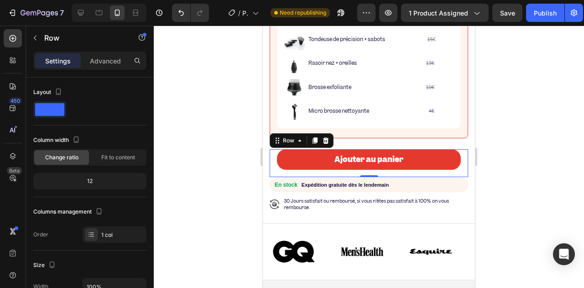
click at [273, 150] on div "Ajouter au panier Add to Cart Row 0" at bounding box center [369, 163] width 198 height 28
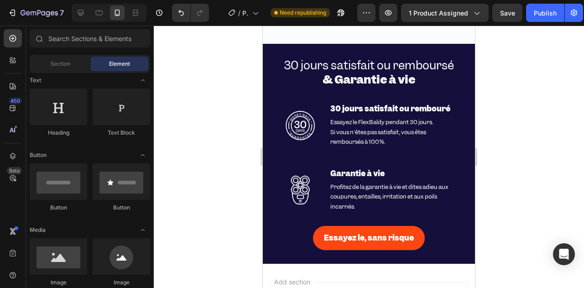
scroll to position [3212, 0]
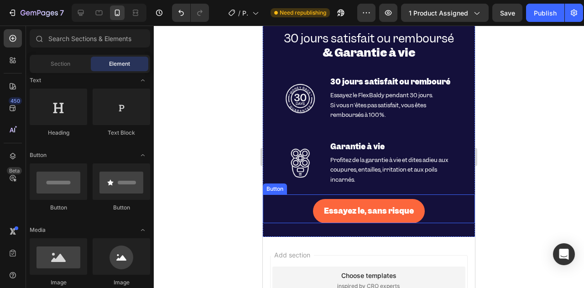
click at [313, 210] on button "Essayez le, sans risque" at bounding box center [369, 211] width 112 height 24
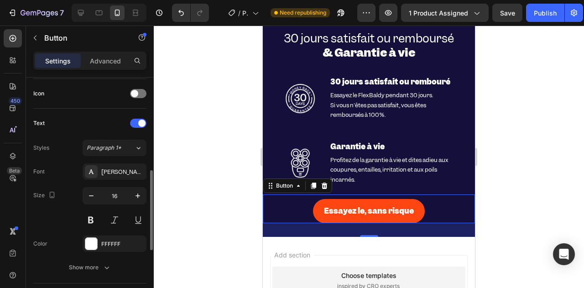
scroll to position [411, 0]
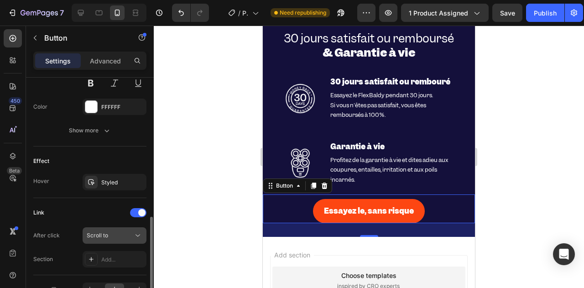
click at [122, 236] on div "Scroll to" at bounding box center [110, 235] width 47 height 8
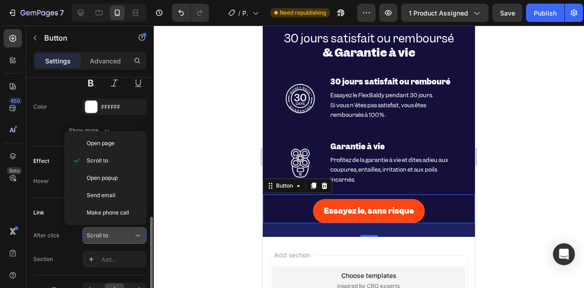
click at [122, 236] on div "Scroll to" at bounding box center [110, 235] width 47 height 8
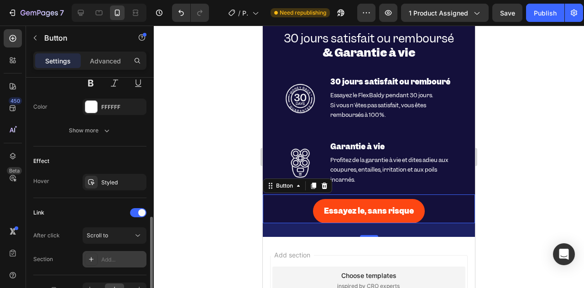
click at [116, 256] on div "Add..." at bounding box center [122, 259] width 43 height 8
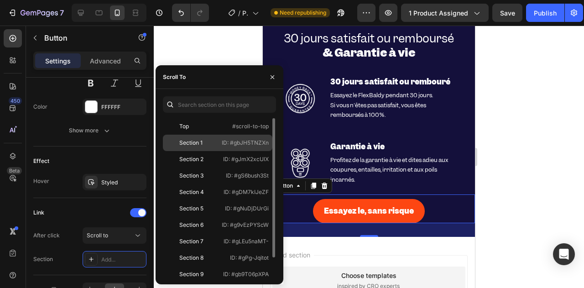
click at [212, 146] on div "Section 1" at bounding box center [193, 143] width 52 height 8
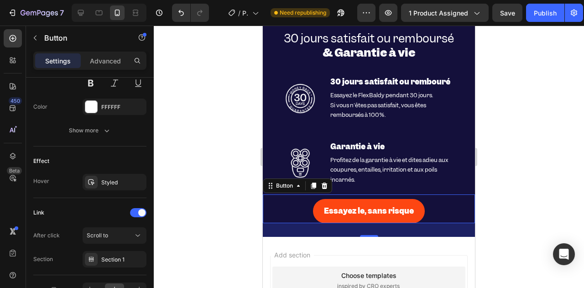
click at [514, 151] on div at bounding box center [369, 157] width 430 height 262
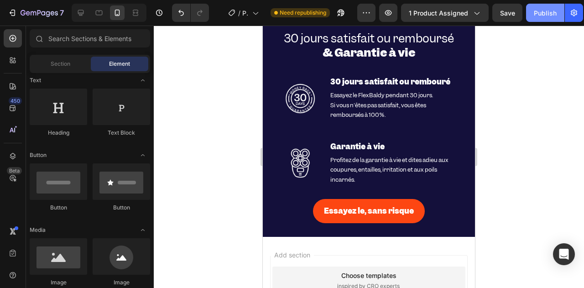
click at [540, 14] on div "Publish" at bounding box center [545, 13] width 23 height 10
